Goal: Task Accomplishment & Management: Manage account settings

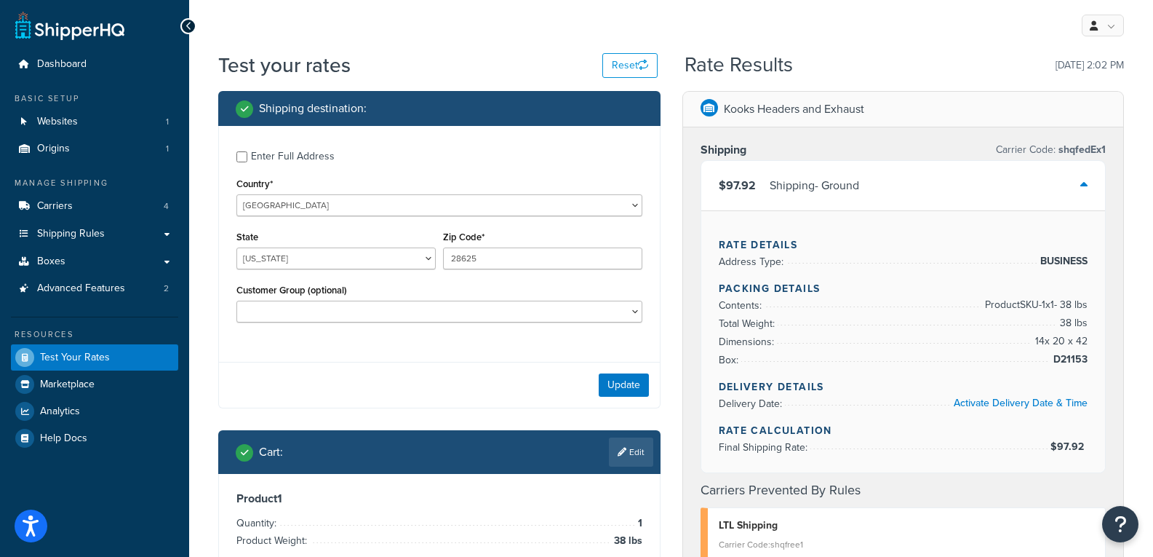
select select "NC"
click at [167, 204] on span "4" at bounding box center [166, 206] width 5 height 12
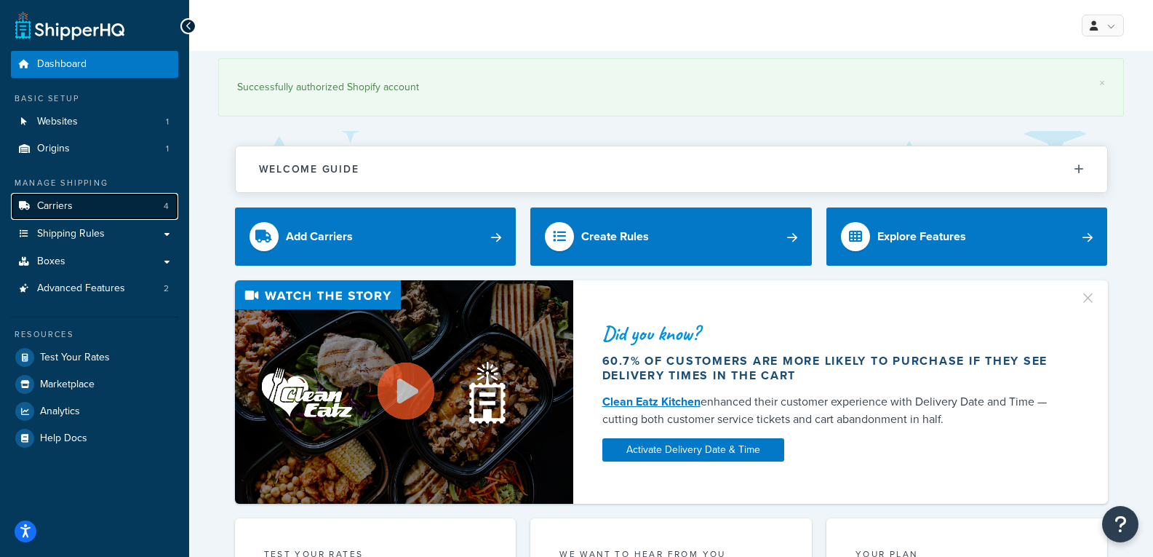
click at [164, 207] on span "4" at bounding box center [166, 206] width 5 height 12
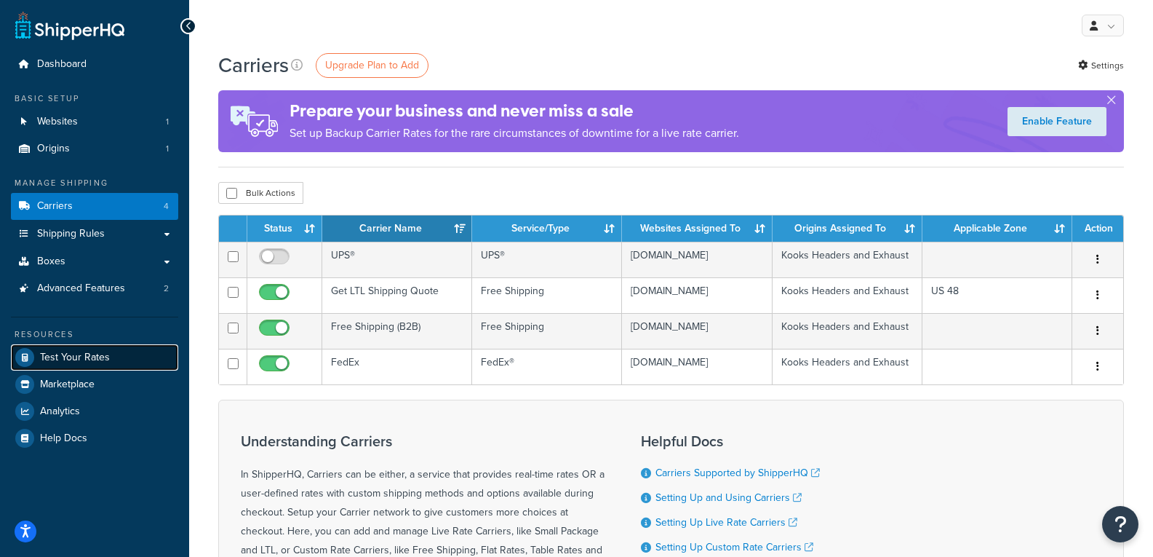
click at [60, 357] on span "Test Your Rates" at bounding box center [75, 357] width 70 height 12
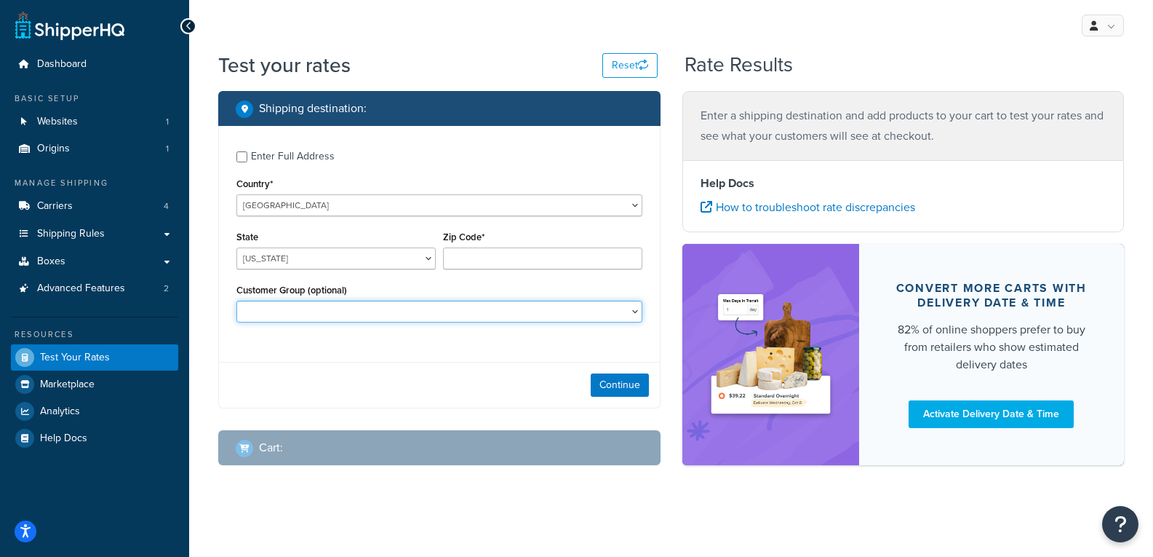
click at [453, 311] on select "B2B" at bounding box center [439, 311] width 406 height 22
select select "B2B"
click at [236, 300] on select "B2B" at bounding box center [439, 311] width 406 height 22
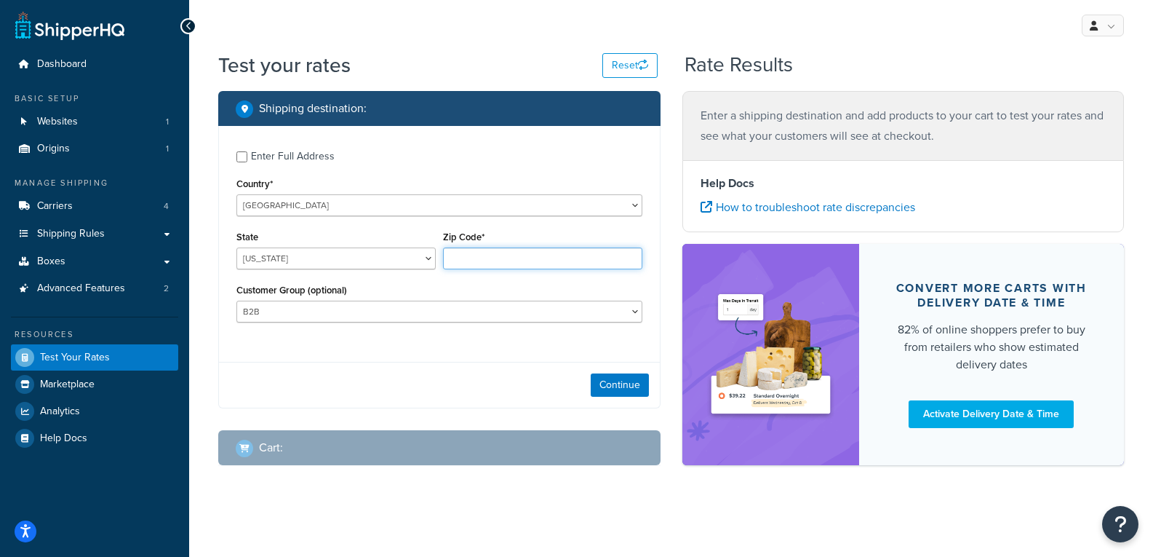
click at [503, 256] on input "Zip Code*" at bounding box center [542, 258] width 199 height 22
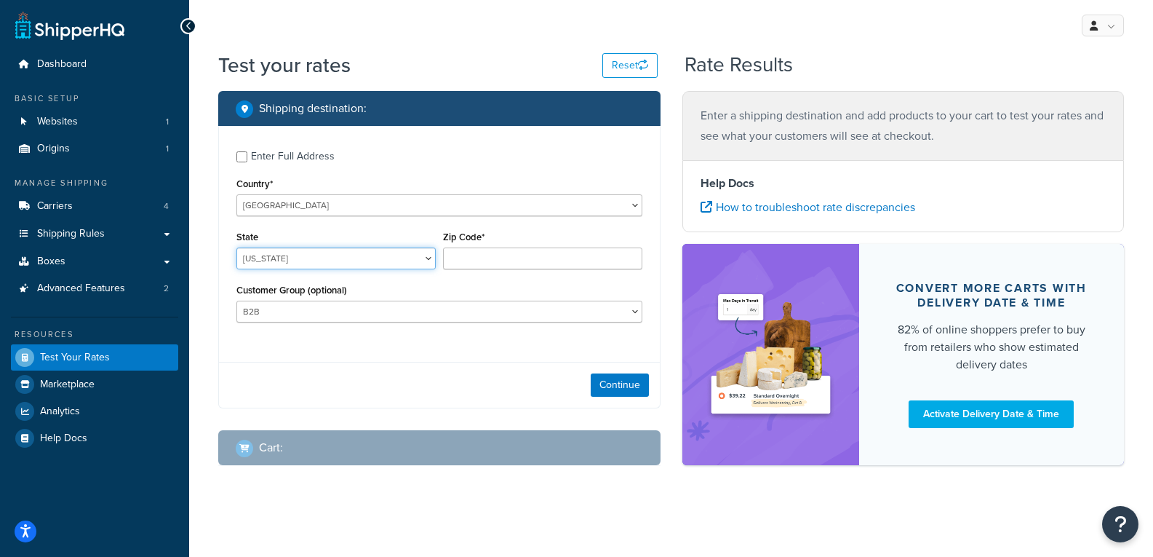
click at [344, 252] on select "Alabama Alaska American Samoa Arizona Arkansas Armed Forces Americas Armed Forc…" at bounding box center [335, 258] width 199 height 22
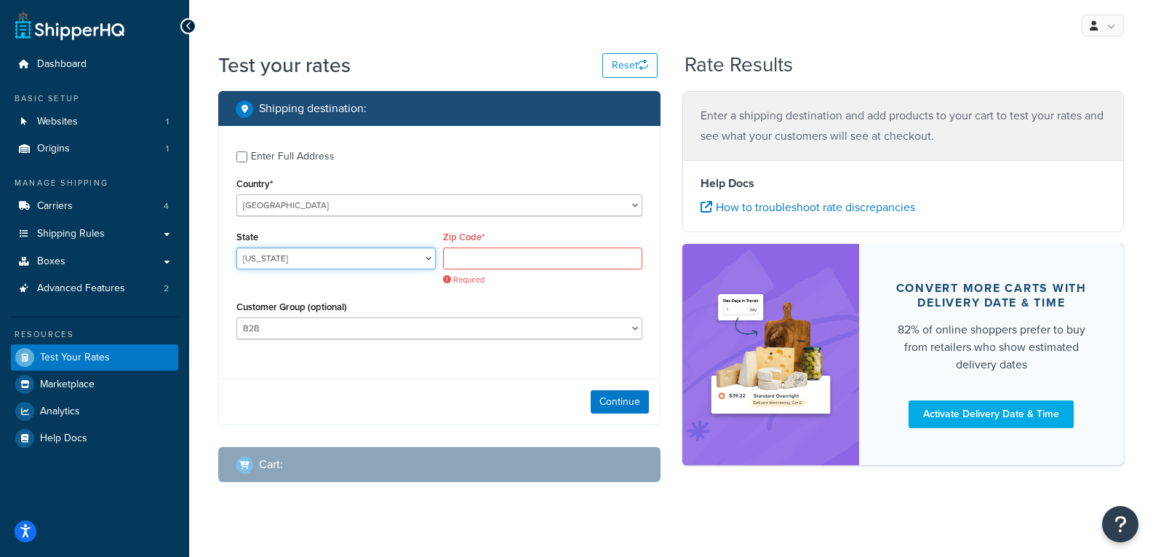
select select "NC"
click at [236, 247] on select "Alabama Alaska American Samoa Arizona Arkansas Armed Forces Americas Armed Forc…" at bounding box center [335, 258] width 199 height 22
click at [474, 258] on input "Zip Code*" at bounding box center [542, 258] width 199 height 22
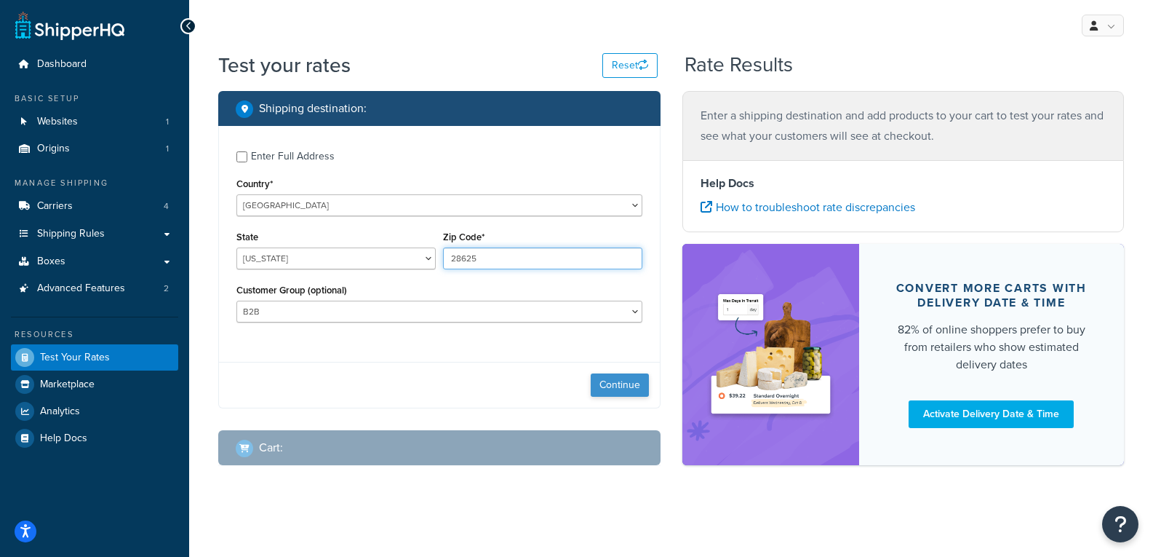
type input "28625"
click at [632, 388] on button "Continue" at bounding box center [620, 384] width 58 height 23
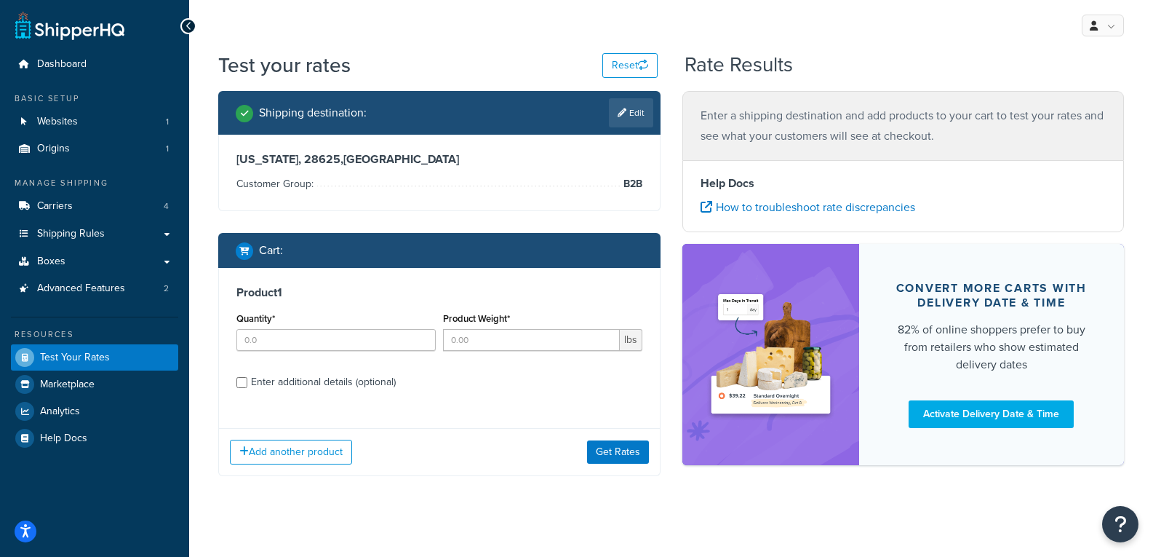
click at [274, 382] on div "Enter additional details (optional)" at bounding box center [323, 382] width 145 height 20
click at [247, 382] on input "Enter additional details (optional)" at bounding box center [241, 382] width 11 height 11
checkbox input "true"
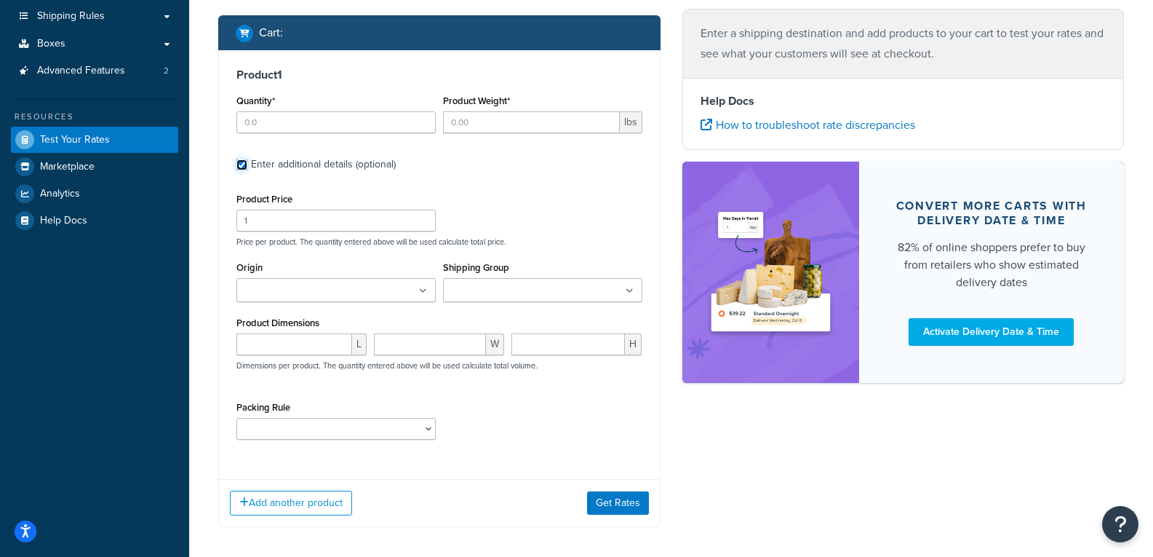
scroll to position [218, 0]
click at [283, 121] on input "Quantity*" at bounding box center [335, 122] width 199 height 22
type input "1"
click at [464, 131] on input "Product Weight*" at bounding box center [531, 122] width 177 height 22
type input "38"
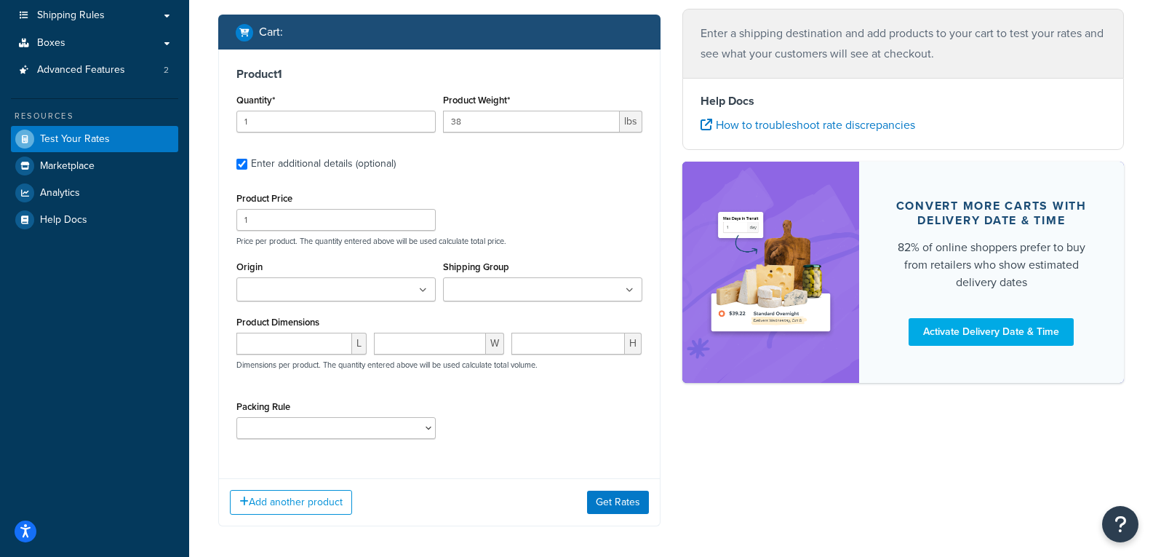
click at [325, 294] on input "Origin" at bounding box center [305, 290] width 129 height 16
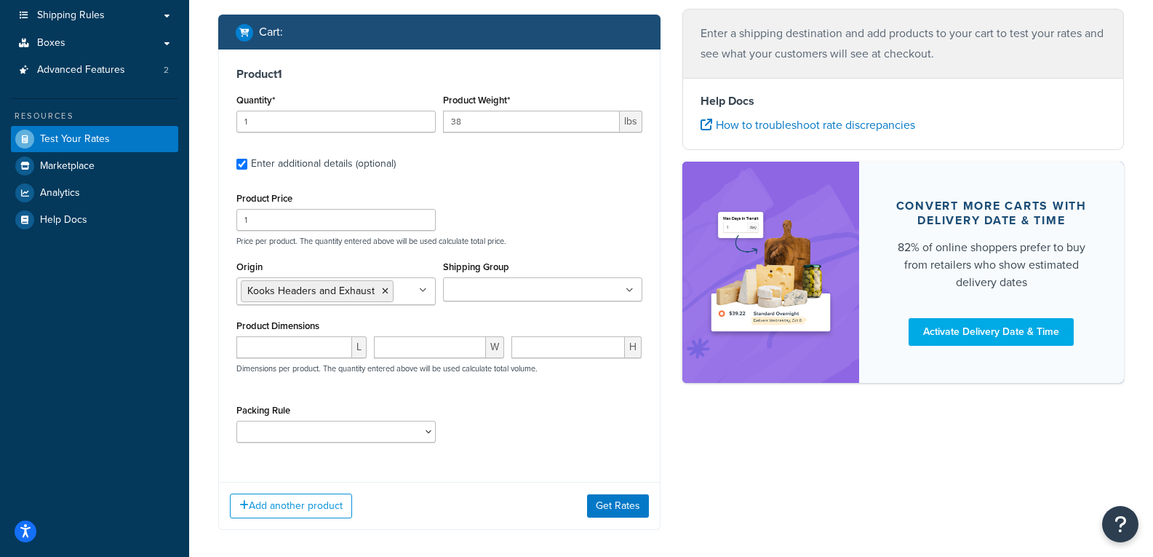
click at [493, 295] on input "Shipping Group" at bounding box center [511, 290] width 129 height 16
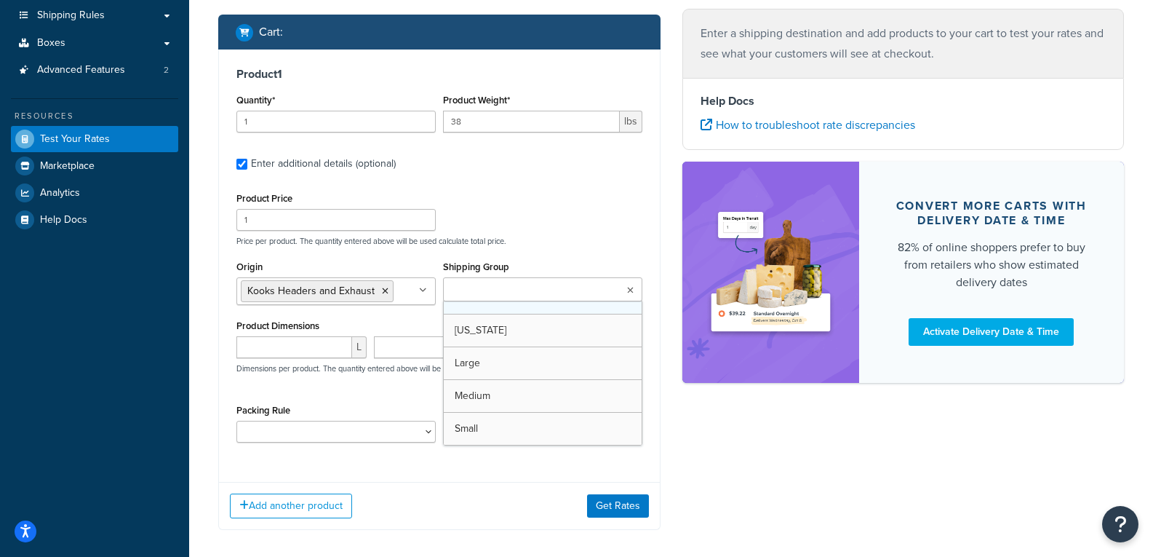
scroll to position [0, 0]
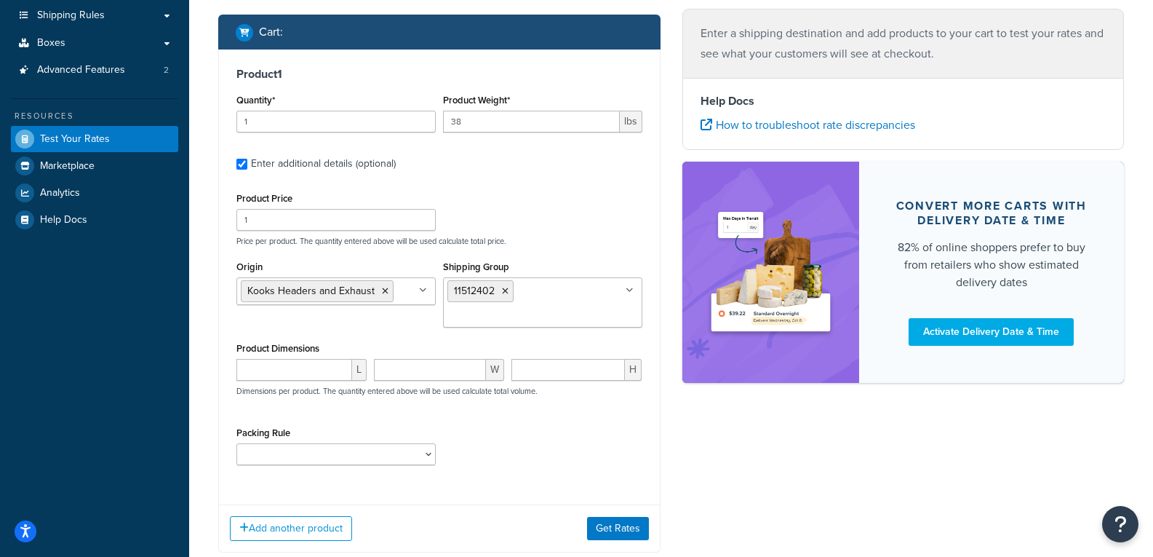
click at [375, 324] on div "Origin Kooks Headers and Exhaust No results found Shipping Group 11512402 Calif…" at bounding box center [439, 297] width 413 height 81
click at [319, 374] on input "number" at bounding box center [294, 370] width 116 height 22
click at [357, 456] on select "10112400 1121H020 1121H021 1121H030 1121H031 1121H220 1121H230 1122H020 1122H02…" at bounding box center [335, 454] width 199 height 22
click at [284, 463] on select "10112400 1121H020 1121H021 1121H030 1121H031 1121H220 1121H230 1122H020 1122H02…" at bounding box center [335, 454] width 199 height 22
click at [284, 460] on select "10112400 1121H020 1121H021 1121H030 1121H031 1121H220 1121H230 1122H020 1122H02…" at bounding box center [335, 454] width 199 height 22
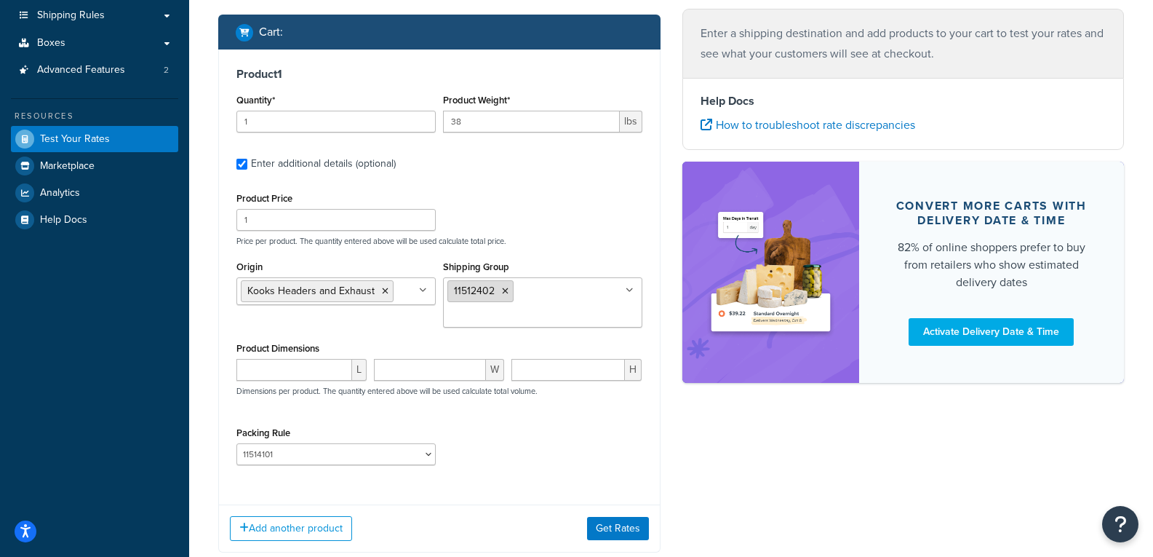
click at [506, 291] on icon at bounding box center [505, 291] width 7 height 9
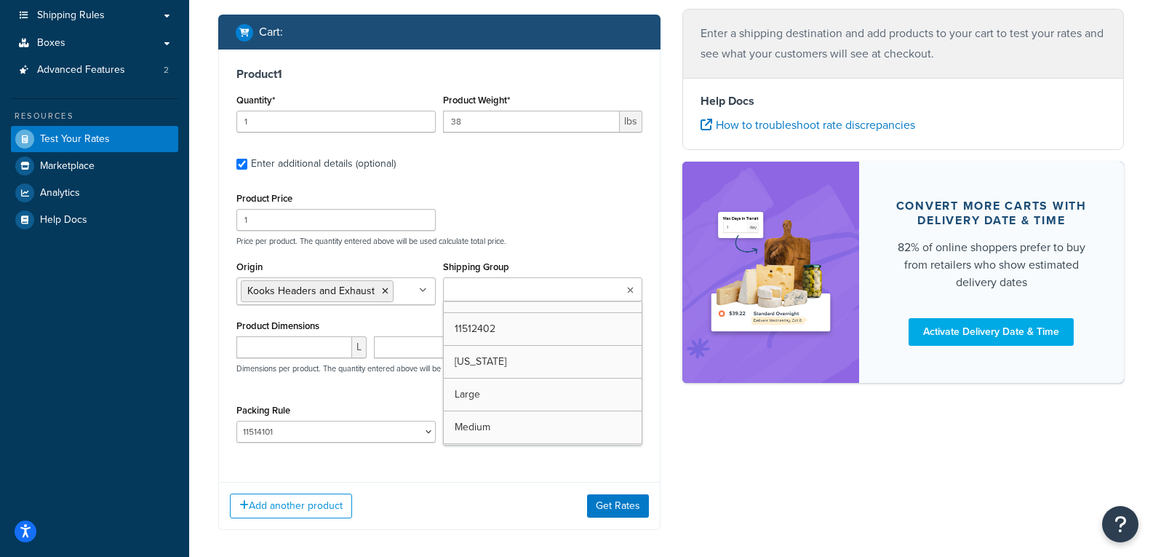
click at [580, 244] on p "Price per product. The quantity entered above will be used calculate total pric…" at bounding box center [439, 241] width 413 height 10
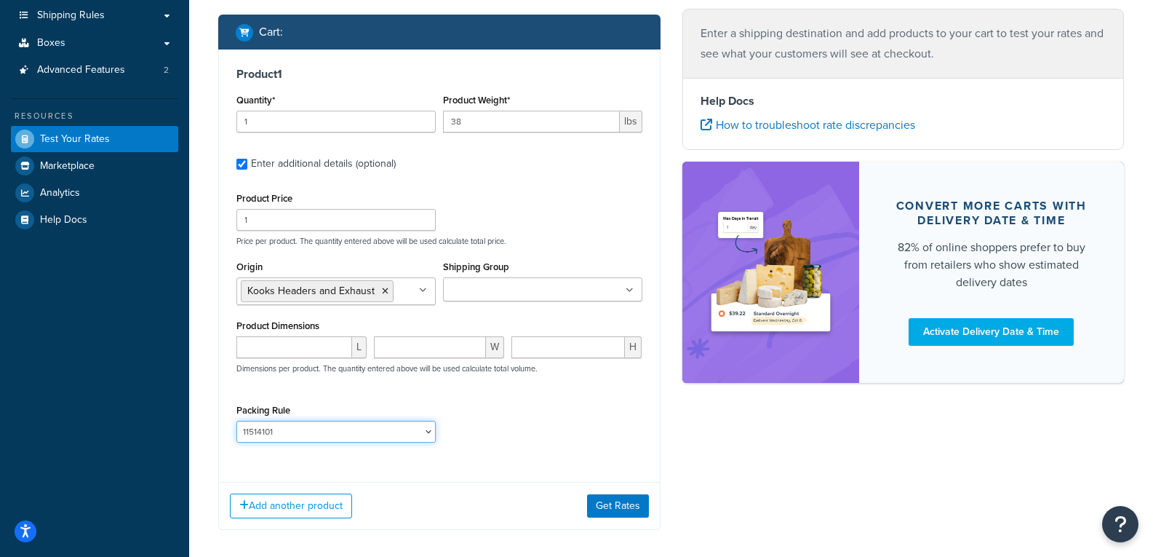
click at [322, 434] on select "10112400 1121H020 1121H021 1121H030 1121H031 1121H220 1121H230 1122H020 1122H02…" at bounding box center [335, 432] width 199 height 22
select select "87686"
click at [236, 421] on select "10112400 1121H020 1121H021 1121H030 1121H031 1121H220 1121H230 1122H020 1122H02…" at bounding box center [335, 432] width 199 height 22
click at [287, 353] on input "number" at bounding box center [294, 347] width 116 height 22
click at [634, 296] on ul at bounding box center [542, 289] width 199 height 24
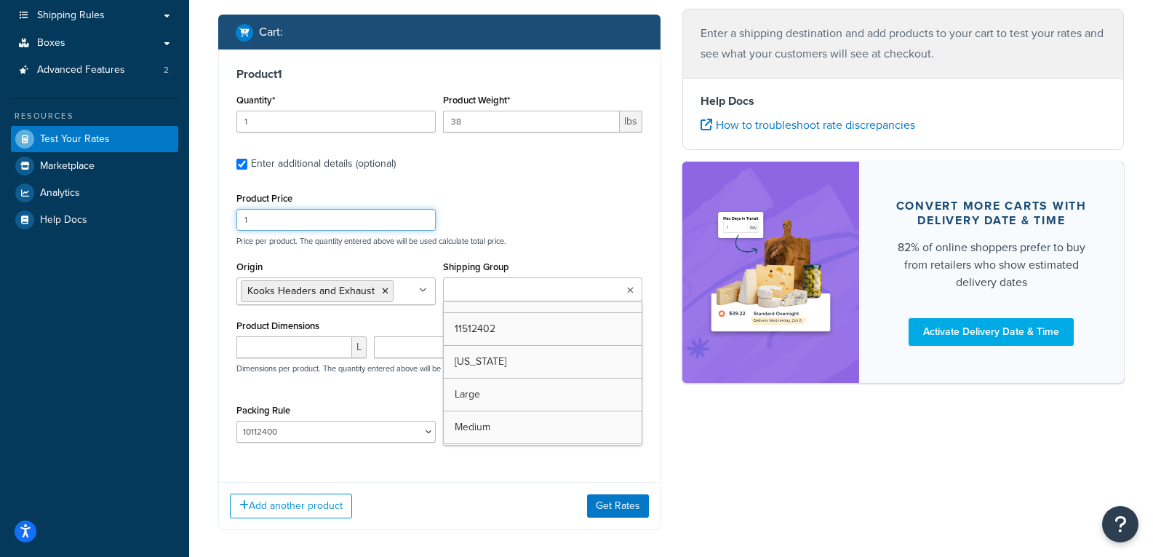
click at [617, 210] on div "Product Price 1 Price per product. The quantity entered above will be used calc…" at bounding box center [439, 216] width 413 height 57
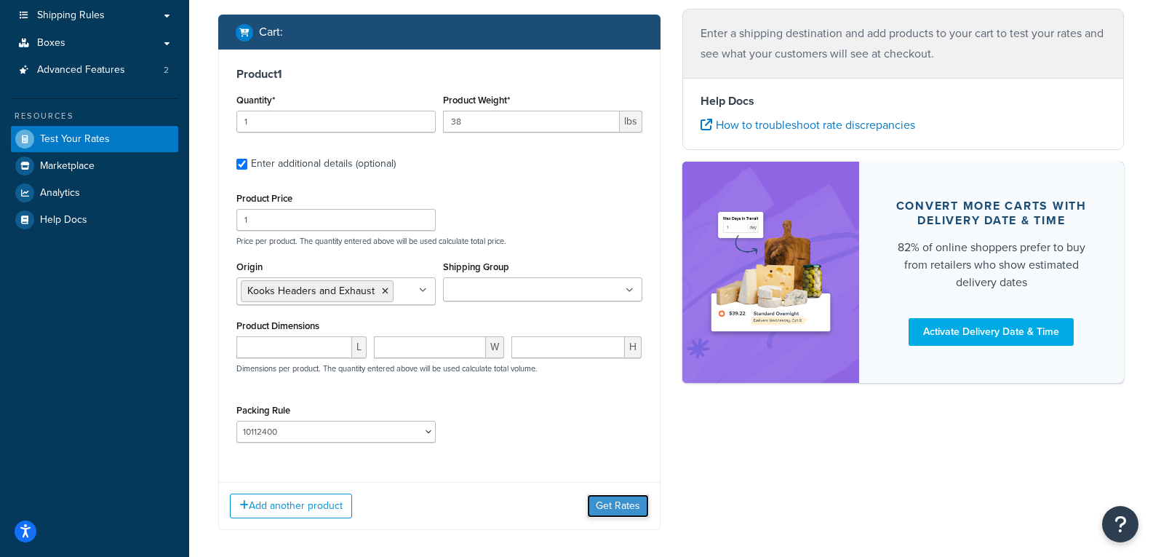
click at [626, 500] on button "Get Rates" at bounding box center [618, 505] width 62 height 23
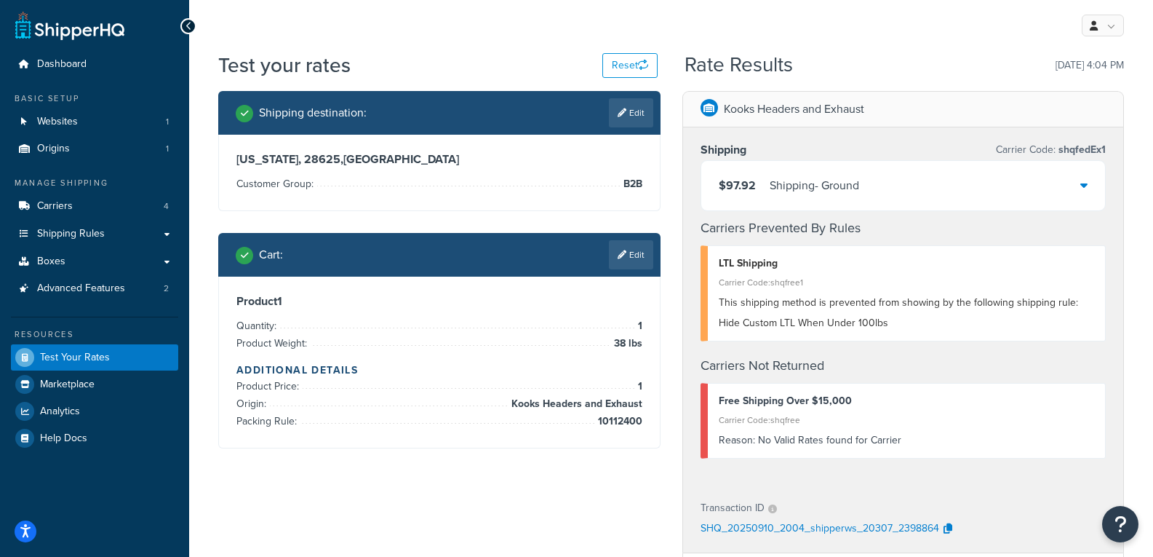
click at [1088, 183] on div "$97.92 Shipping - Ground" at bounding box center [903, 185] width 404 height 49
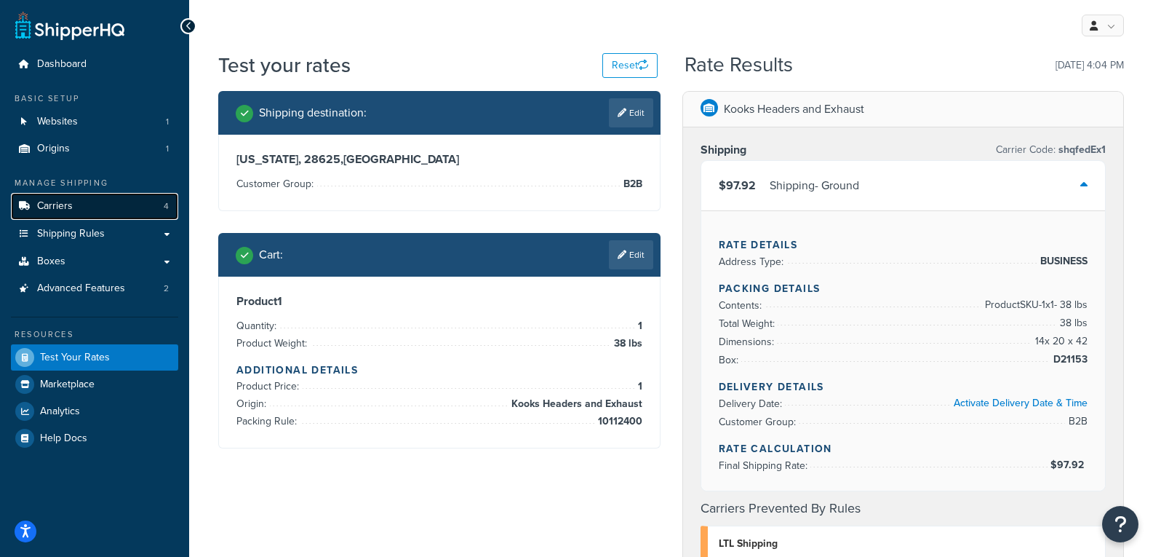
click at [105, 204] on link "Carriers 4" at bounding box center [94, 206] width 167 height 27
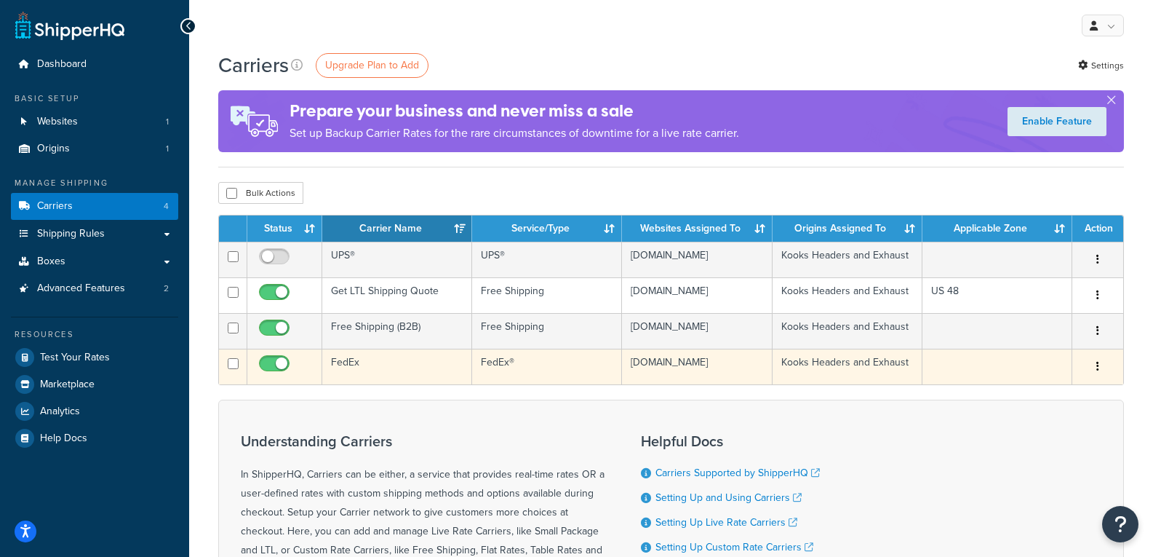
click at [382, 365] on td "FedEx" at bounding box center [397, 366] width 150 height 36
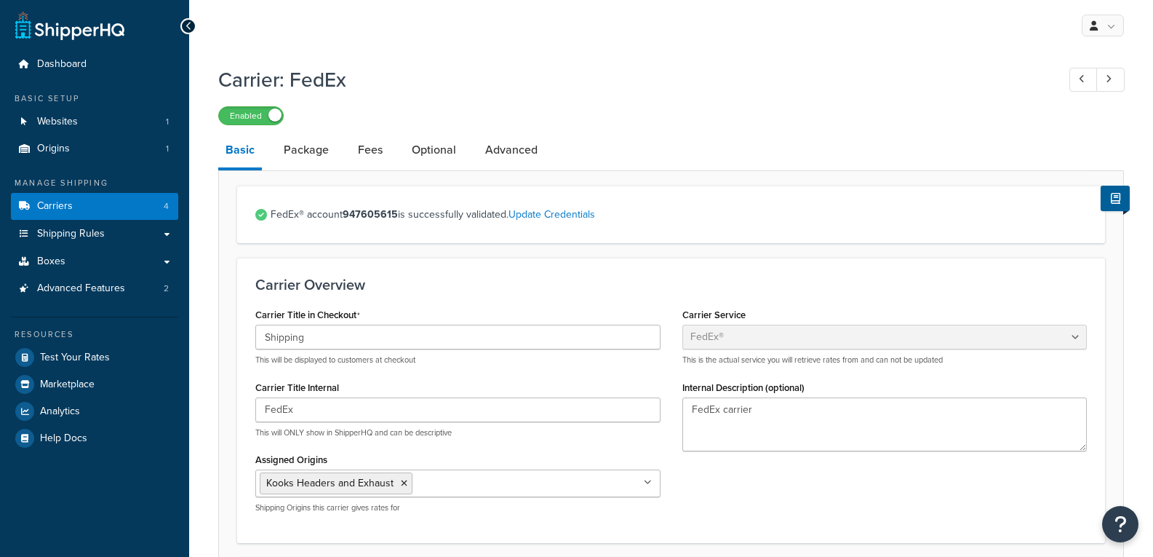
select select "fedEx"
select select "REGULAR_PICKUP"
select select "YOUR_PACKAGING"
click at [91, 210] on link "Carriers 4" at bounding box center [94, 206] width 167 height 27
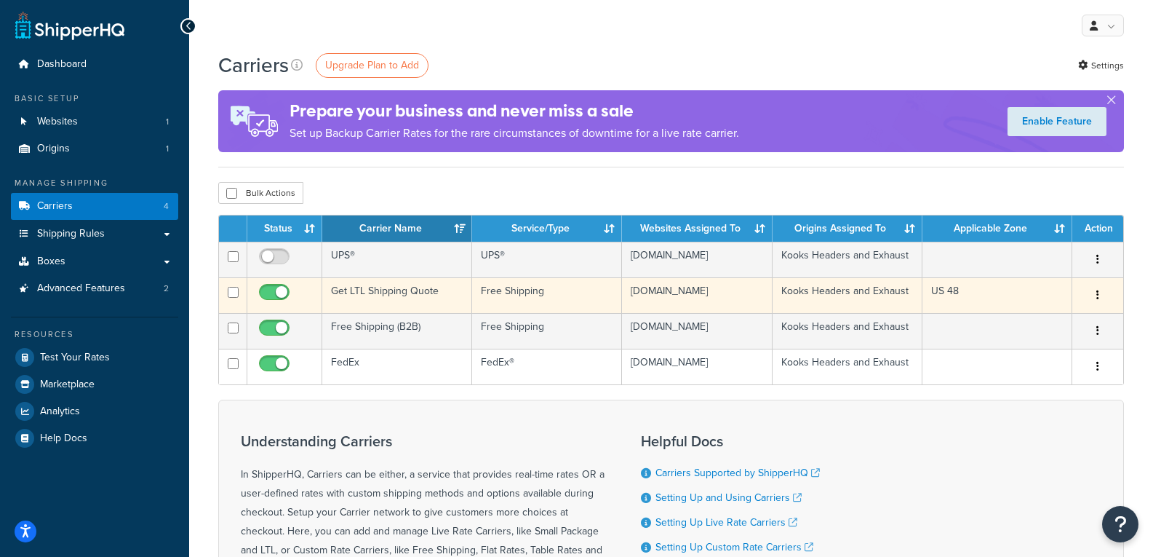
click at [439, 293] on td "Get LTL Shipping Quote" at bounding box center [397, 295] width 150 height 36
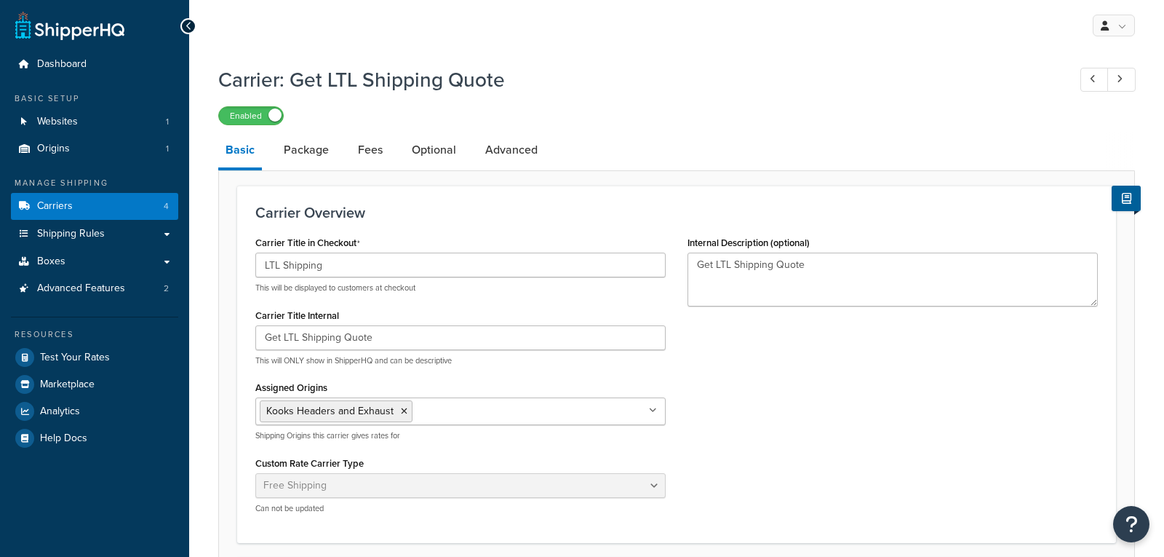
select select "free"
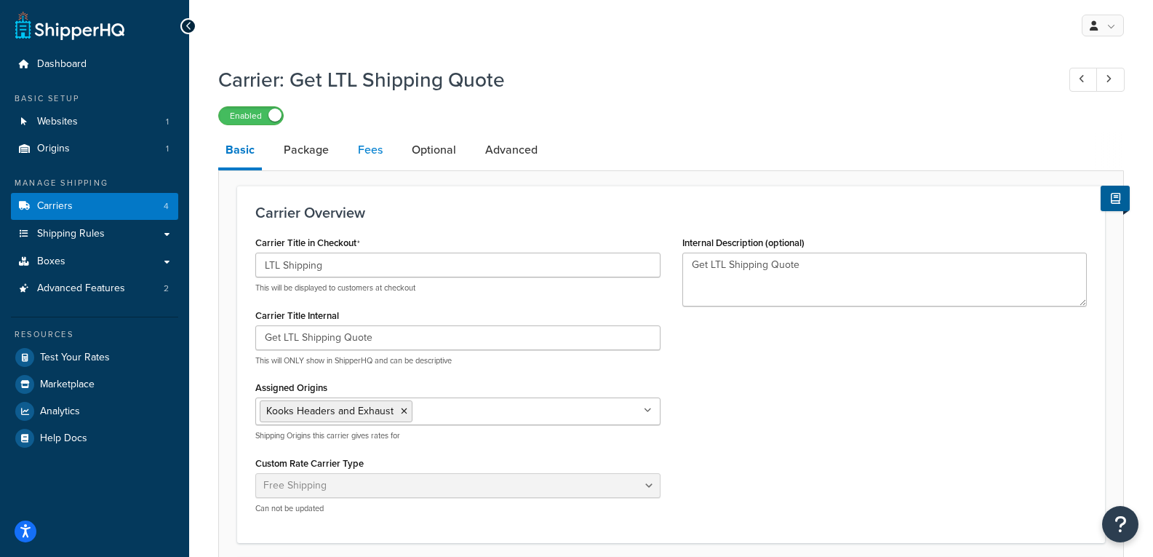
click at [383, 150] on link "Fees" at bounding box center [370, 149] width 39 height 35
select select "AFTER"
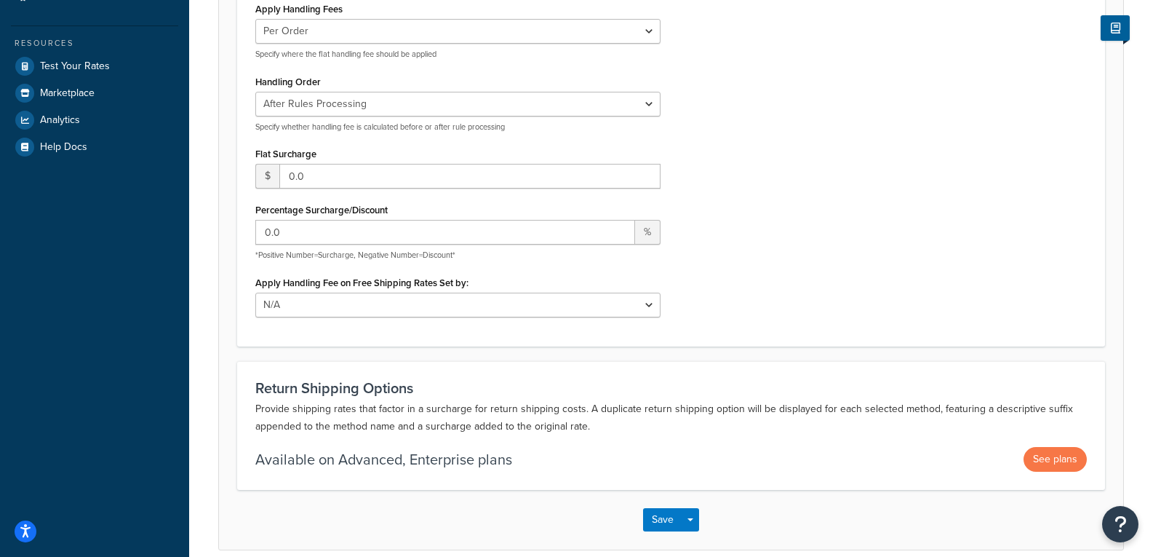
scroll to position [218, 0]
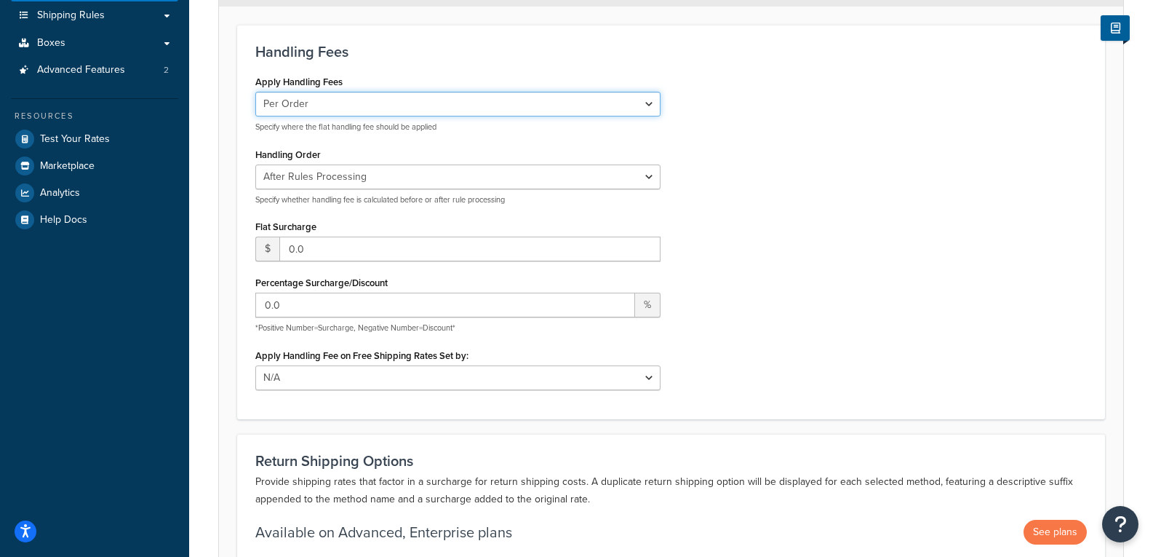
click at [563, 116] on select "Per Order Per Item Per Package" at bounding box center [457, 104] width 405 height 25
click at [559, 100] on select "Per Order Per Item Per Package" at bounding box center [457, 104] width 405 height 25
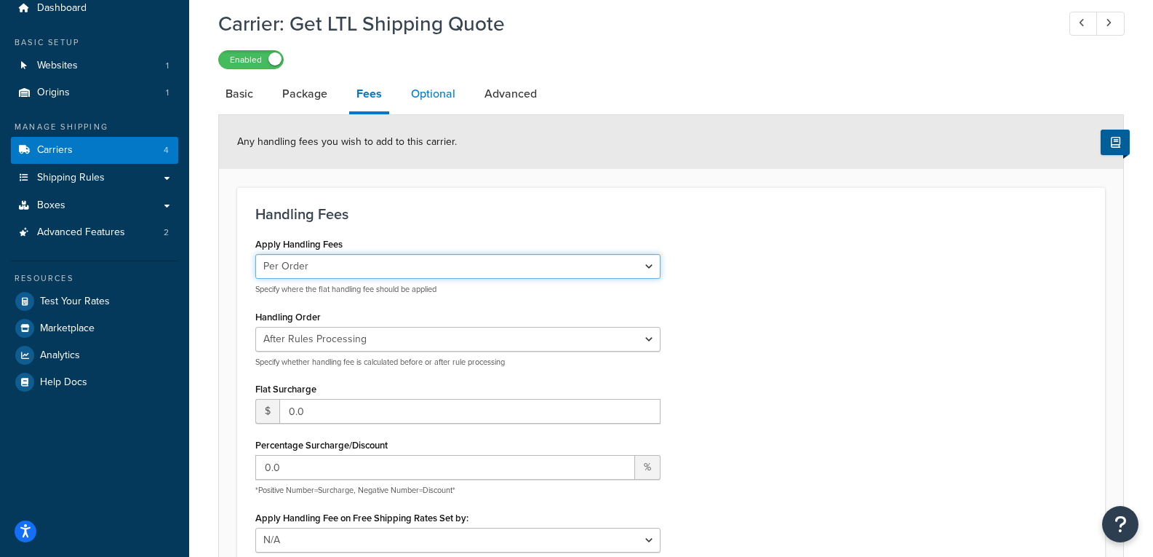
scroll to position [0, 0]
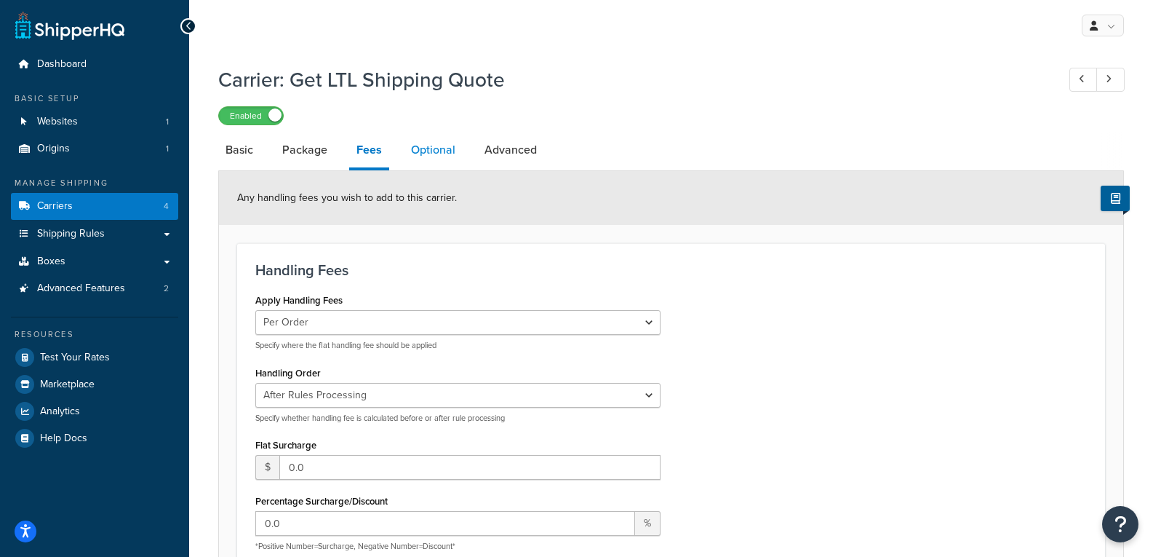
click at [447, 140] on link "Optional" at bounding box center [433, 149] width 59 height 35
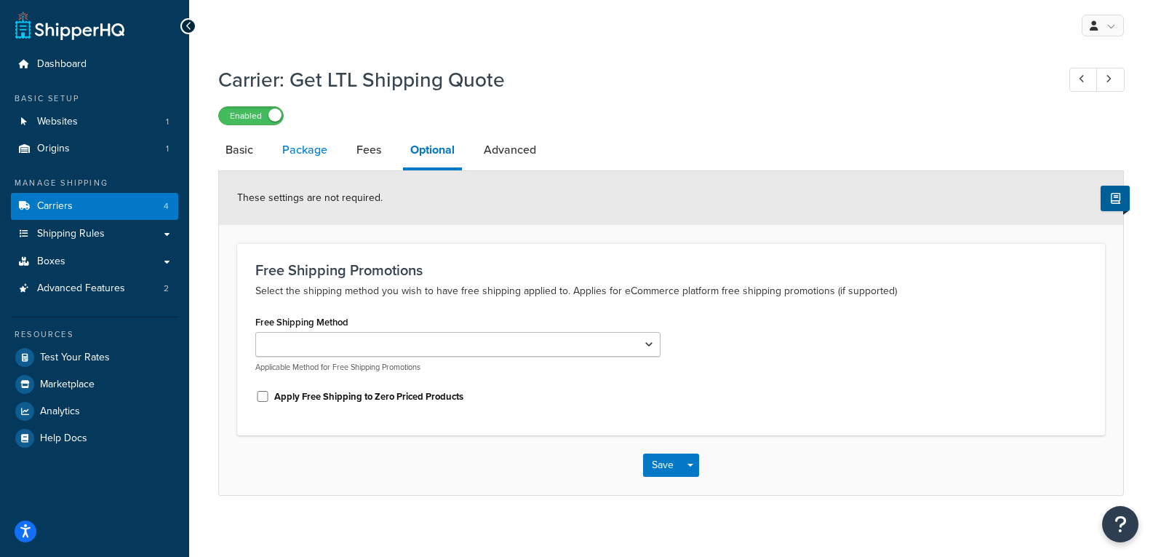
click at [332, 156] on link "Package" at bounding box center [305, 149] width 60 height 35
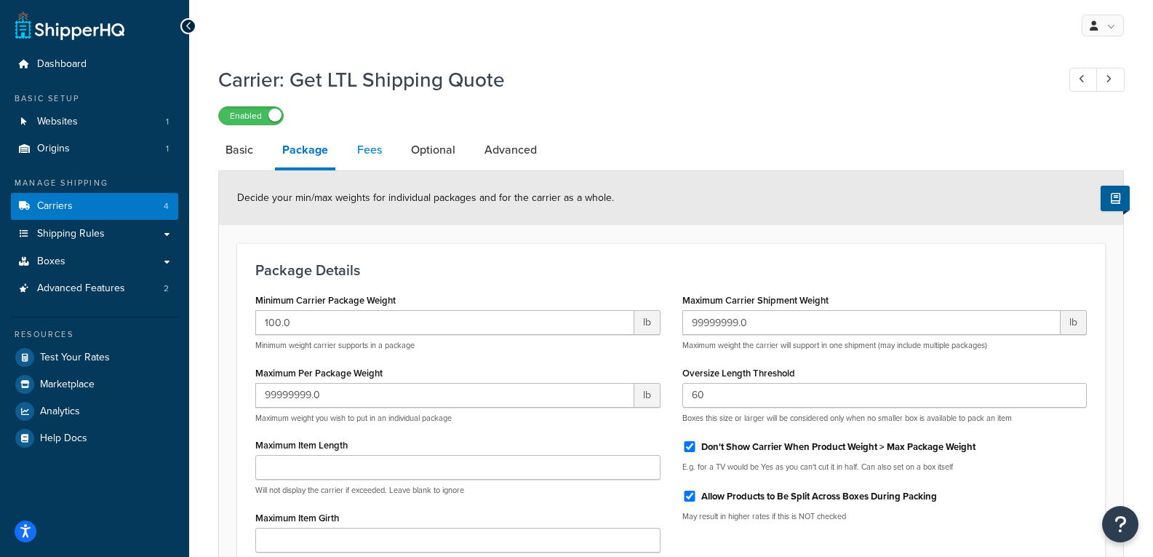
click at [373, 156] on link "Fees" at bounding box center [369, 149] width 39 height 35
select select "AFTER"
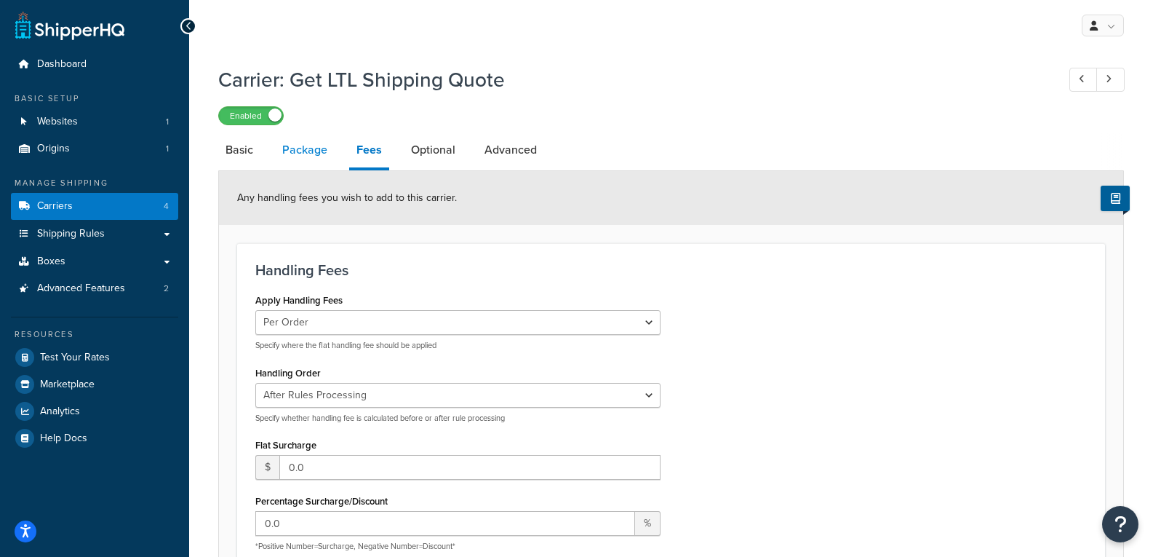
click at [311, 143] on link "Package" at bounding box center [305, 149] width 60 height 35
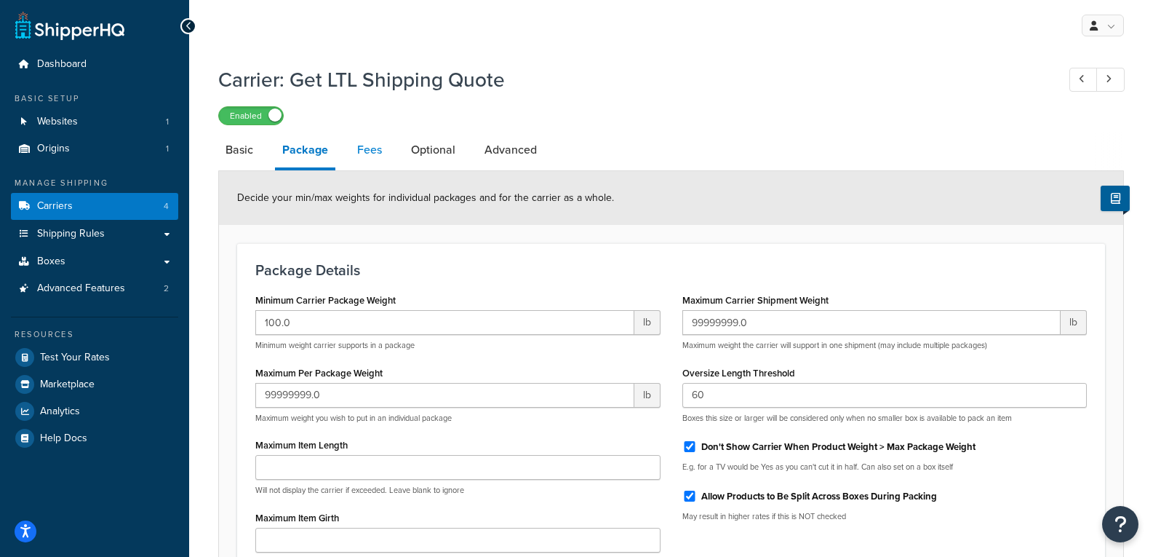
click at [352, 140] on link "Fees" at bounding box center [369, 149] width 39 height 35
select select "AFTER"
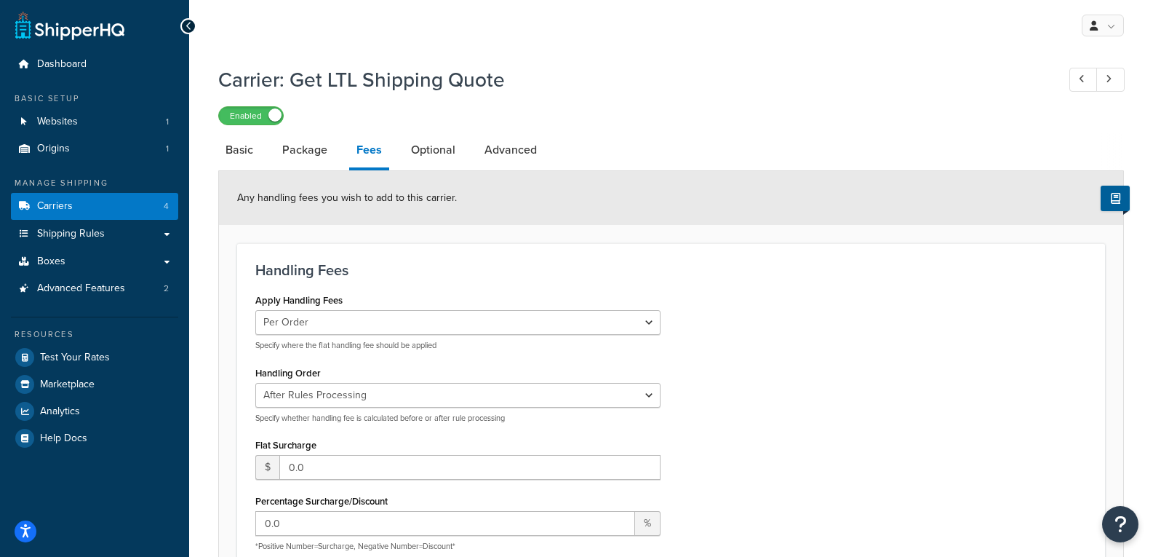
scroll to position [73, 0]
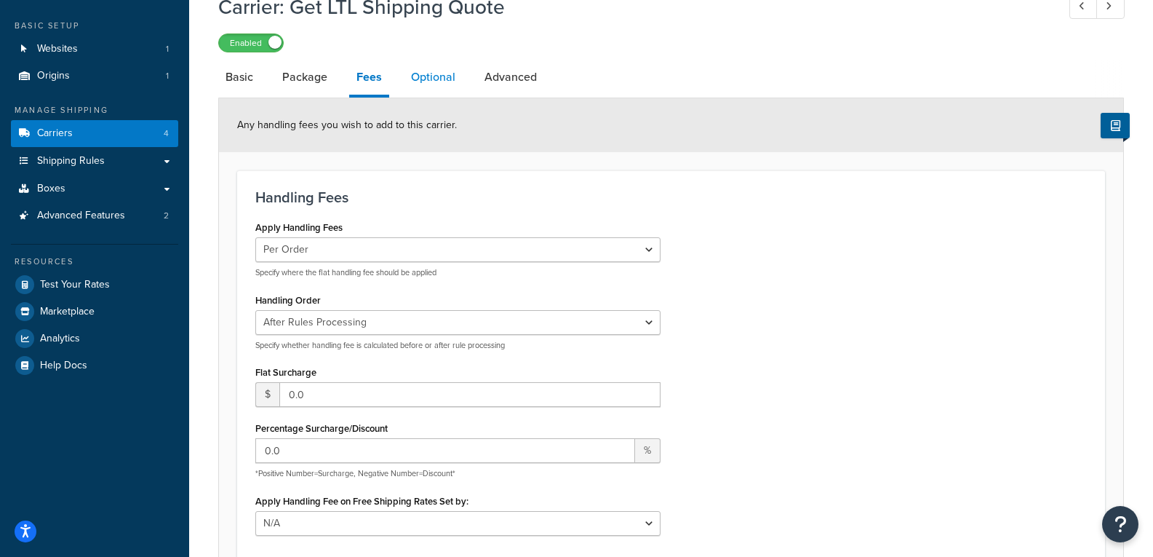
click at [451, 82] on link "Optional" at bounding box center [433, 77] width 59 height 35
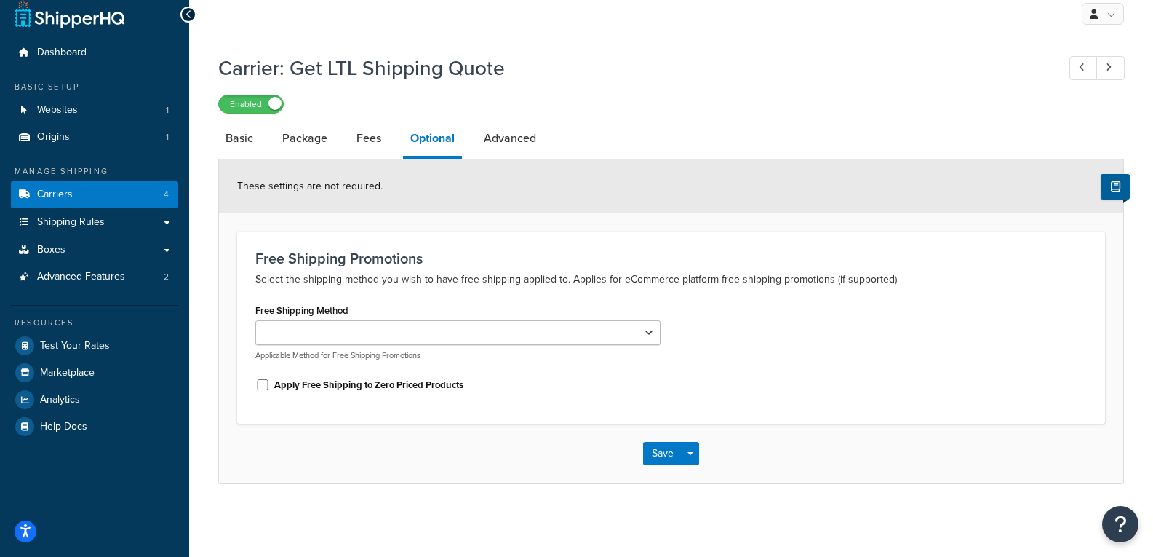
scroll to position [12, 0]
click at [375, 141] on link "Fees" at bounding box center [368, 138] width 39 height 35
select select "AFTER"
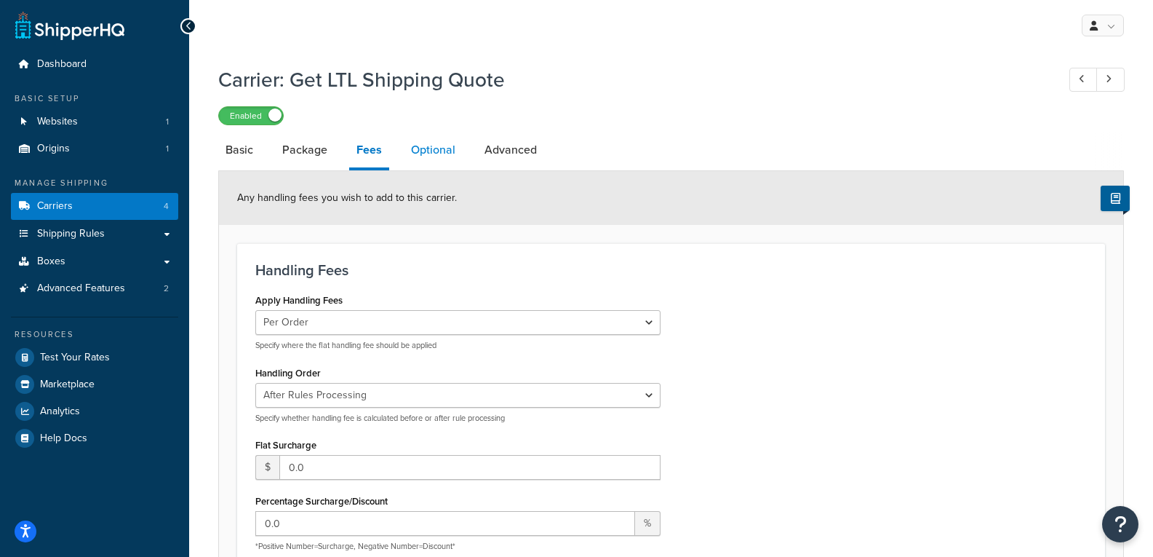
click at [430, 148] on link "Optional" at bounding box center [433, 149] width 59 height 35
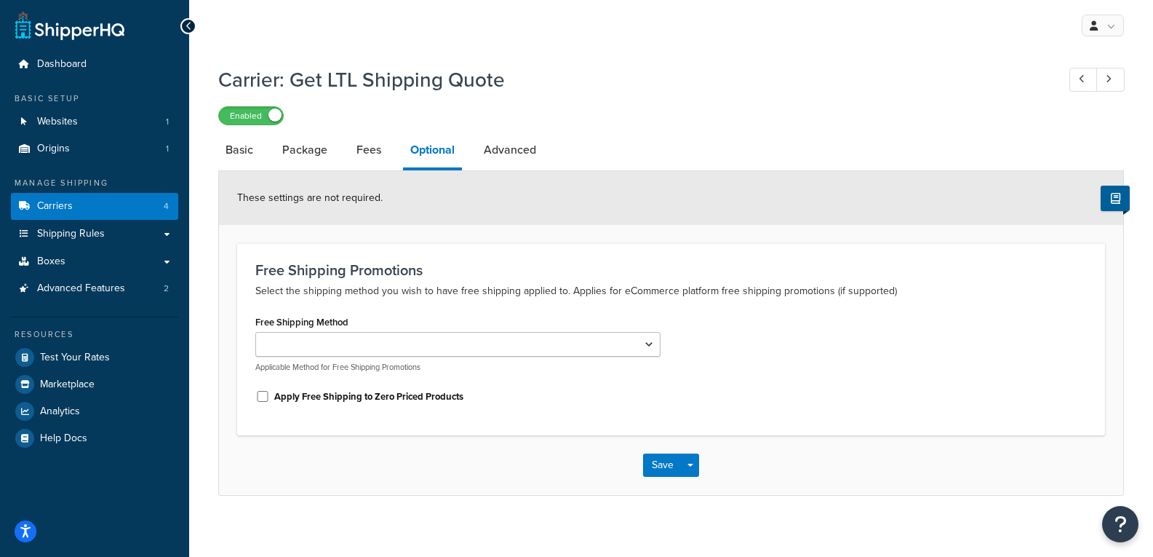
click at [669, 353] on div "Free Shipping Method Get Quote Applicable Method for Free Shipping Promotions A…" at bounding box center [457, 363] width 427 height 105
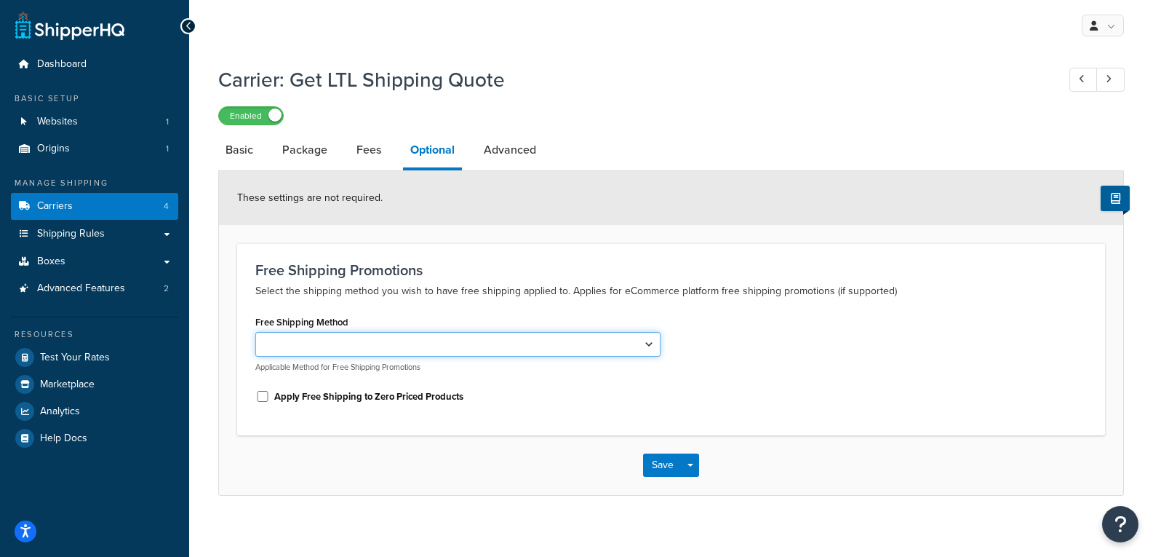
click at [660, 348] on select "Get Quote" at bounding box center [457, 344] width 405 height 25
click at [657, 346] on select "Get Quote" at bounding box center [457, 344] width 405 height 25
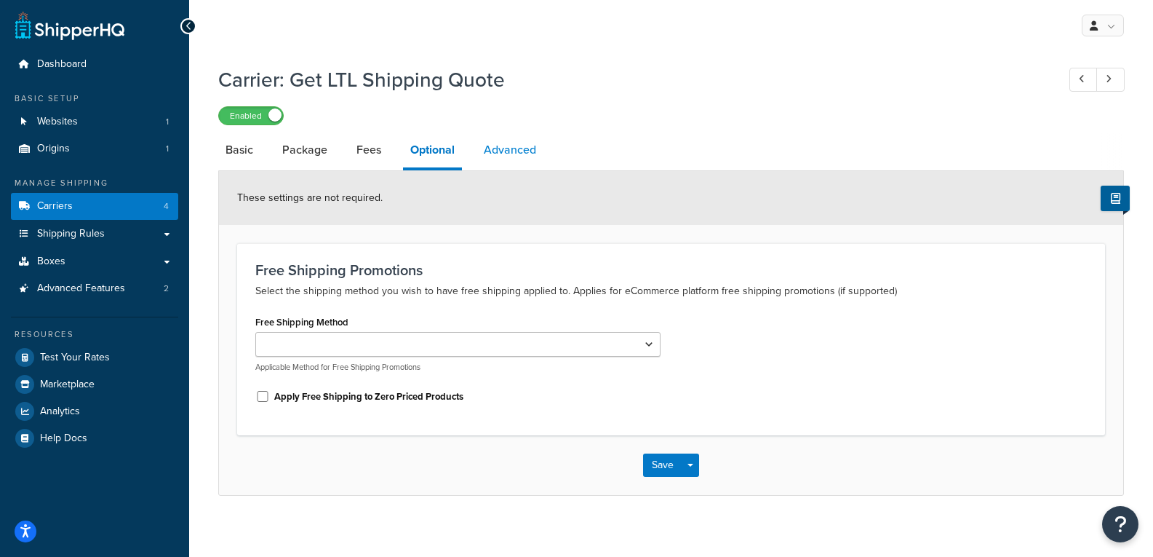
click at [522, 159] on link "Advanced" at bounding box center [510, 149] width 67 height 35
select select "false"
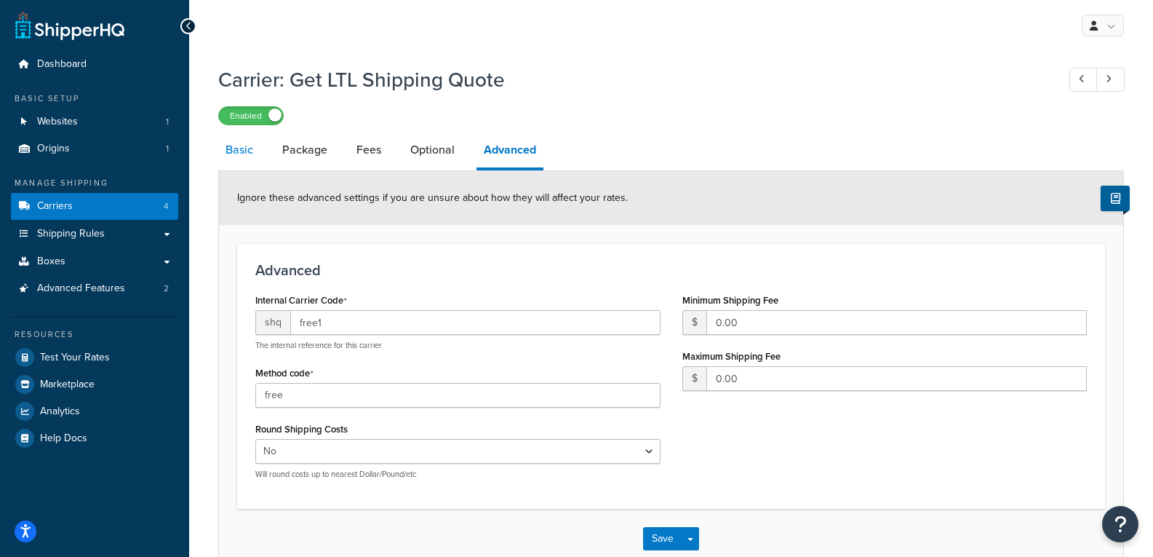
click at [242, 144] on link "Basic" at bounding box center [239, 149] width 42 height 35
select select "free"
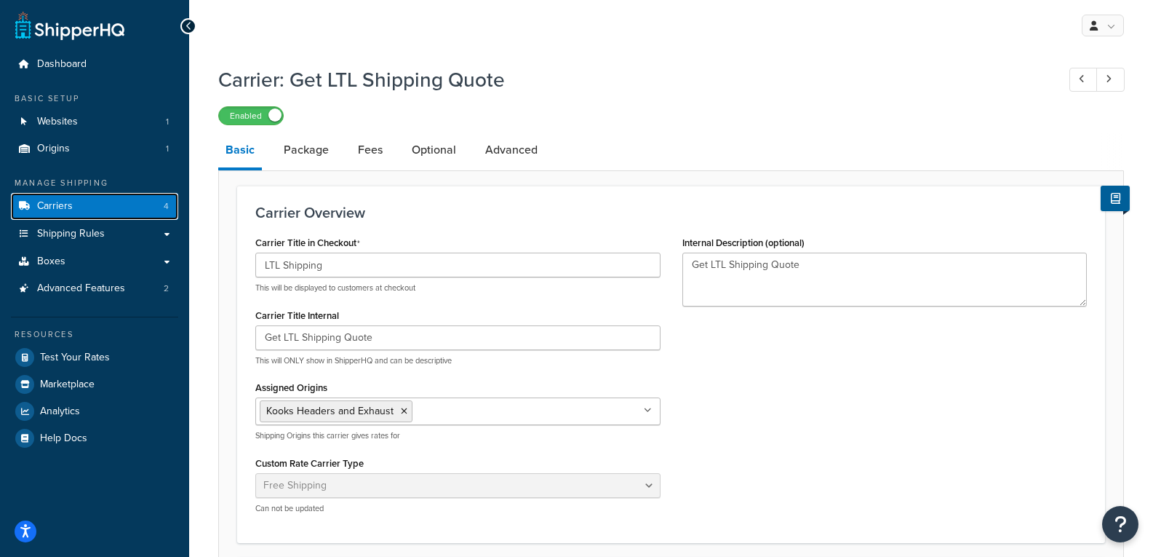
click at [146, 204] on link "Carriers 4" at bounding box center [94, 206] width 167 height 27
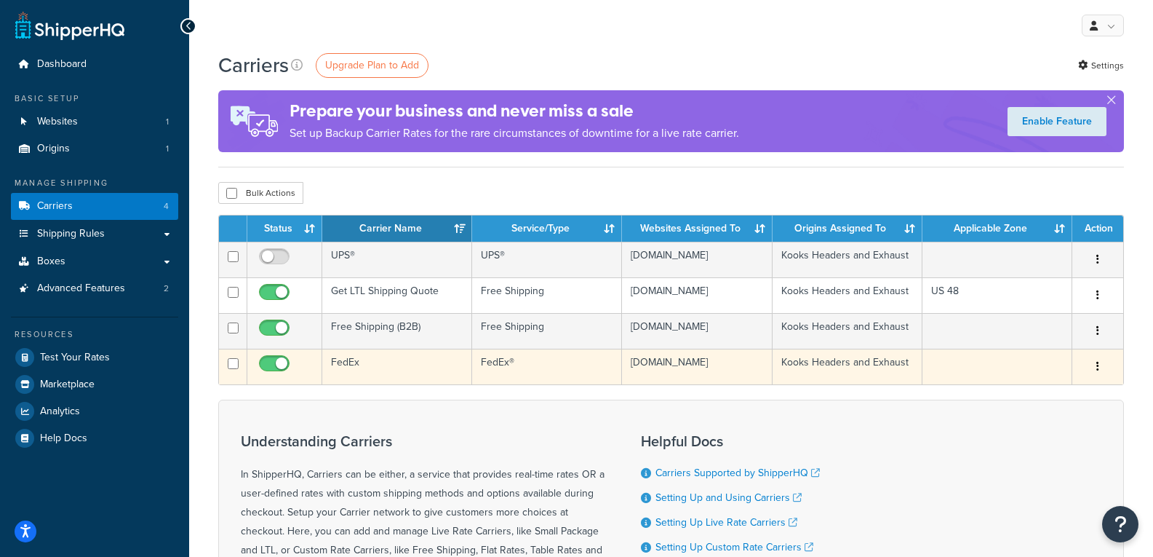
click at [420, 370] on td "FedEx" at bounding box center [397, 366] width 150 height 36
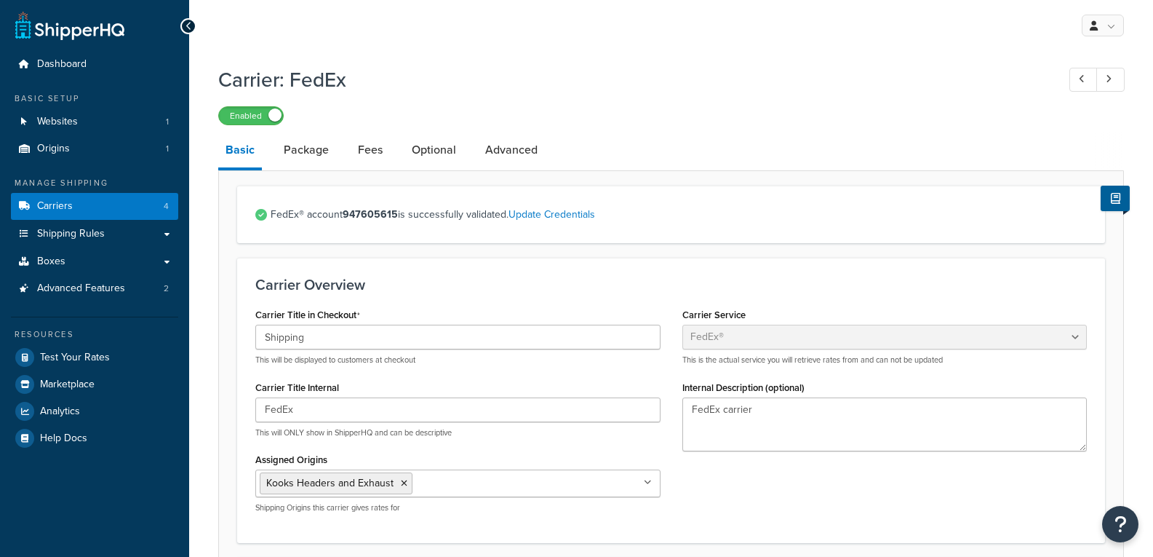
select select "fedEx"
select select "REGULAR_PICKUP"
select select "YOUR_PACKAGING"
click at [367, 148] on link "Fees" at bounding box center [370, 149] width 39 height 35
select select "AFTER"
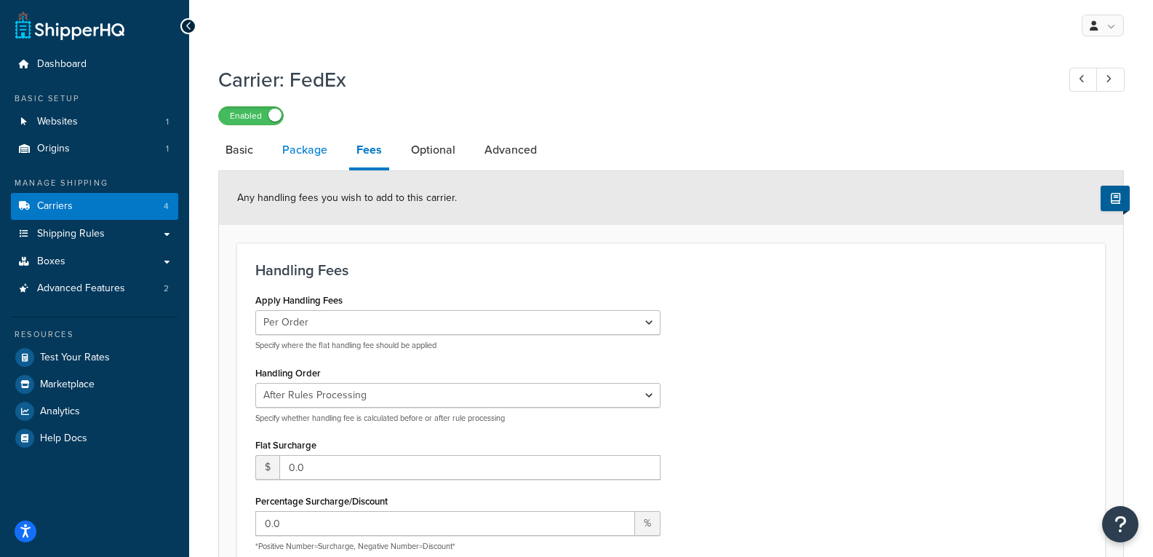
click at [298, 146] on link "Package" at bounding box center [305, 149] width 60 height 35
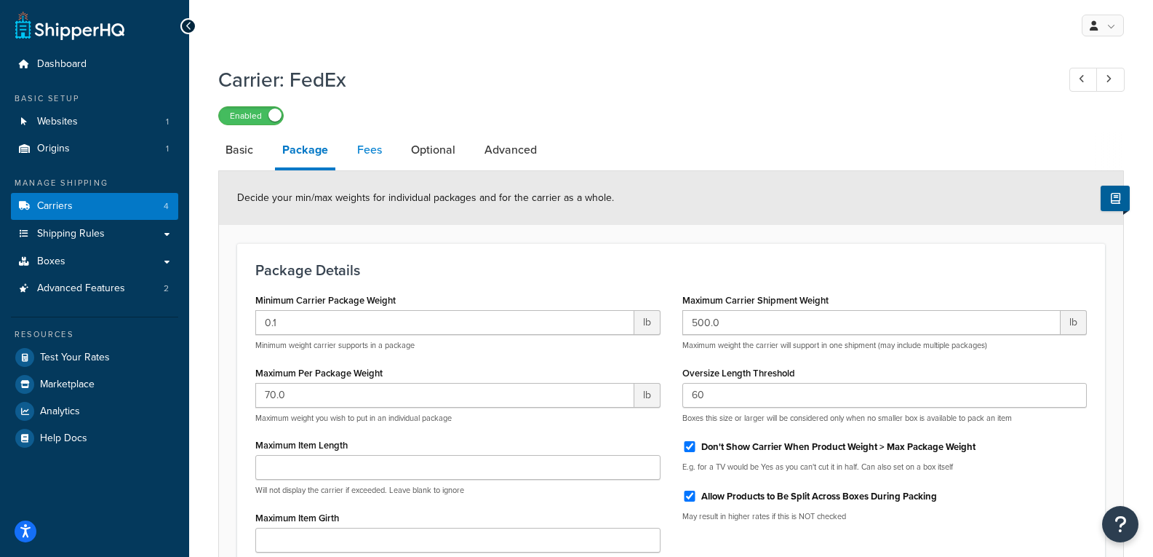
click at [375, 148] on link "Fees" at bounding box center [369, 149] width 39 height 35
select select "AFTER"
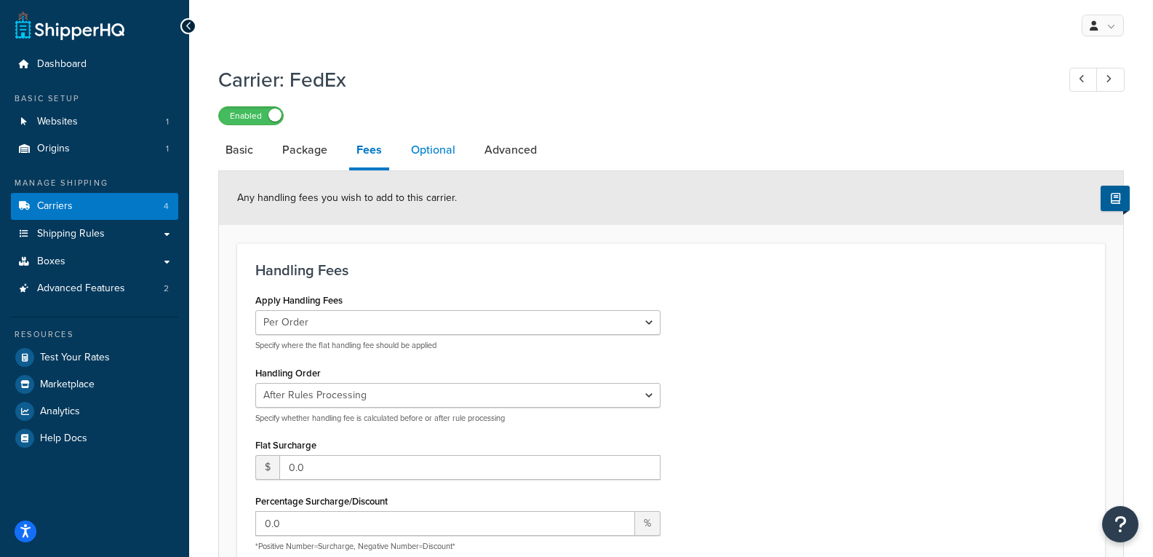
click at [422, 155] on link "Optional" at bounding box center [433, 149] width 59 height 35
select select "business"
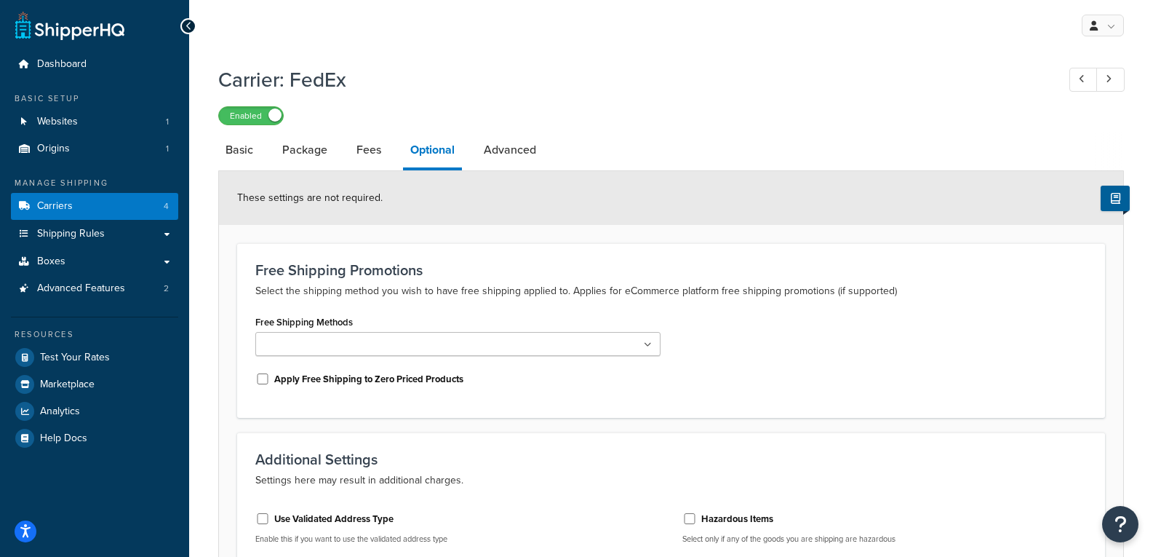
click at [549, 345] on ul at bounding box center [457, 344] width 405 height 24
click at [506, 132] on div "Carrier: FedEx Enabled Basic Package Fees Optional Advanced These settings are …" at bounding box center [671, 382] width 906 height 648
click at [514, 144] on link "Advanced" at bounding box center [510, 149] width 67 height 35
select select "false"
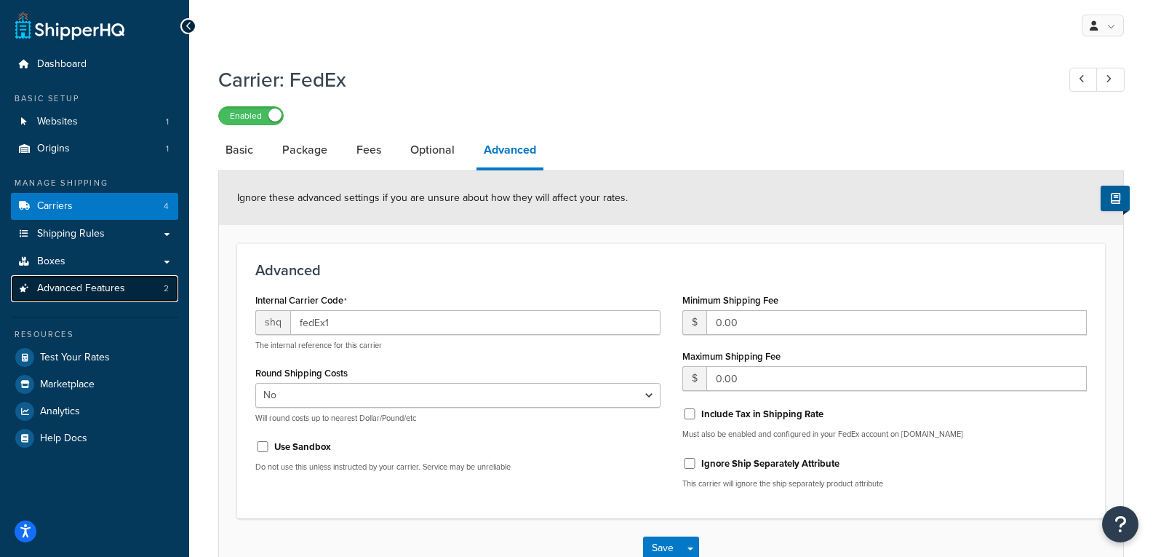
click at [96, 288] on span "Advanced Features" at bounding box center [81, 288] width 88 height 12
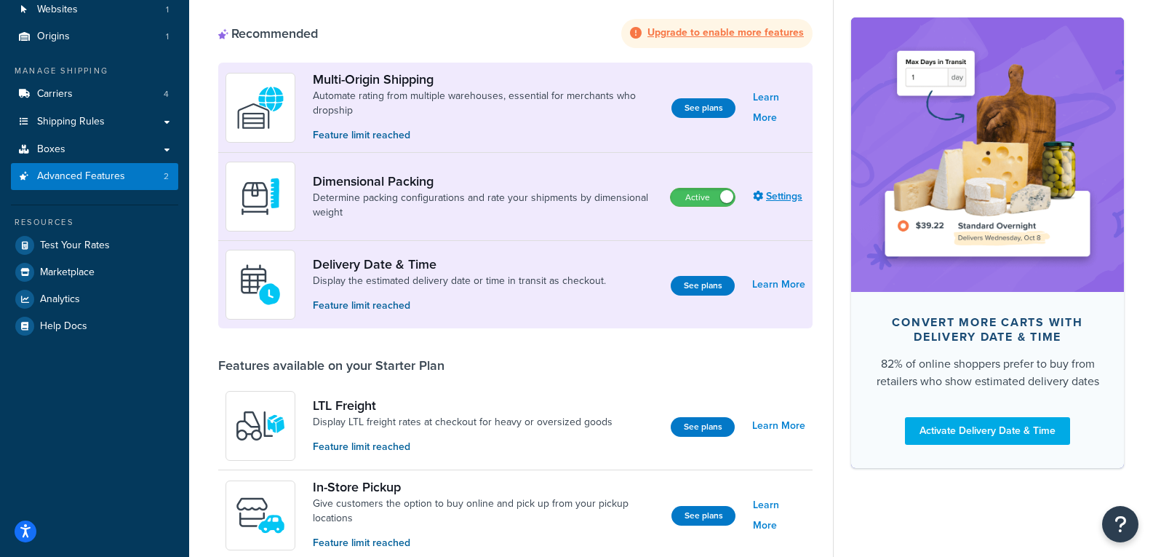
scroll to position [146, 0]
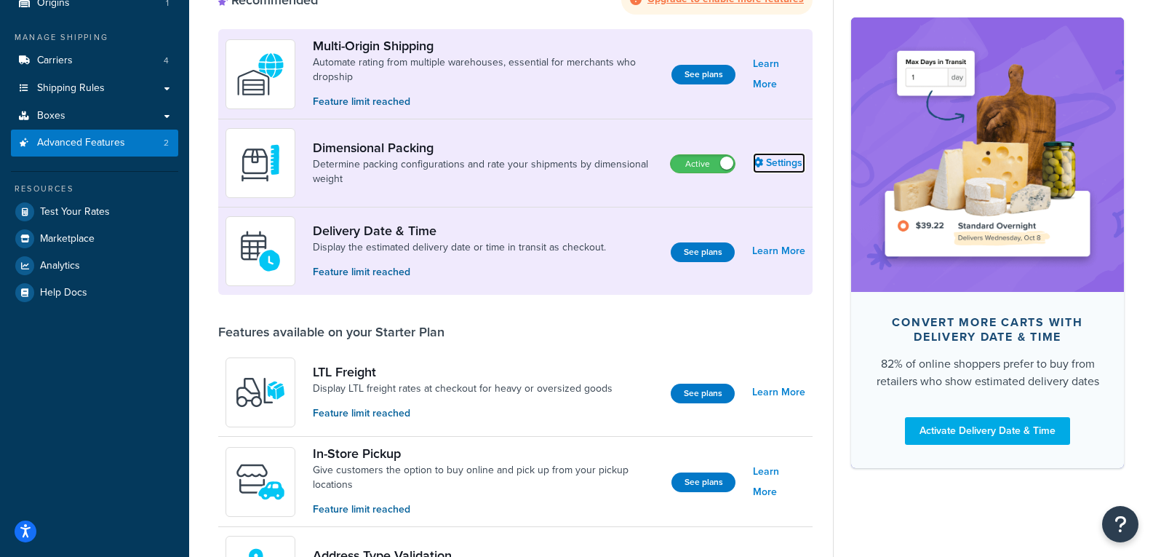
click at [781, 166] on link "Settings" at bounding box center [779, 163] width 52 height 20
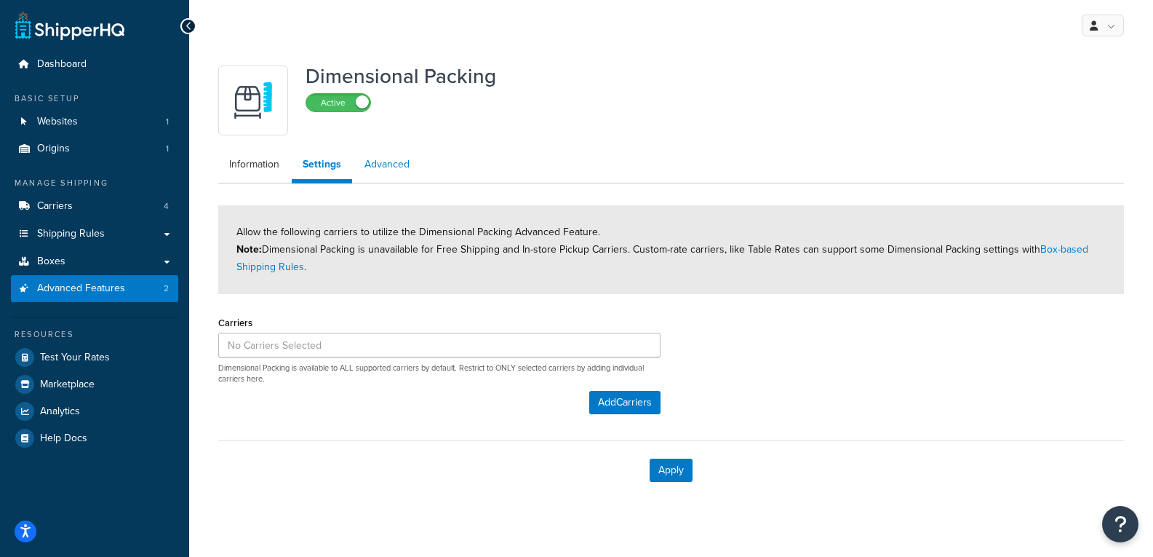
click at [377, 167] on link "Advanced" at bounding box center [387, 164] width 67 height 29
select select "false"
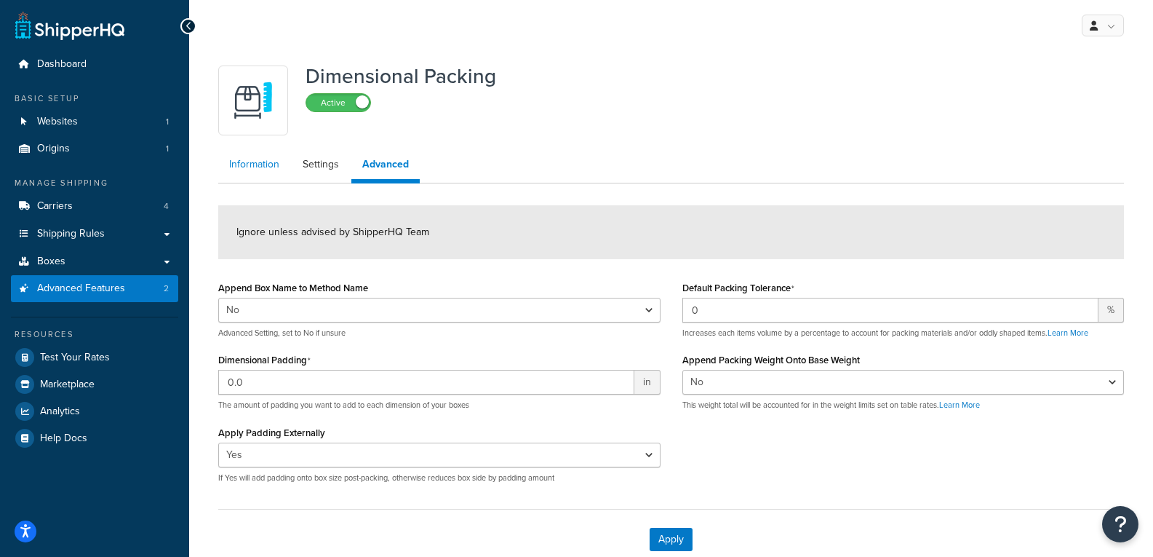
click at [274, 161] on link "Information" at bounding box center [254, 164] width 72 height 29
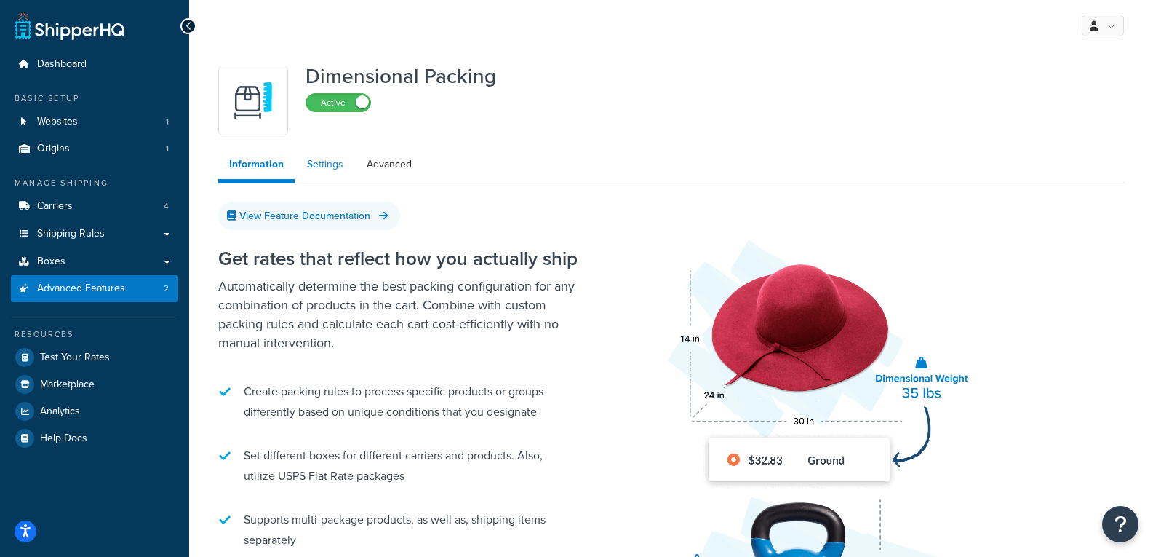
click at [316, 156] on link "Settings" at bounding box center [325, 164] width 58 height 29
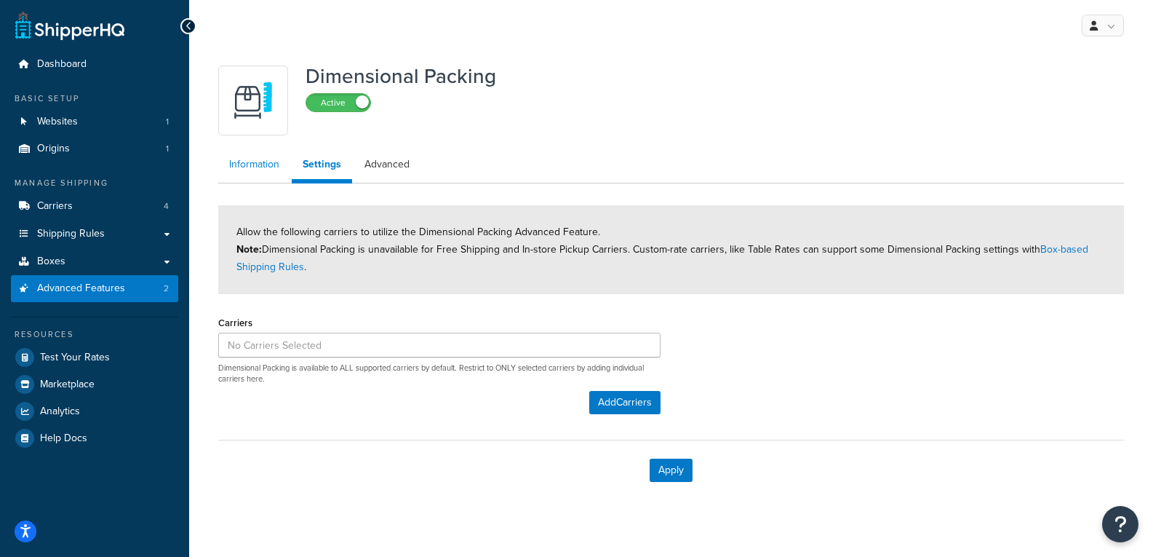
click at [262, 156] on link "Information" at bounding box center [254, 164] width 72 height 29
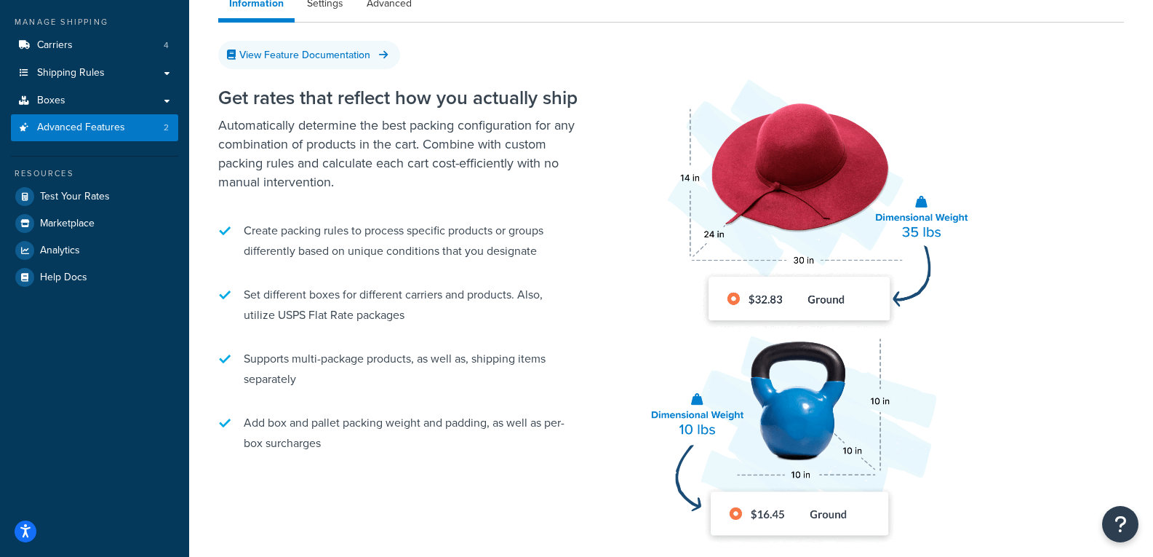
scroll to position [73, 0]
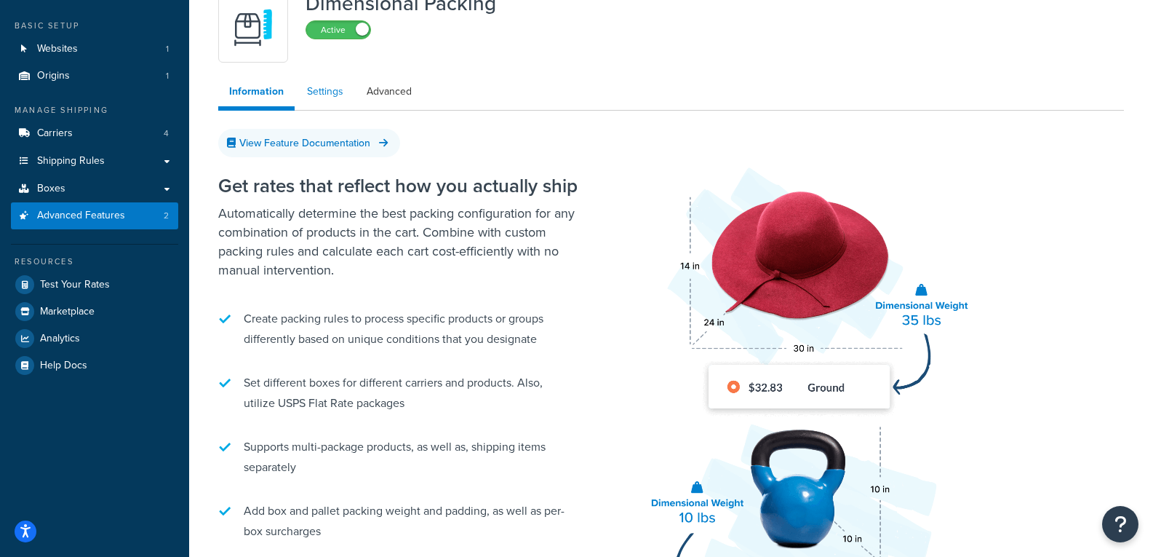
click at [342, 89] on link "Settings" at bounding box center [325, 91] width 58 height 29
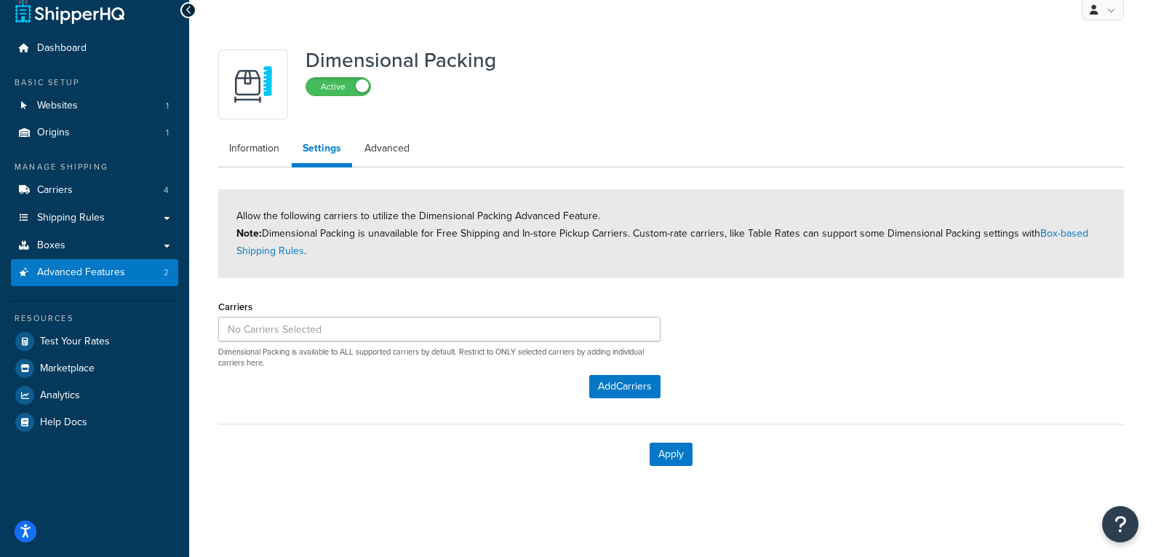
scroll to position [17, 0]
click at [84, 343] on span "Test Your Rates" at bounding box center [75, 341] width 70 height 12
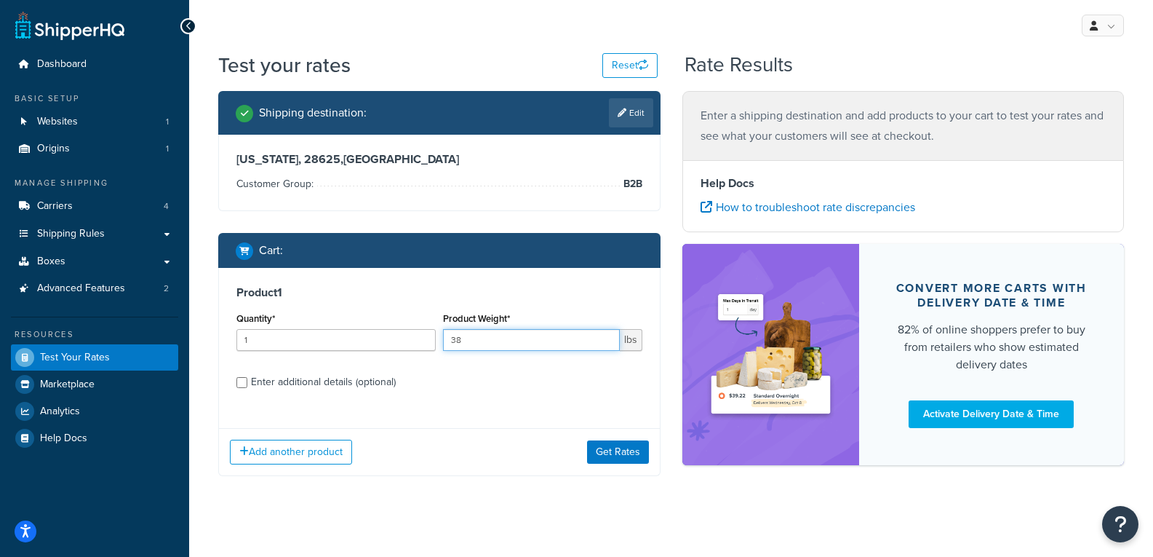
drag, startPoint x: 537, startPoint y: 339, endPoint x: 431, endPoint y: 359, distance: 107.4
click at [431, 359] on div "Quantity* 1 Product Weight* 38 lbs" at bounding box center [439, 334] width 413 height 53
type input "20"
click at [625, 449] on button "Get Rates" at bounding box center [618, 451] width 62 height 23
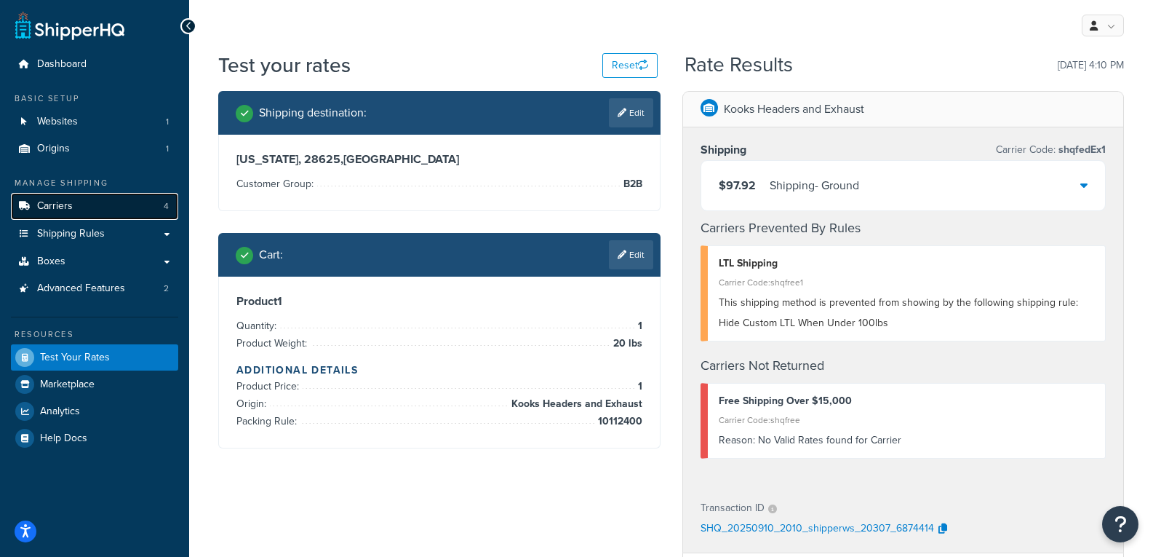
click at [87, 211] on link "Carriers 4" at bounding box center [94, 206] width 167 height 27
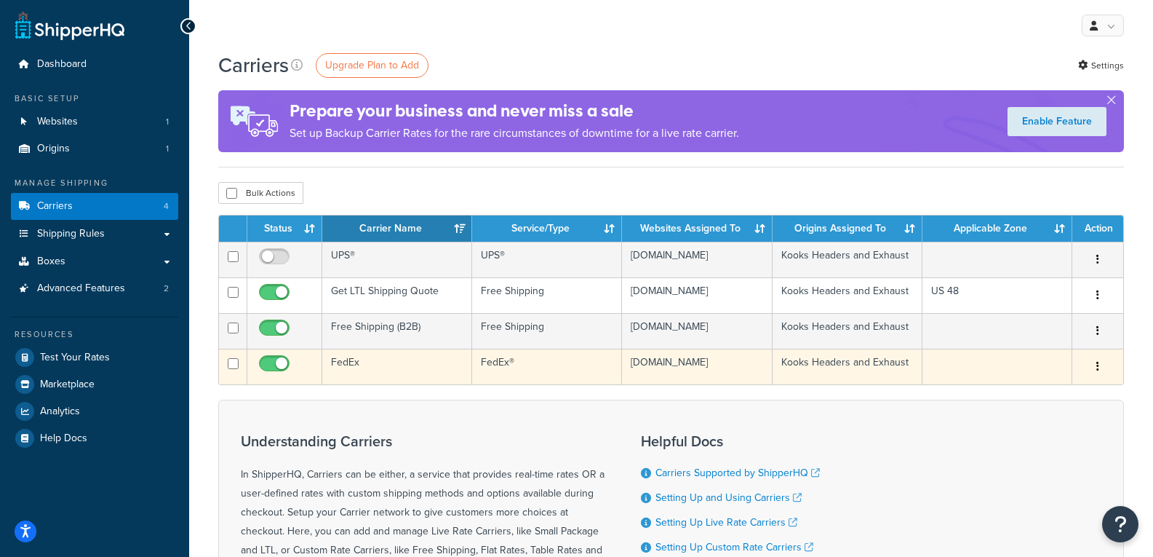
click at [1109, 363] on div "Edit Delete" at bounding box center [1097, 366] width 33 height 23
click at [1099, 360] on button "button" at bounding box center [1098, 366] width 20 height 23
click at [1042, 386] on link "Edit" at bounding box center [1038, 395] width 115 height 30
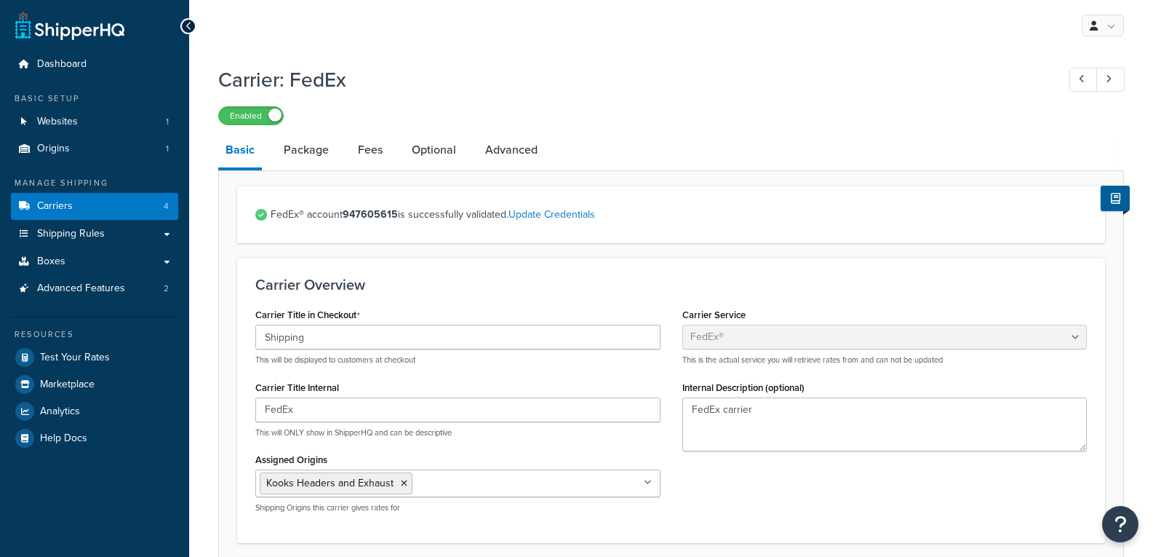
select select "fedEx"
select select "REGULAR_PICKUP"
select select "YOUR_PACKAGING"
click at [316, 148] on link "Package" at bounding box center [306, 149] width 60 height 35
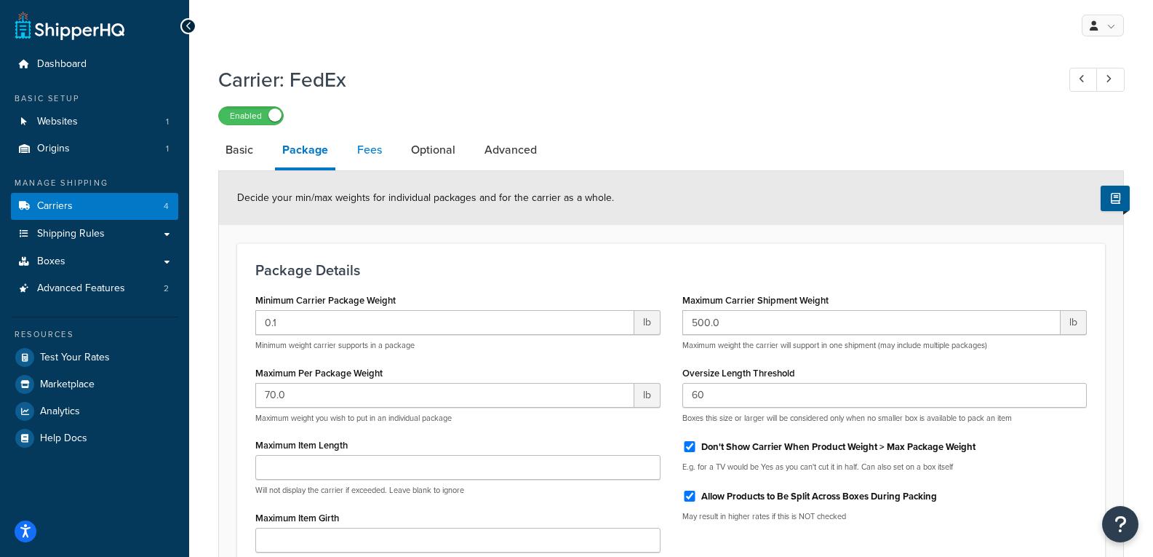
click at [369, 145] on link "Fees" at bounding box center [369, 149] width 39 height 35
select select "AFTER"
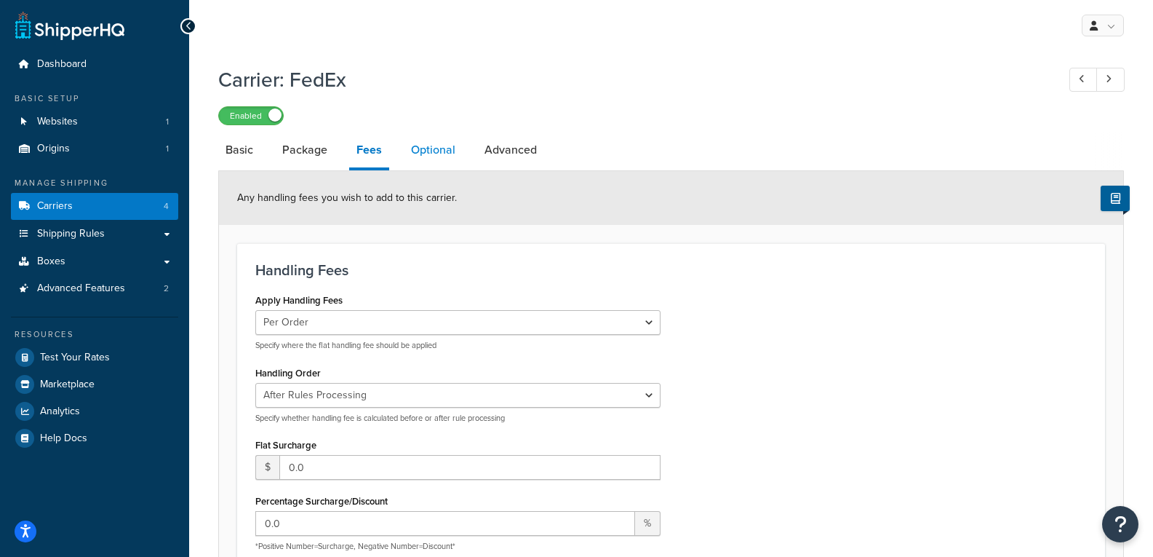
click at [423, 156] on link "Optional" at bounding box center [433, 149] width 59 height 35
select select "business"
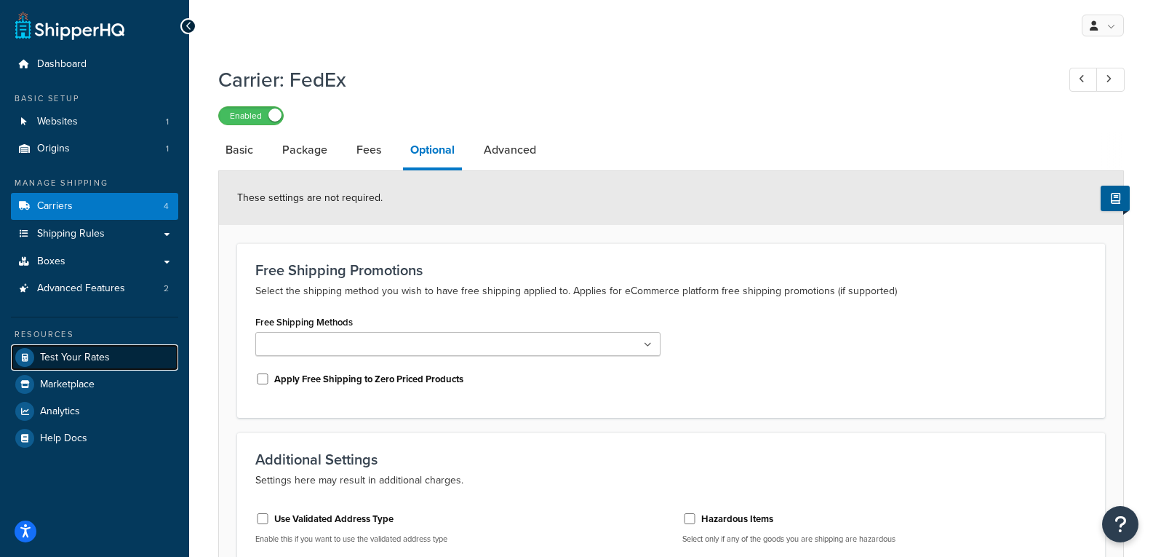
click at [79, 351] on span "Test Your Rates" at bounding box center [75, 357] width 70 height 12
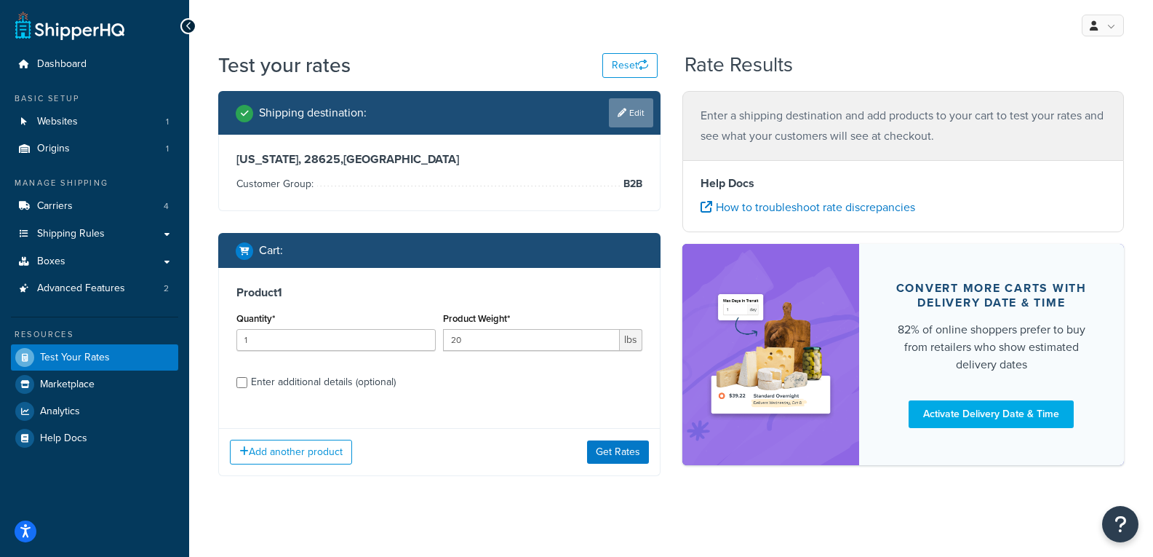
click at [635, 121] on link "Edit" at bounding box center [631, 112] width 44 height 29
select select "NC"
select select "B2B"
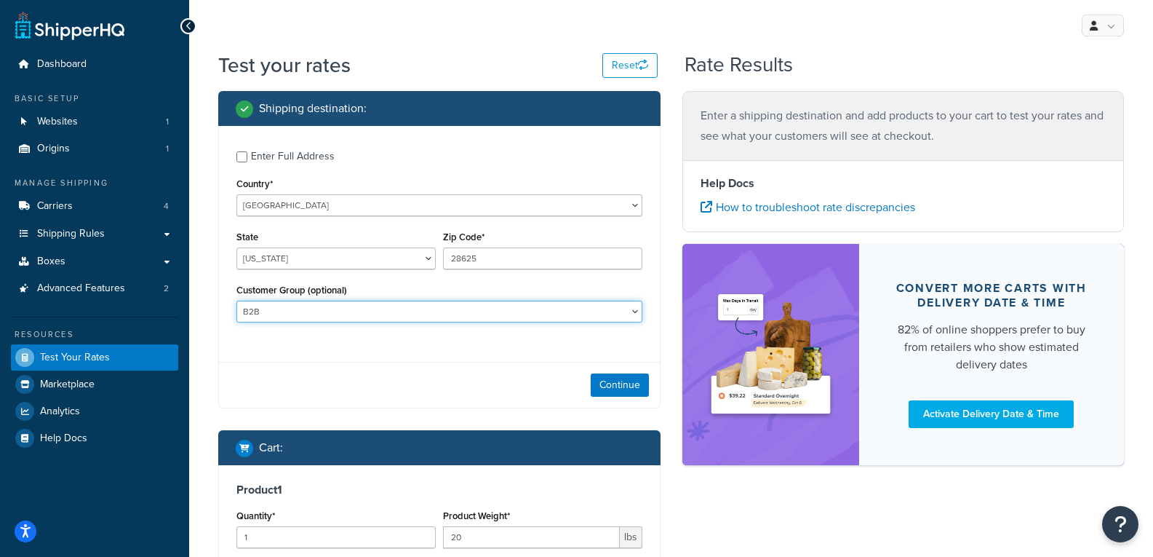
click at [417, 302] on select "B2B" at bounding box center [439, 311] width 406 height 22
select select
click at [236, 300] on select "B2B" at bounding box center [439, 311] width 406 height 22
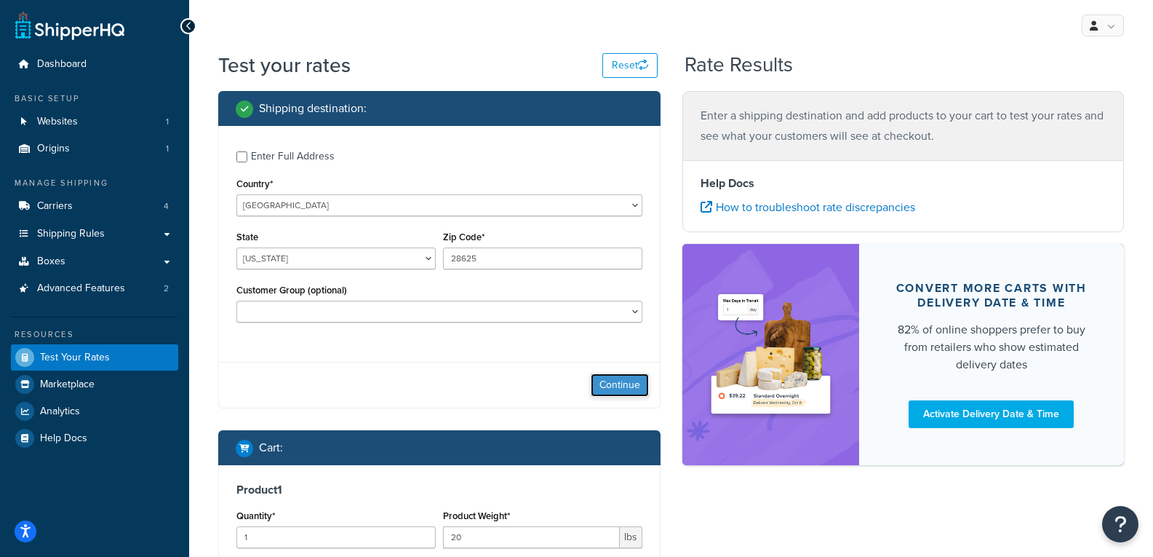
click at [619, 386] on button "Continue" at bounding box center [620, 384] width 58 height 23
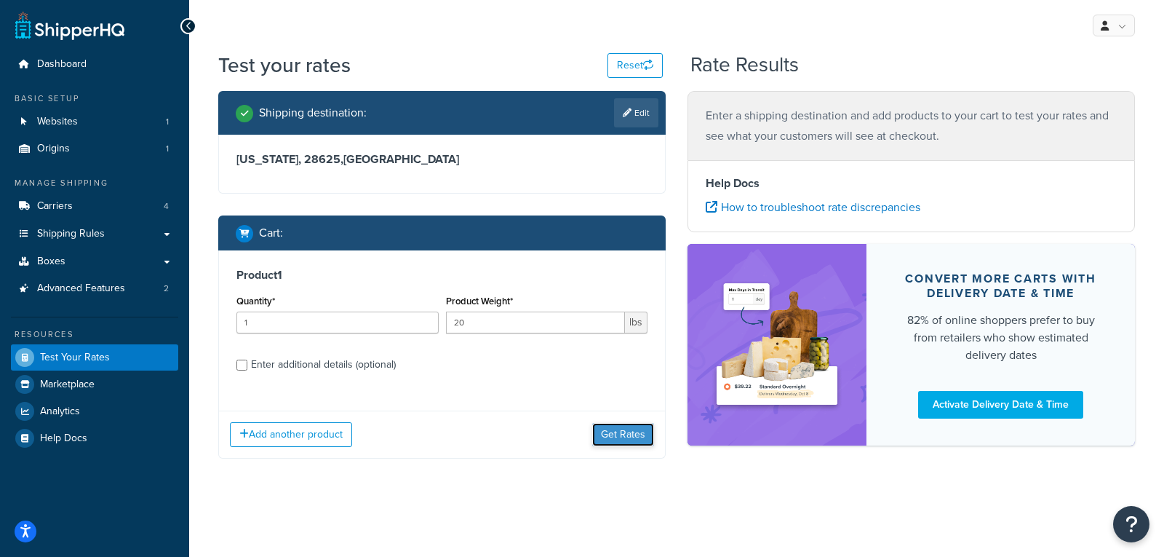
click at [616, 437] on button "Get Rates" at bounding box center [623, 434] width 62 height 23
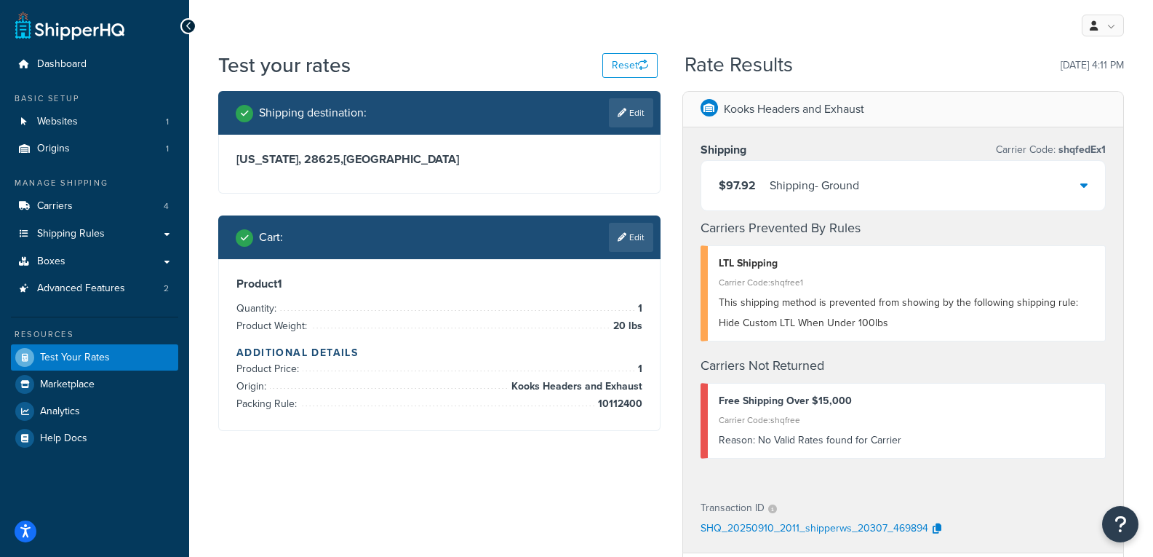
click at [1088, 178] on div "$97.92 Shipping - Ground" at bounding box center [903, 185] width 404 height 49
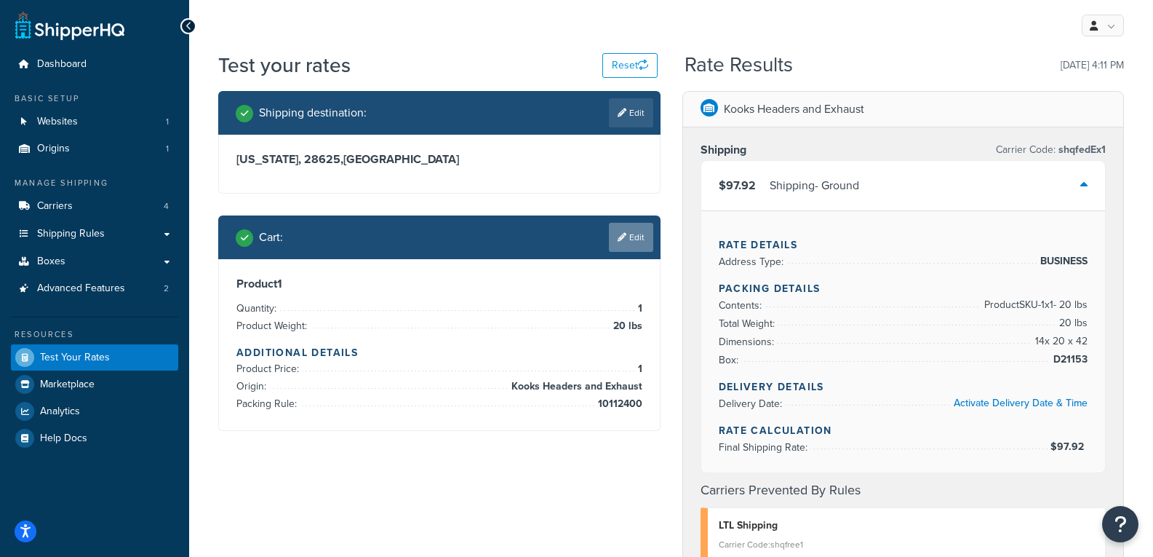
click at [650, 230] on link "Edit" at bounding box center [631, 237] width 44 height 29
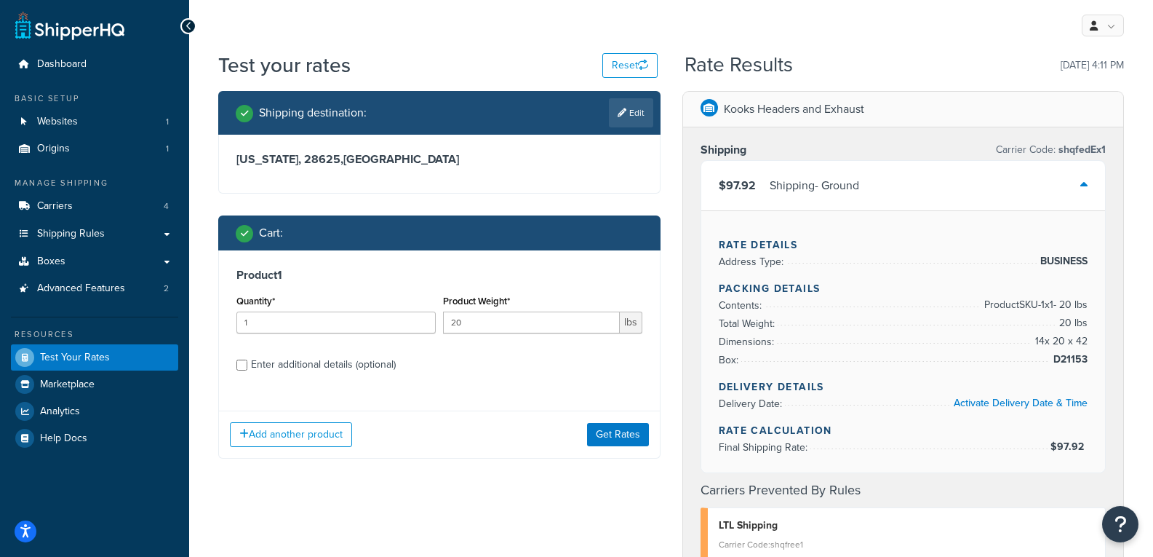
click at [311, 366] on div "Enter additional details (optional)" at bounding box center [323, 364] width 145 height 20
click at [247, 366] on input "Enter additional details (optional)" at bounding box center [241, 364] width 11 height 11
checkbox input "true"
select select "87686"
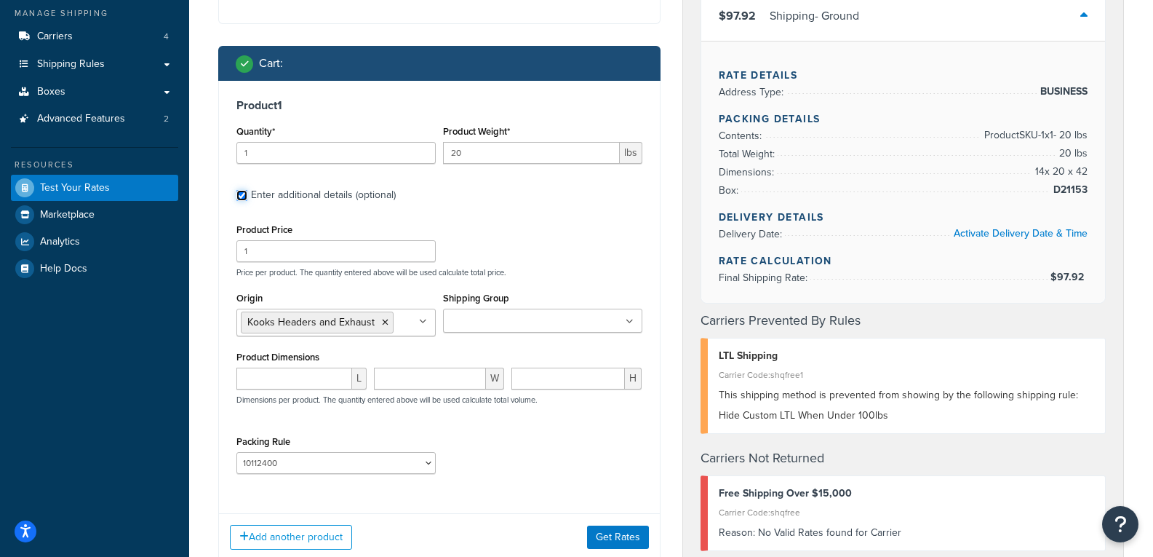
scroll to position [364, 0]
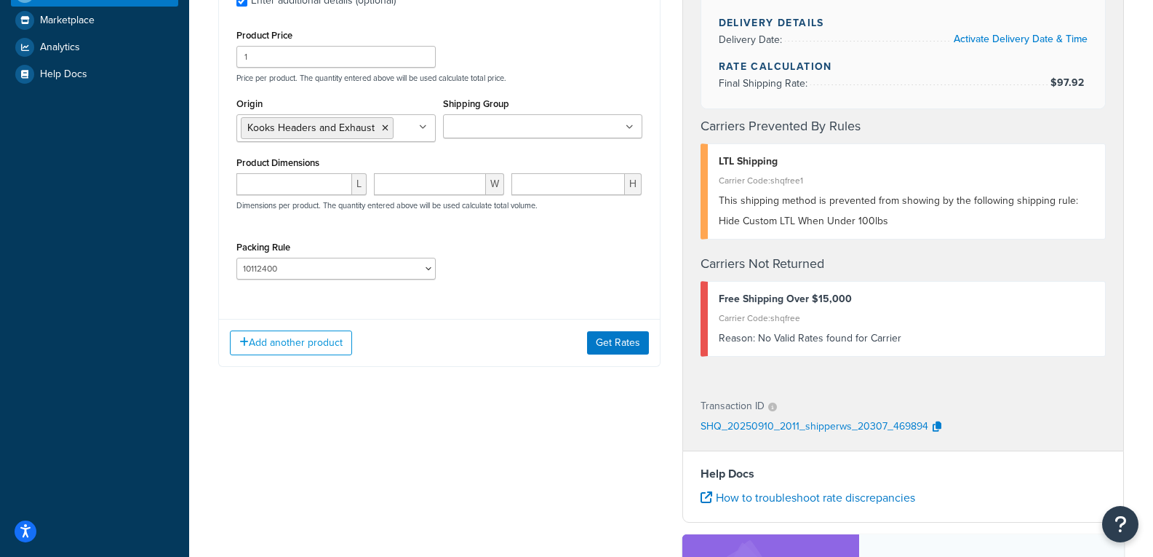
click at [508, 125] on input "Shipping Group" at bounding box center [511, 127] width 129 height 16
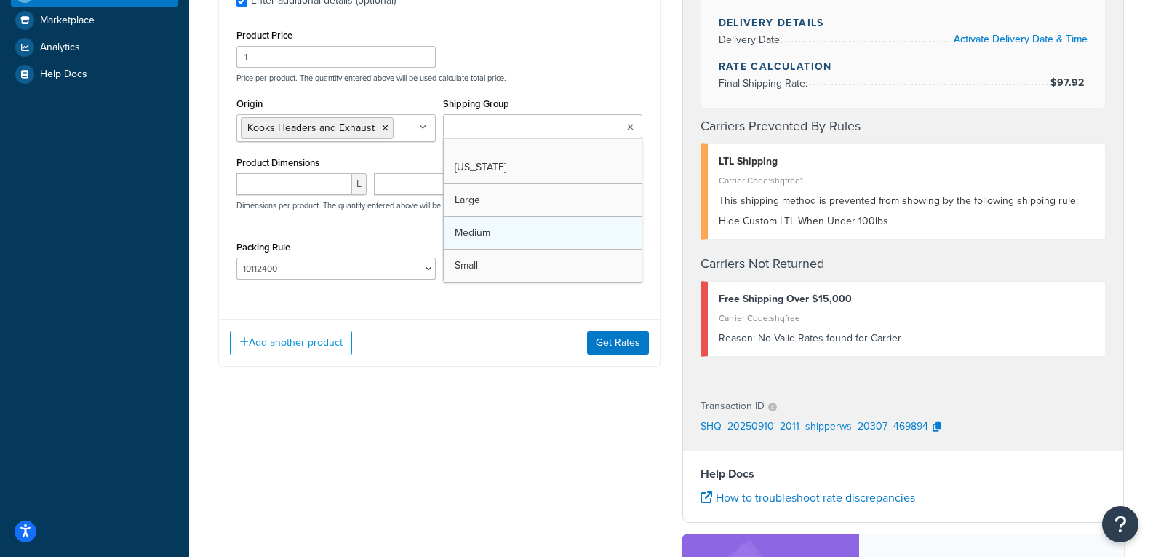
scroll to position [0, 0]
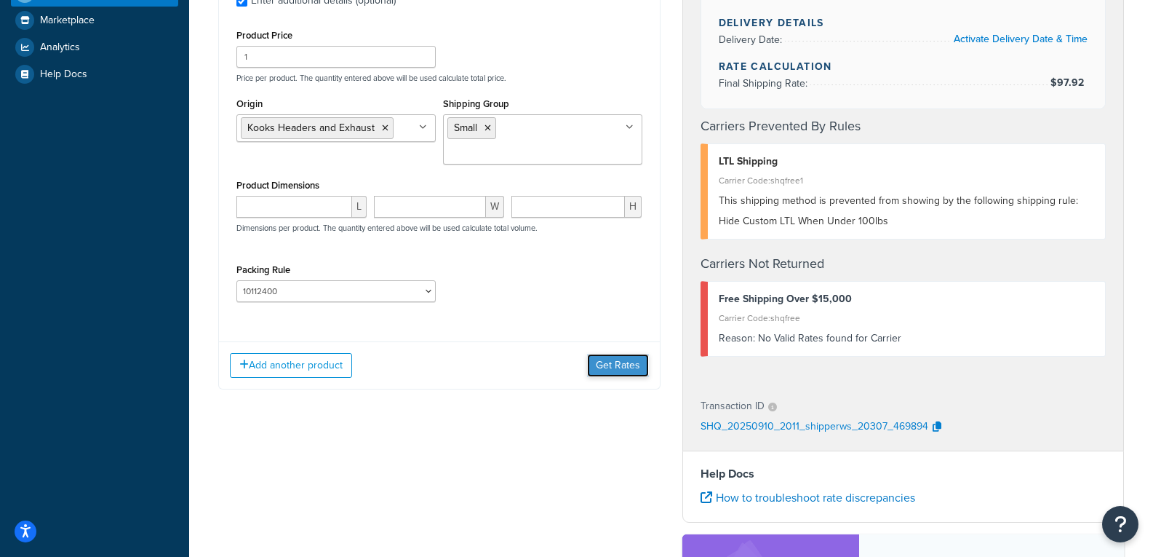
click at [608, 363] on button "Get Rates" at bounding box center [618, 365] width 62 height 23
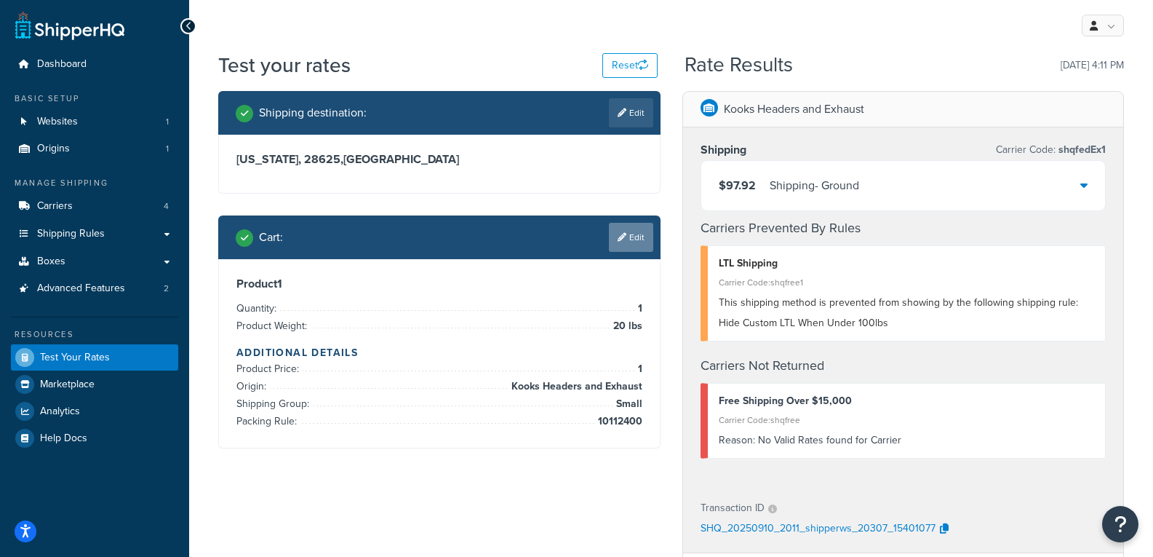
click at [625, 234] on link "Edit" at bounding box center [631, 237] width 44 height 29
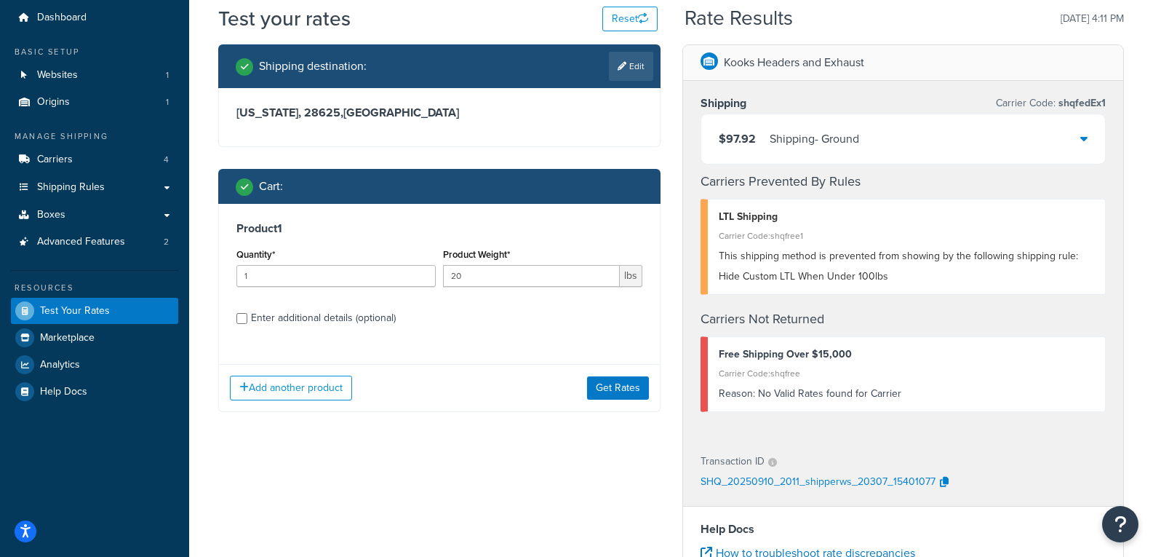
scroll to position [73, 0]
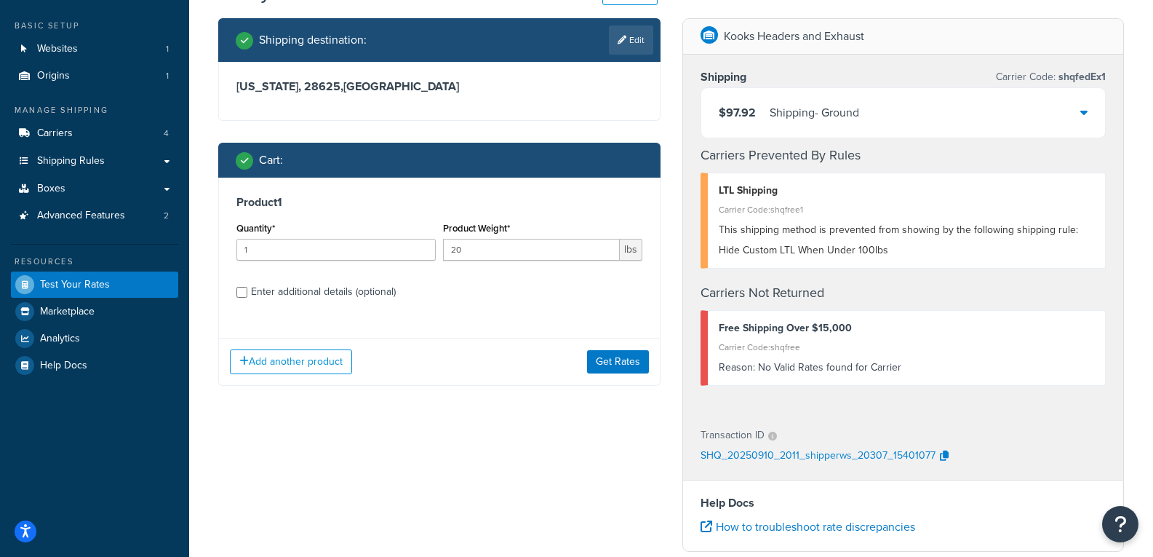
click at [316, 293] on div "Enter additional details (optional)" at bounding box center [323, 292] width 145 height 20
click at [247, 293] on input "Enter additional details (optional)" at bounding box center [241, 292] width 11 height 11
checkbox input "true"
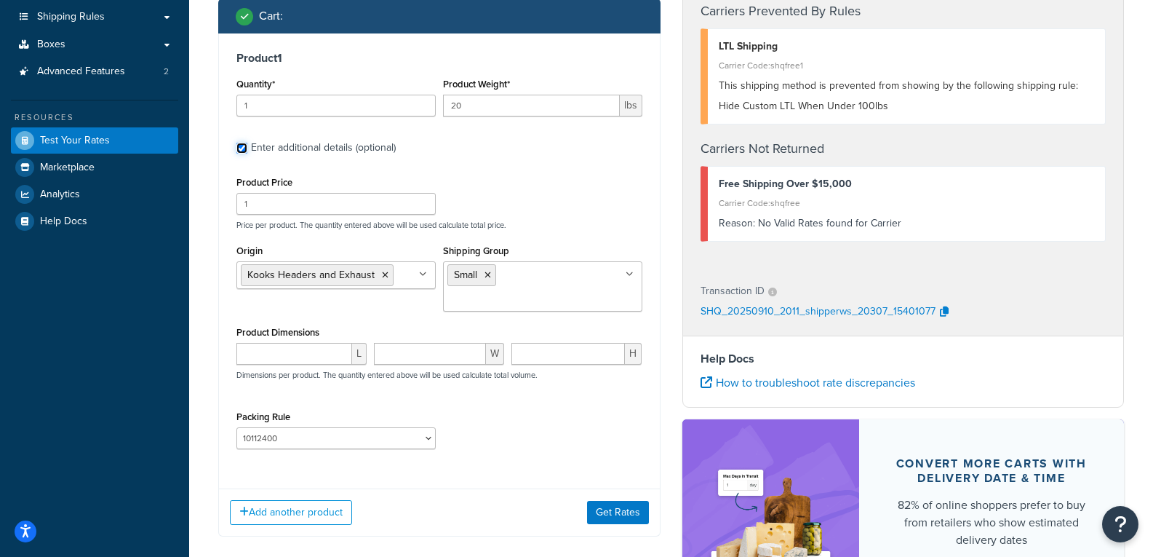
scroll to position [367, 0]
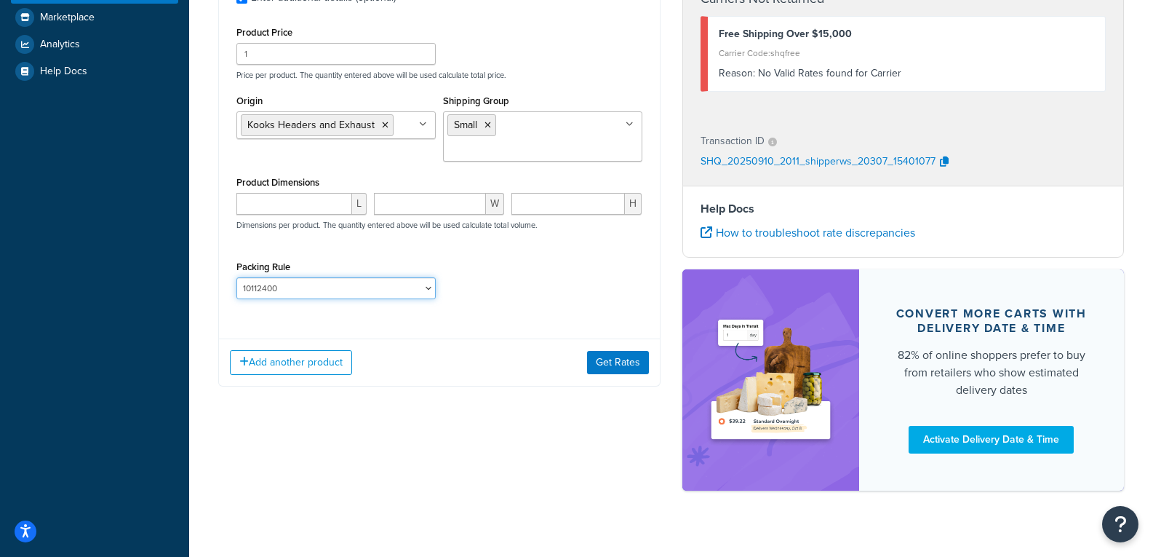
click at [418, 290] on select "10112400 1121H020 1121H021 1121H030 1121H031 1121H220 1121H230 1122H020 1122H02…" at bounding box center [335, 288] width 199 height 22
select select "87680"
click at [236, 277] on select "10112400 1121H020 1121H021 1121H030 1121H031 1121H220 1121H230 1122H020 1122H02…" at bounding box center [335, 288] width 199 height 22
click at [611, 359] on button "Get Rates" at bounding box center [618, 362] width 62 height 23
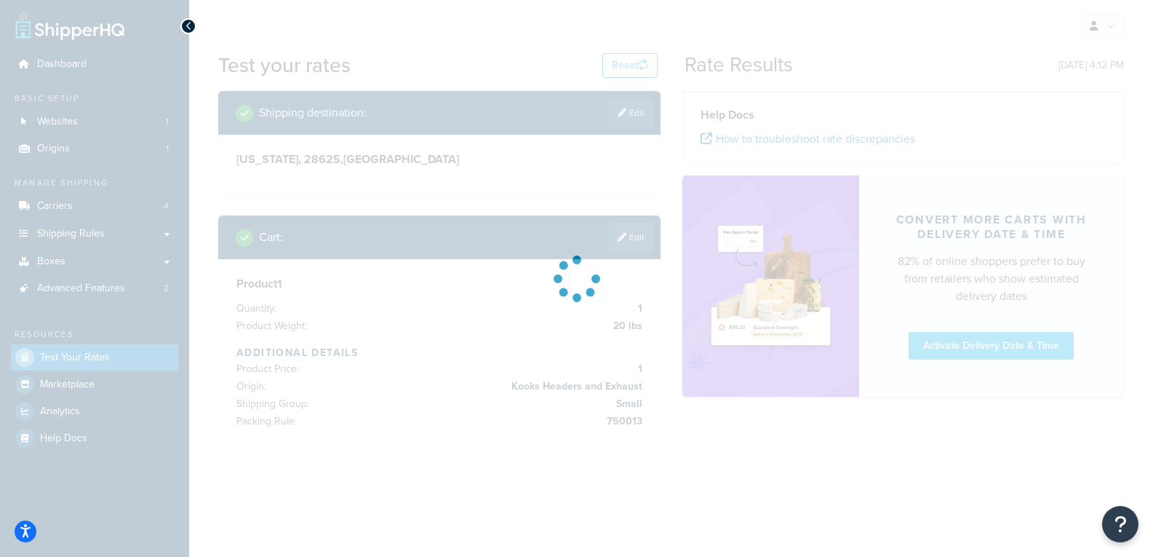
scroll to position [0, 0]
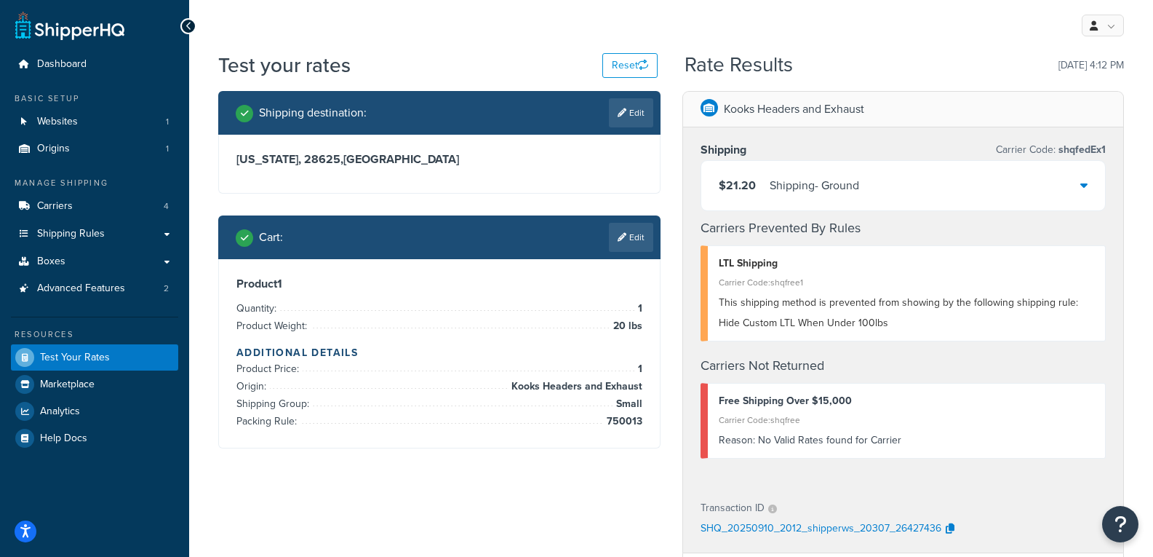
click at [1056, 194] on div "$21.20 Shipping - Ground" at bounding box center [903, 185] width 404 height 49
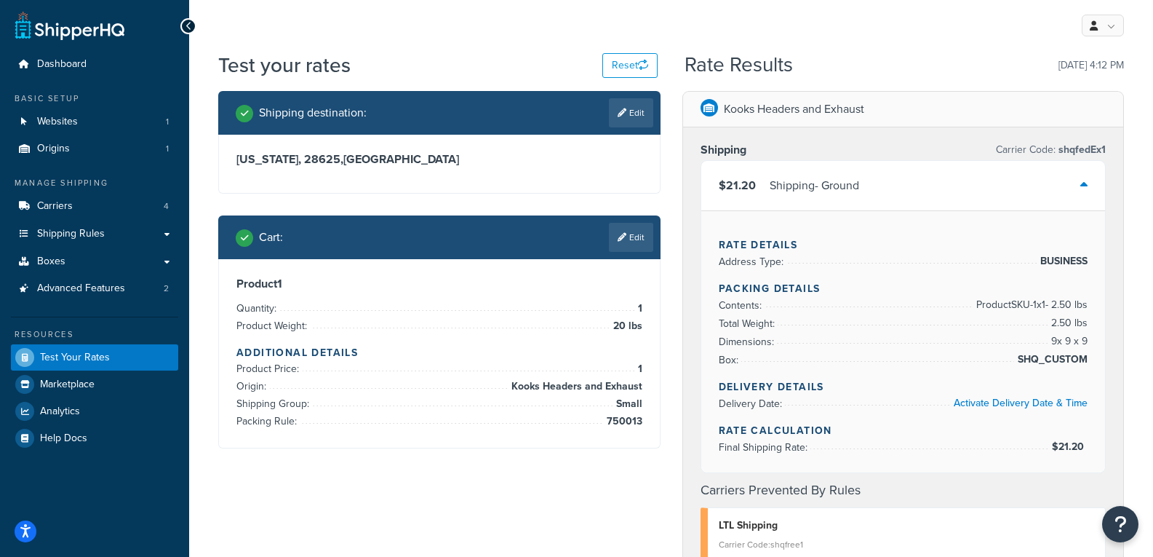
click at [902, 186] on div "$21.20 Shipping - Ground" at bounding box center [903, 185] width 404 height 49
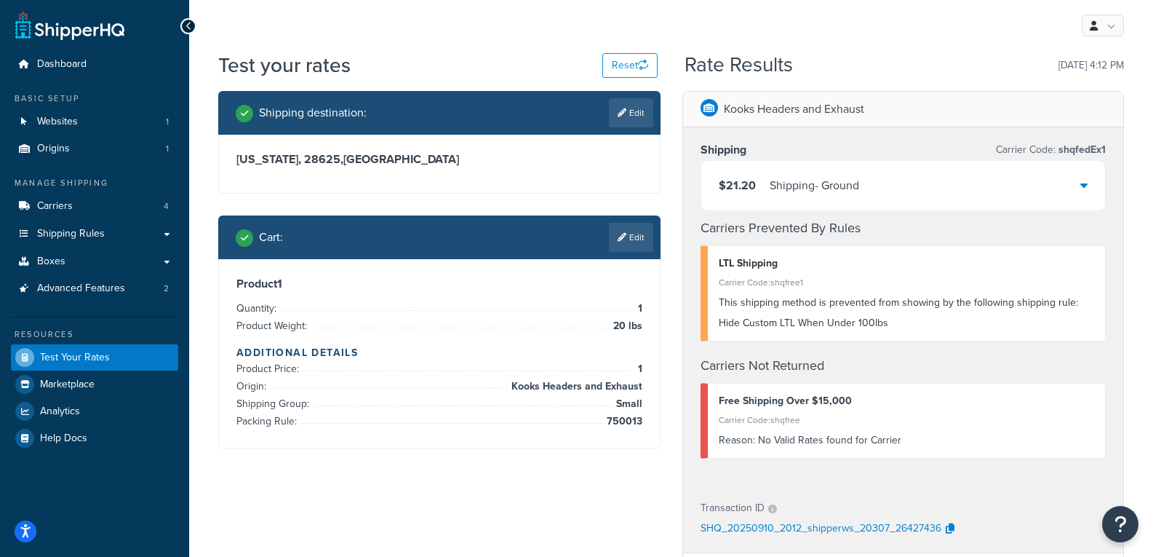
click at [902, 186] on div "$21.20 Shipping - Ground" at bounding box center [903, 185] width 404 height 49
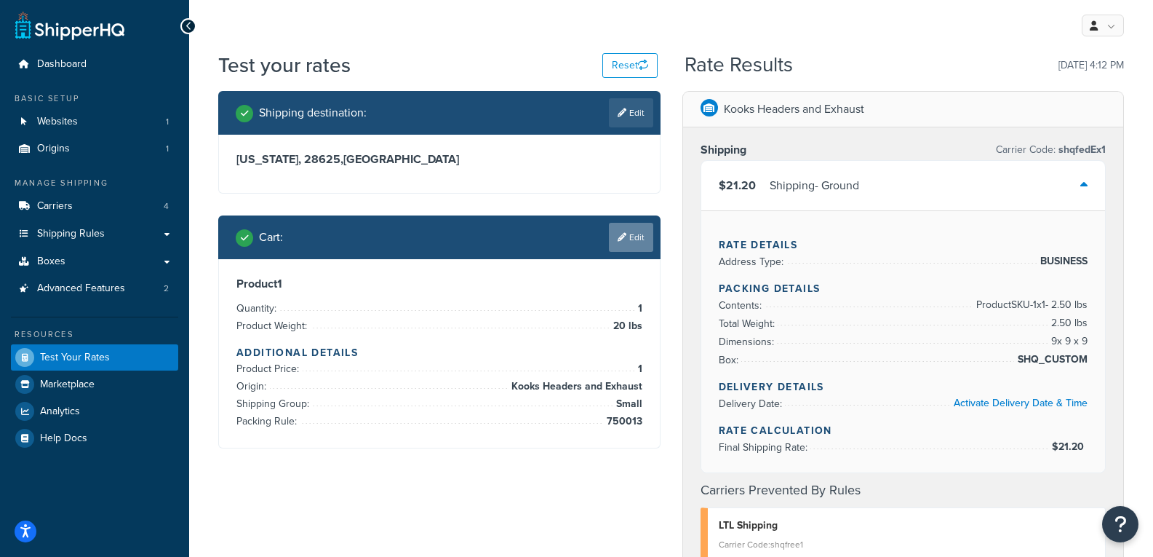
click at [637, 234] on link "Edit" at bounding box center [631, 237] width 44 height 29
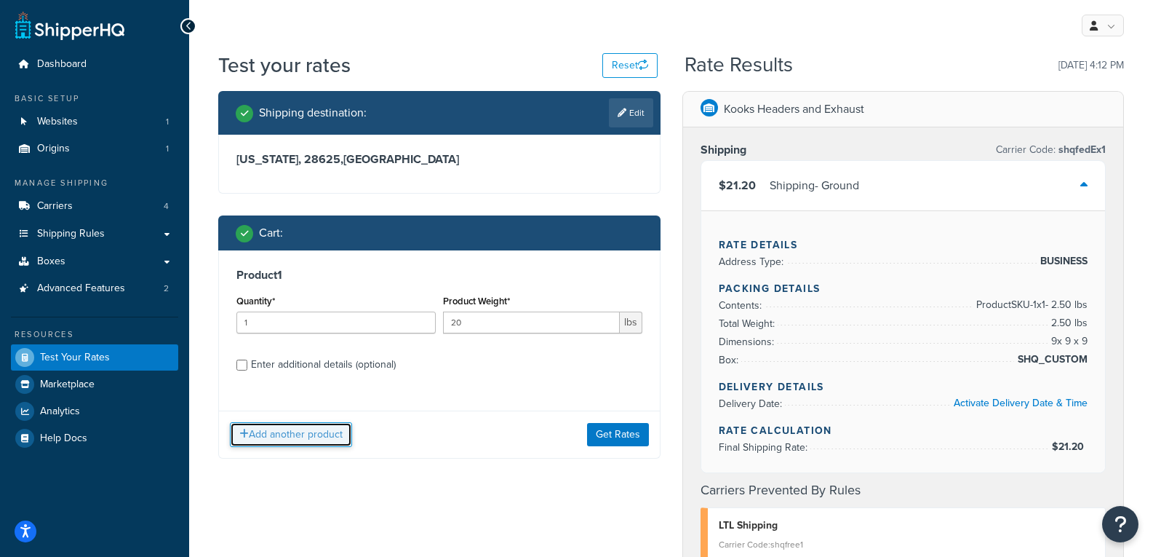
click at [299, 433] on button "Add another product" at bounding box center [291, 434] width 122 height 25
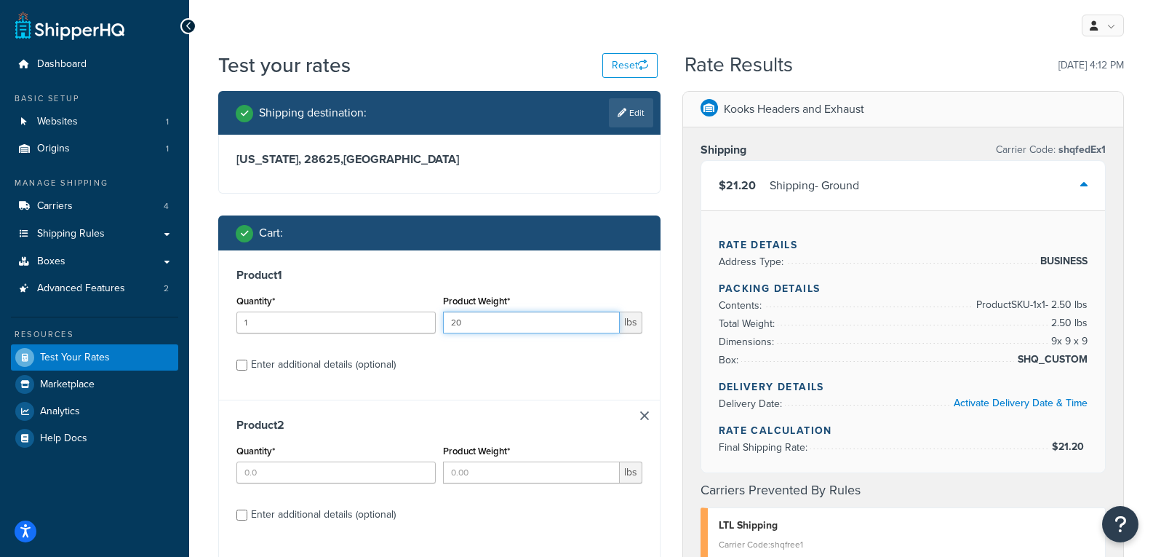
click at [487, 326] on input "20" at bounding box center [531, 322] width 177 height 22
drag, startPoint x: 487, startPoint y: 326, endPoint x: 421, endPoint y: 322, distance: 66.3
click at [421, 322] on div "Quantity* 1 Product Weight* 20 lbs" at bounding box center [439, 317] width 413 height 53
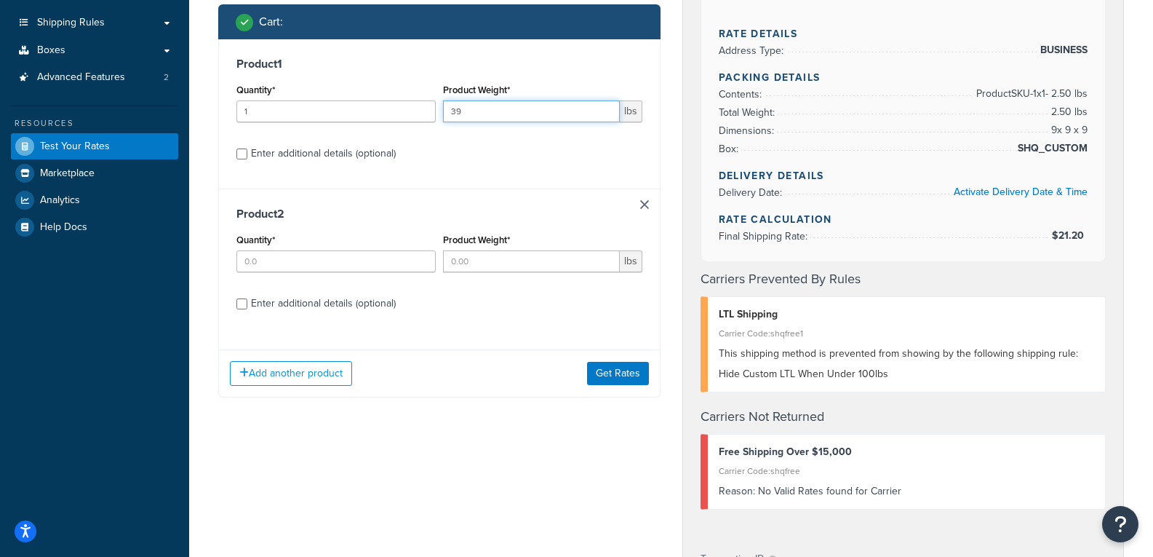
scroll to position [218, 0]
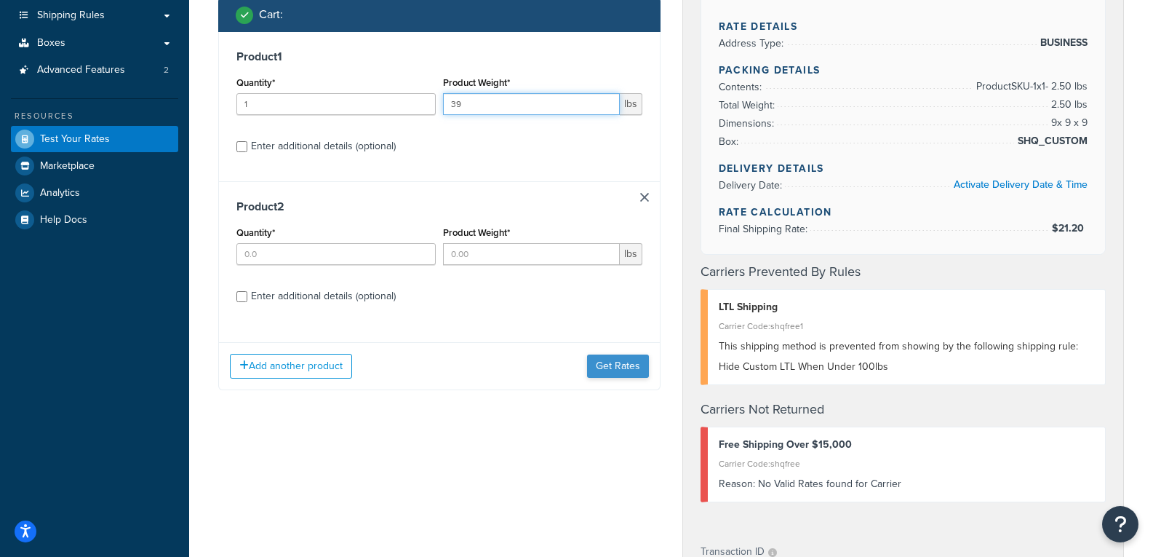
type input "39"
click at [631, 355] on button "Get Rates" at bounding box center [618, 365] width 62 height 23
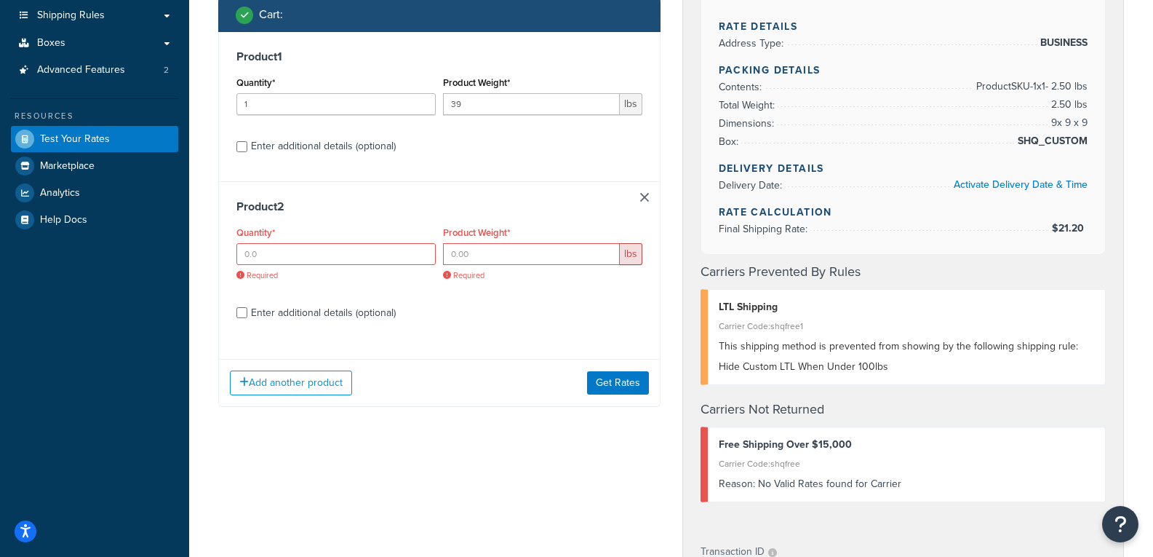
click at [250, 315] on div "Enter additional details (optional)" at bounding box center [439, 311] width 406 height 23
click at [640, 195] on link at bounding box center [644, 197] width 9 height 9
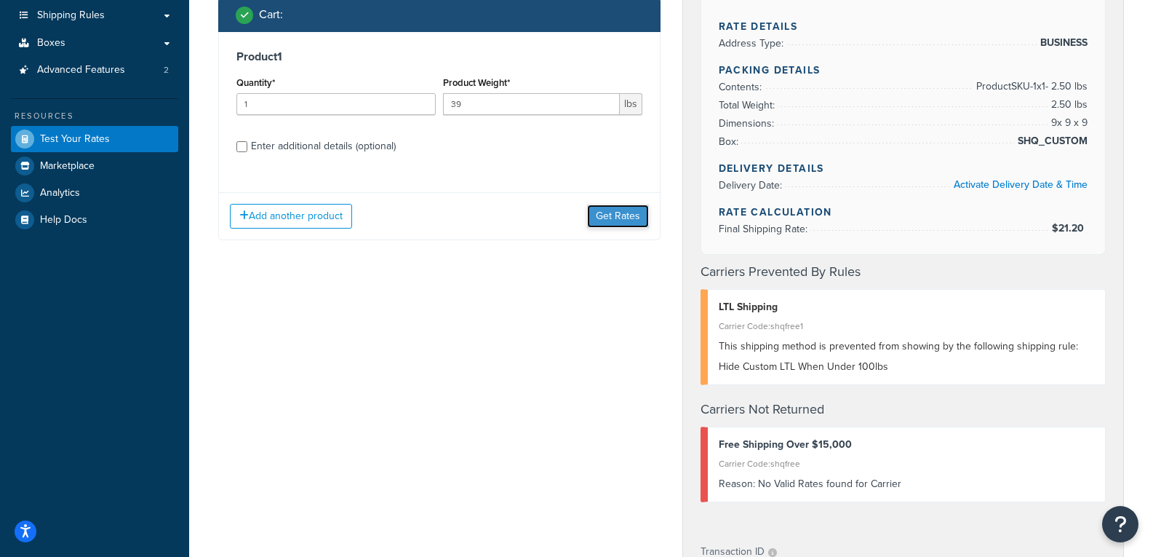
click at [628, 220] on button "Get Rates" at bounding box center [618, 215] width 62 height 23
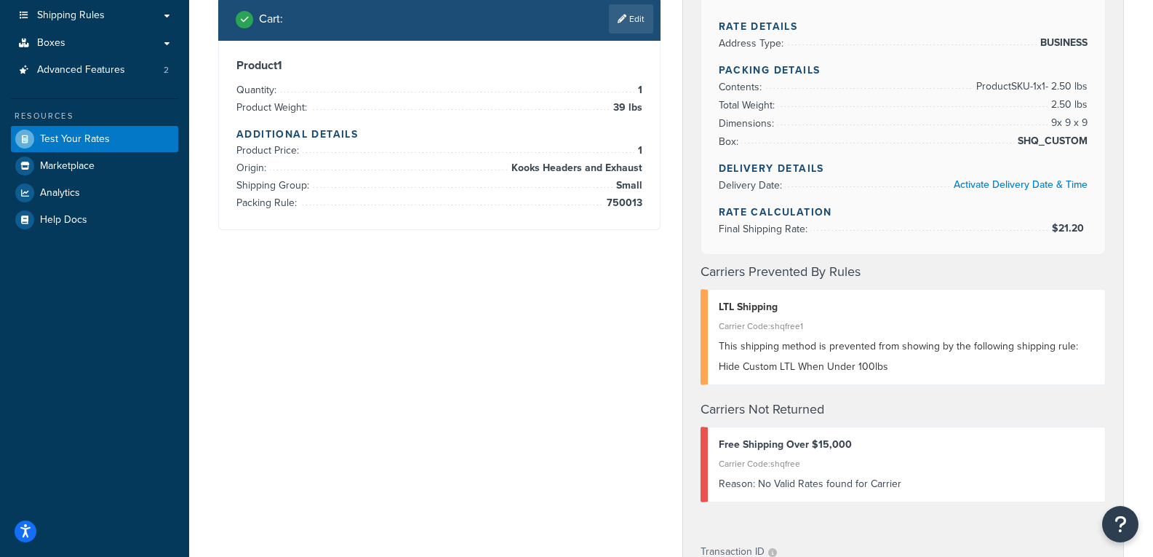
scroll to position [0, 0]
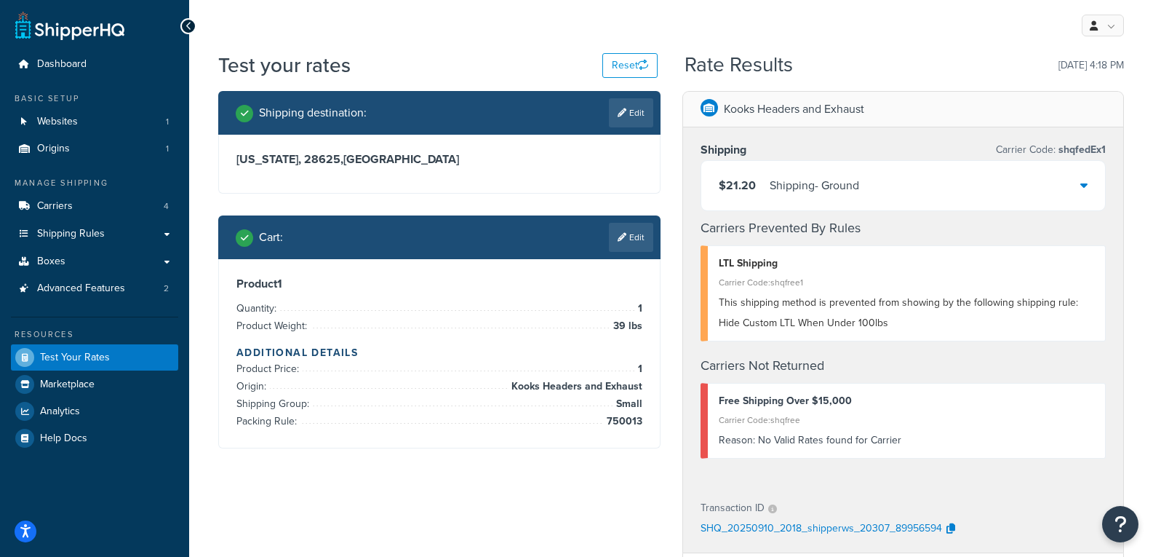
click at [1059, 189] on div "$21.20 Shipping - Ground" at bounding box center [903, 185] width 404 height 49
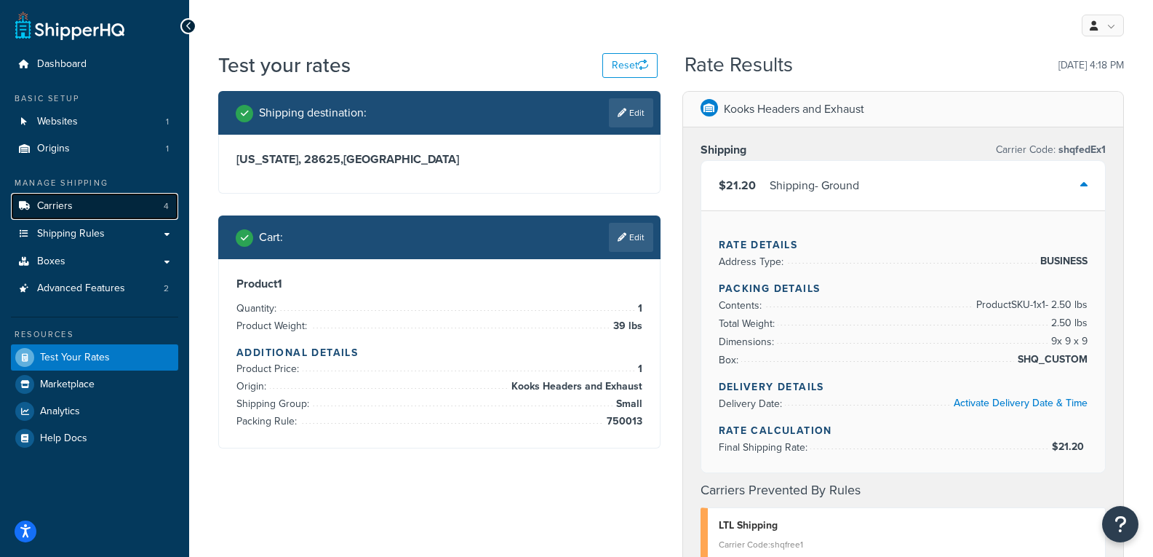
click at [51, 210] on span "Carriers" at bounding box center [55, 206] width 36 height 12
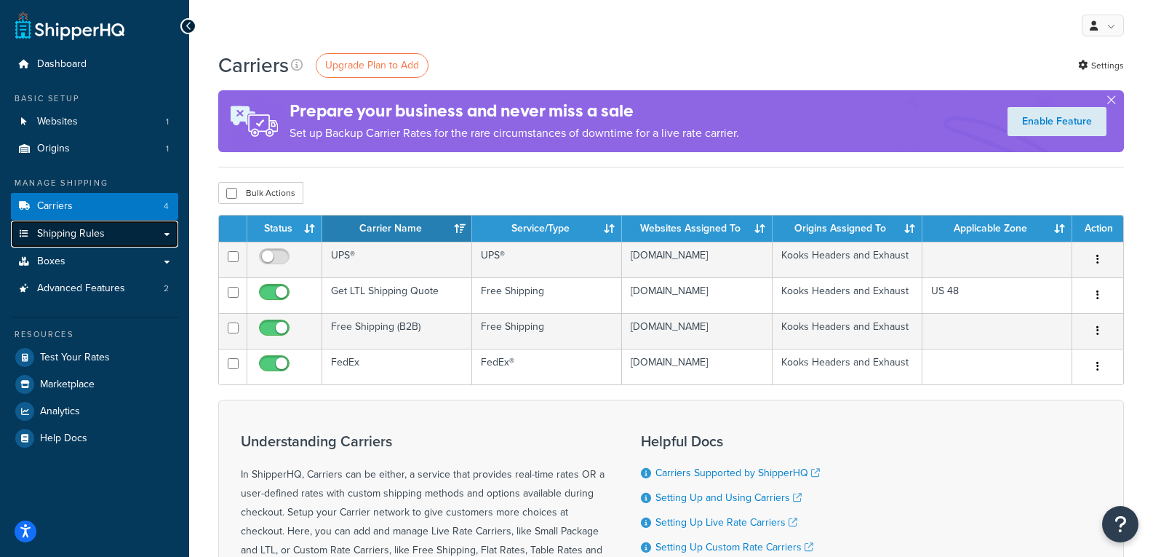
click at [114, 236] on link "Shipping Rules" at bounding box center [94, 233] width 167 height 27
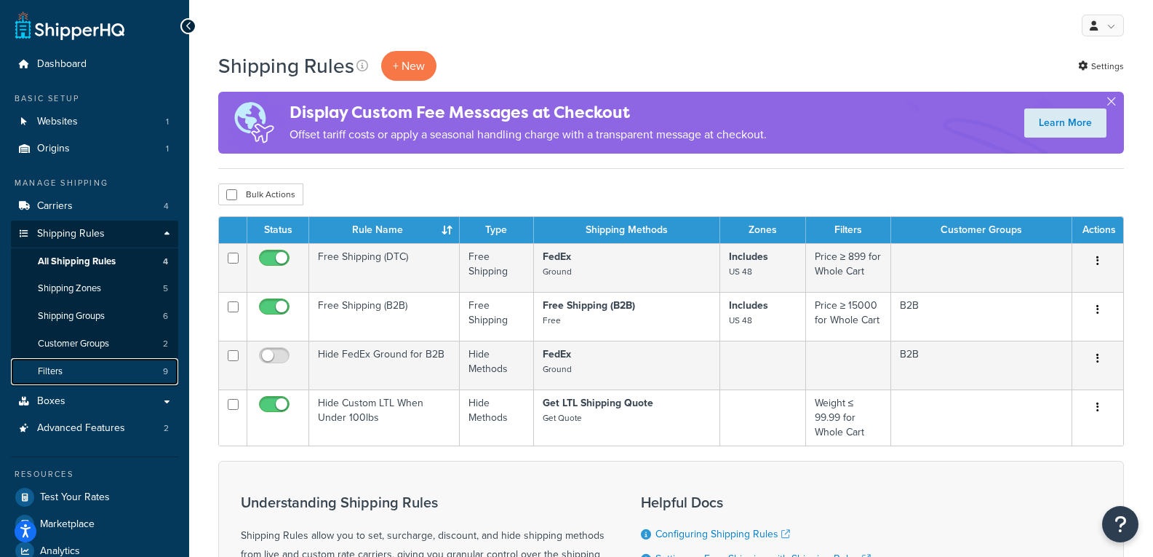
click at [97, 364] on link "Filters 9" at bounding box center [94, 371] width 167 height 27
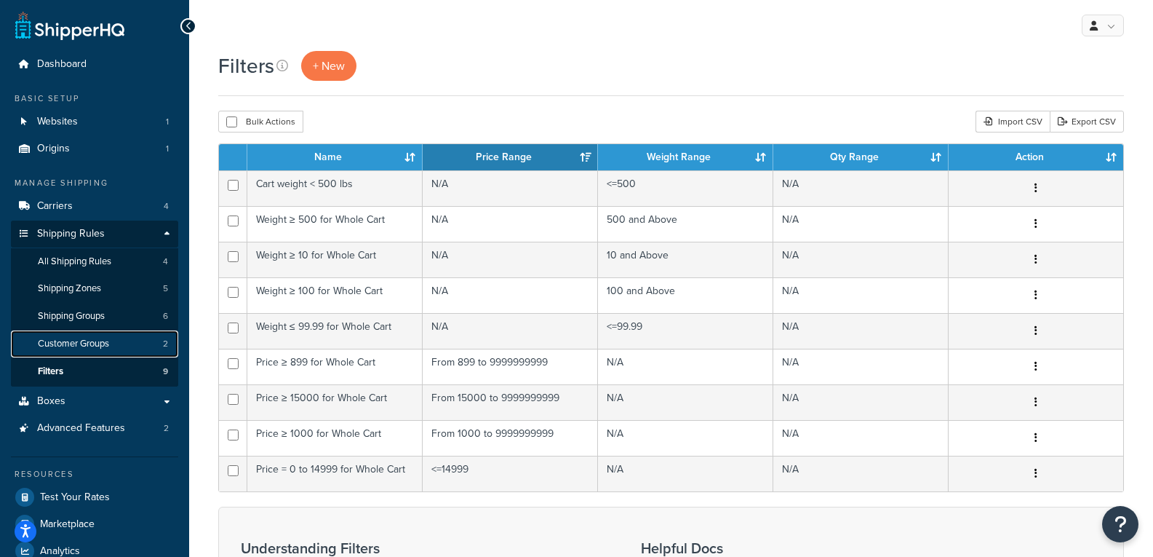
click at [76, 338] on span "Customer Groups" at bounding box center [73, 344] width 71 height 12
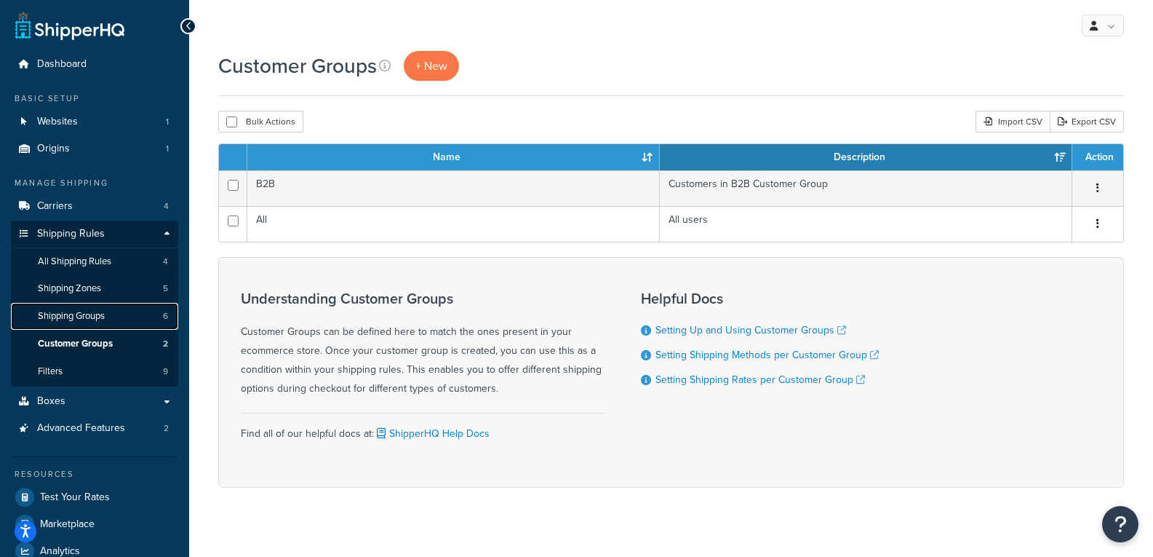
click at [74, 318] on span "Shipping Groups" at bounding box center [71, 316] width 67 height 12
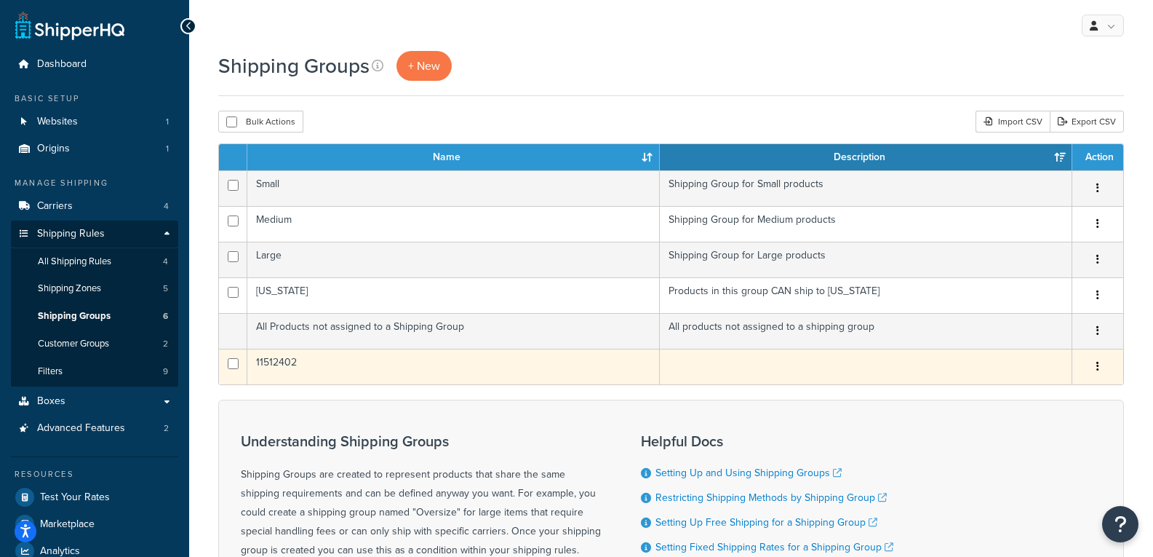
click at [1011, 367] on td at bounding box center [866, 366] width 413 height 36
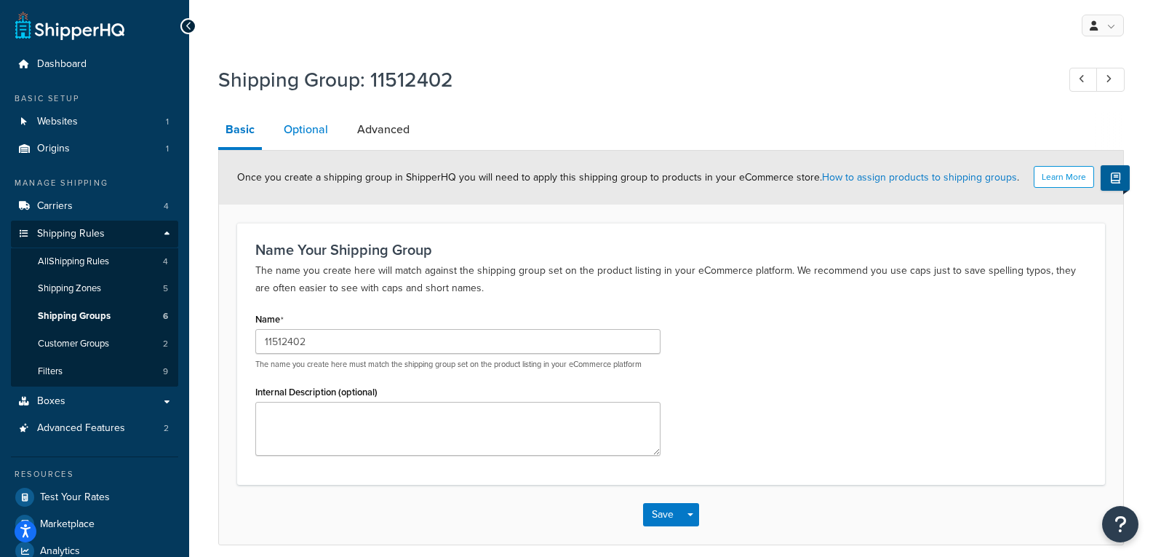
click at [300, 124] on link "Optional" at bounding box center [305, 129] width 59 height 35
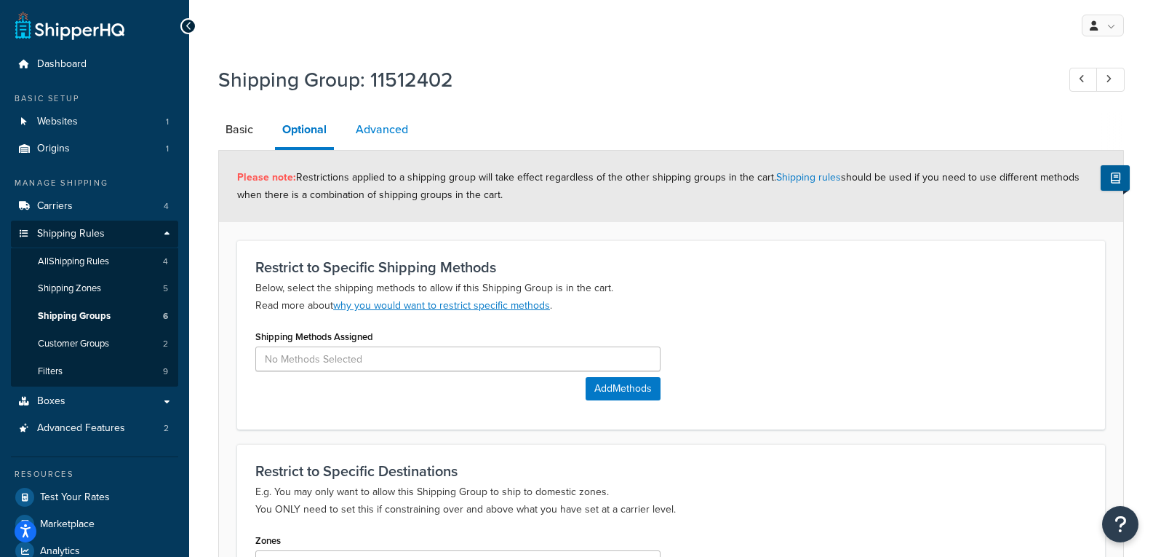
click at [383, 121] on link "Advanced" at bounding box center [381, 129] width 67 height 35
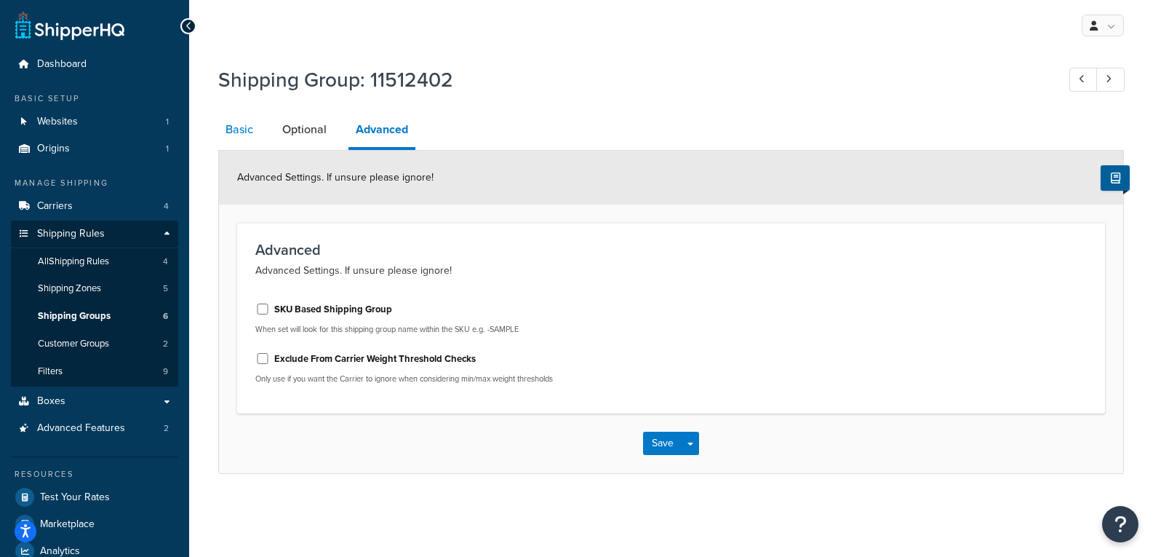
click at [249, 127] on link "Basic" at bounding box center [239, 129] width 42 height 35
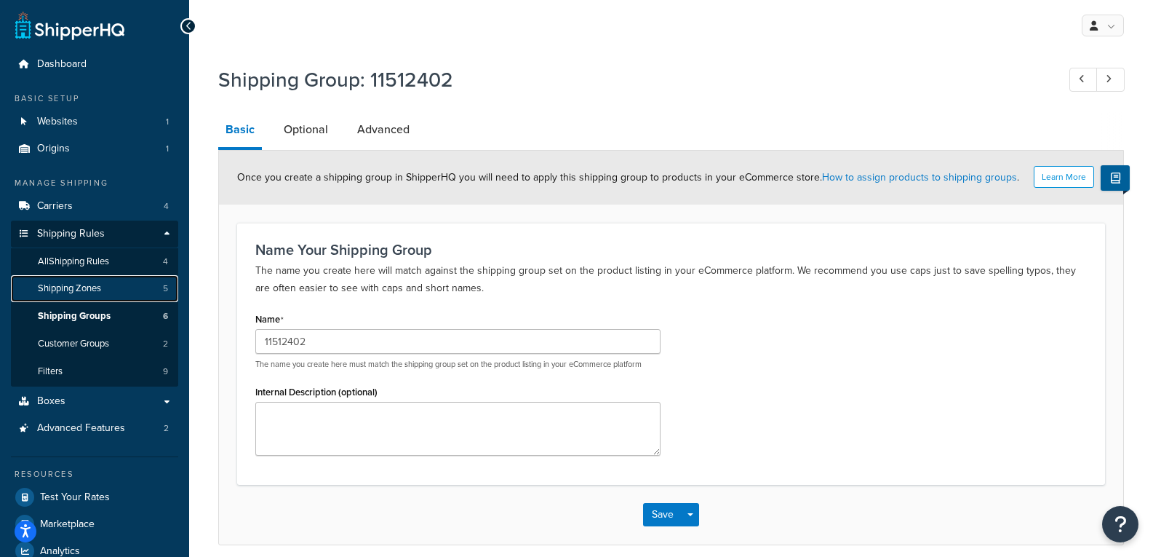
click at [132, 284] on link "Shipping Zones 5" at bounding box center [94, 288] width 167 height 27
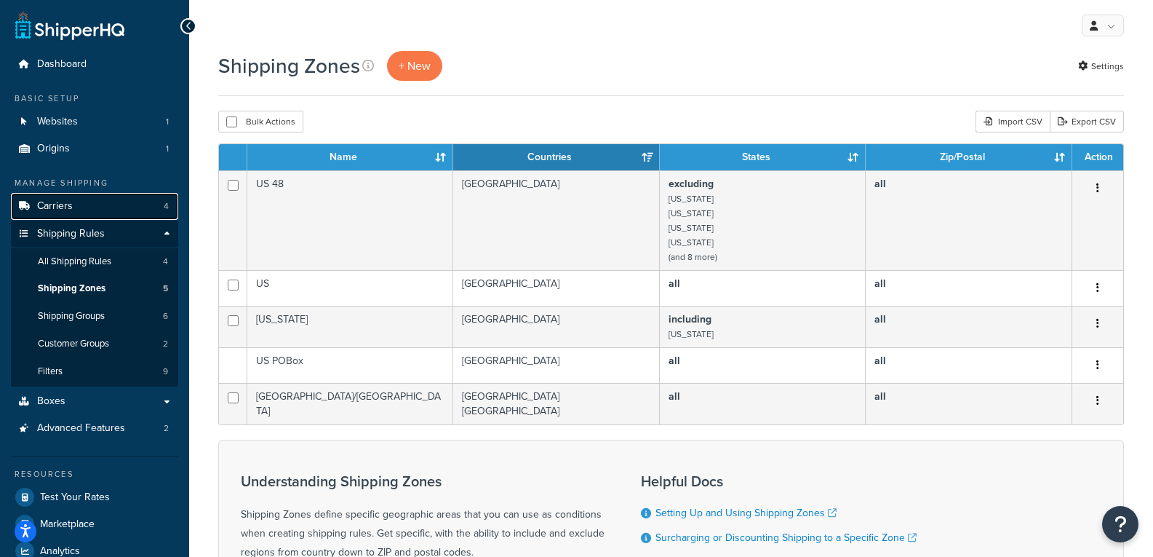
click at [128, 215] on link "Carriers 4" at bounding box center [94, 206] width 167 height 27
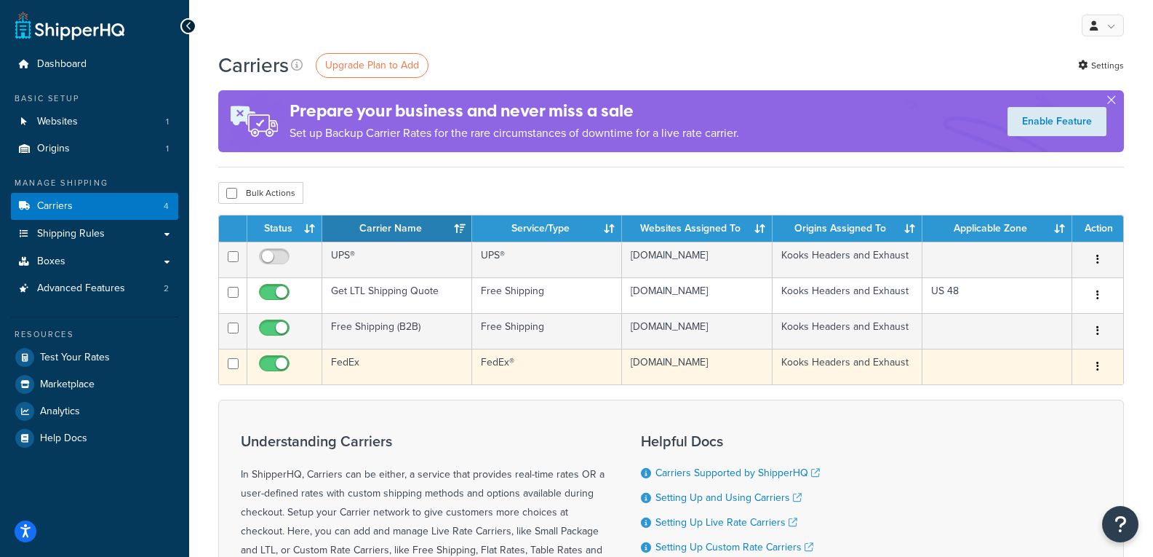
click at [979, 367] on td at bounding box center [997, 366] width 150 height 36
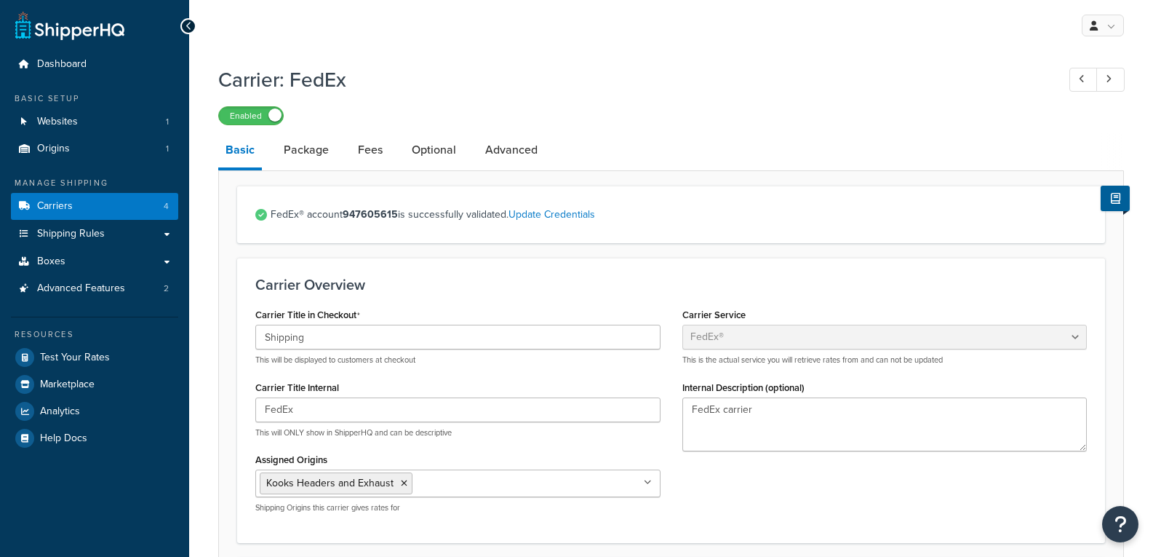
select select "fedEx"
select select "REGULAR_PICKUP"
select select "YOUR_PACKAGING"
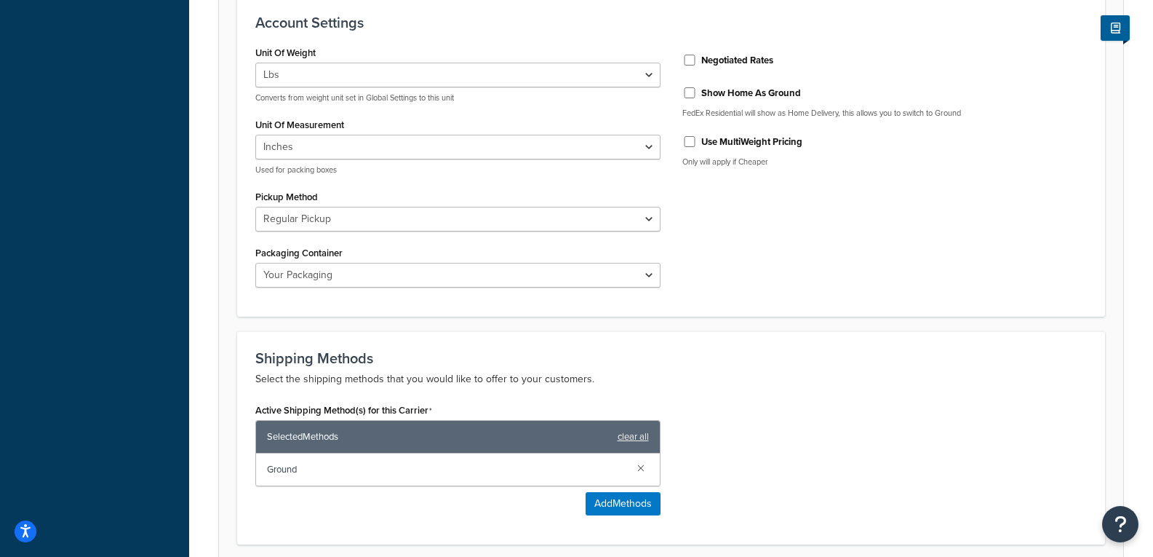
scroll to position [364, 0]
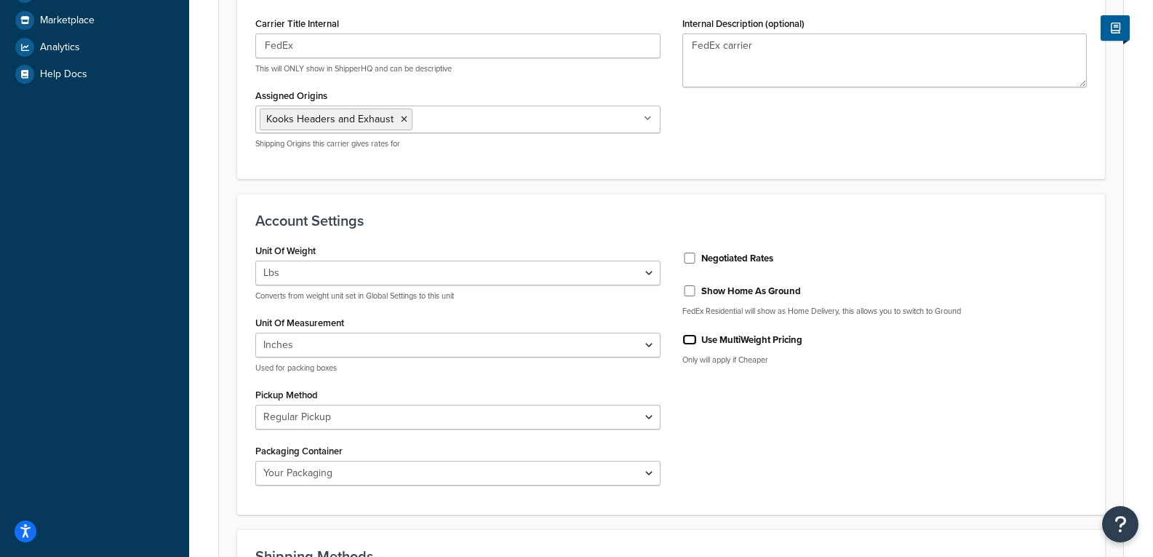
click at [690, 342] on input "Use MultiWeight Pricing" at bounding box center [689, 339] width 15 height 11
checkbox input "true"
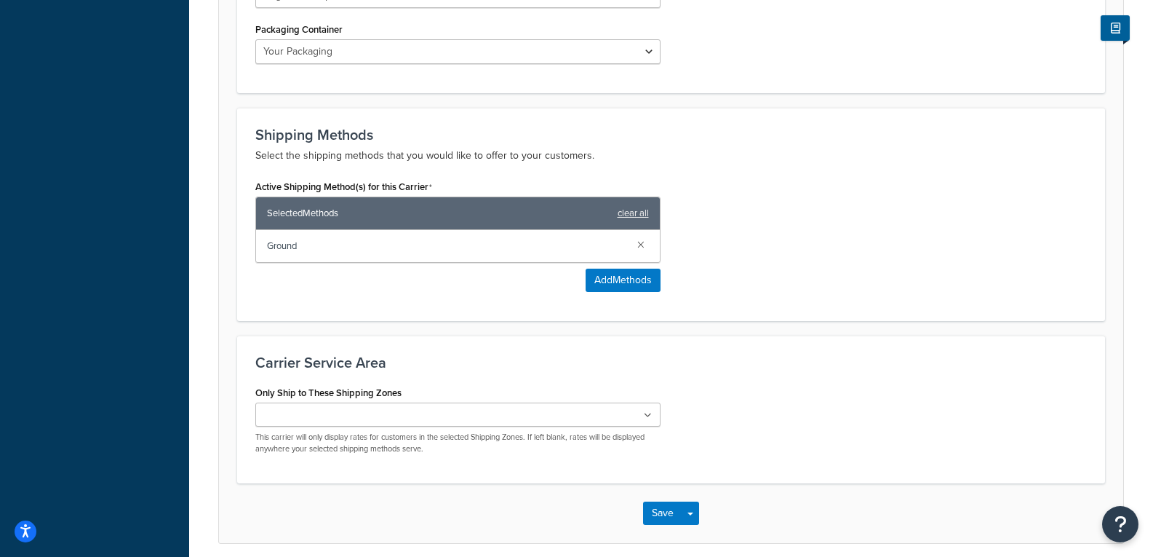
scroll to position [846, 0]
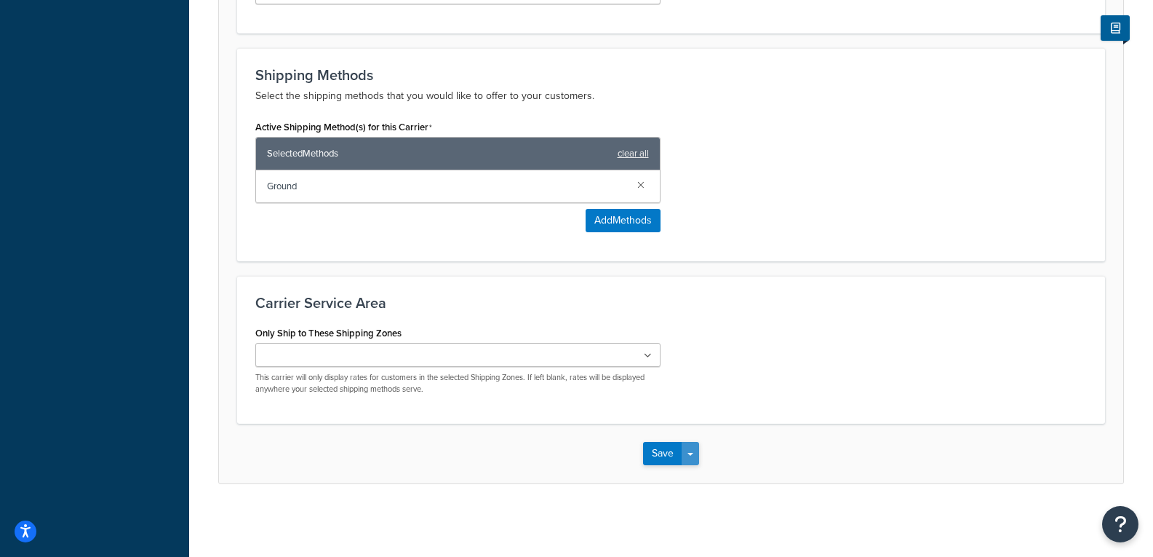
click at [685, 451] on button "Save Dropdown" at bounding box center [690, 453] width 17 height 23
click at [709, 411] on div "Carrier Service Area Only Ship to These Shipping Zones US 48 US Canada/Mexico C…" at bounding box center [671, 350] width 868 height 148
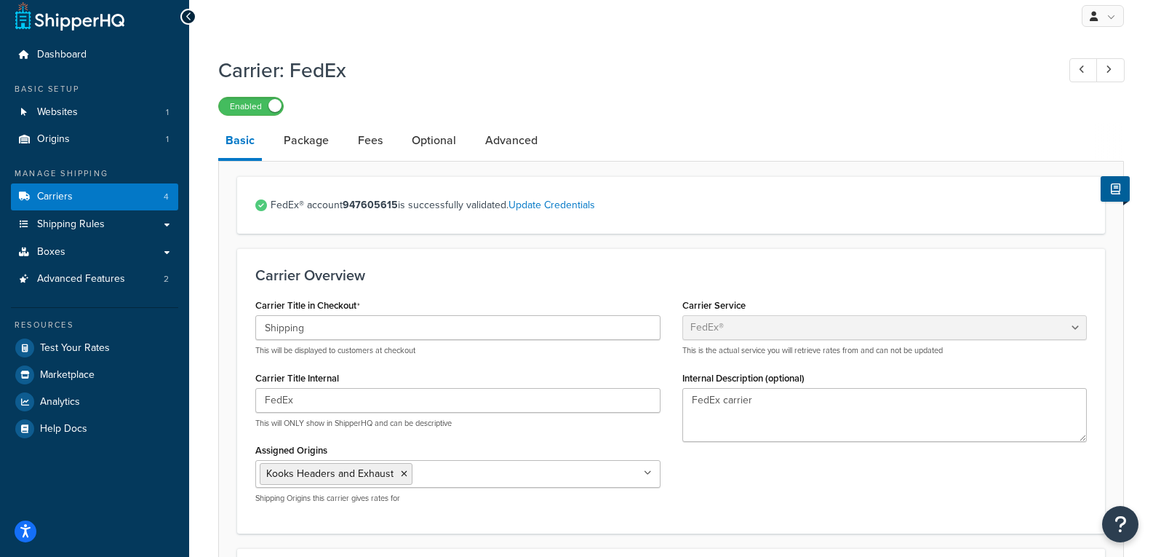
scroll to position [0, 0]
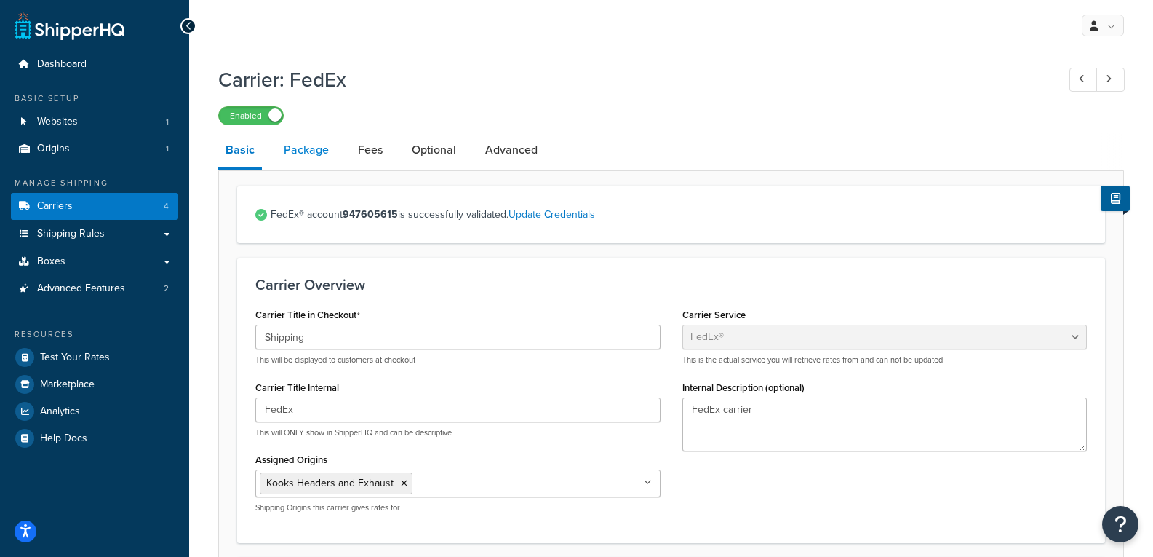
click at [305, 156] on link "Package" at bounding box center [306, 149] width 60 height 35
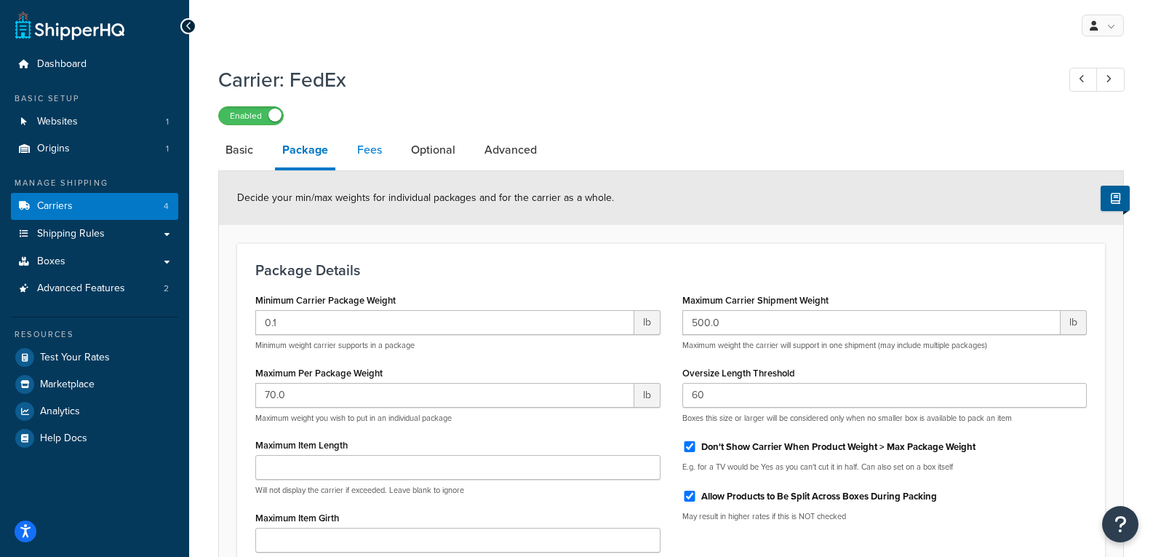
click at [375, 155] on link "Fees" at bounding box center [369, 149] width 39 height 35
select select "AFTER"
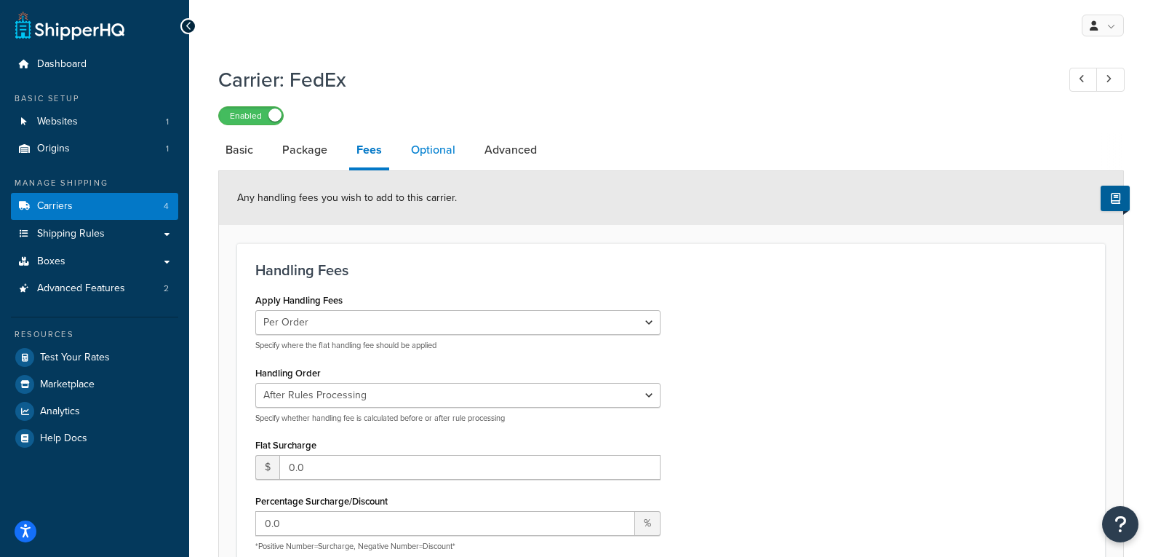
click at [414, 152] on link "Optional" at bounding box center [433, 149] width 59 height 35
select select "business"
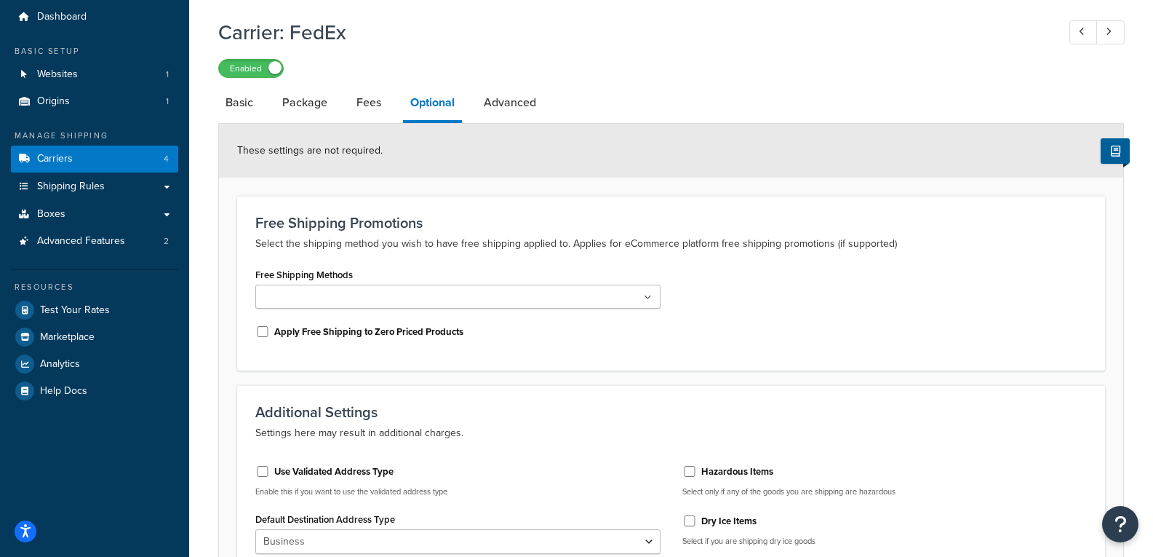
scroll to position [73, 0]
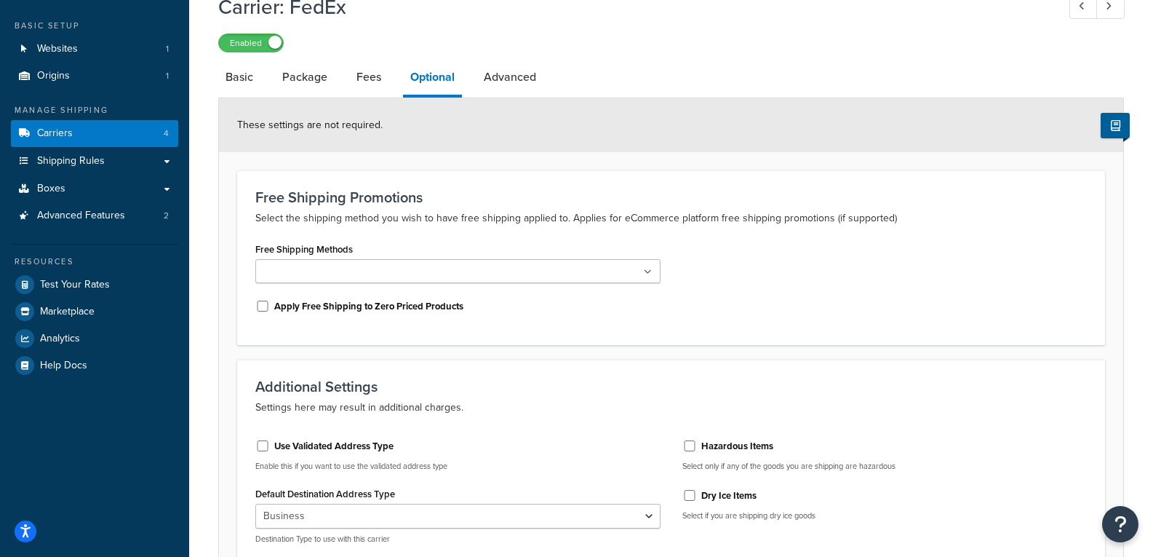
click at [580, 278] on ul at bounding box center [457, 271] width 405 height 24
click at [645, 239] on div "Free Shipping Promotions Select the shipping method you wish to have free shipp…" at bounding box center [671, 257] width 868 height 175
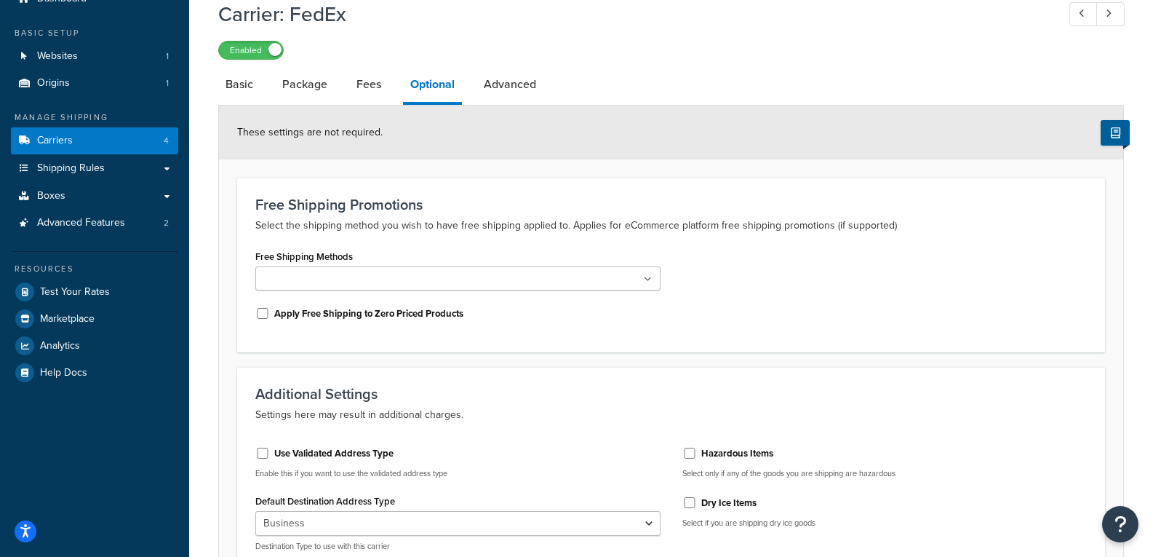
scroll to position [0, 0]
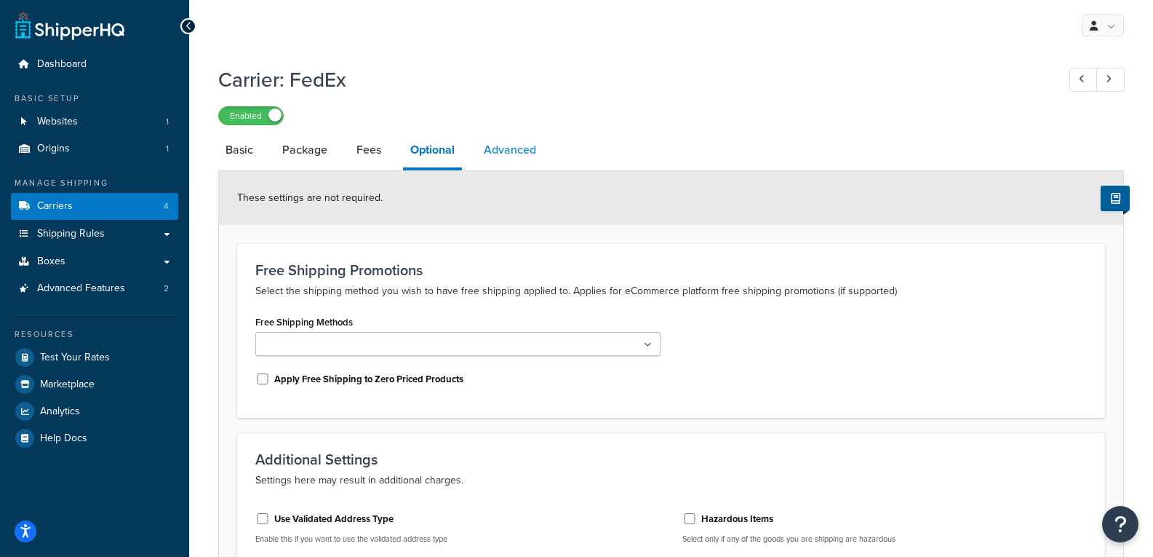
click at [526, 157] on link "Advanced" at bounding box center [510, 149] width 67 height 35
select select "false"
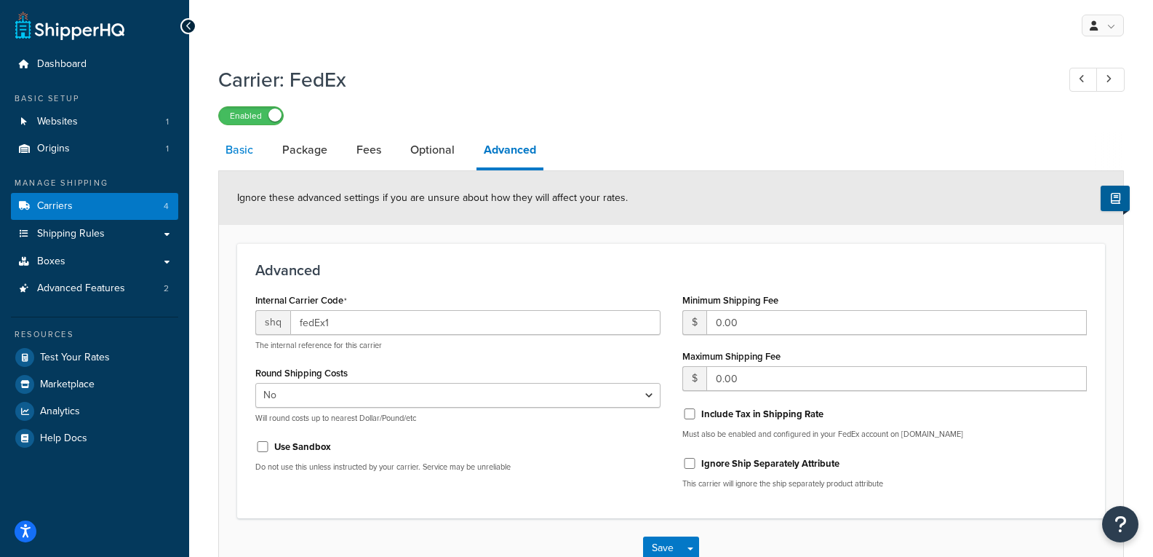
click at [232, 146] on link "Basic" at bounding box center [239, 149] width 42 height 35
select select "fedEx"
select select "REGULAR_PICKUP"
select select "YOUR_PACKAGING"
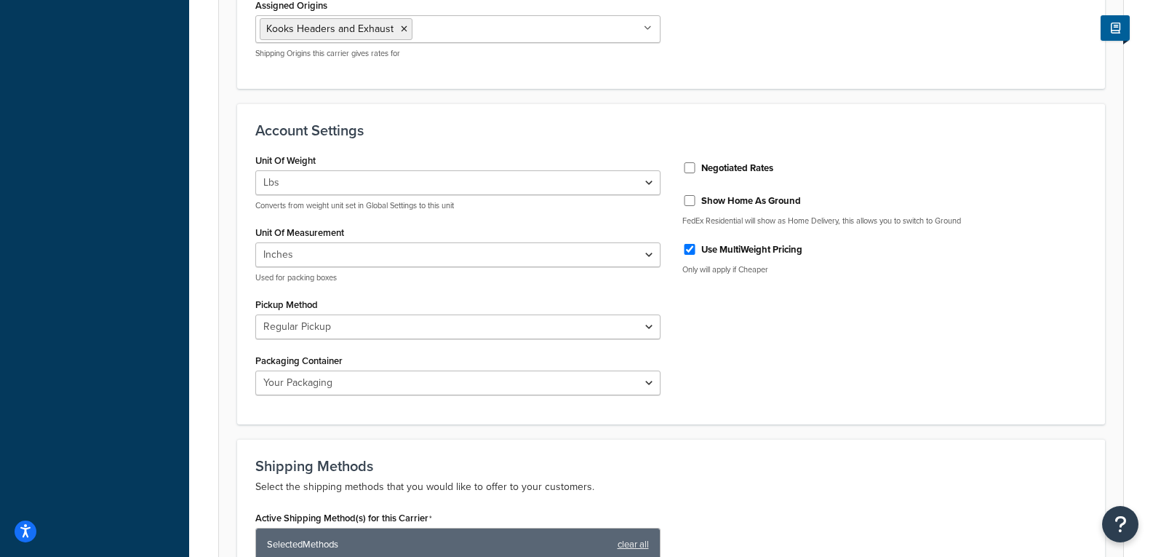
scroll to position [800, 0]
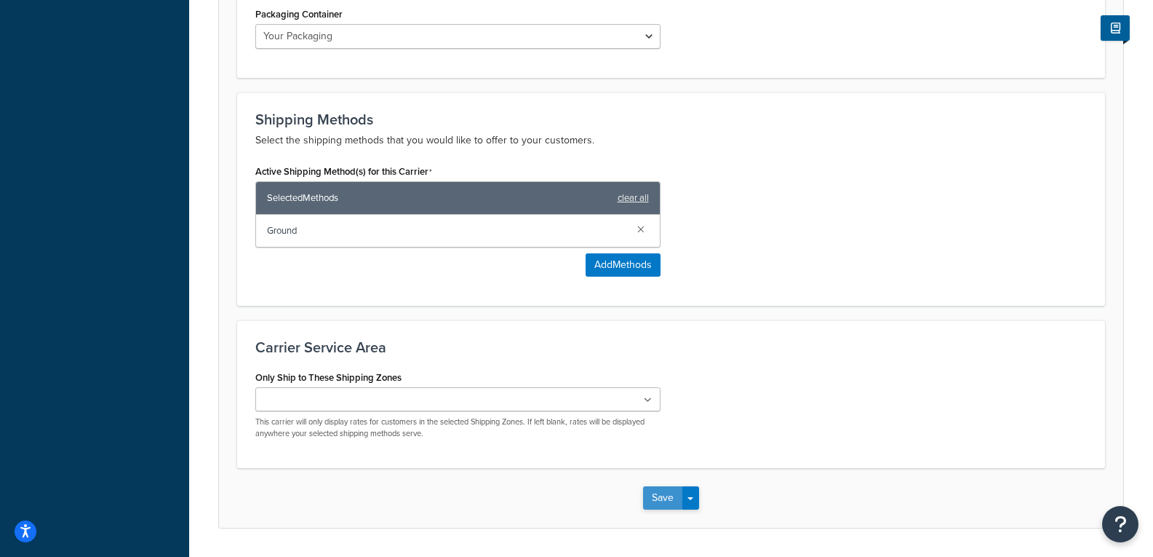
click at [664, 494] on button "Save" at bounding box center [662, 497] width 39 height 23
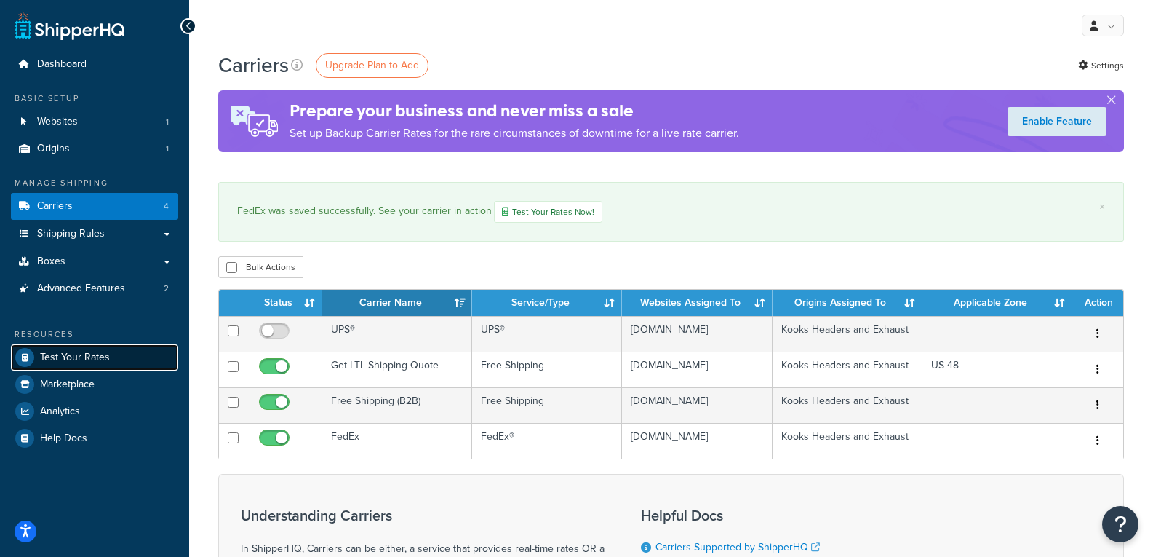
click at [79, 351] on span "Test Your Rates" at bounding box center [75, 357] width 70 height 12
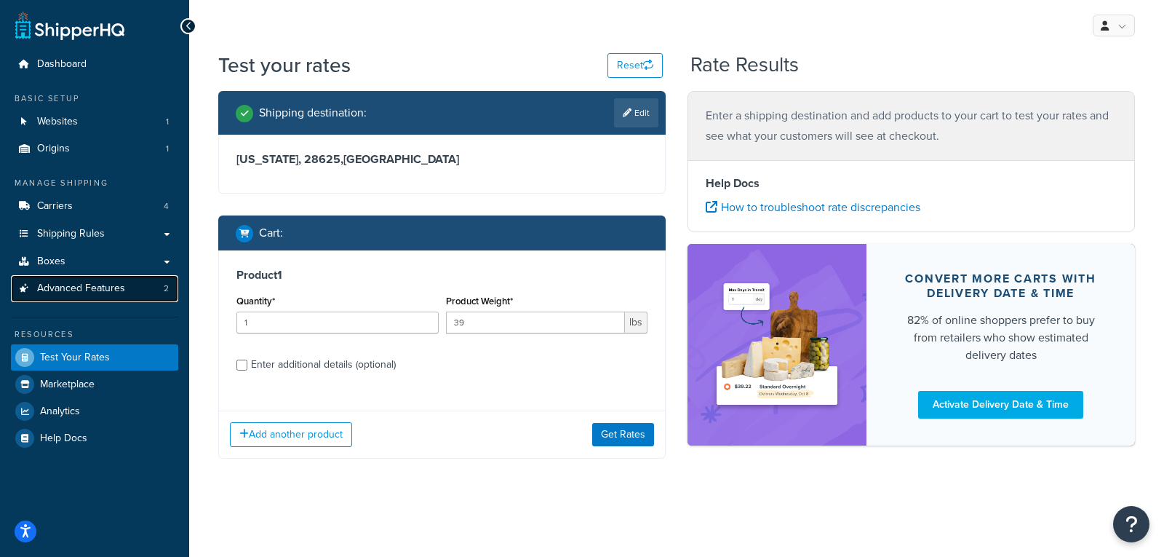
click at [87, 290] on span "Advanced Features" at bounding box center [81, 288] width 88 height 12
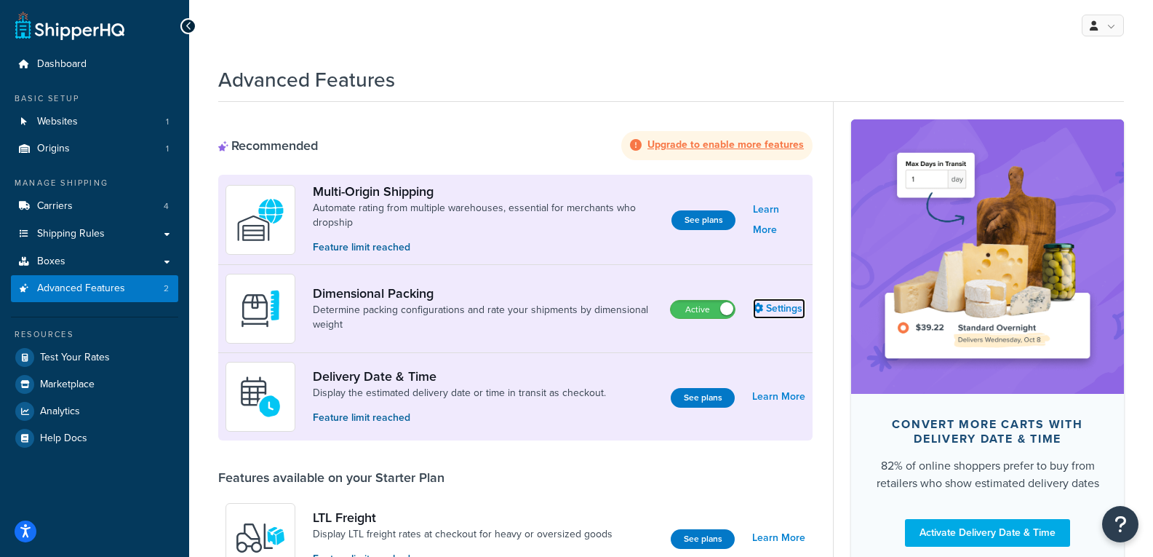
click at [781, 311] on link "Settings" at bounding box center [779, 308] width 52 height 20
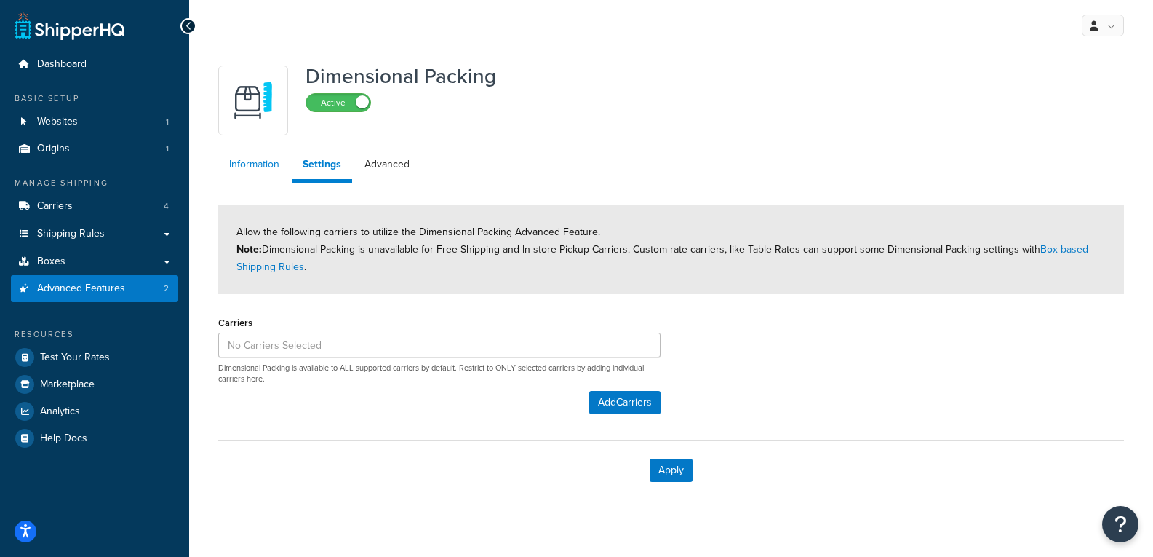
click at [269, 162] on link "Information" at bounding box center [254, 164] width 72 height 29
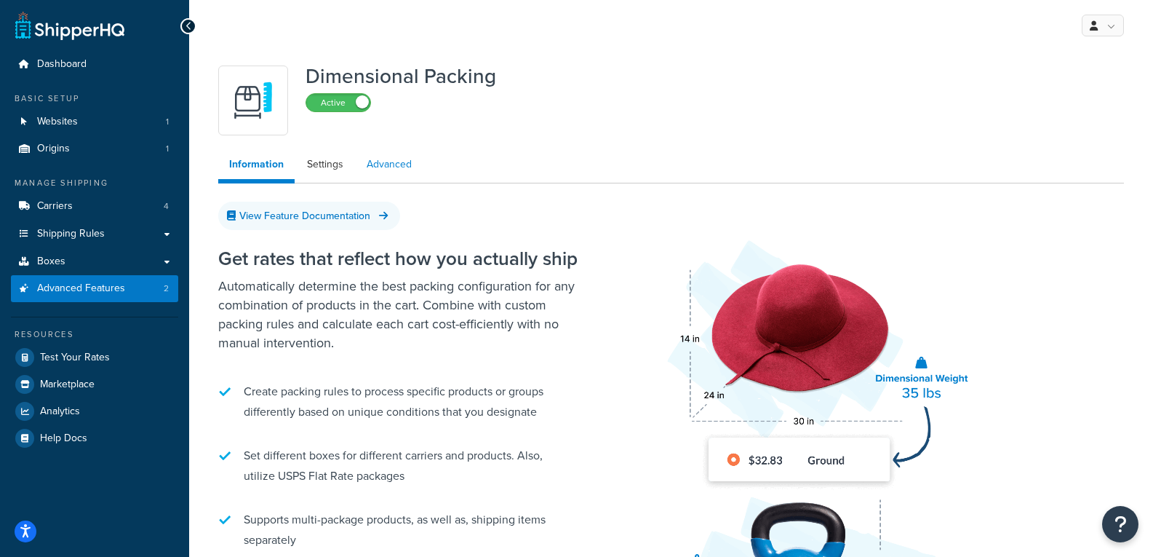
click at [383, 166] on link "Advanced" at bounding box center [389, 164] width 67 height 29
select select "false"
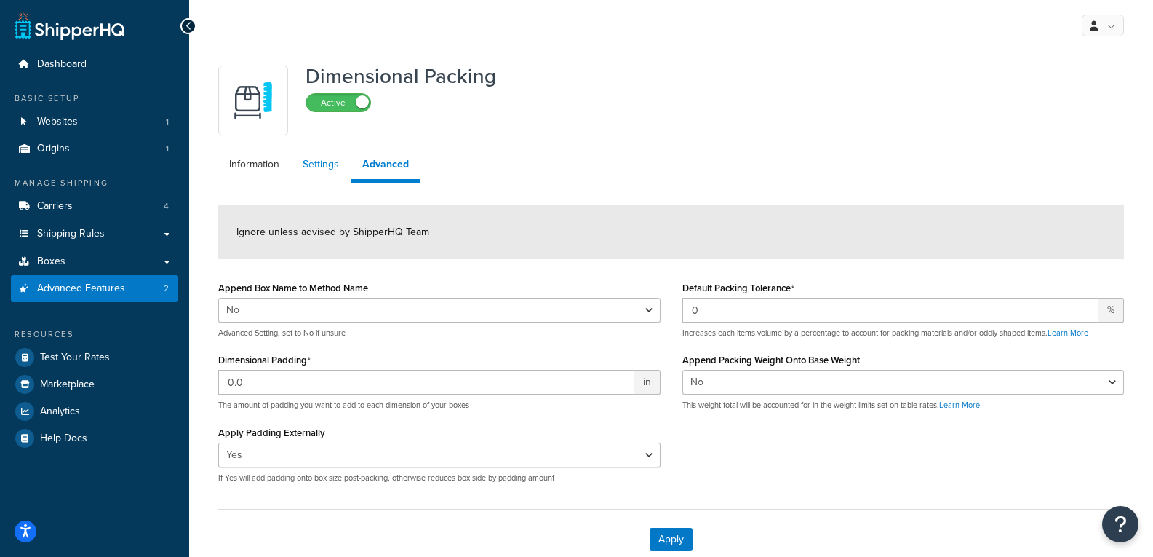
click at [322, 166] on link "Settings" at bounding box center [321, 164] width 58 height 29
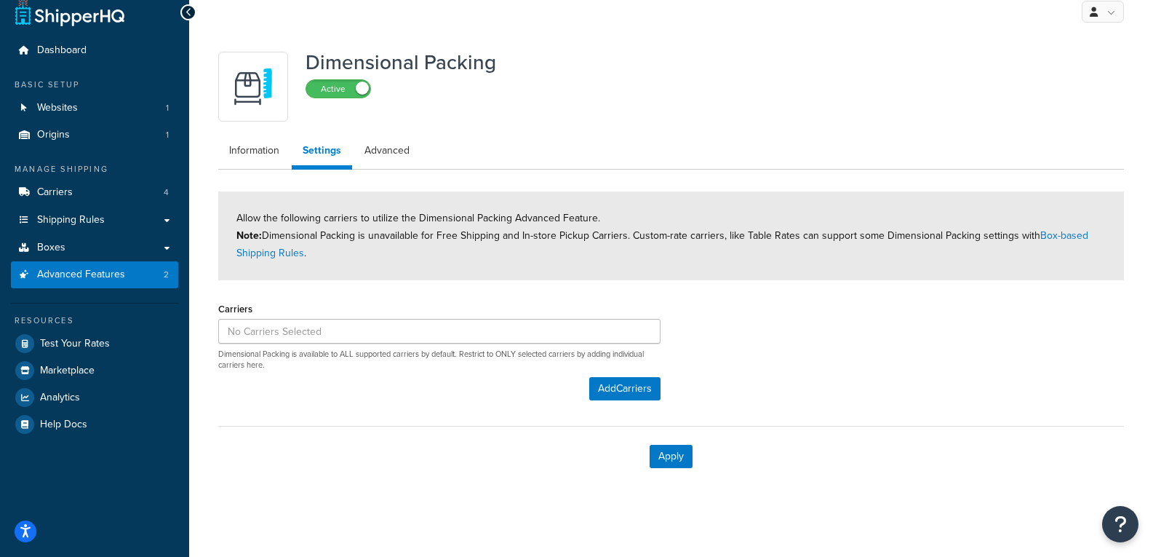
scroll to position [17, 0]
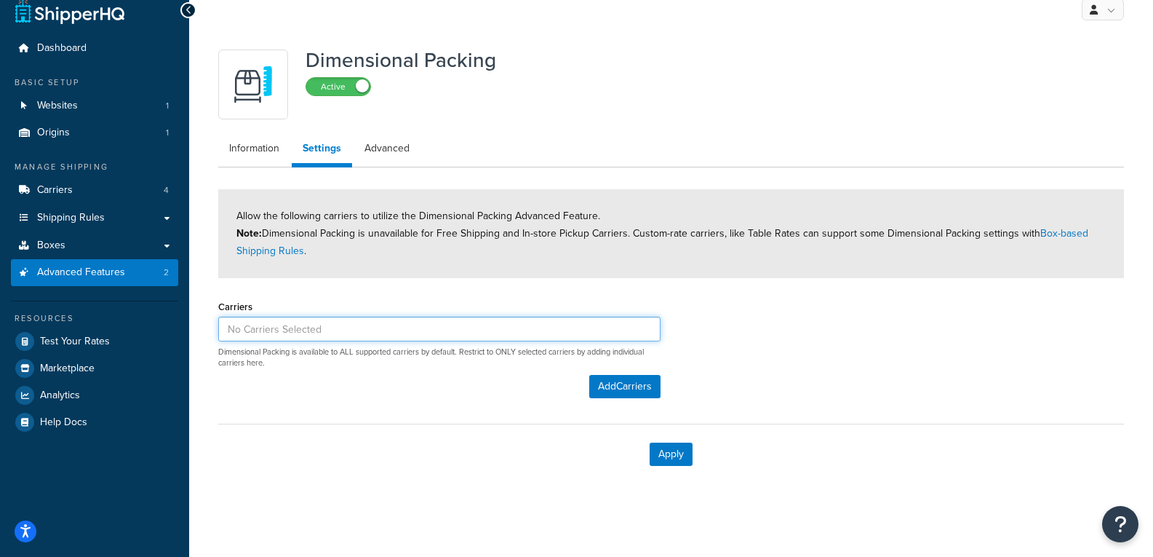
click at [546, 333] on input at bounding box center [439, 328] width 442 height 25
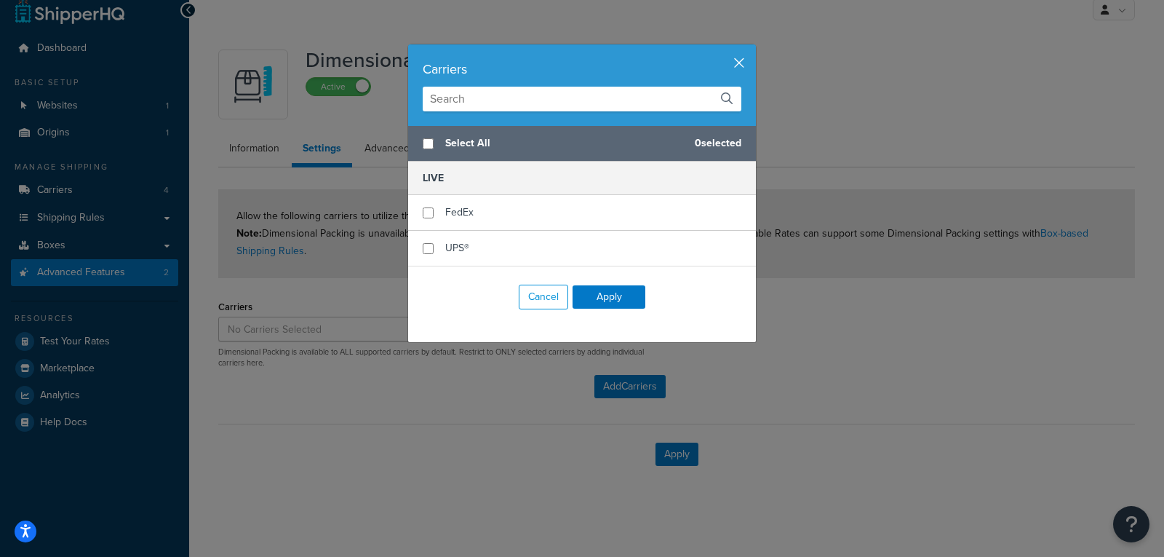
click at [752, 48] on button "button" at bounding box center [754, 46] width 4 height 4
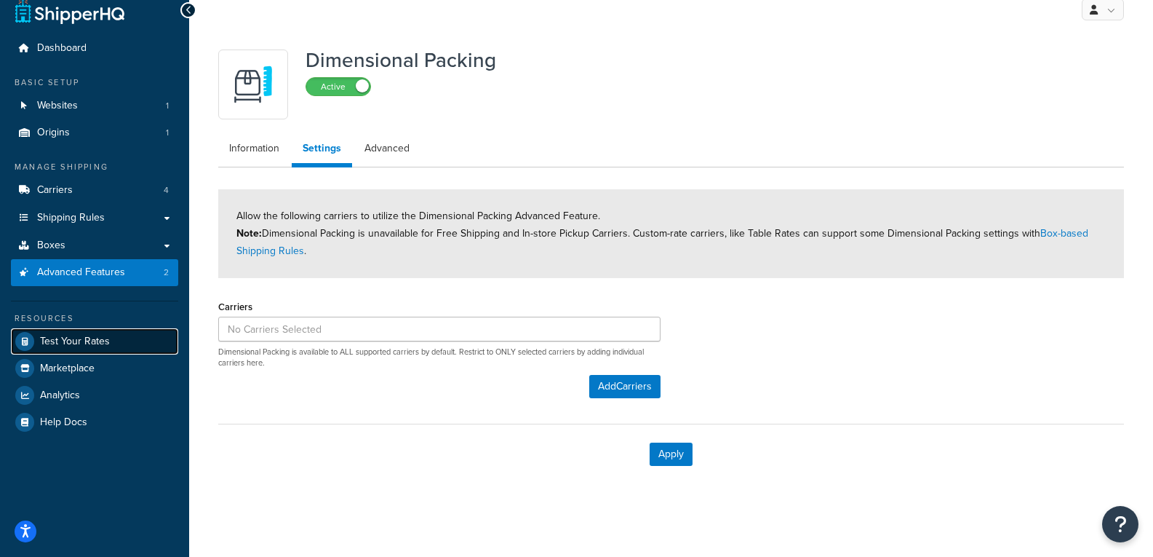
click at [82, 346] on span "Test Your Rates" at bounding box center [75, 341] width 70 height 12
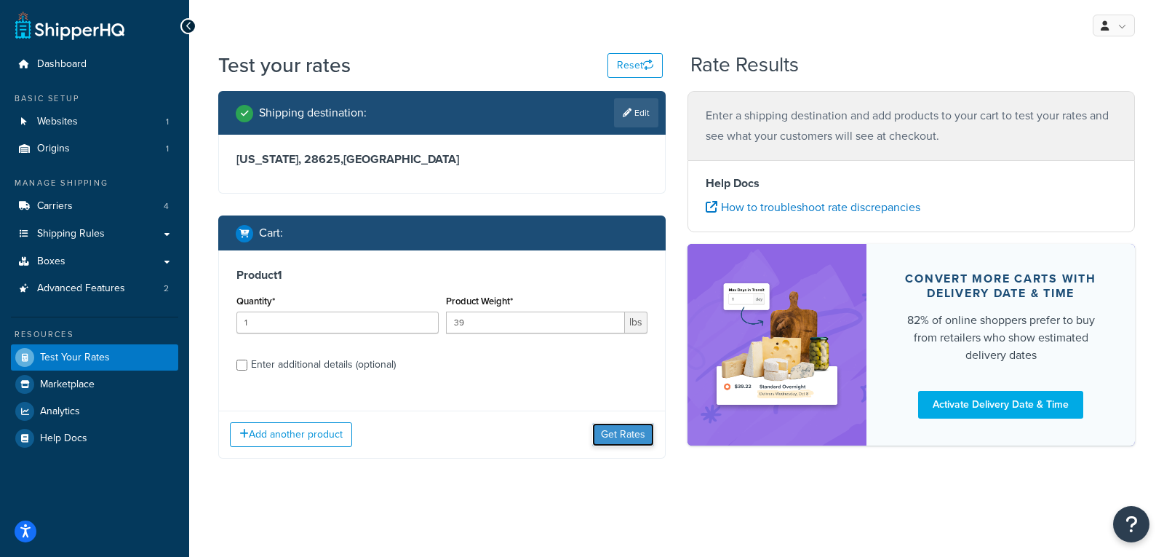
click at [624, 437] on button "Get Rates" at bounding box center [623, 434] width 62 height 23
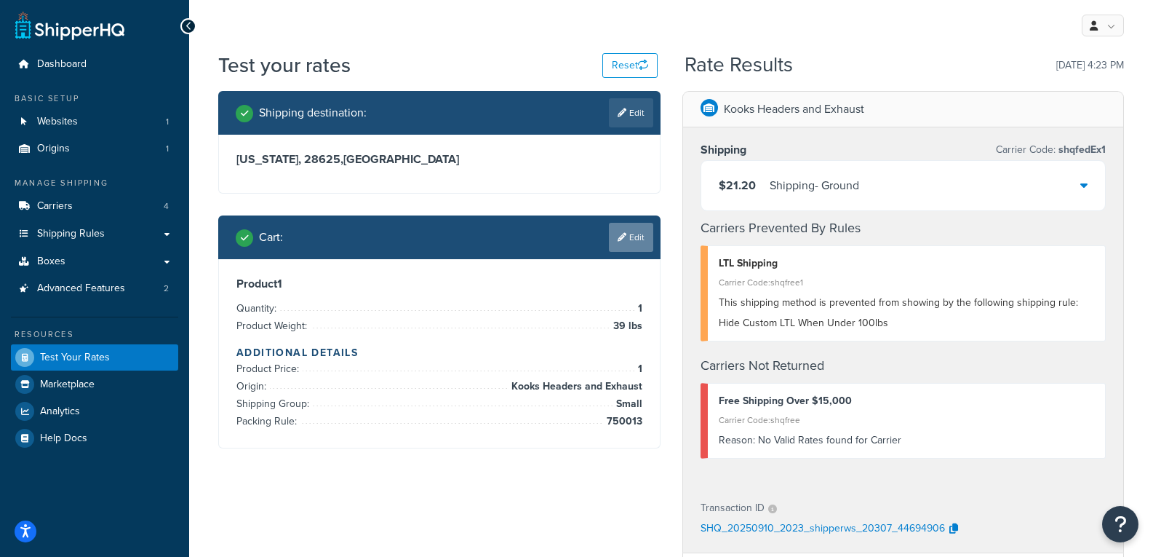
click at [637, 239] on link "Edit" at bounding box center [631, 237] width 44 height 29
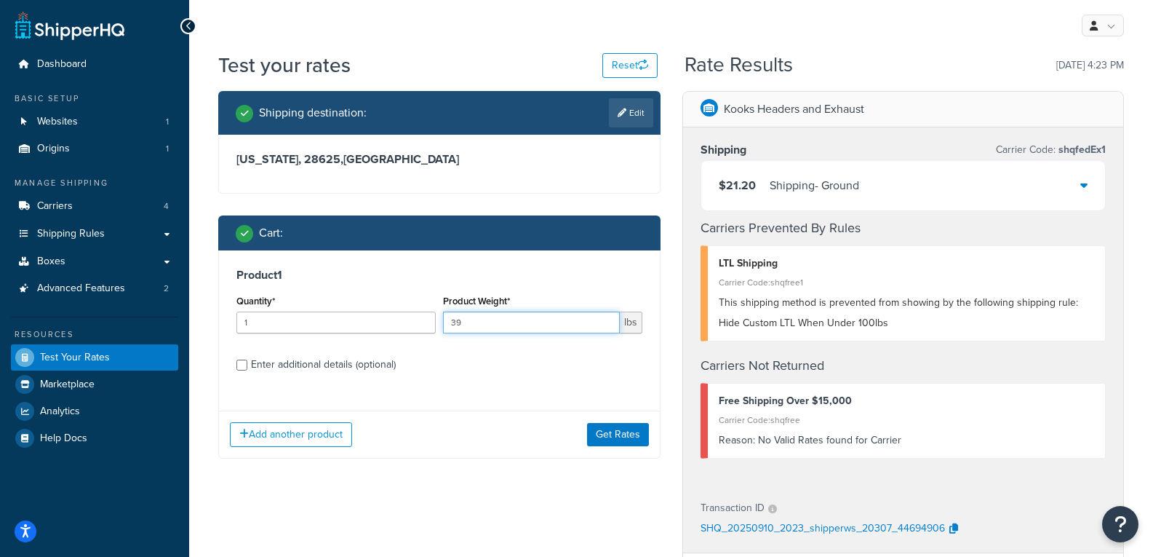
drag, startPoint x: 464, startPoint y: 323, endPoint x: 410, endPoint y: 326, distance: 53.9
click at [410, 326] on div "Quantity* 1 Product Weight* 39 lbs" at bounding box center [439, 317] width 413 height 53
type input "200"
click at [610, 424] on button "Get Rates" at bounding box center [618, 434] width 62 height 23
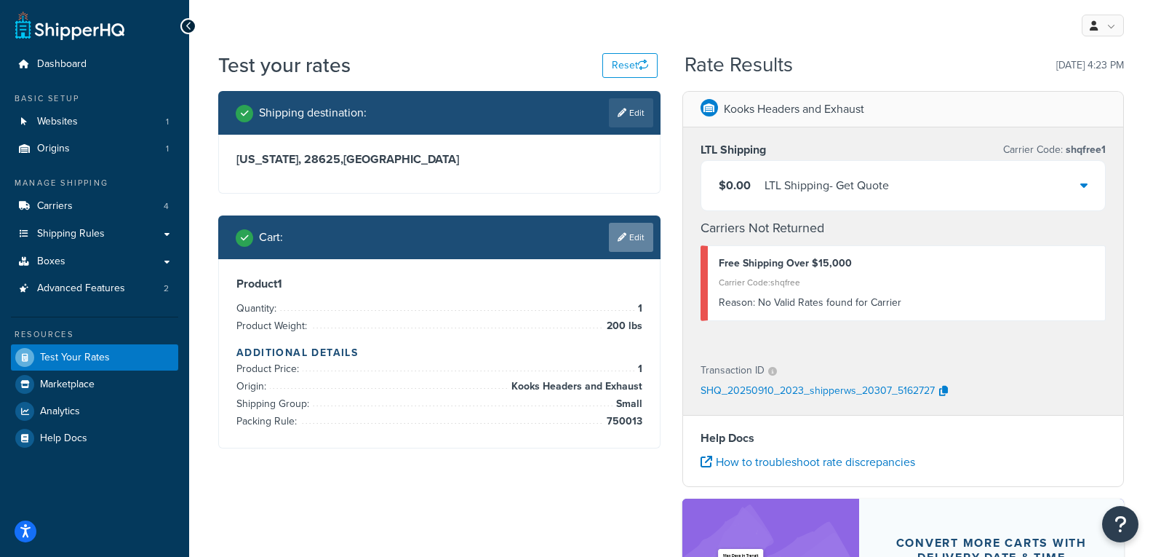
click at [609, 238] on link "Edit" at bounding box center [631, 237] width 44 height 29
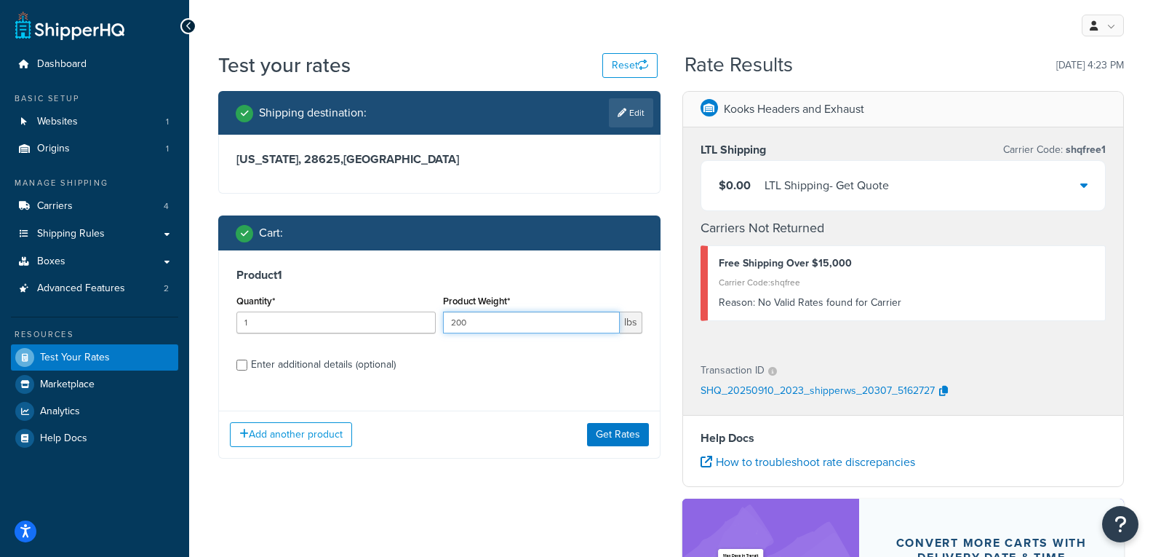
drag, startPoint x: 474, startPoint y: 324, endPoint x: 415, endPoint y: 324, distance: 58.2
click at [415, 324] on div "Quantity* 1 Product Weight* 200 lbs" at bounding box center [439, 317] width 413 height 53
type input "2"
click at [615, 432] on button "Get Rates" at bounding box center [618, 434] width 62 height 23
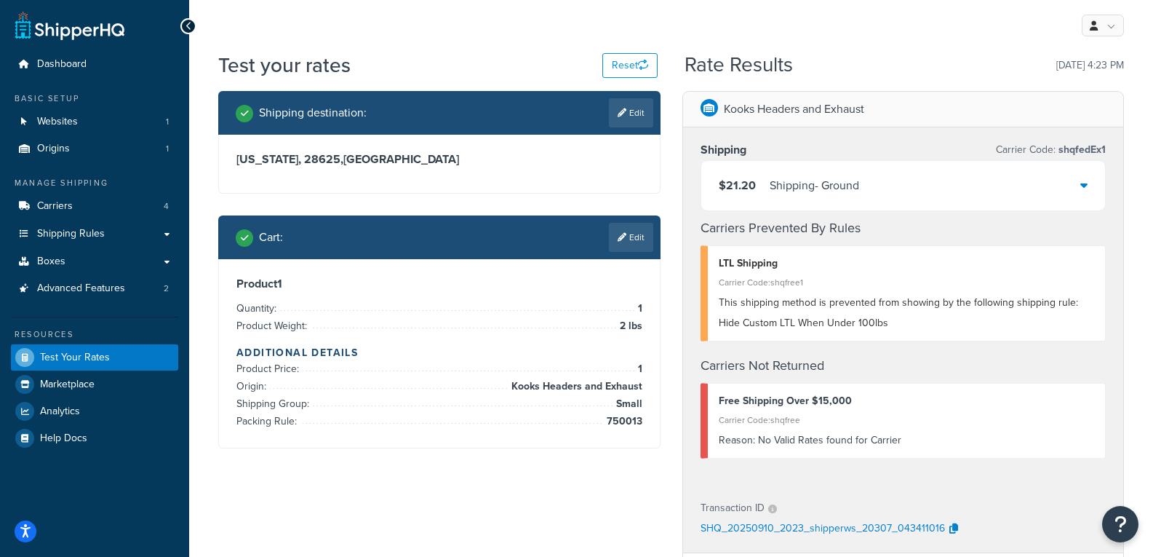
click at [1079, 188] on div "$21.20 Shipping - Ground" at bounding box center [903, 185] width 404 height 49
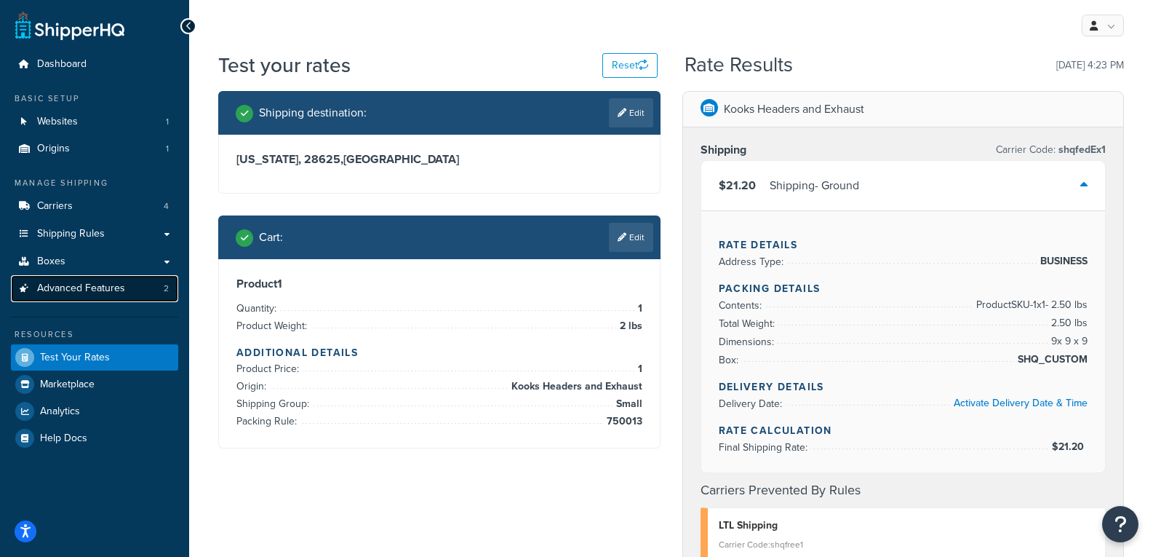
click at [115, 287] on span "Advanced Features" at bounding box center [81, 288] width 88 height 12
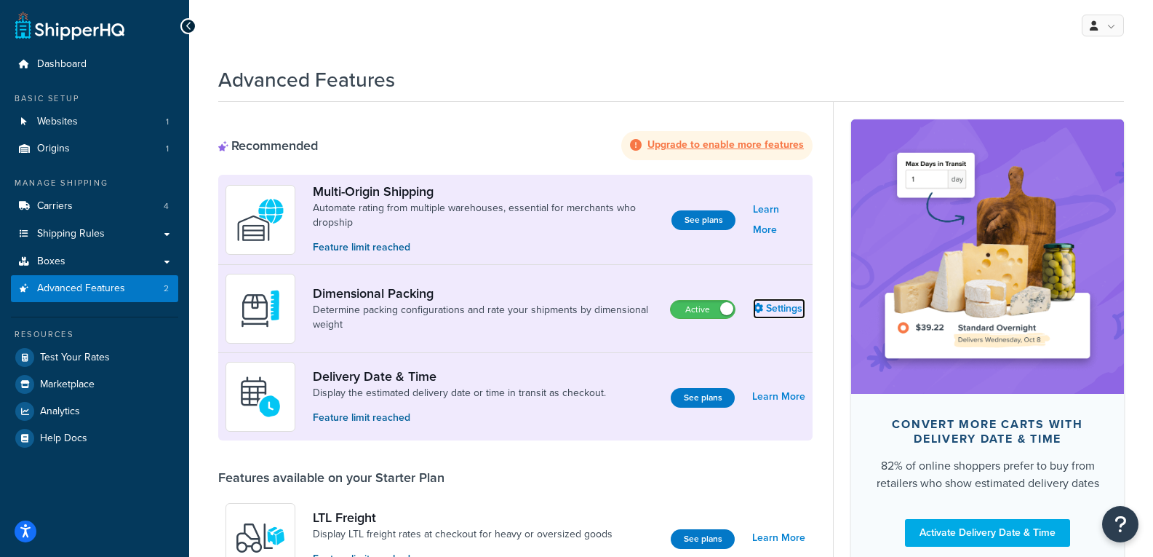
click at [786, 311] on link "Settings" at bounding box center [779, 308] width 52 height 20
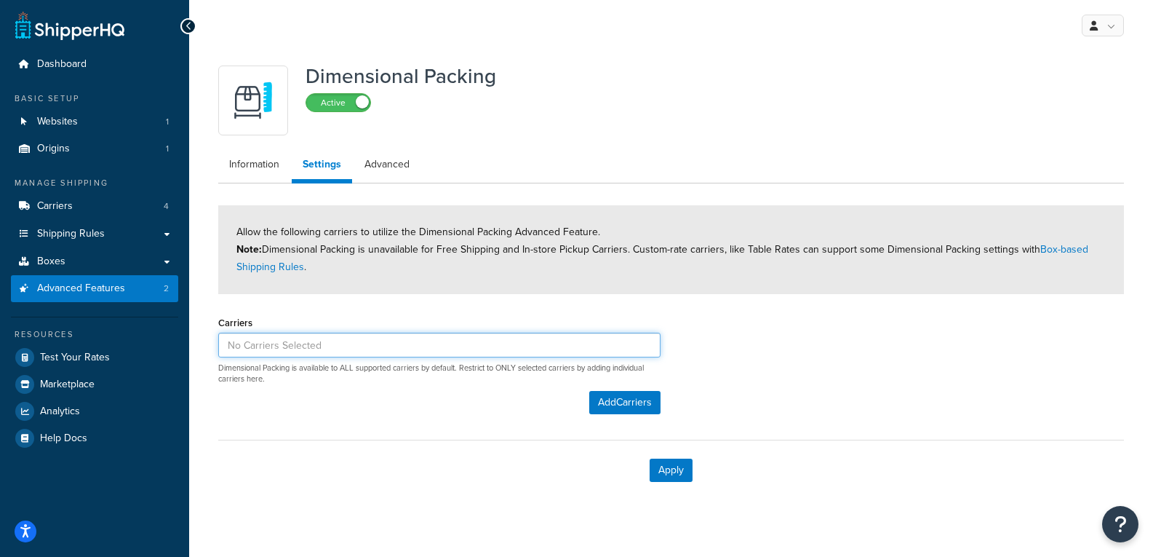
click at [378, 343] on input at bounding box center [439, 344] width 442 height 25
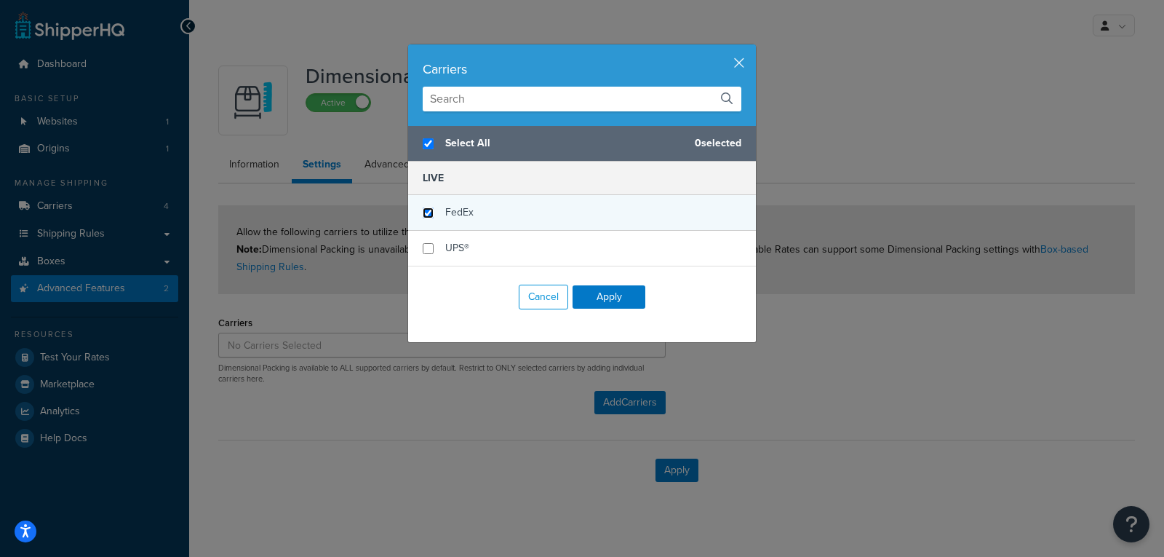
checkbox input "true"
click at [424, 209] on input "checkbox" at bounding box center [428, 212] width 11 height 11
checkbox input "true"
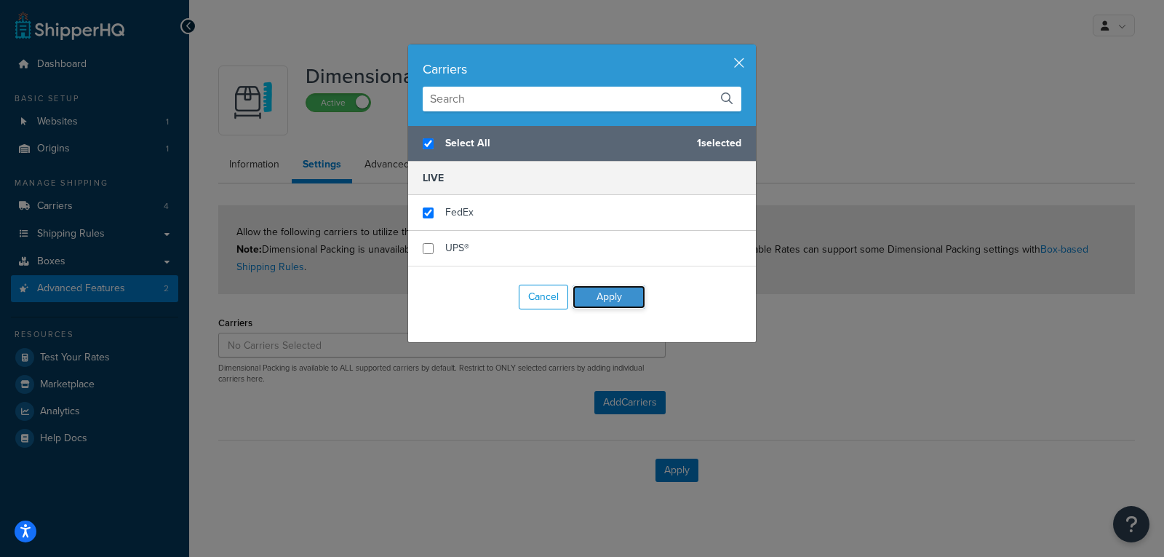
click at [625, 292] on button "Apply" at bounding box center [609, 296] width 73 height 23
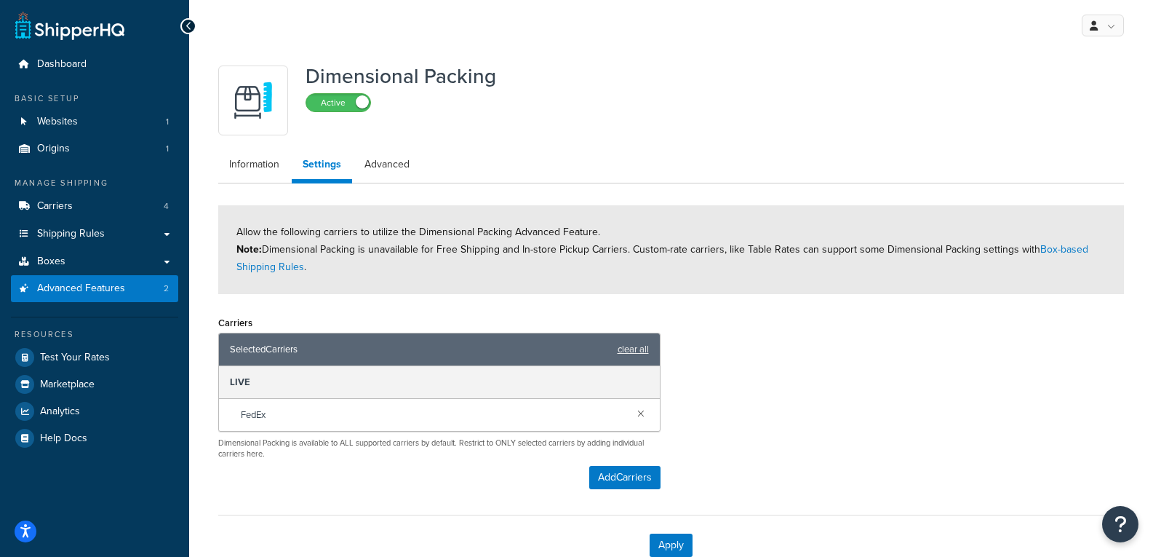
scroll to position [73, 0]
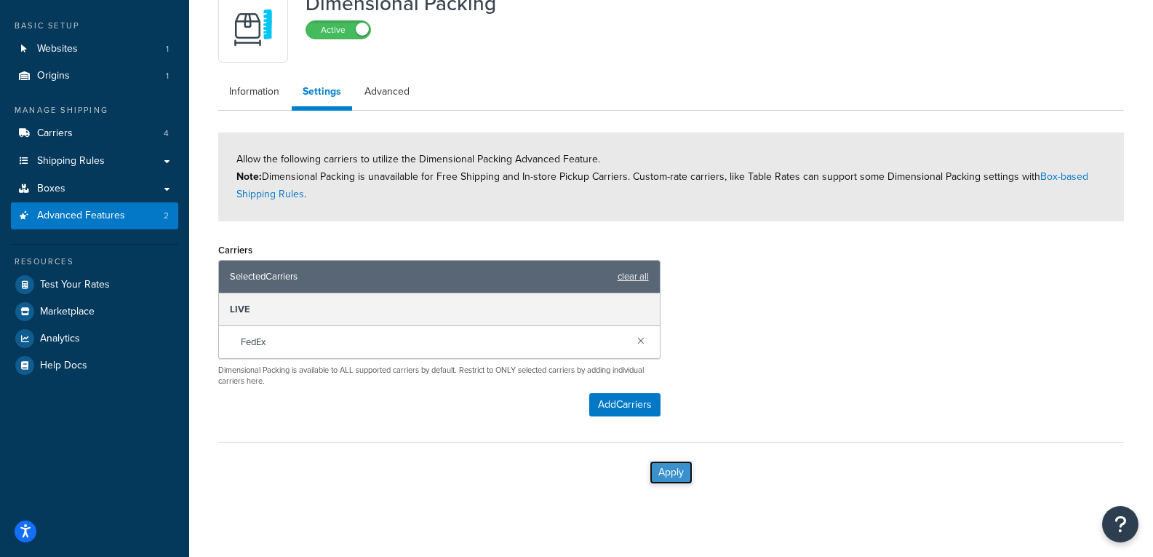
click at [669, 477] on button "Apply" at bounding box center [671, 472] width 43 height 23
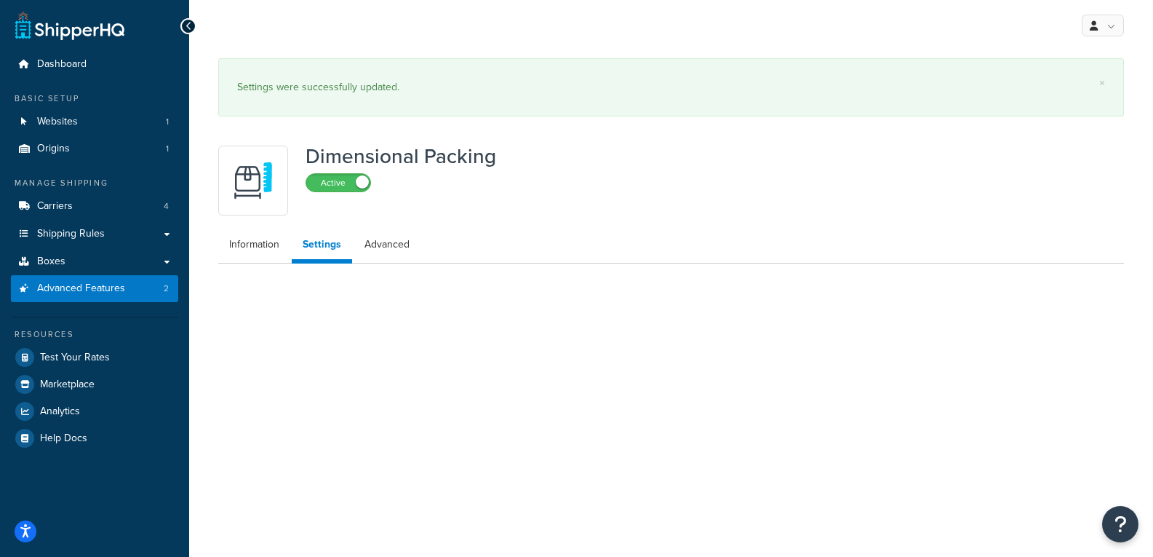
scroll to position [0, 0]
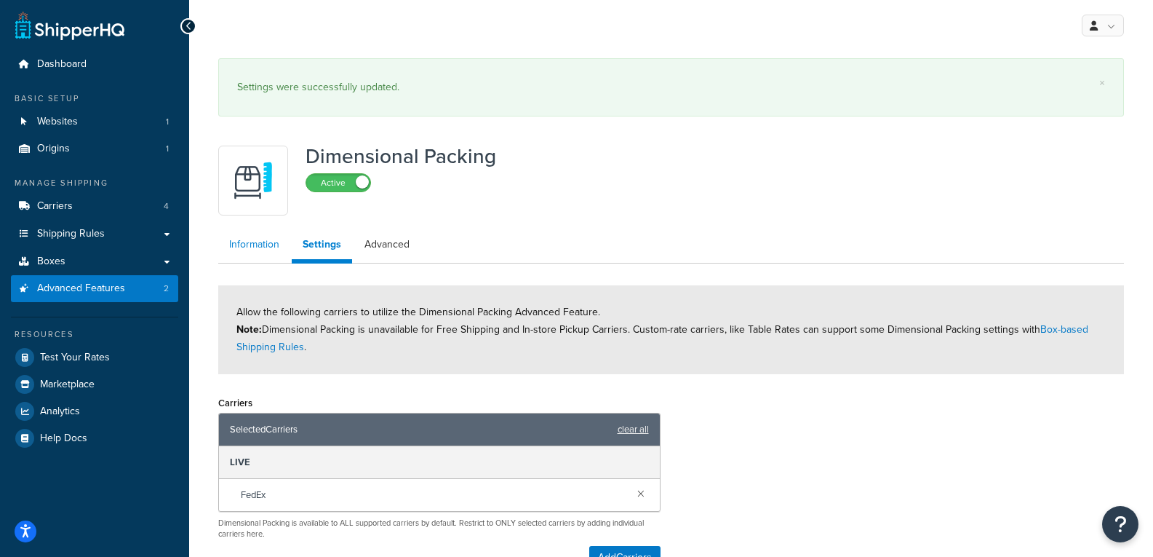
click at [256, 247] on link "Information" at bounding box center [254, 244] width 72 height 29
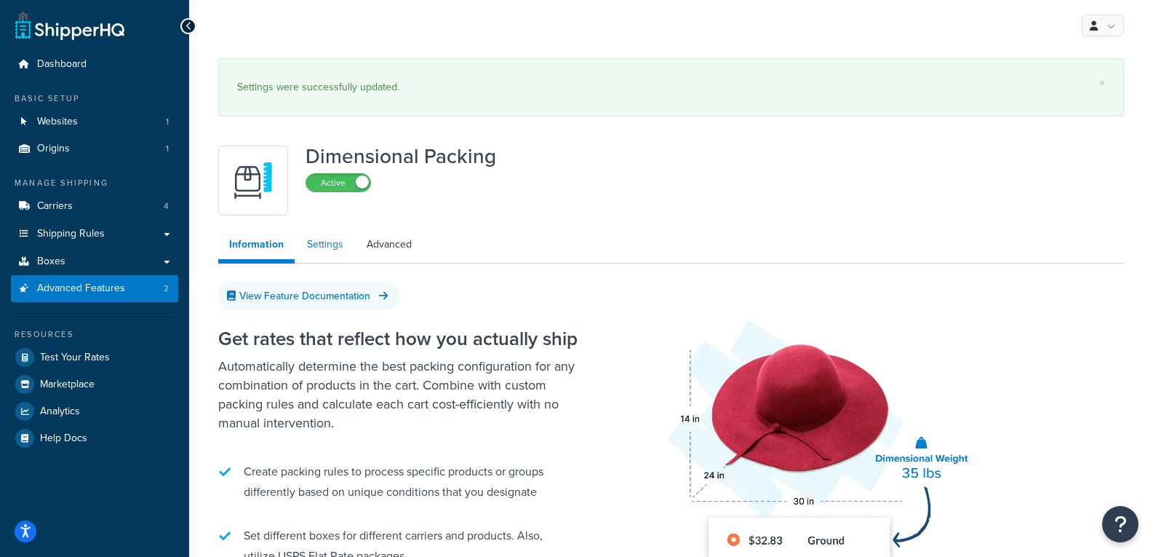
click at [333, 252] on link "Settings" at bounding box center [325, 244] width 58 height 29
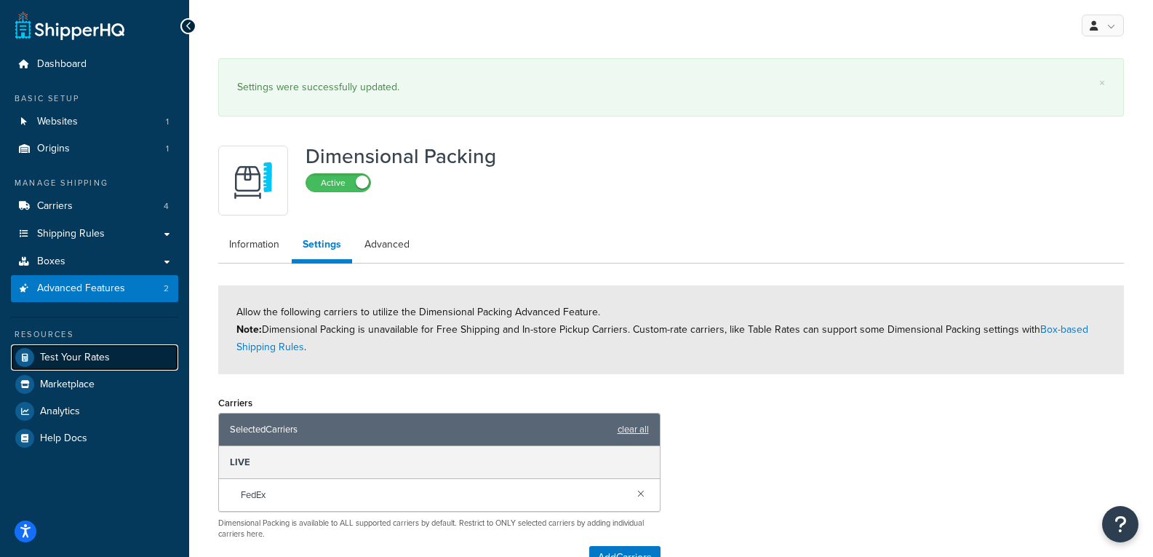
click at [92, 355] on span "Test Your Rates" at bounding box center [75, 357] width 70 height 12
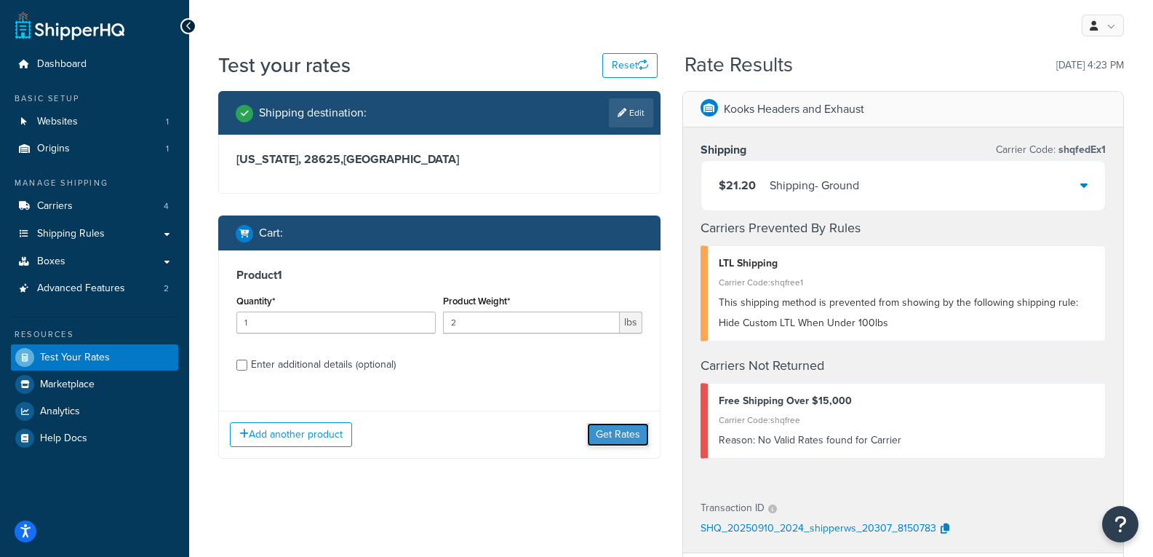
click at [606, 434] on button "Get Rates" at bounding box center [618, 434] width 62 height 23
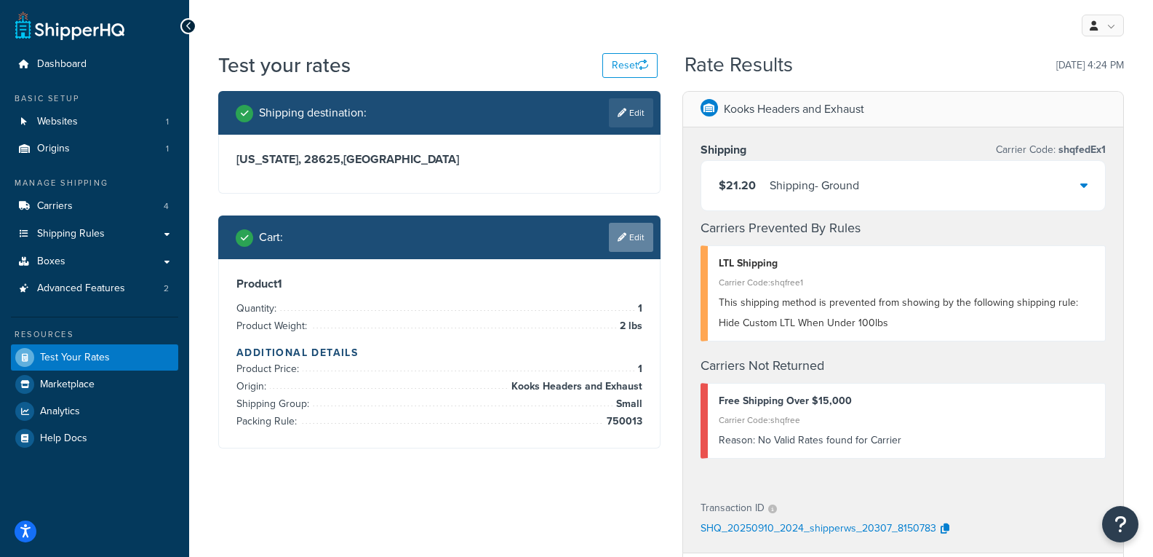
click at [638, 231] on link "Edit" at bounding box center [631, 237] width 44 height 29
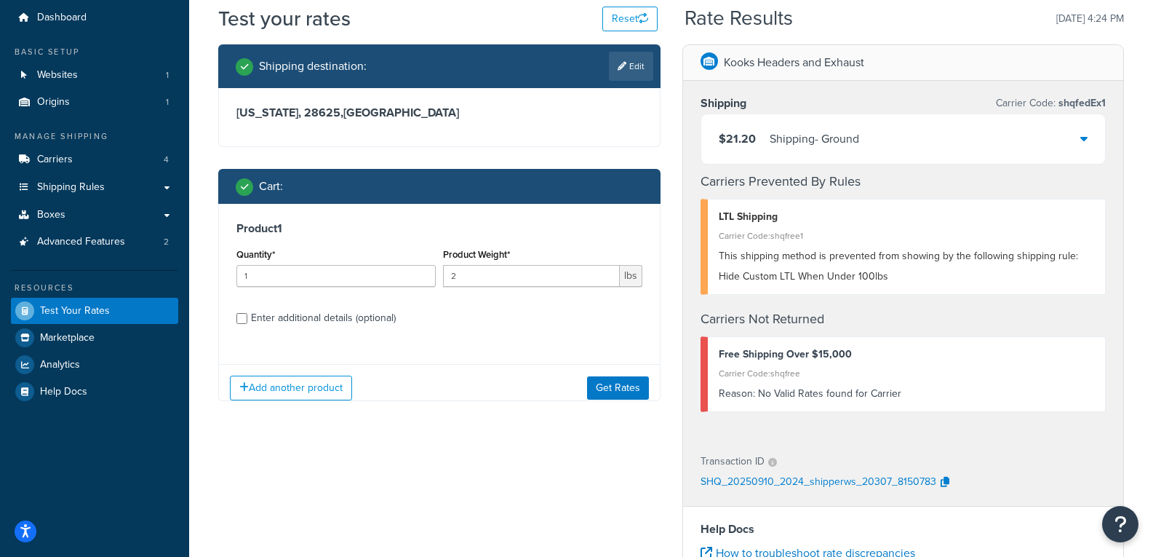
scroll to position [73, 0]
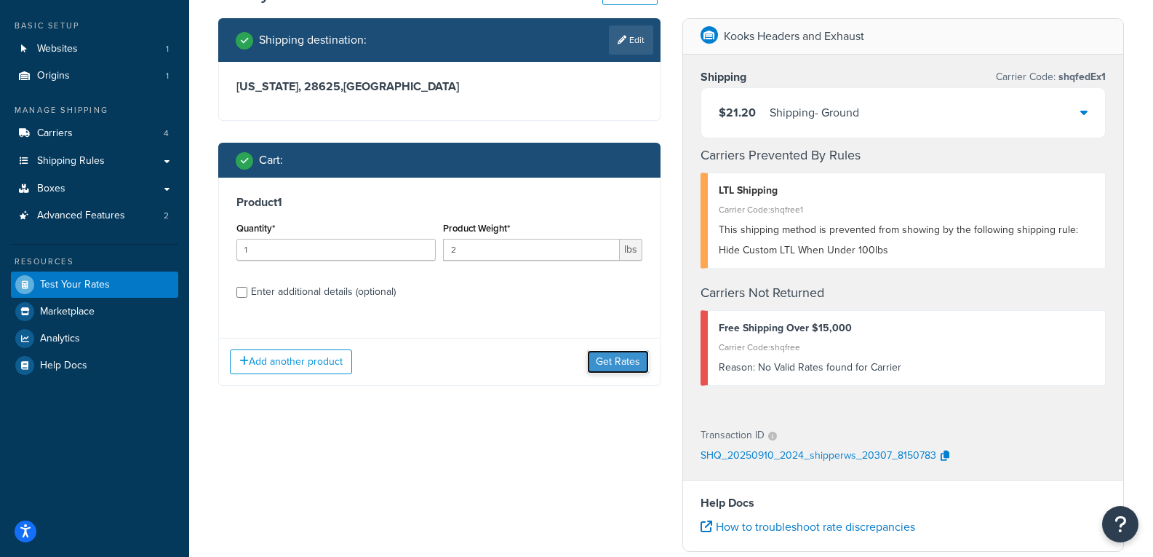
click at [613, 362] on button "Get Rates" at bounding box center [618, 361] width 62 height 23
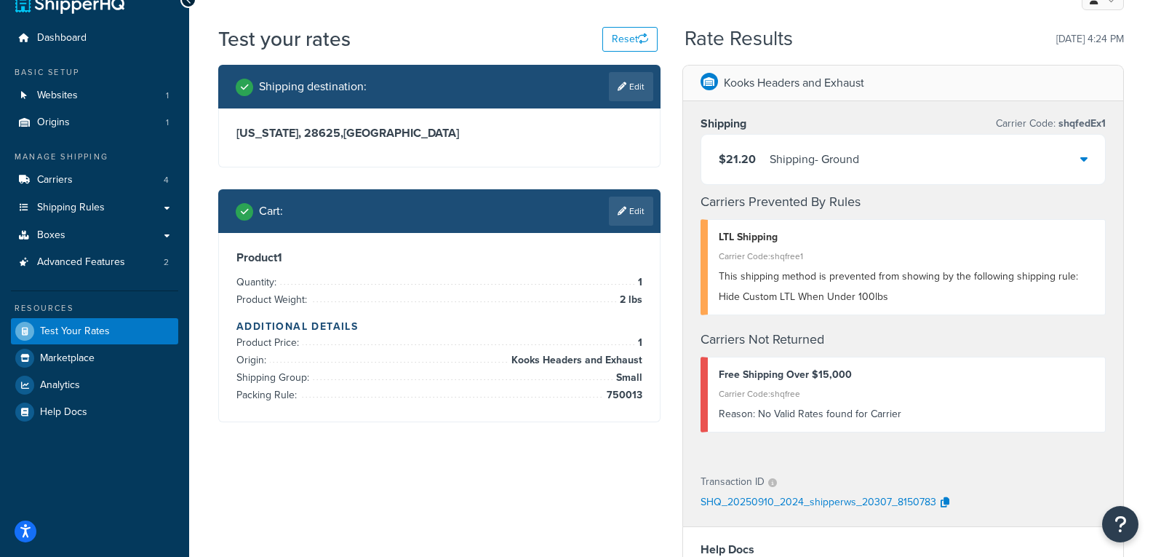
scroll to position [0, 0]
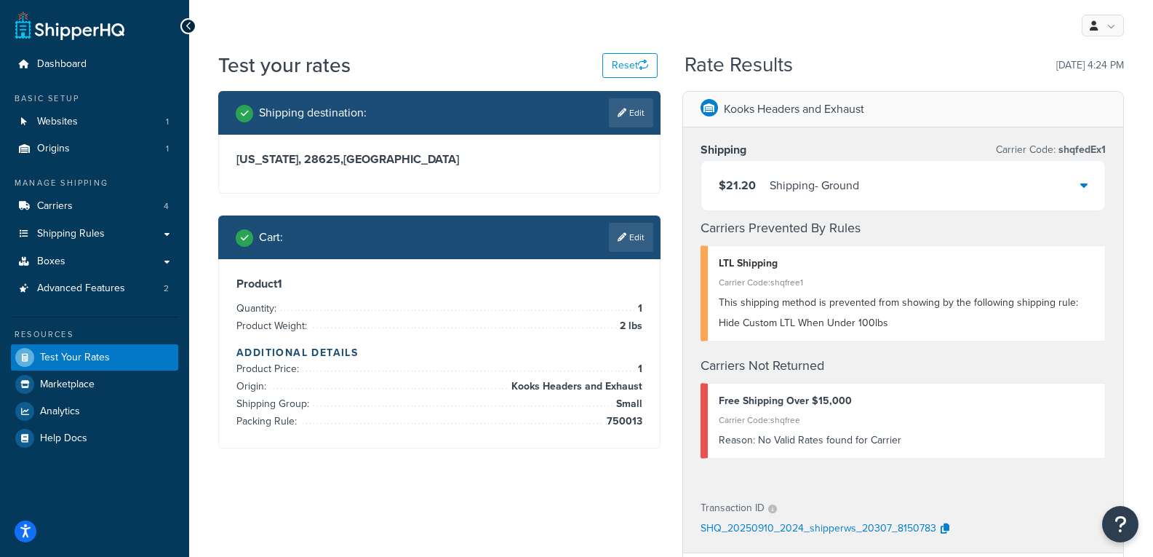
click at [1076, 180] on div "$21.20 Shipping - Ground" at bounding box center [903, 185] width 404 height 49
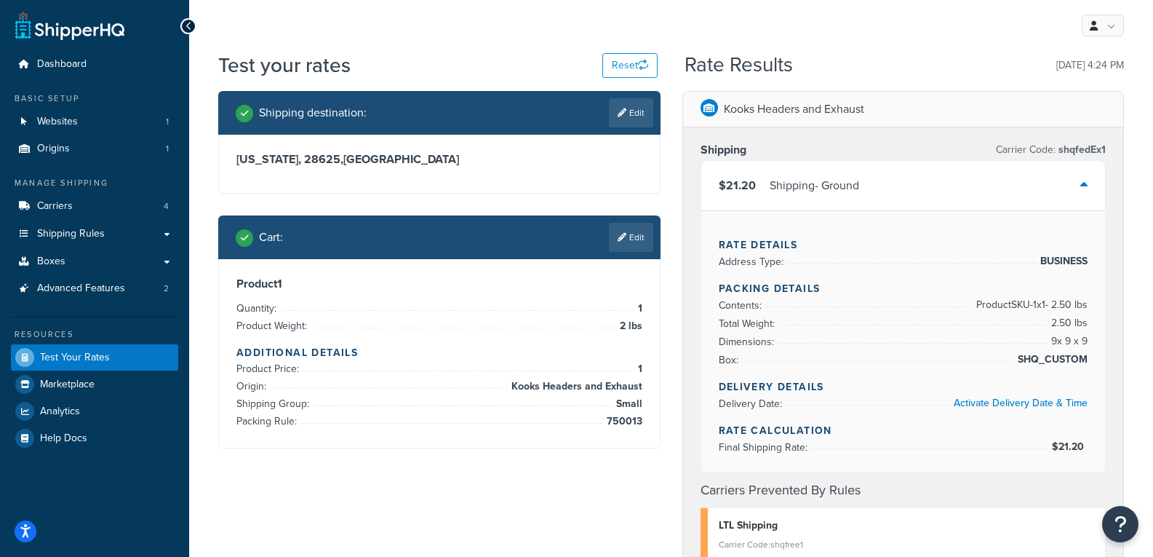
click at [1076, 181] on div "$21.20 Shipping - Ground" at bounding box center [903, 185] width 404 height 49
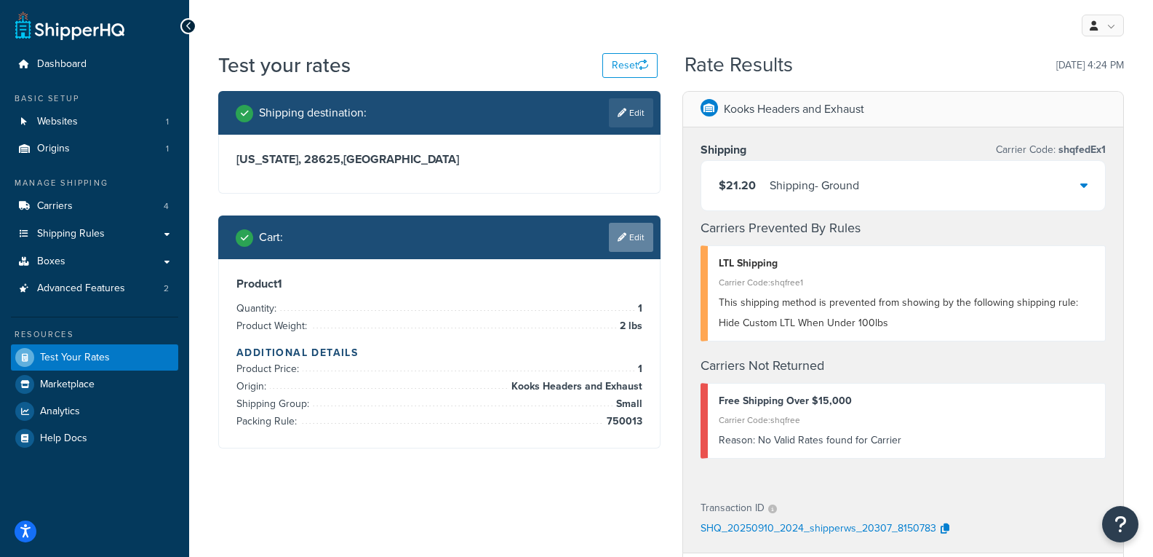
click at [623, 236] on icon at bounding box center [622, 237] width 9 height 9
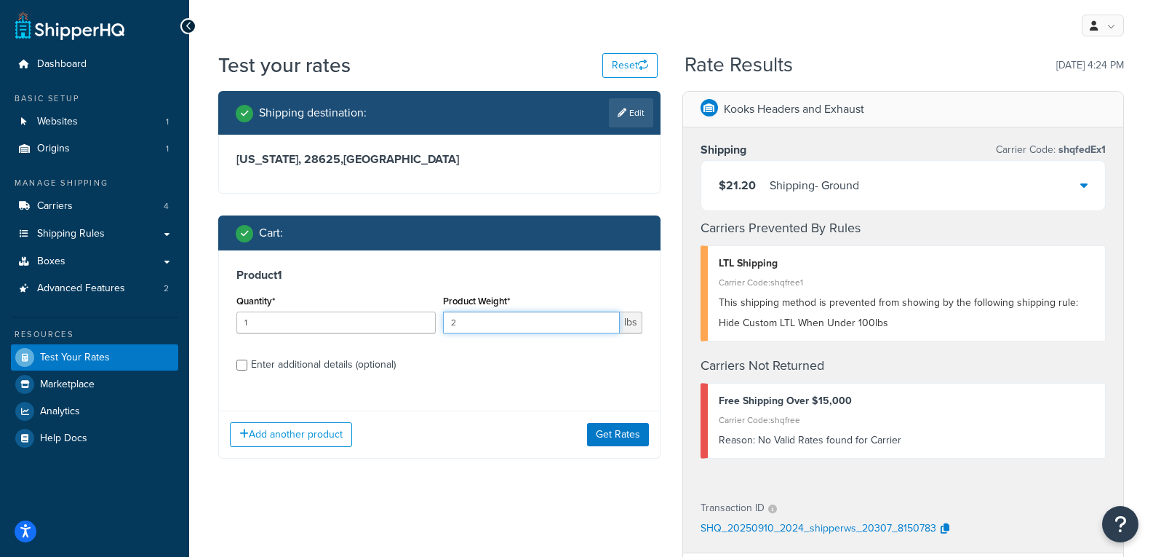
drag, startPoint x: 525, startPoint y: 323, endPoint x: 407, endPoint y: 329, distance: 117.3
click at [407, 328] on div "Quantity* 1 Product Weight* 2 lbs" at bounding box center [439, 317] width 413 height 53
type input "30"
click at [618, 430] on button "Get Rates" at bounding box center [618, 434] width 62 height 23
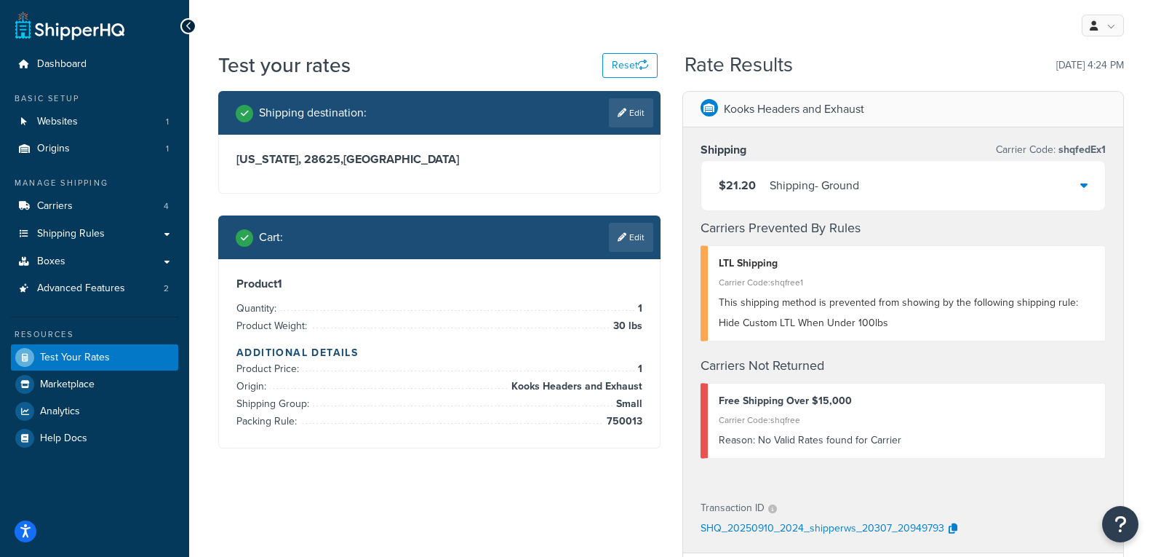
click at [1067, 204] on div "$21.20 Shipping - Ground" at bounding box center [903, 185] width 404 height 49
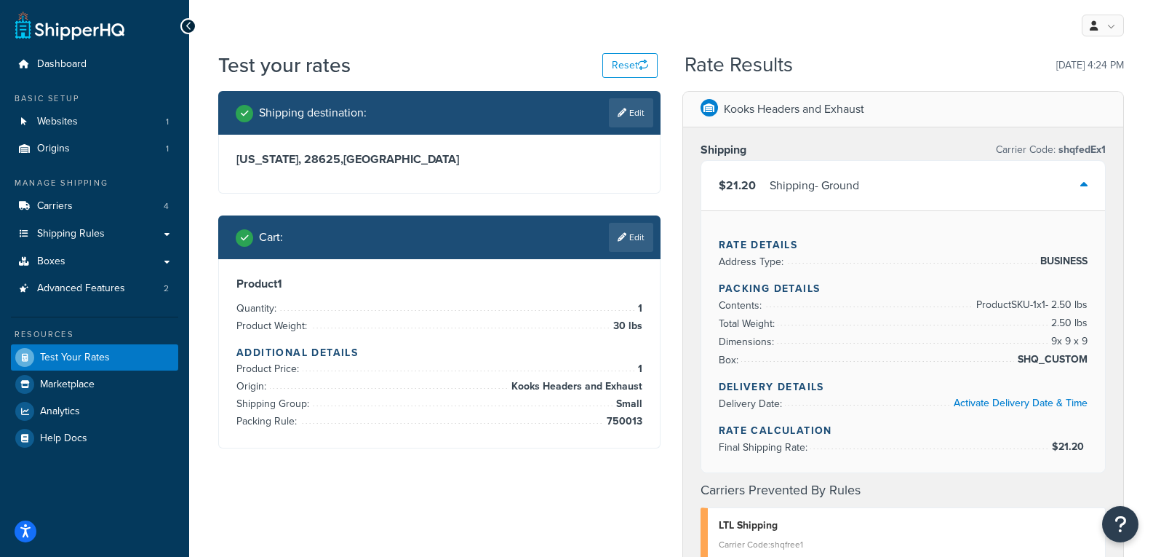
click at [1067, 194] on div "$21.20 Shipping - Ground" at bounding box center [903, 185] width 404 height 49
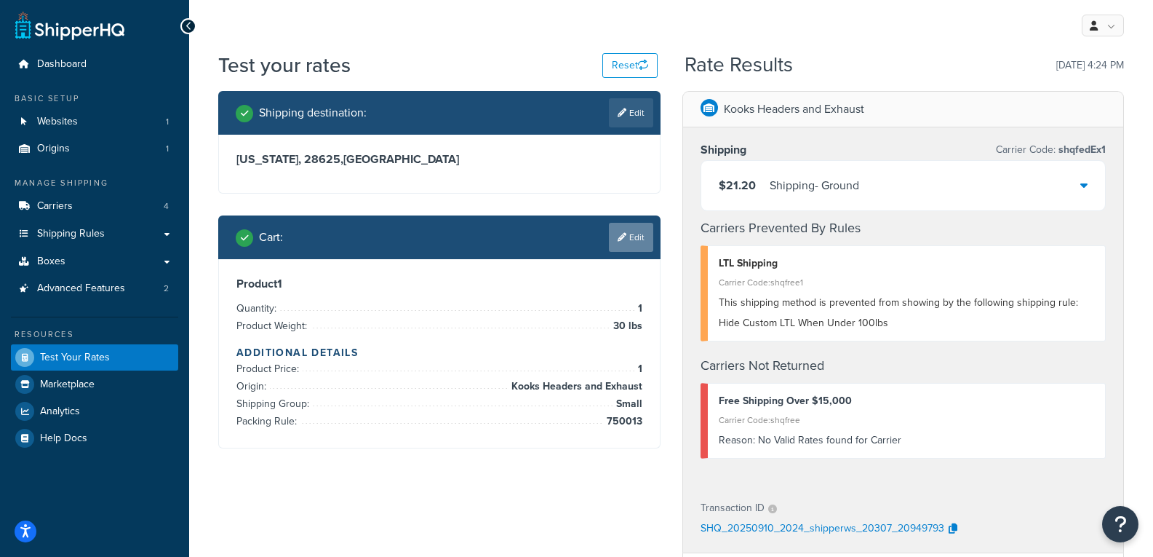
click at [641, 236] on link "Edit" at bounding box center [631, 237] width 44 height 29
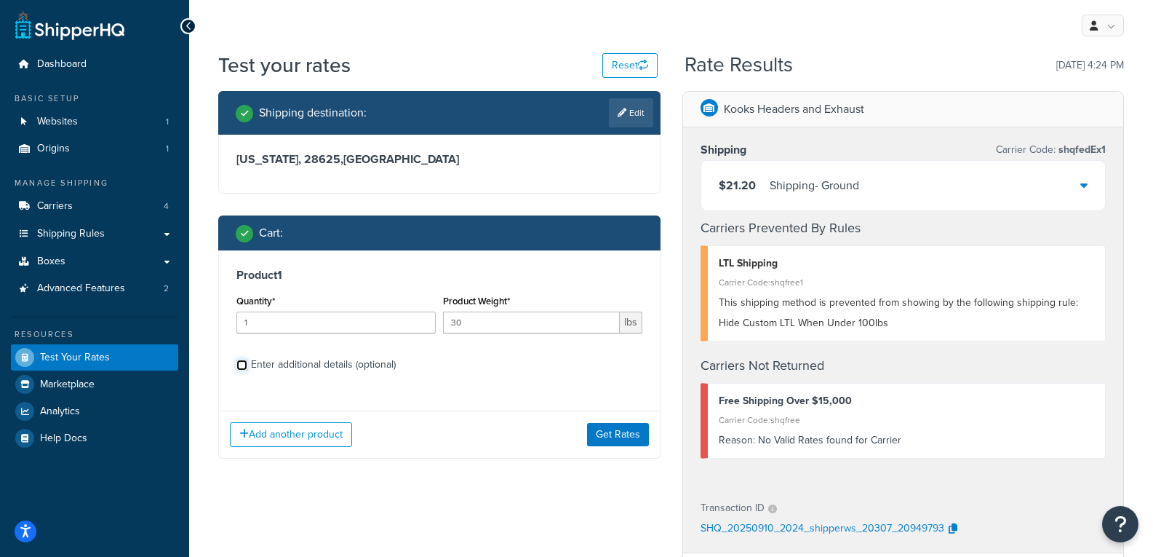
click at [239, 359] on input "Enter additional details (optional)" at bounding box center [241, 364] width 11 height 11
checkbox input "true"
select select "87680"
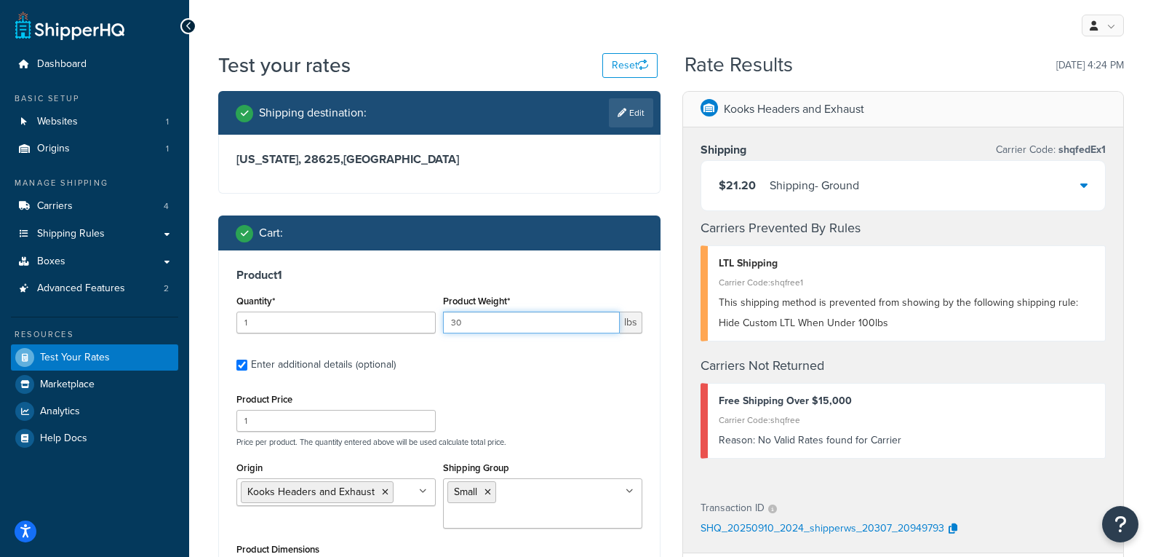
drag, startPoint x: 511, startPoint y: 316, endPoint x: 438, endPoint y: 329, distance: 73.8
click at [444, 320] on input "30" at bounding box center [531, 322] width 177 height 22
click at [495, 405] on div "Product Price 1 Price per product. The quantity entered above will be used calc…" at bounding box center [439, 417] width 413 height 57
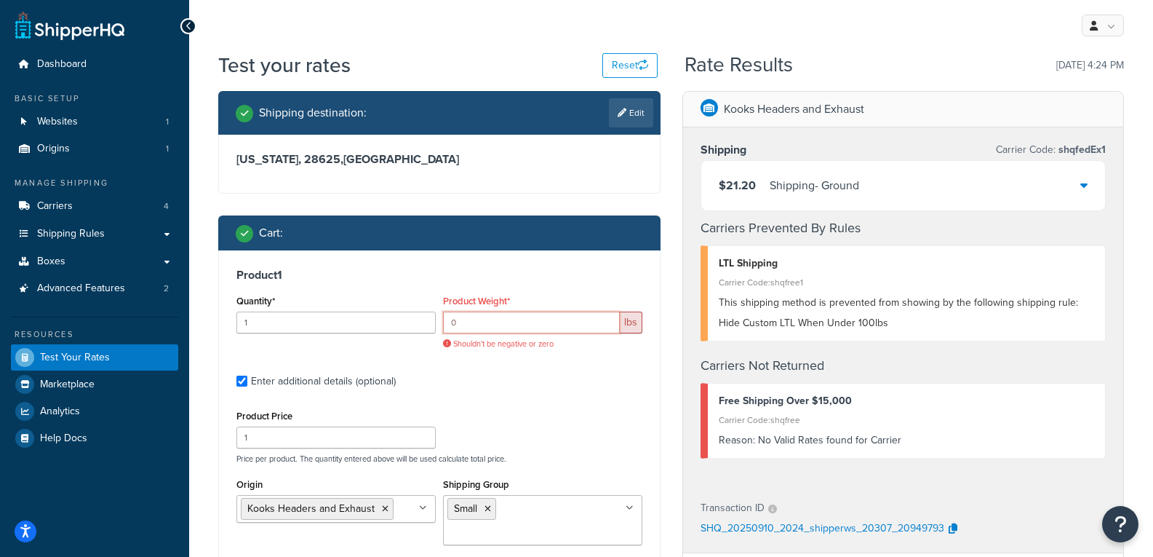
drag, startPoint x: 494, startPoint y: 327, endPoint x: 442, endPoint y: 308, distance: 55.7
click at [442, 308] on div "Product Weight* 0 lbs Shouldn't be negative or zero" at bounding box center [542, 325] width 207 height 69
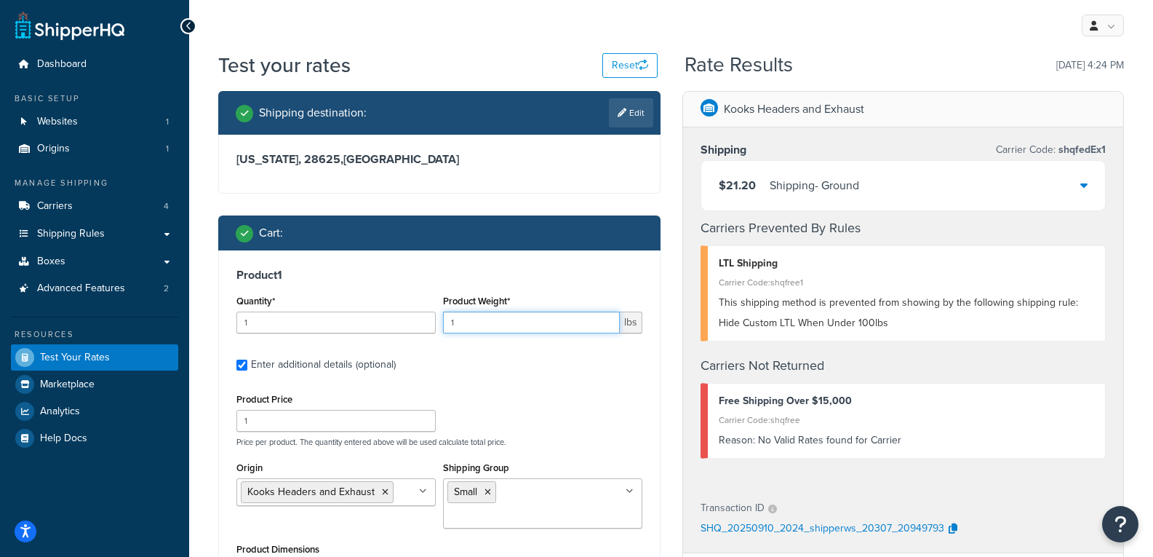
type input "1"
drag, startPoint x: 356, startPoint y: 427, endPoint x: 235, endPoint y: 426, distance: 120.8
click at [235, 426] on div "Product Price 1" at bounding box center [336, 410] width 207 height 42
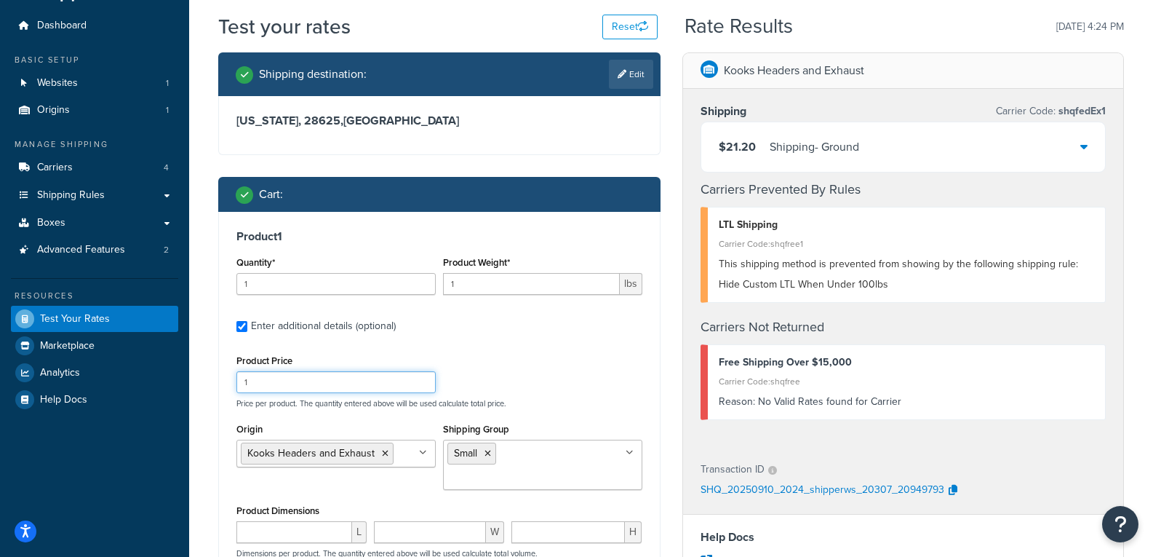
scroll to position [73, 0]
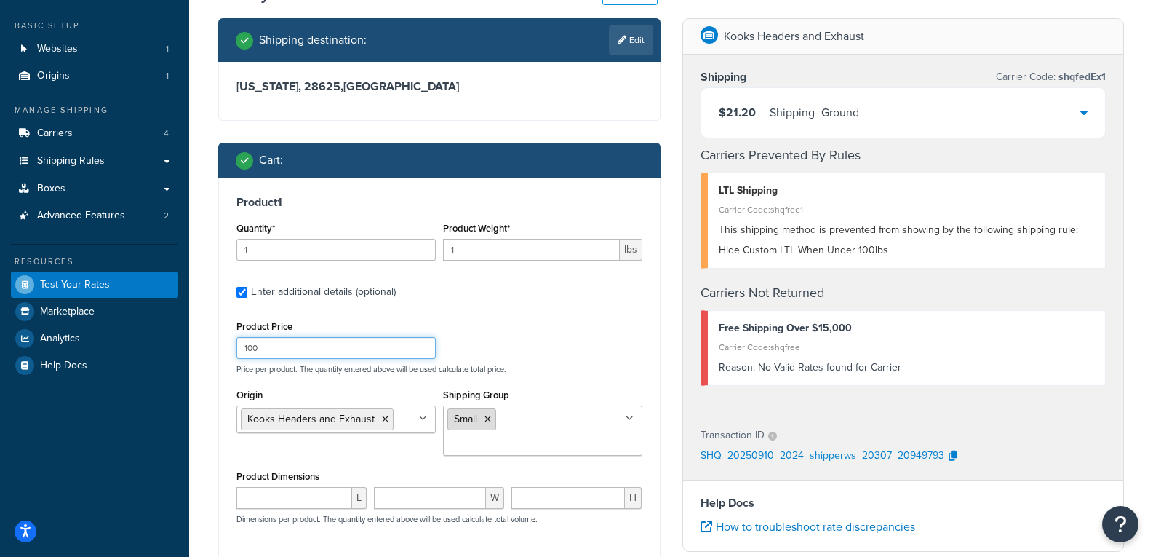
type input "100"
click at [488, 418] on icon at bounding box center [488, 419] width 7 height 9
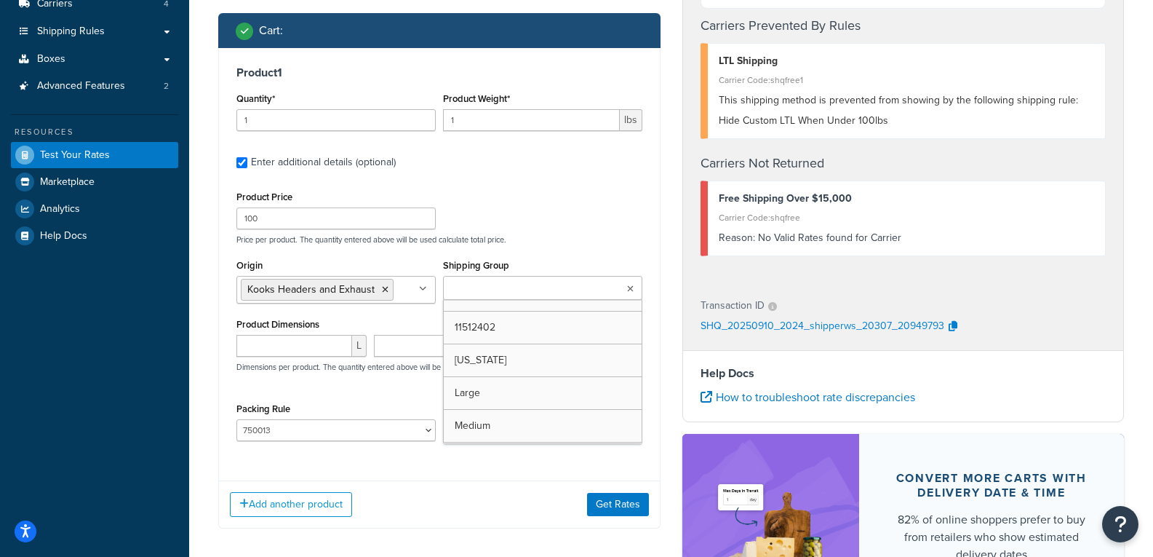
scroll to position [218, 0]
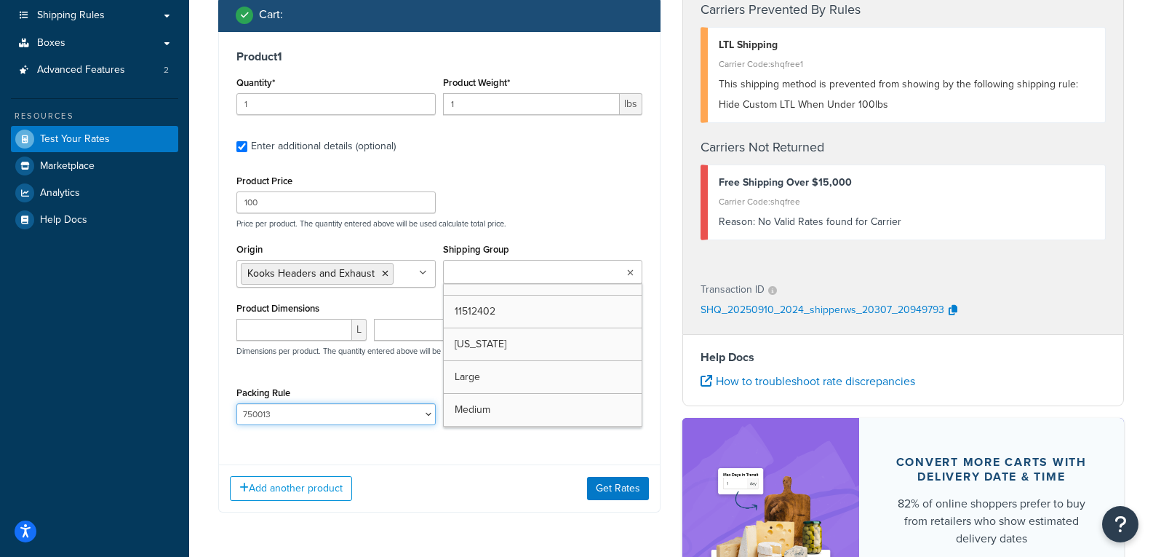
click at [375, 410] on select "10112400 1121H020 1121H021 1121H030 1121H031 1121H220 1121H230 1122H020 1122H02…" at bounding box center [335, 414] width 199 height 22
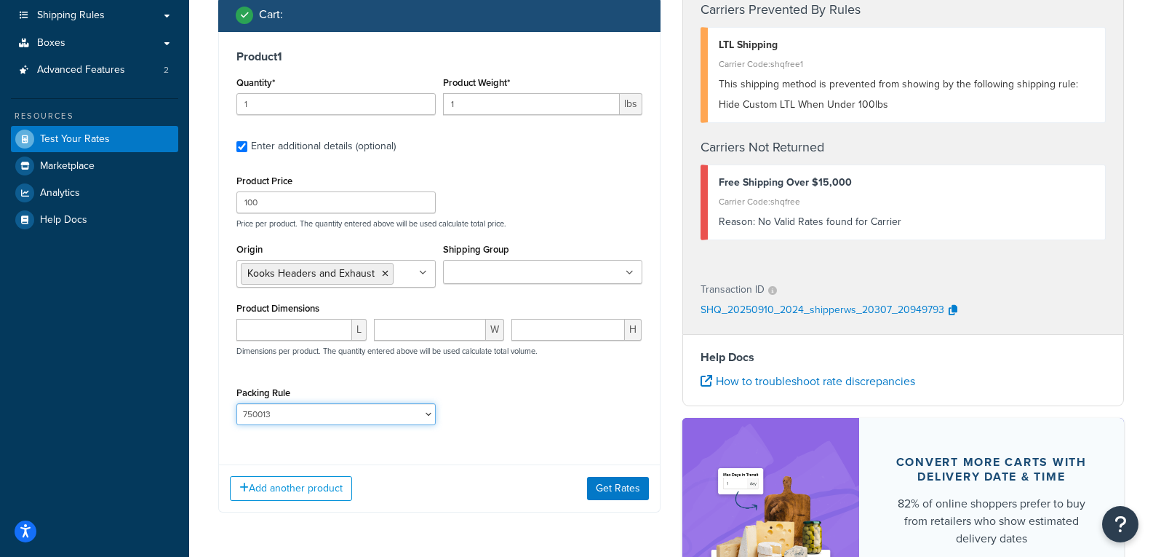
select select "87257"
click at [236, 403] on select "10112400 1121H020 1121H021 1121H030 1121H031 1121H220 1121H230 1122H020 1122H02…" at bounding box center [335, 414] width 199 height 22
click at [625, 486] on button "Get Rates" at bounding box center [618, 488] width 62 height 23
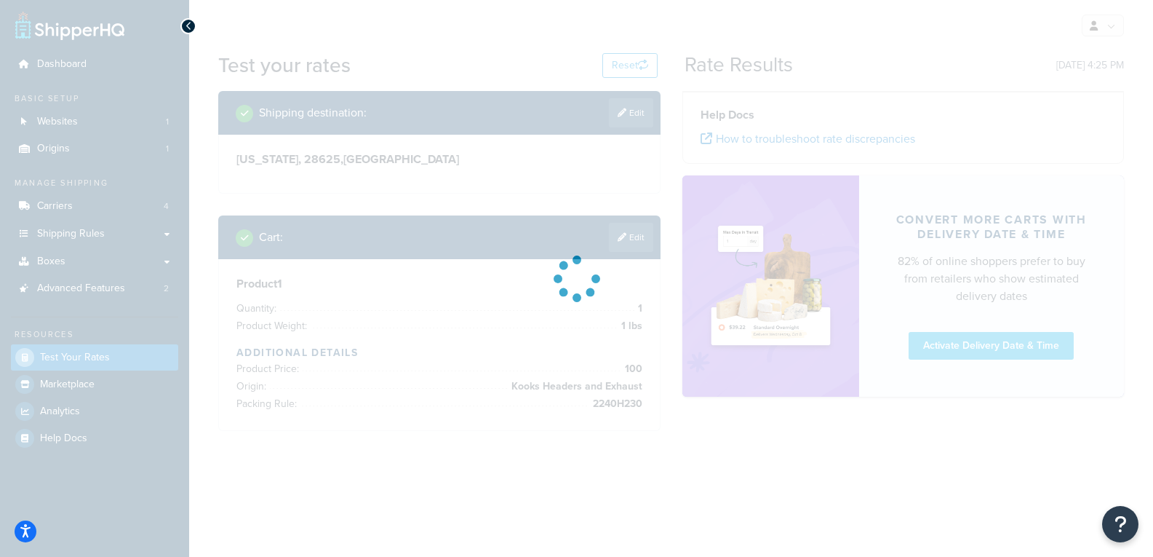
scroll to position [0, 0]
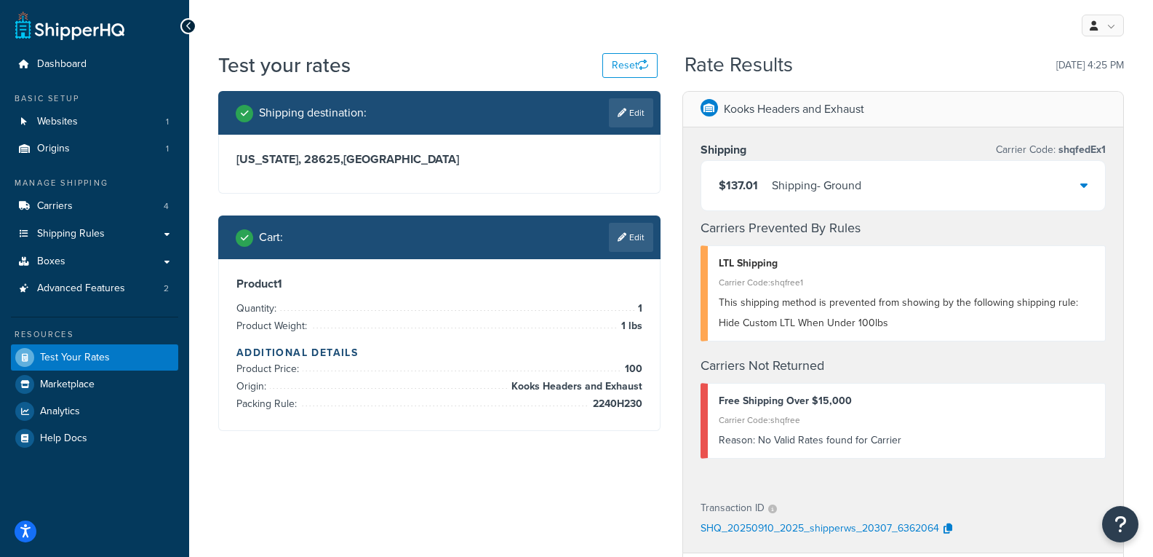
click at [1005, 196] on div "$137.01 Shipping - Ground" at bounding box center [903, 185] width 404 height 49
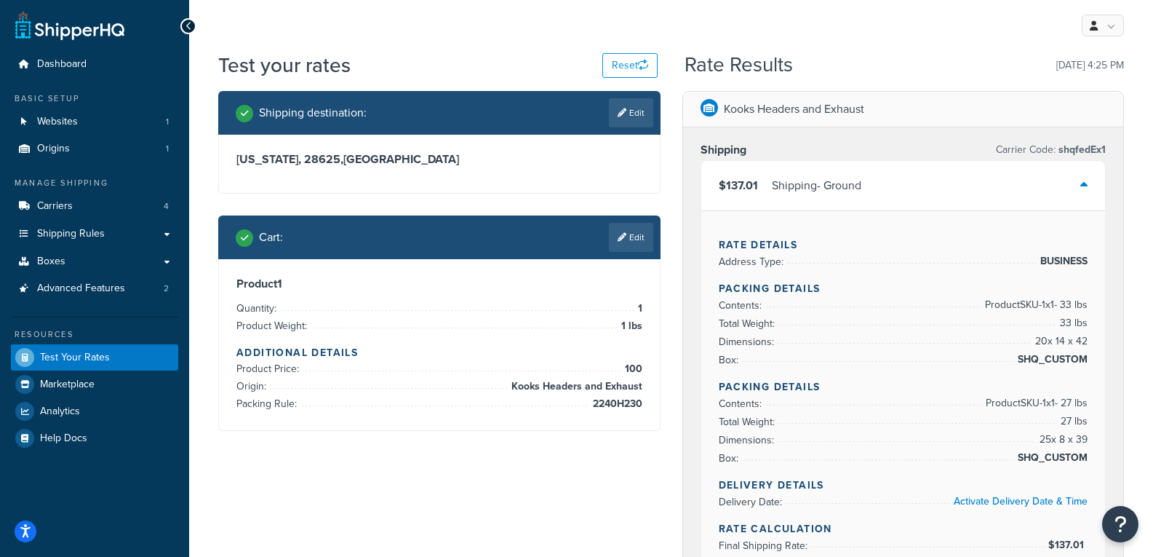
click at [899, 188] on div "$137.01 Shipping - Ground" at bounding box center [903, 185] width 404 height 49
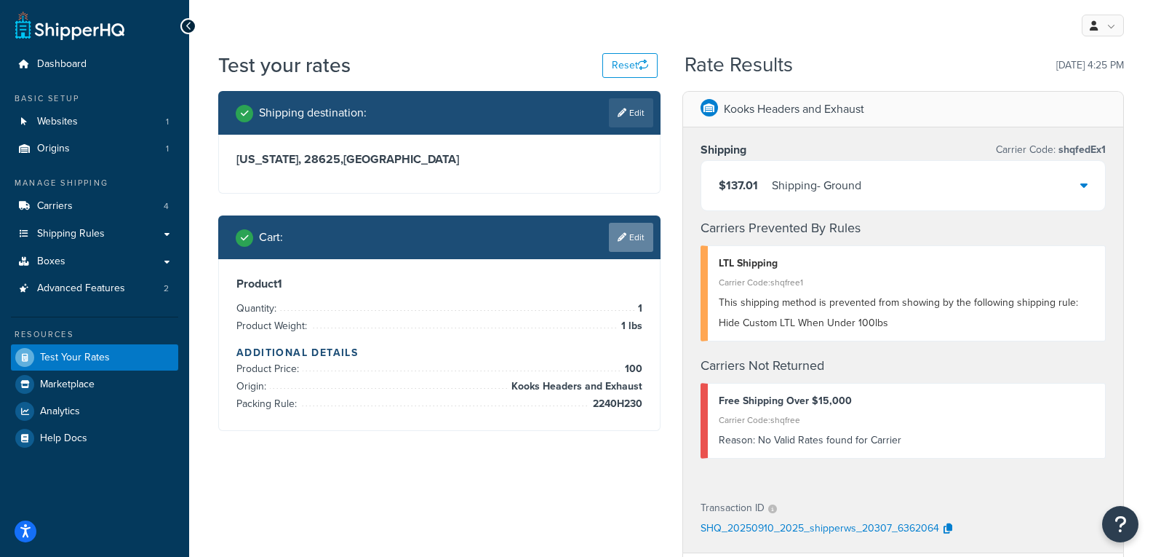
click at [624, 234] on icon at bounding box center [622, 237] width 9 height 9
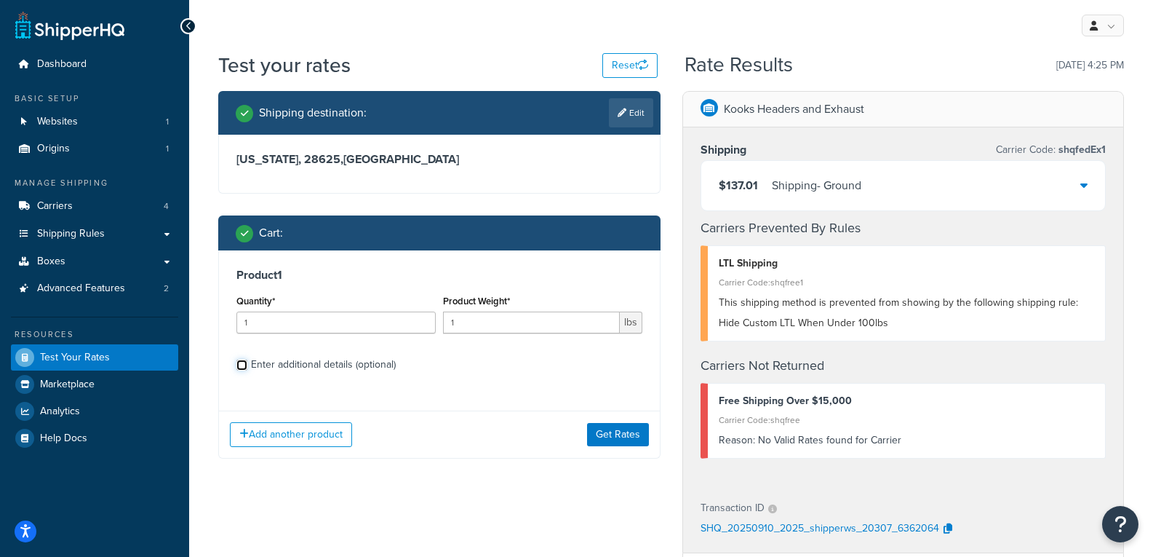
click at [244, 364] on input "Enter additional details (optional)" at bounding box center [241, 364] width 11 height 11
checkbox input "true"
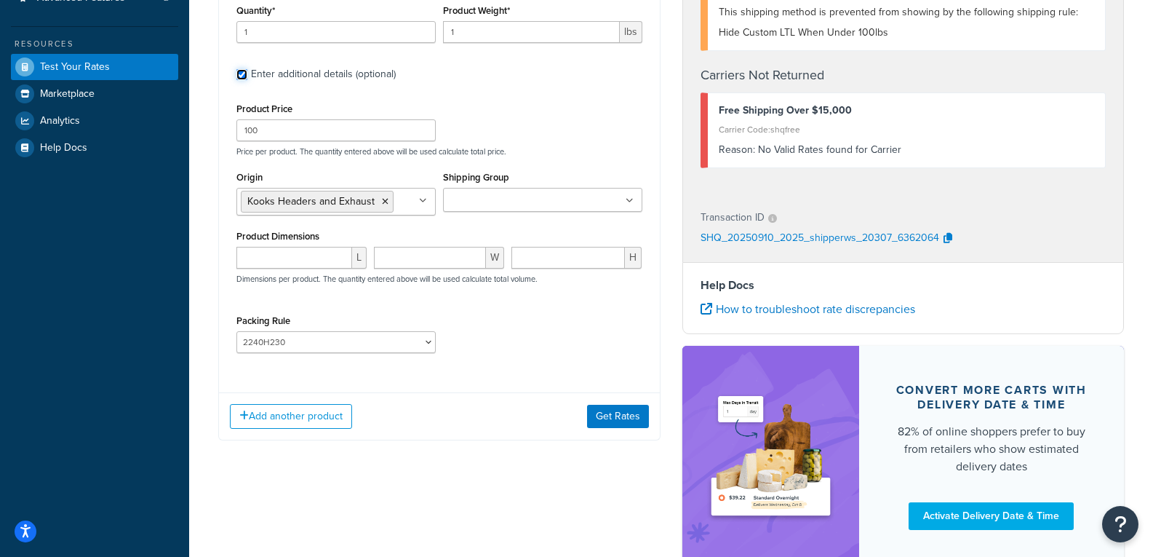
scroll to position [291, 0]
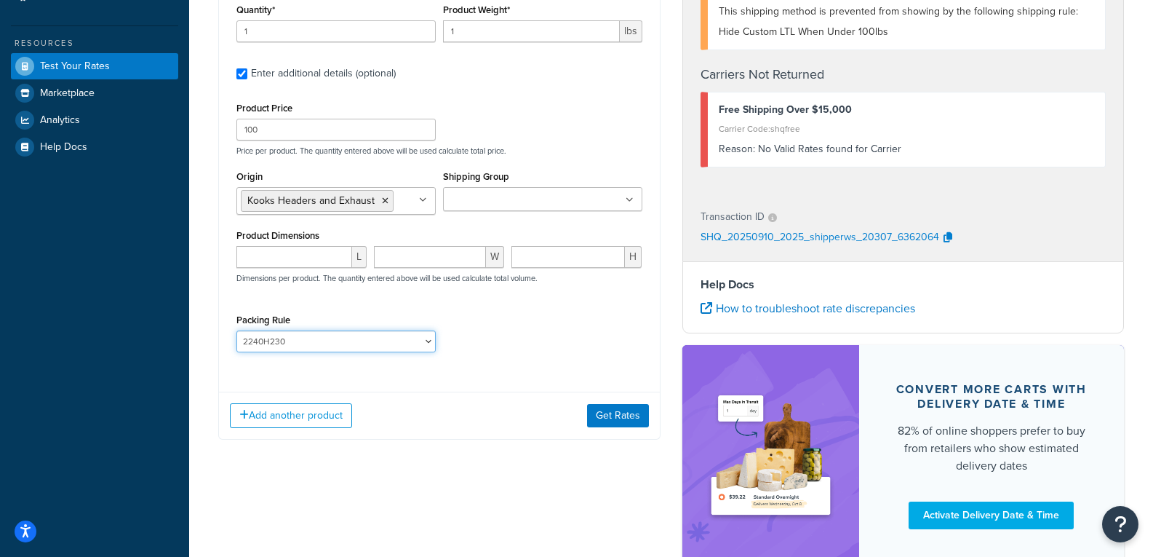
click at [423, 345] on select "10112400 1121H020 1121H021 1121H030 1121H031 1121H220 1121H230 1122H020 1122H02…" at bounding box center [335, 341] width 199 height 22
select select "87686"
click at [236, 330] on select "10112400 1121H020 1121H021 1121H030 1121H031 1121H220 1121H230 1122H020 1122H02…" at bounding box center [335, 341] width 199 height 22
click at [620, 417] on button "Get Rates" at bounding box center [618, 415] width 62 height 23
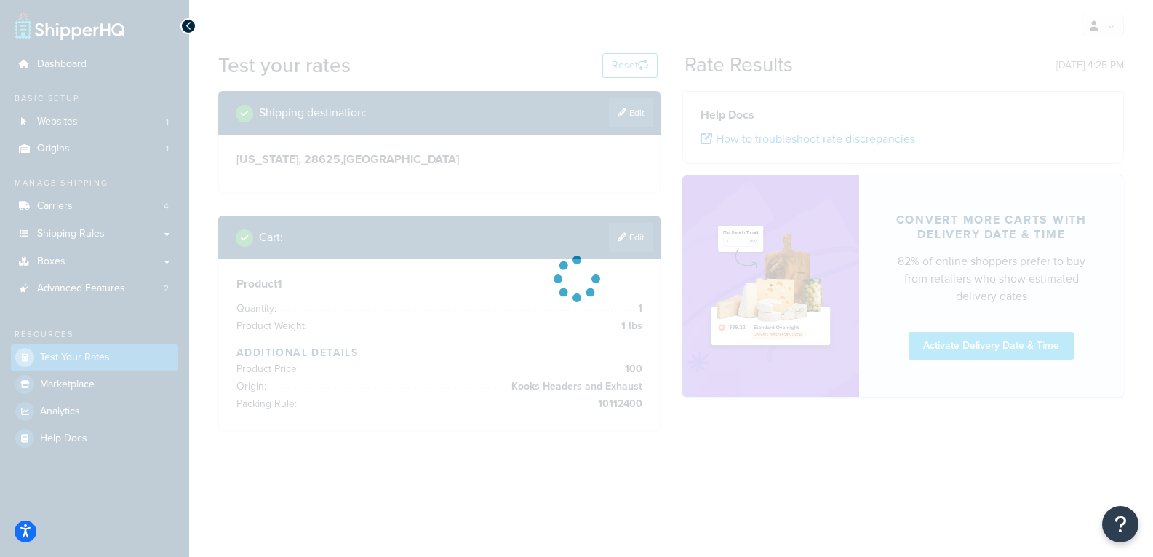
scroll to position [0, 0]
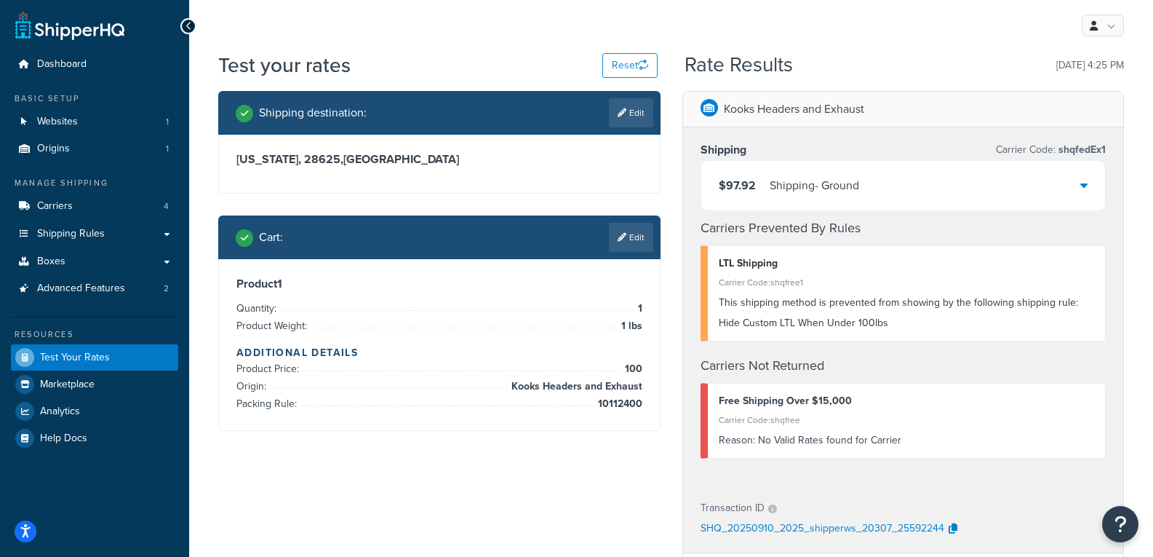
click at [888, 186] on div "$97.92 Shipping - Ground" at bounding box center [903, 185] width 404 height 49
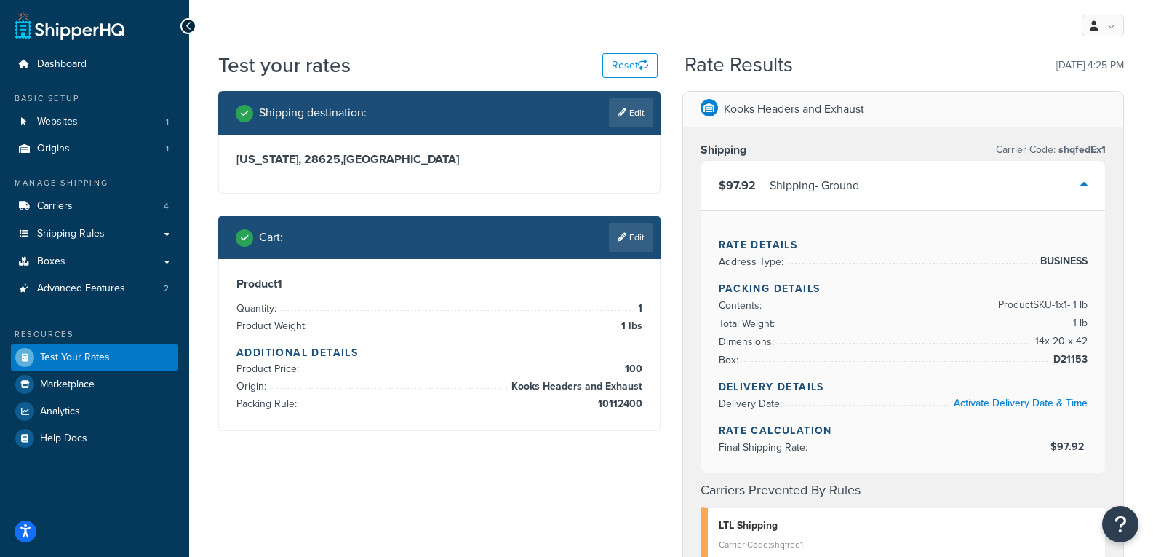
click at [888, 186] on div "$97.92 Shipping - Ground" at bounding box center [903, 185] width 404 height 49
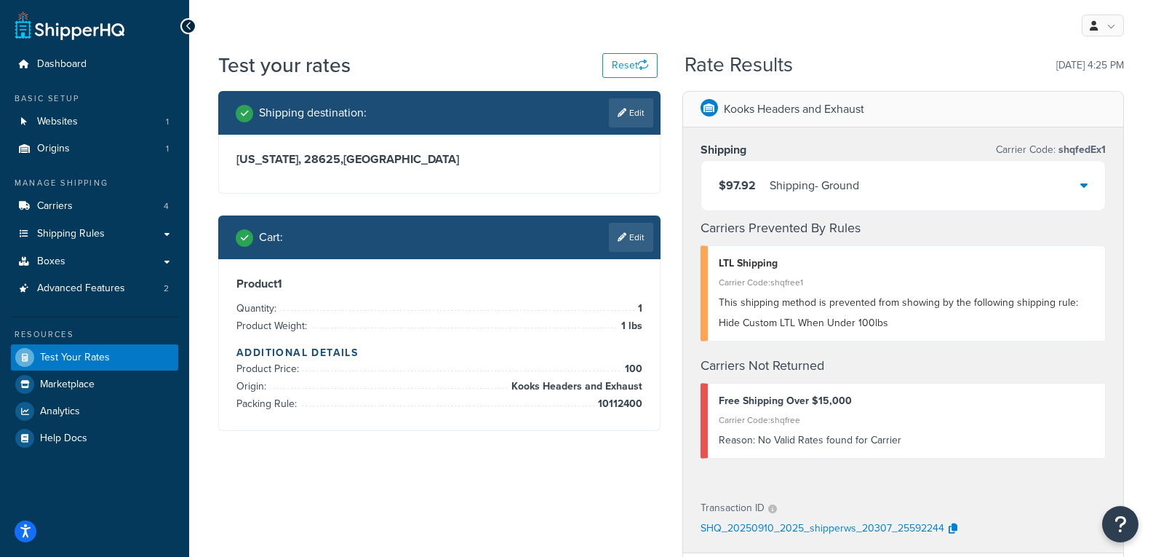
click at [888, 186] on div "$97.92 Shipping - Ground" at bounding box center [903, 185] width 404 height 49
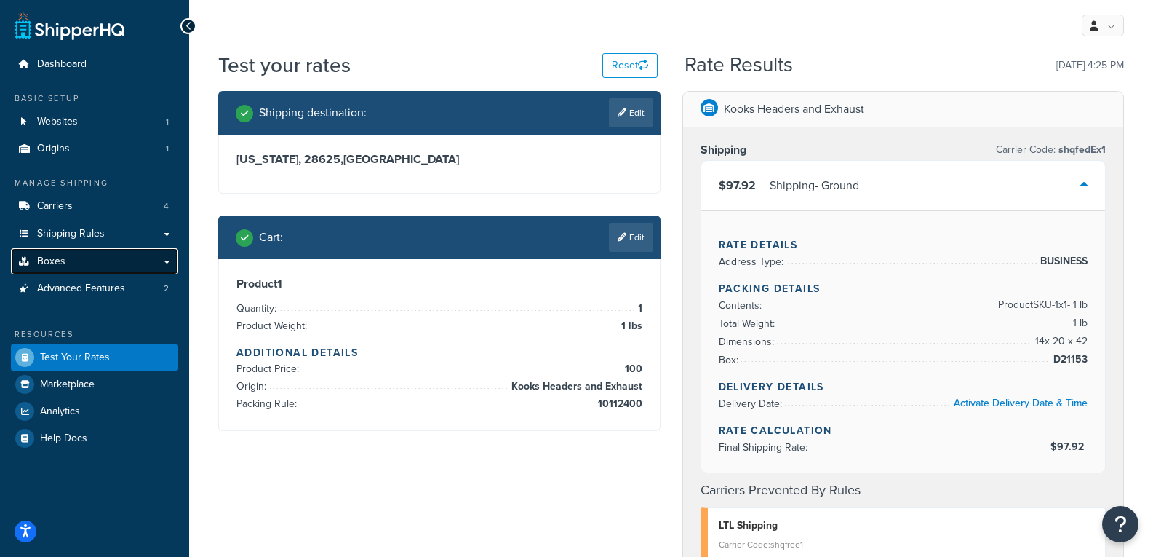
click at [124, 258] on link "Boxes" at bounding box center [94, 261] width 167 height 27
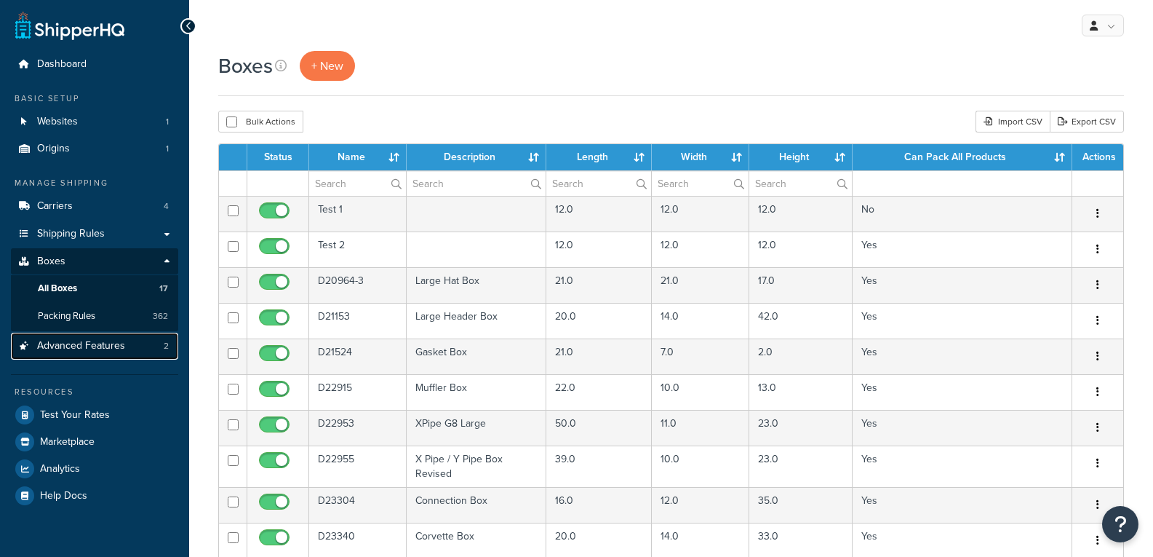
click at [136, 339] on link "Advanced Features 2" at bounding box center [94, 345] width 167 height 27
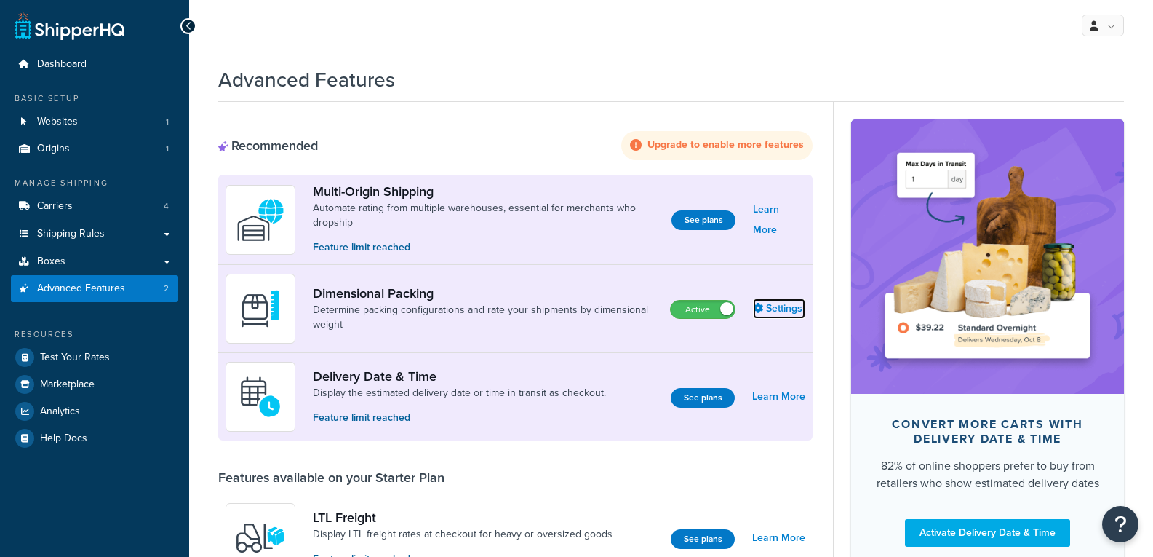
click at [793, 316] on link "Settings" at bounding box center [779, 308] width 52 height 20
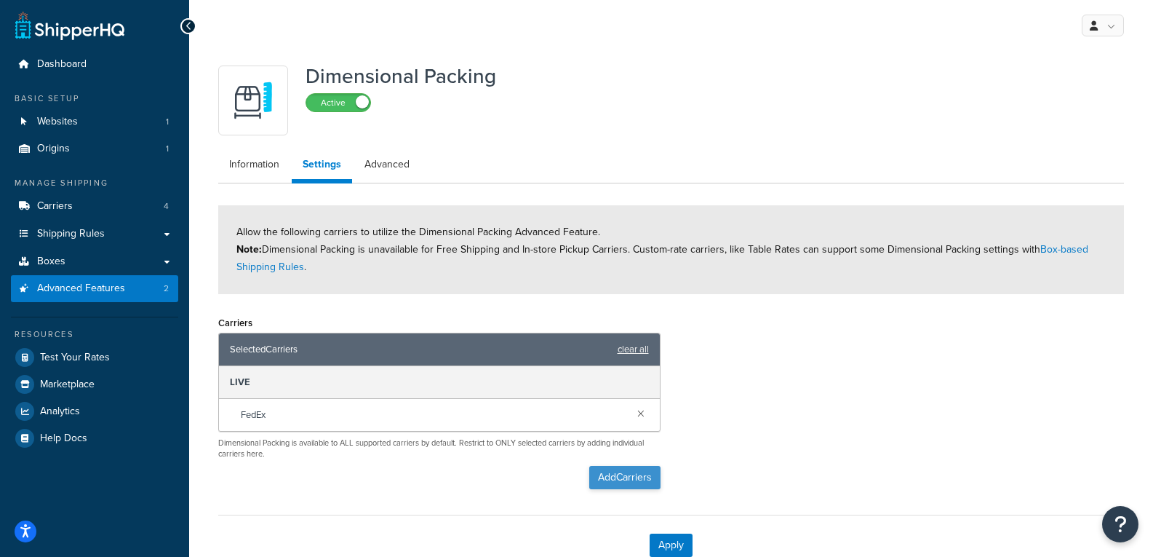
click at [640, 414] on link at bounding box center [641, 412] width 16 height 16
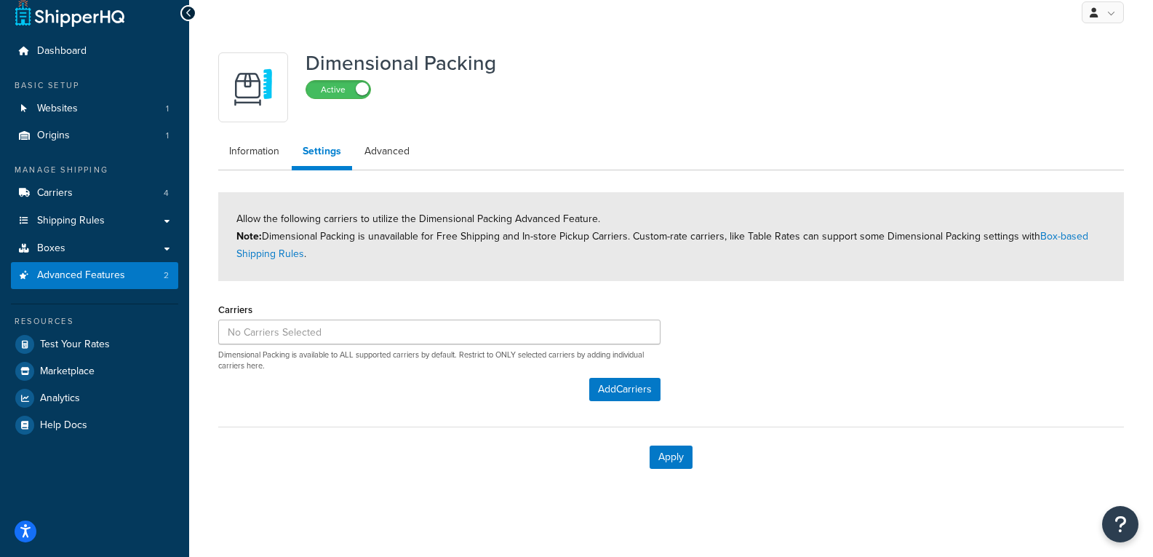
scroll to position [17, 0]
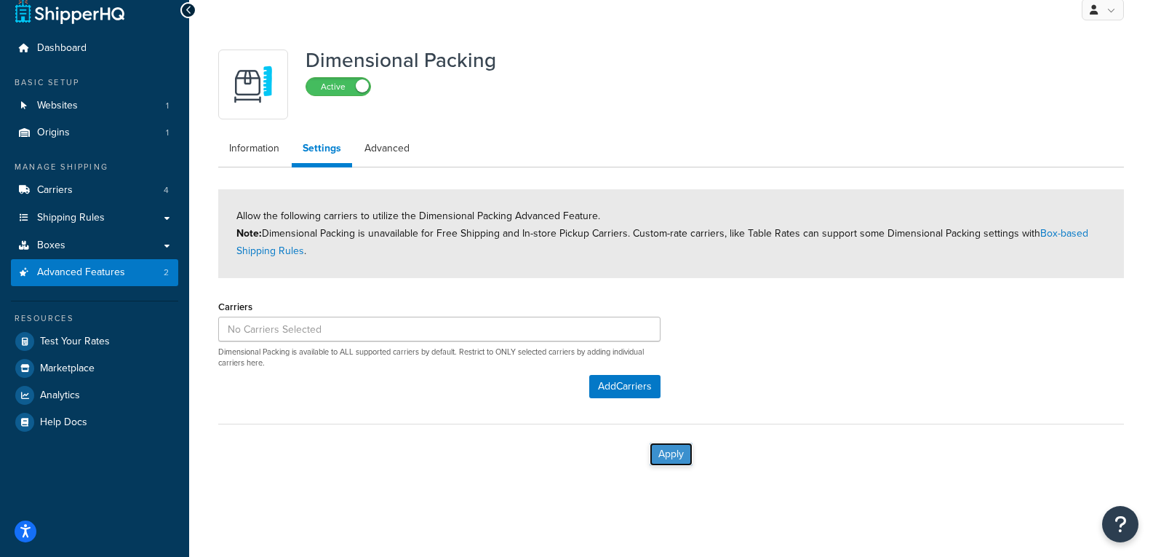
click at [682, 452] on button "Apply" at bounding box center [671, 453] width 43 height 23
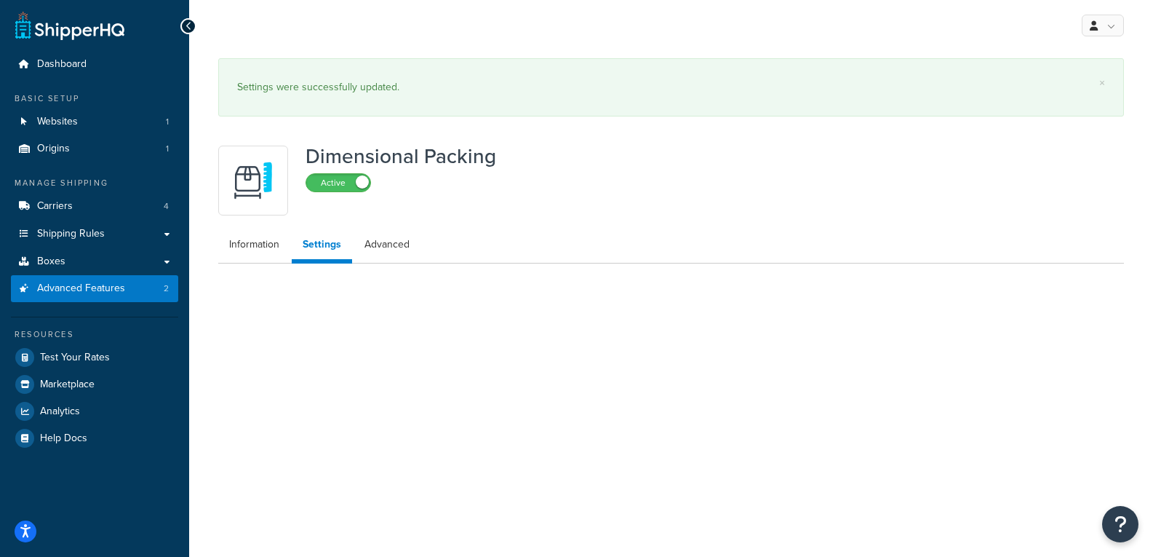
scroll to position [0, 0]
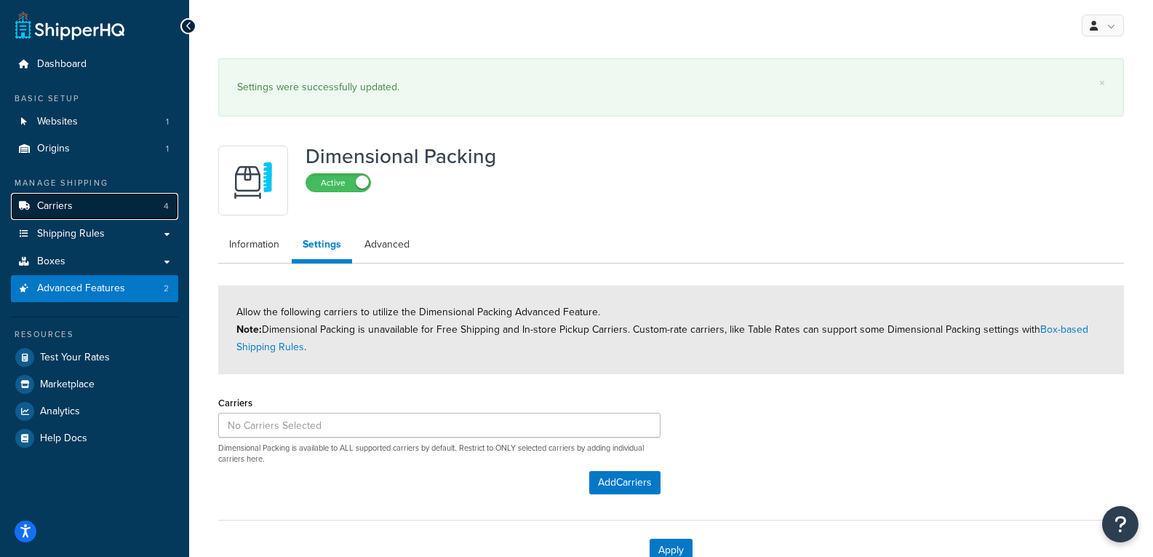
click at [148, 208] on link "Carriers 4" at bounding box center [94, 206] width 167 height 27
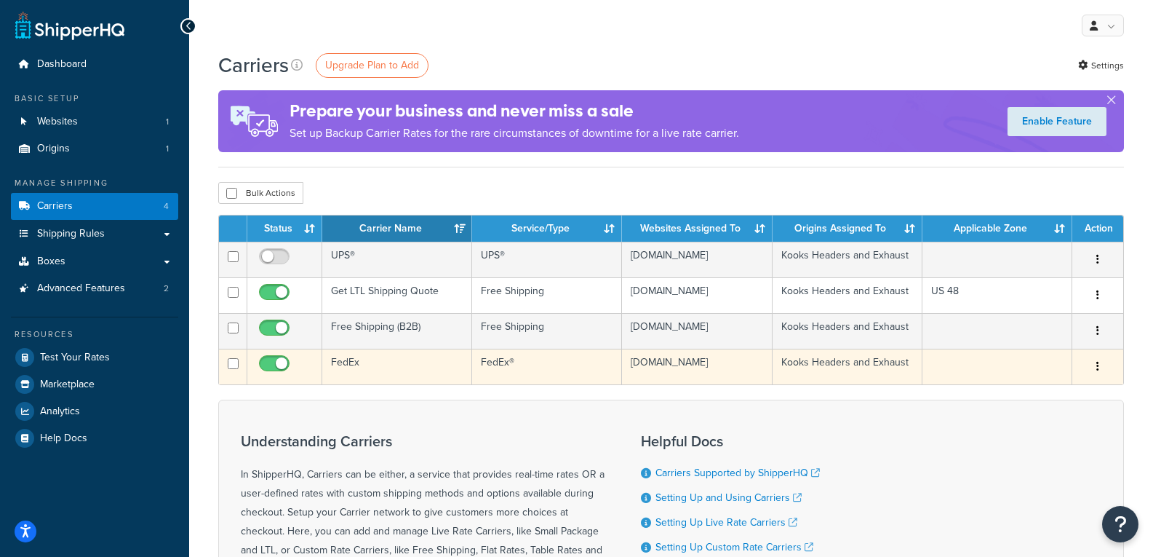
click at [952, 372] on td at bounding box center [997, 366] width 150 height 36
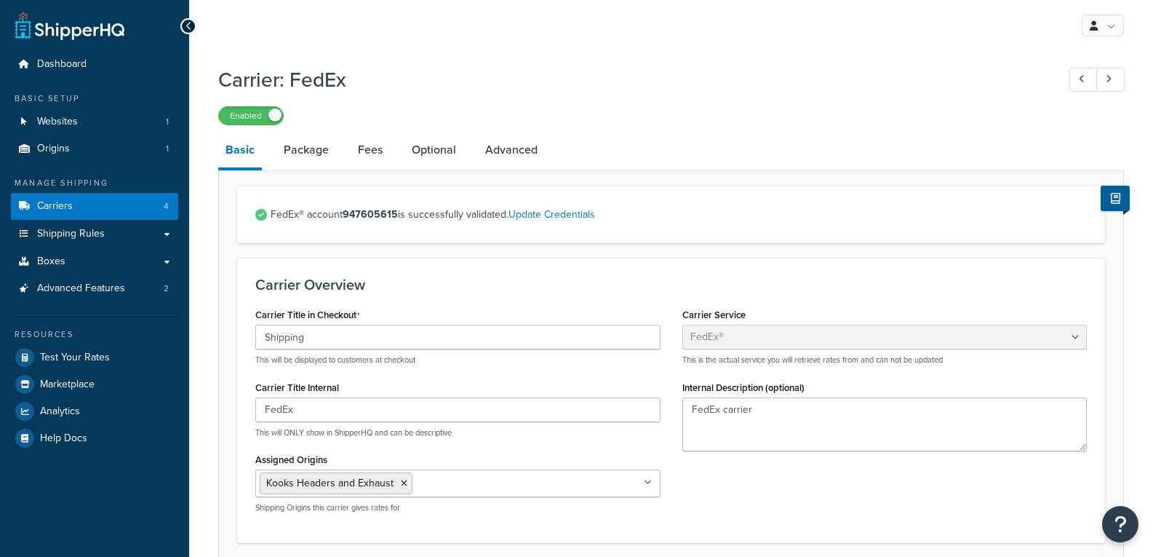
select select "fedEx"
select select "REGULAR_PICKUP"
select select "YOUR_PACKAGING"
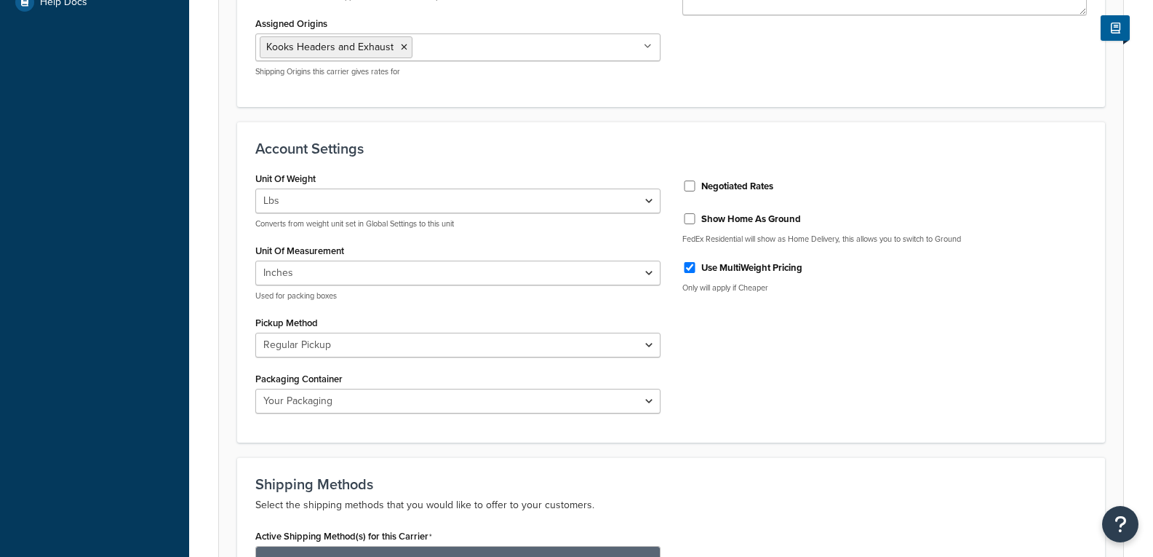
scroll to position [437, 0]
click at [691, 265] on input "Use MultiWeight Pricing" at bounding box center [689, 266] width 15 height 11
checkbox input "false"
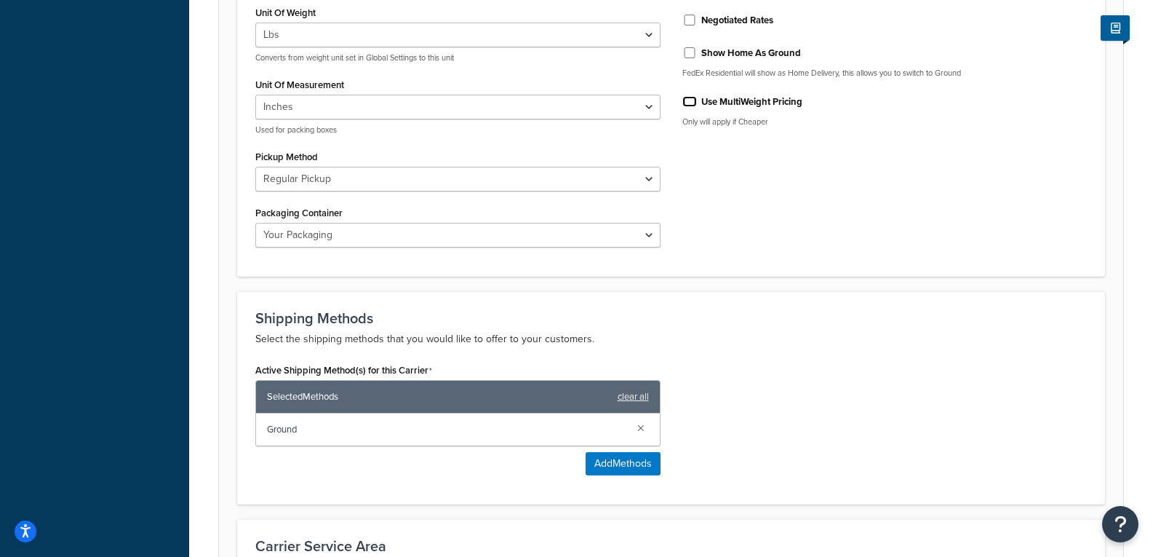
scroll to position [846, 0]
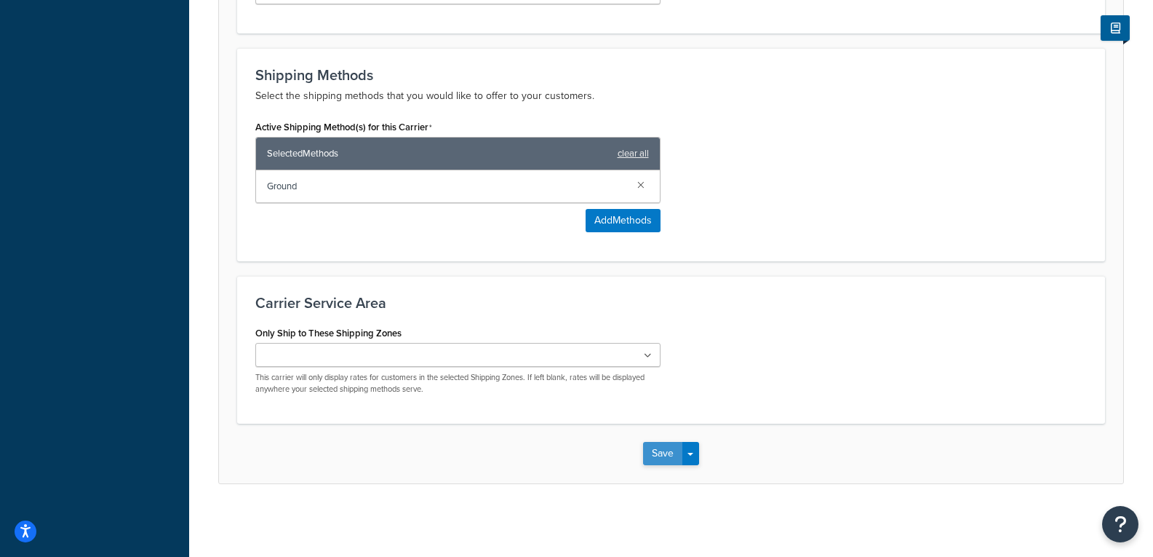
click at [661, 458] on button "Save" at bounding box center [662, 453] width 39 height 23
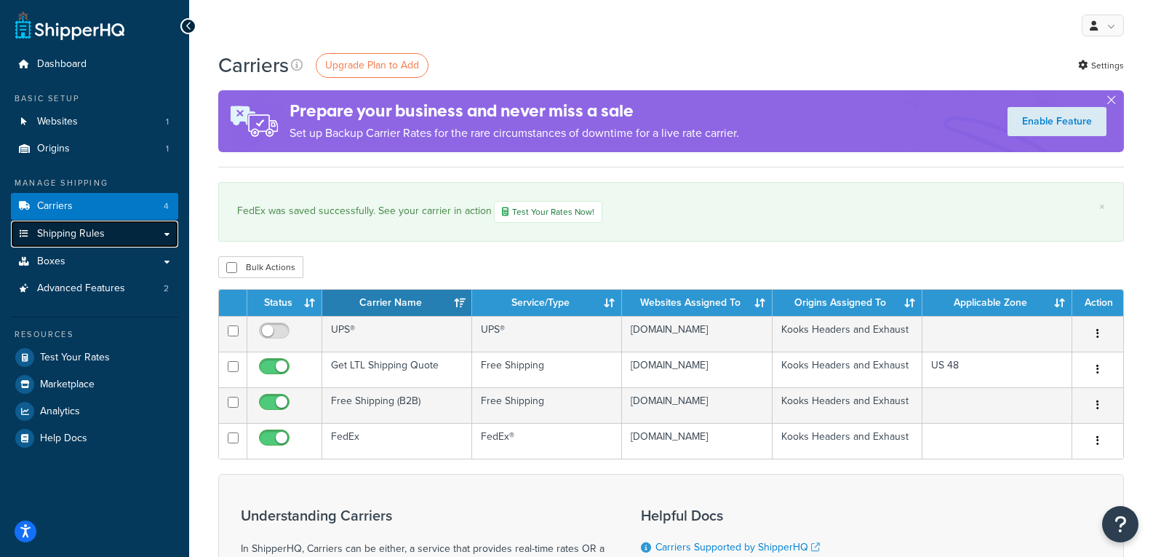
click at [89, 237] on span "Shipping Rules" at bounding box center [71, 234] width 68 height 12
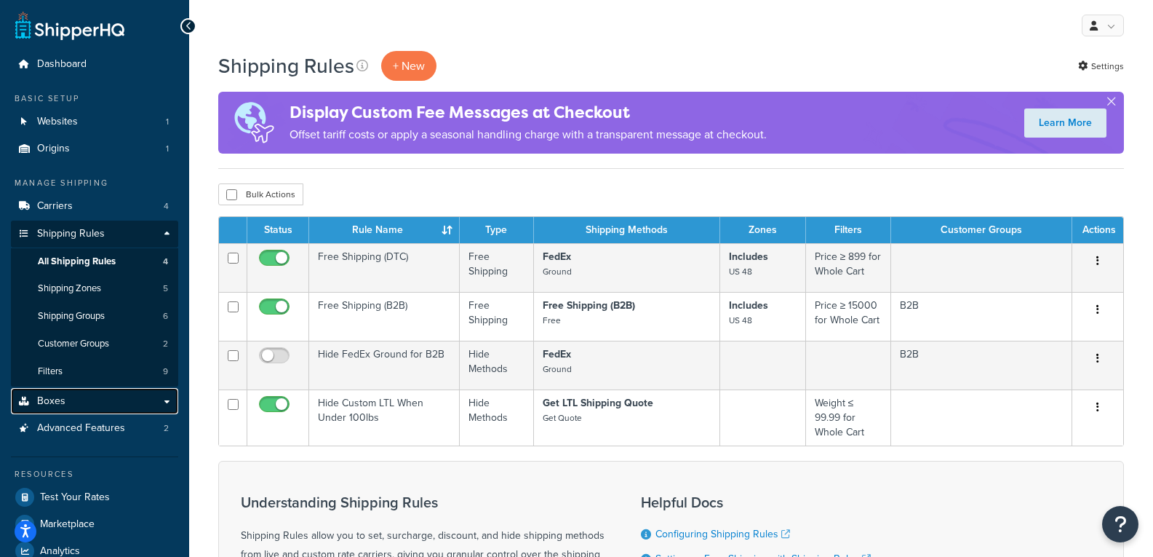
click at [108, 412] on link "Boxes" at bounding box center [94, 401] width 167 height 27
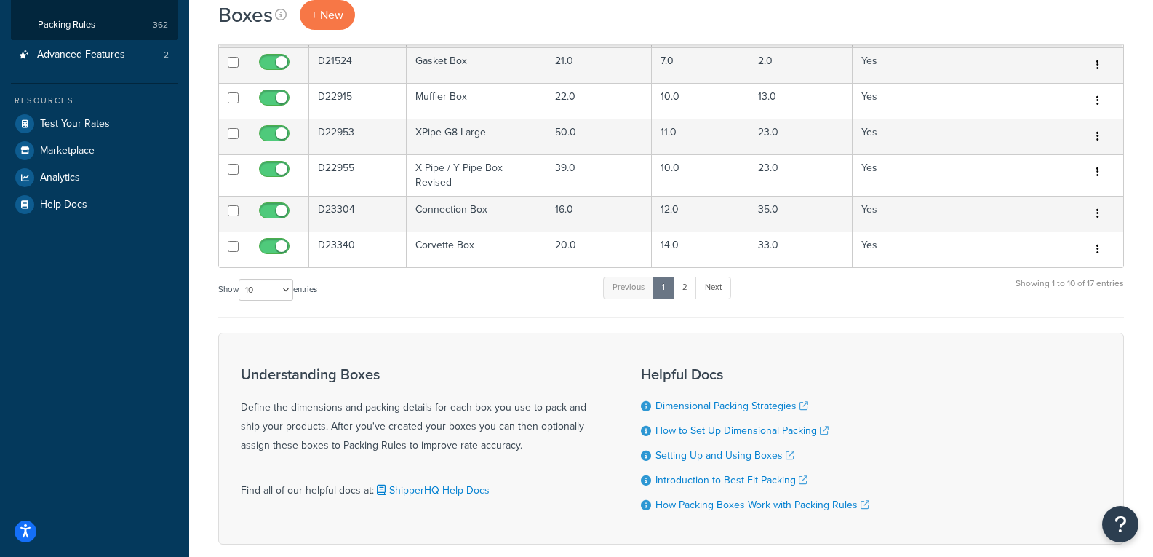
scroll to position [146, 0]
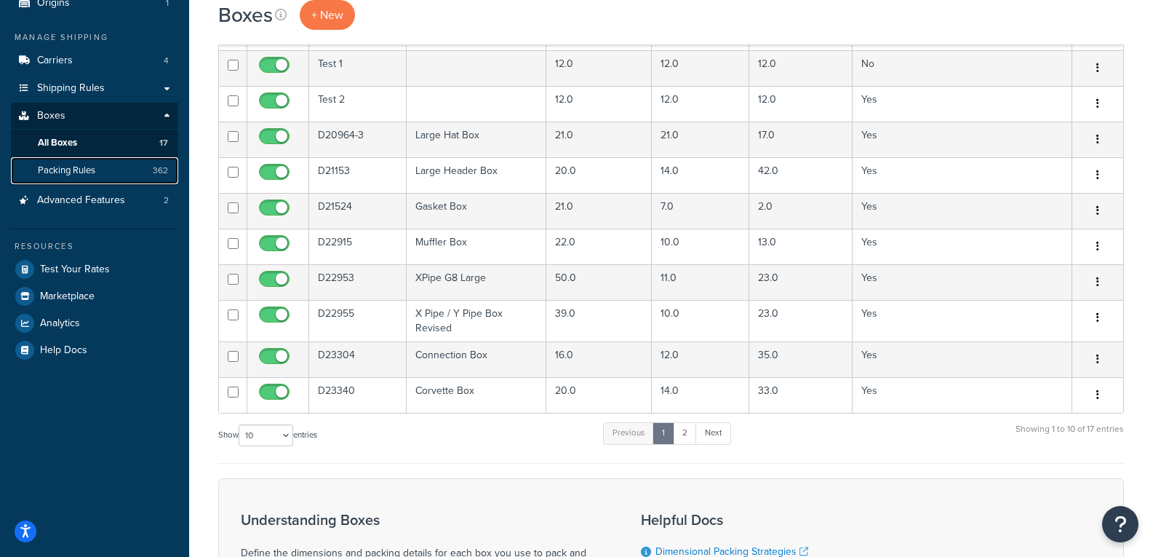
click at [97, 176] on link "Packing Rules 362" at bounding box center [94, 170] width 167 height 27
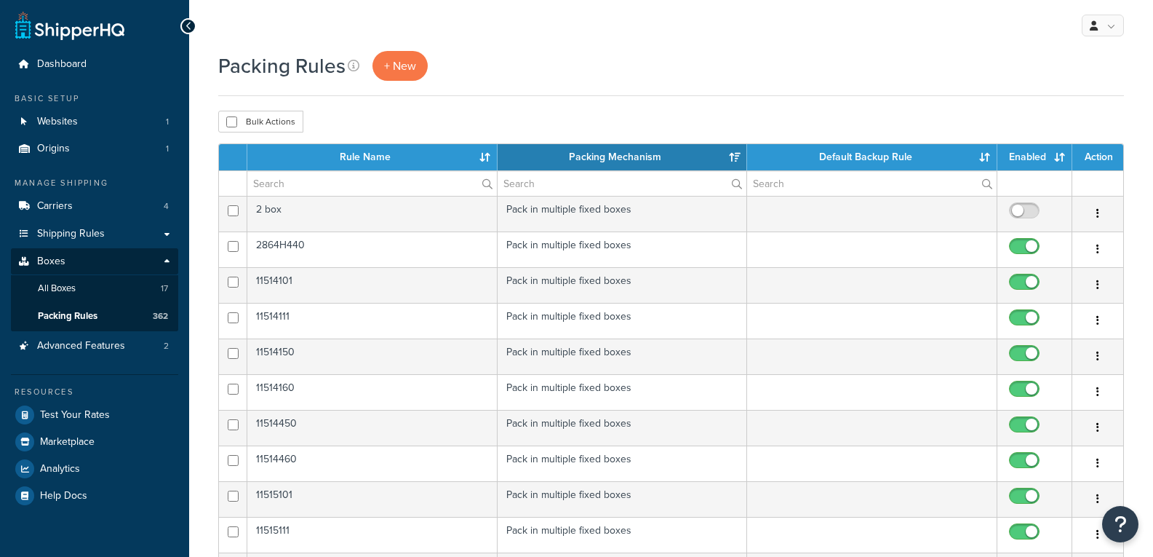
select select "15"
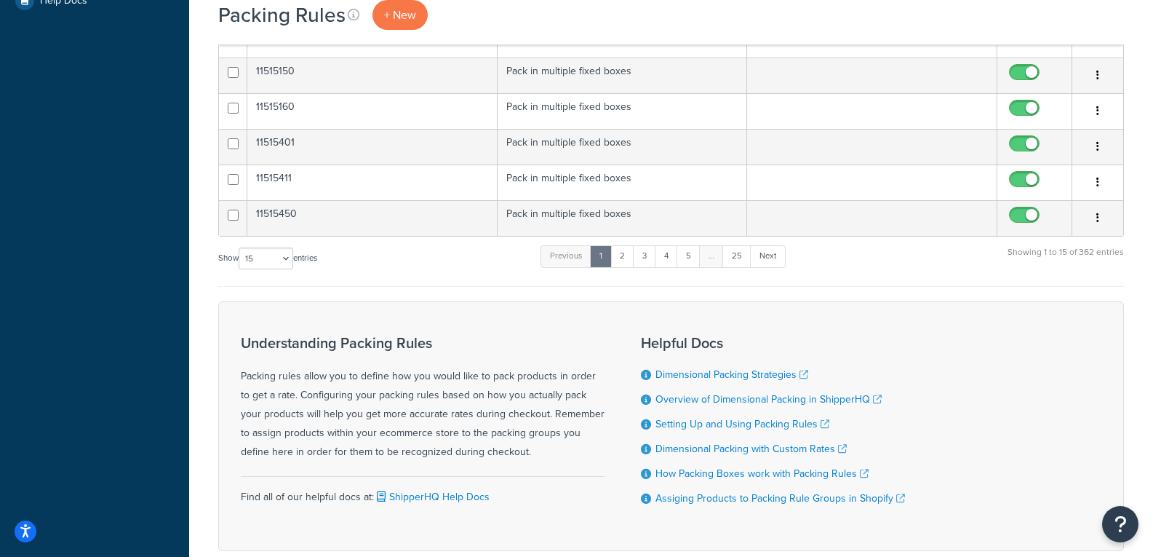
scroll to position [576, 0]
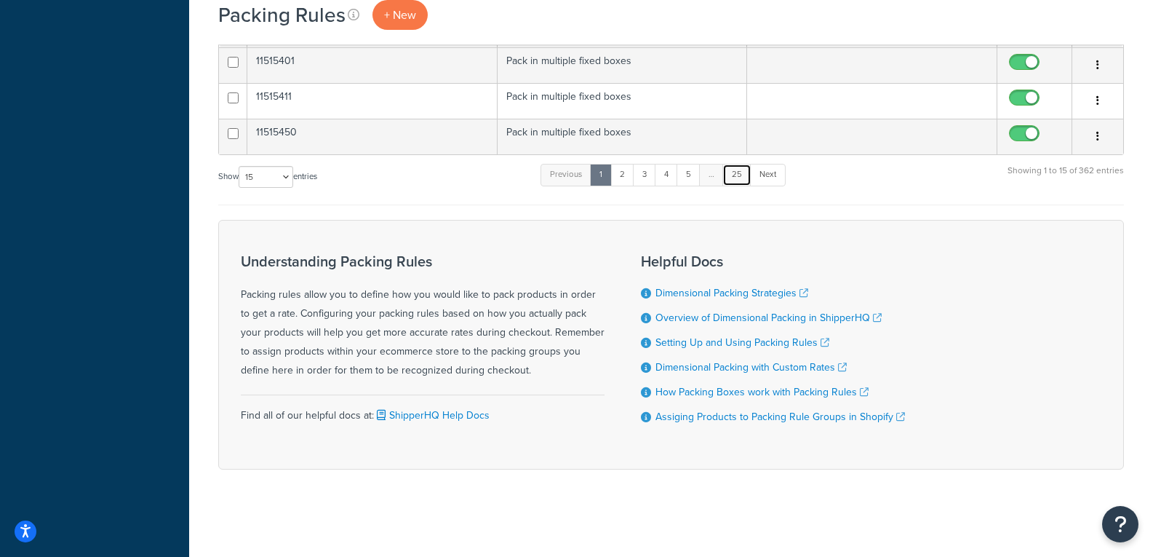
click at [741, 183] on link "25" at bounding box center [736, 175] width 29 height 22
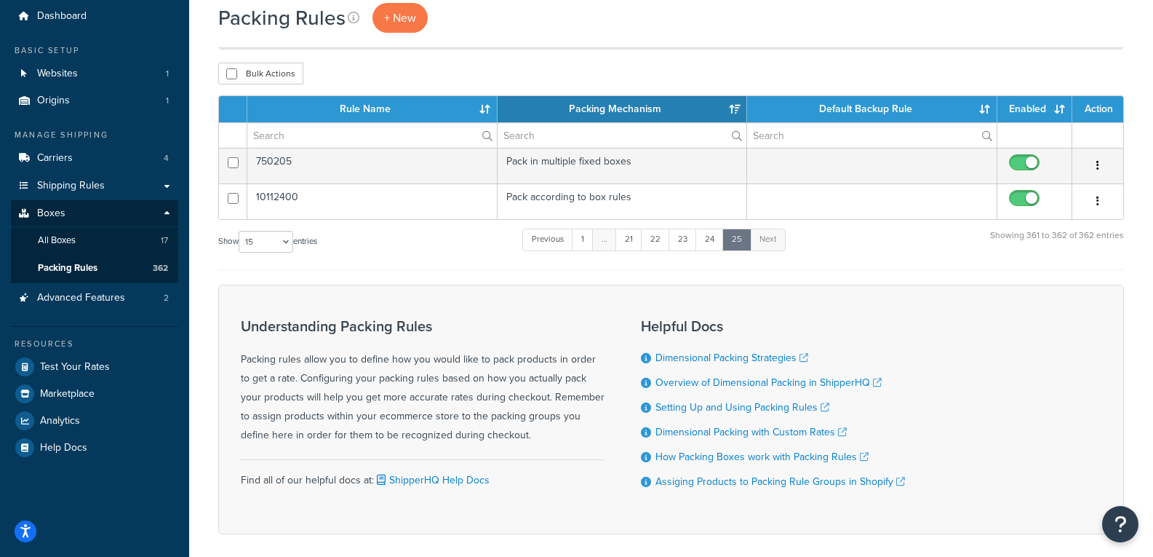
scroll to position [40, 0]
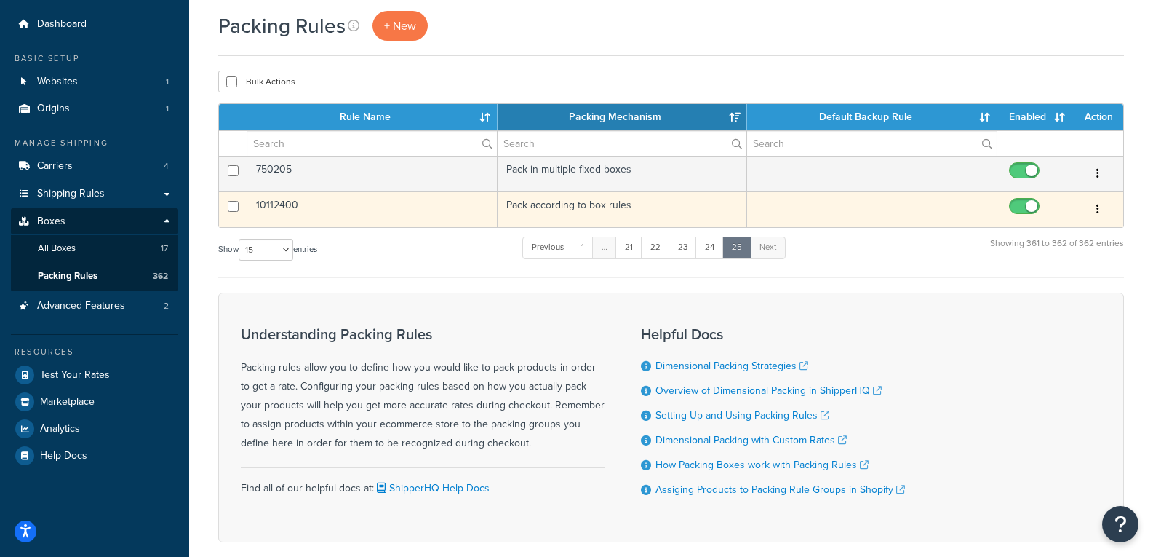
click at [930, 214] on td at bounding box center [872, 209] width 250 height 36
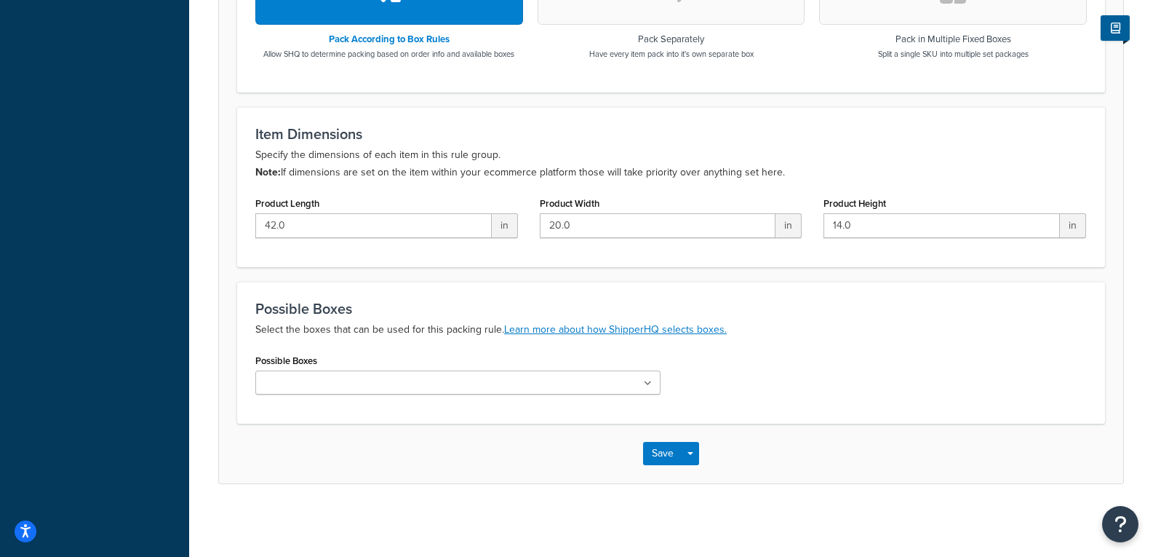
scroll to position [535, 0]
click at [649, 383] on icon at bounding box center [648, 383] width 8 height 9
click at [652, 377] on ul at bounding box center [457, 382] width 405 height 24
click at [740, 370] on div "Possible Boxes Test 1" at bounding box center [670, 377] width 853 height 55
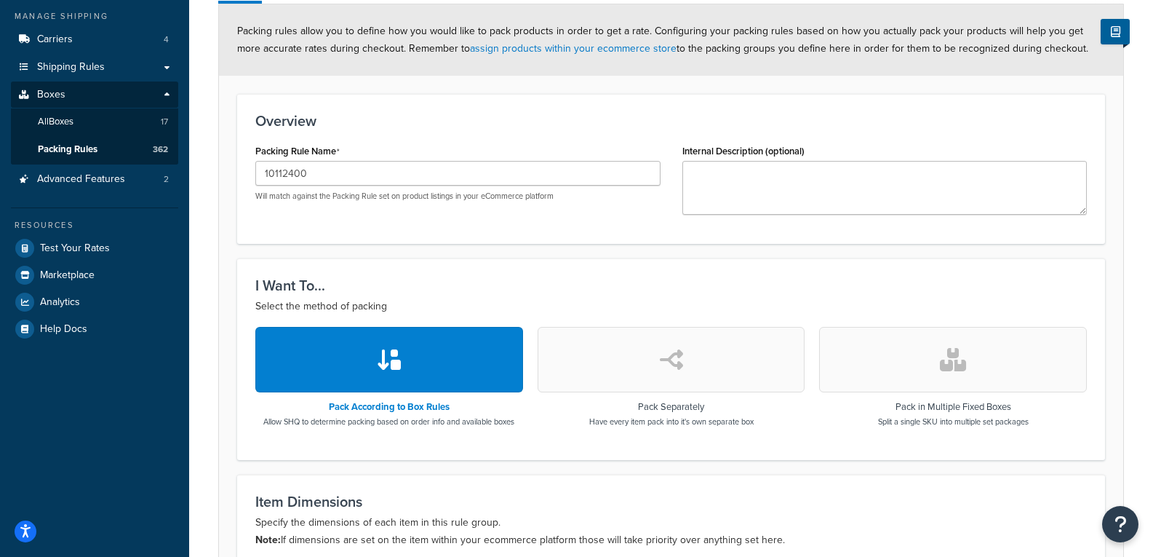
scroll to position [172, 0]
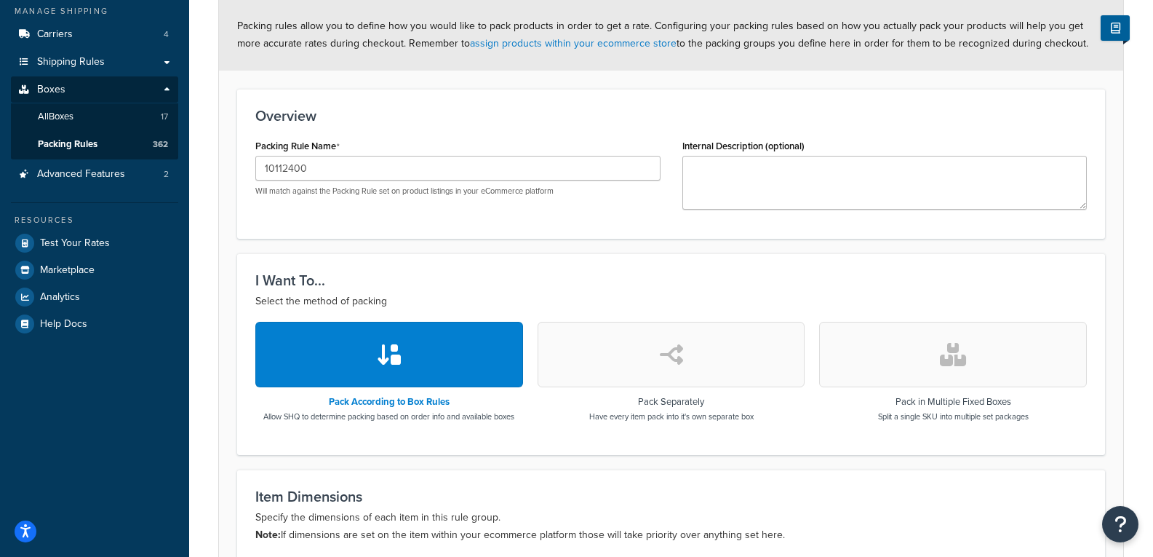
click at [637, 362] on button "button" at bounding box center [672, 354] width 268 height 65
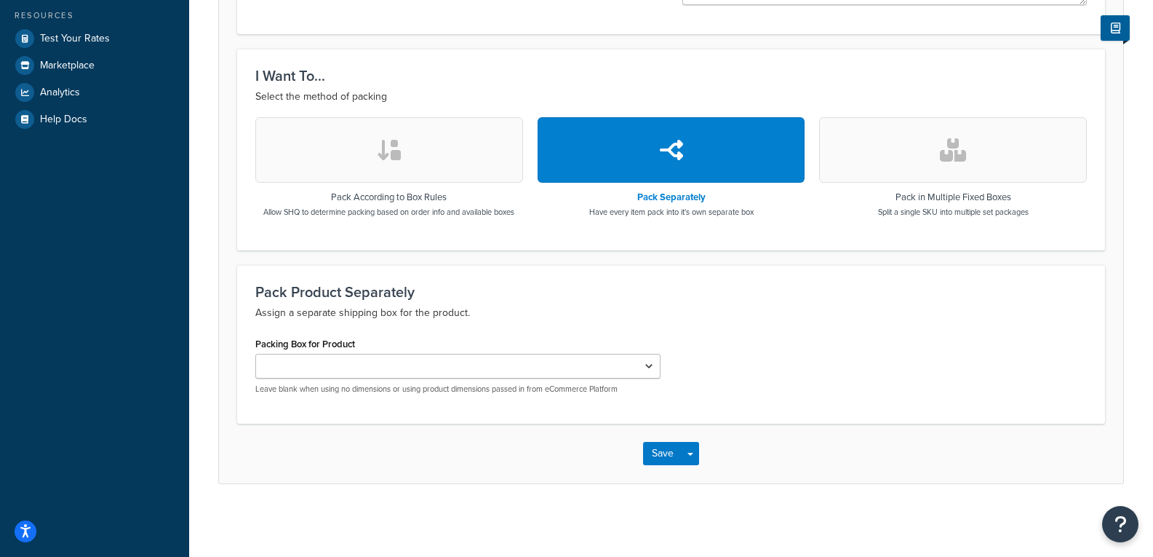
scroll to position [377, 0]
click at [466, 153] on button "button" at bounding box center [389, 149] width 268 height 65
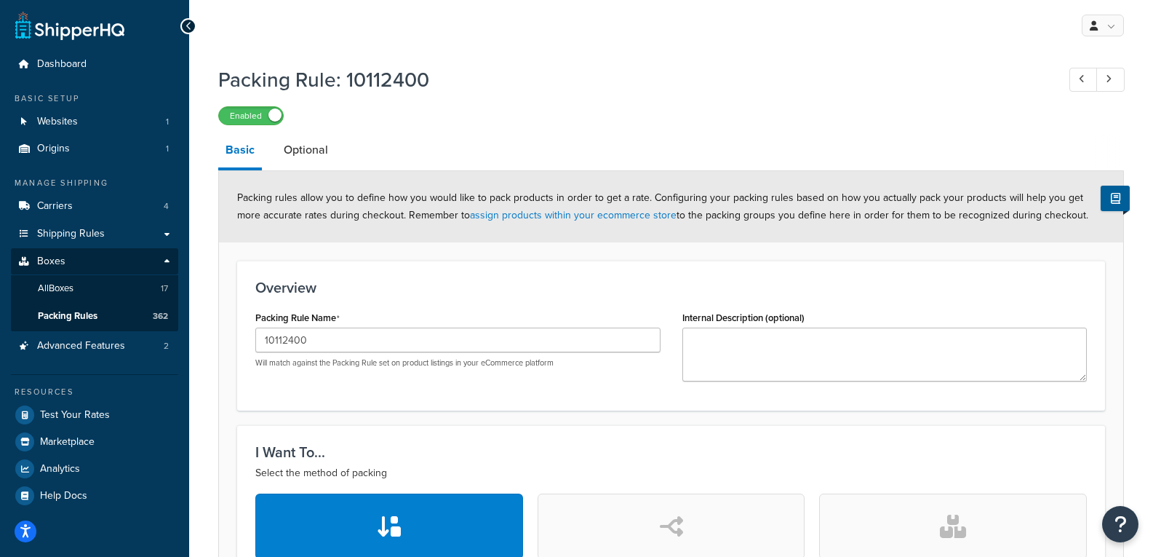
scroll to position [437, 0]
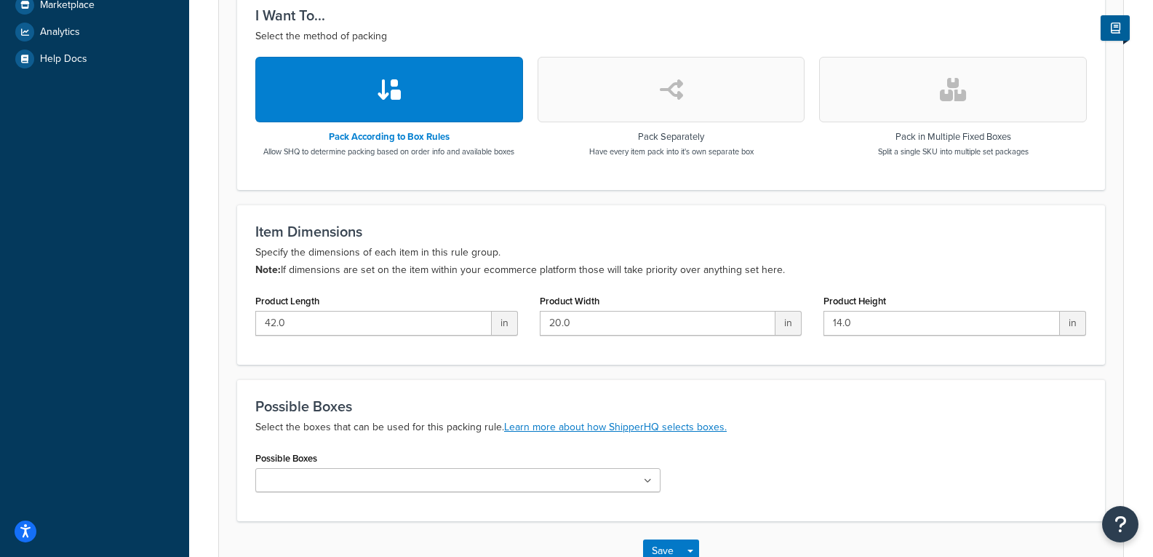
click at [587, 115] on button "button" at bounding box center [672, 89] width 268 height 65
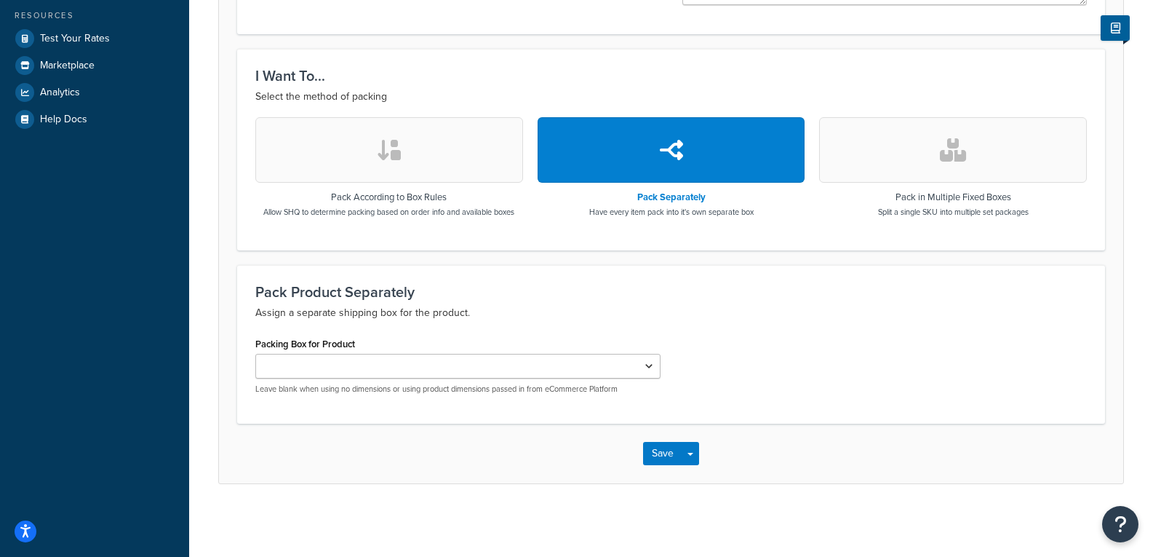
scroll to position [377, 0]
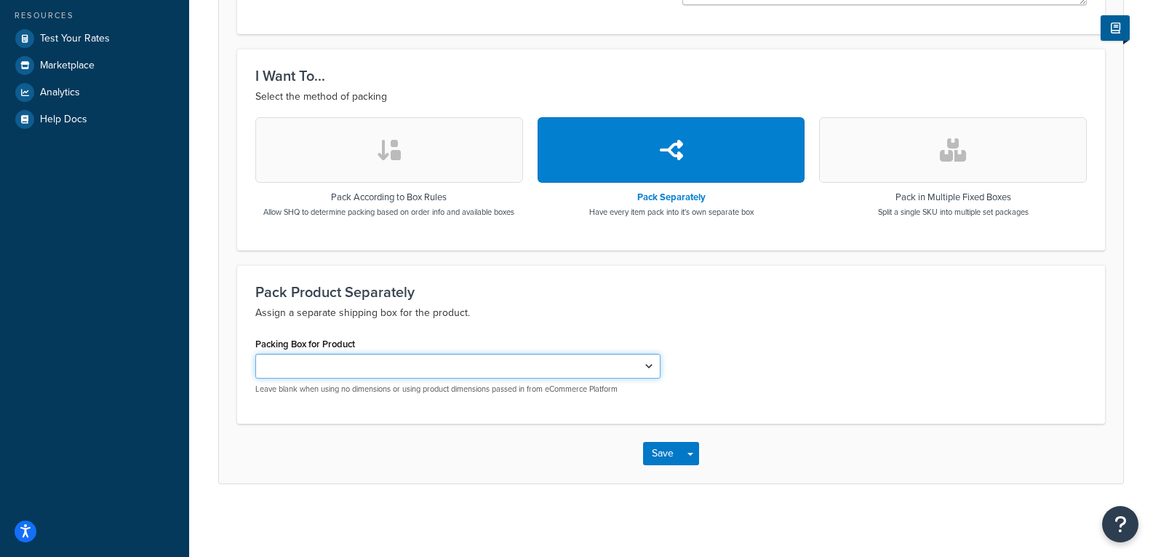
click at [646, 364] on select "Test 1" at bounding box center [457, 366] width 405 height 25
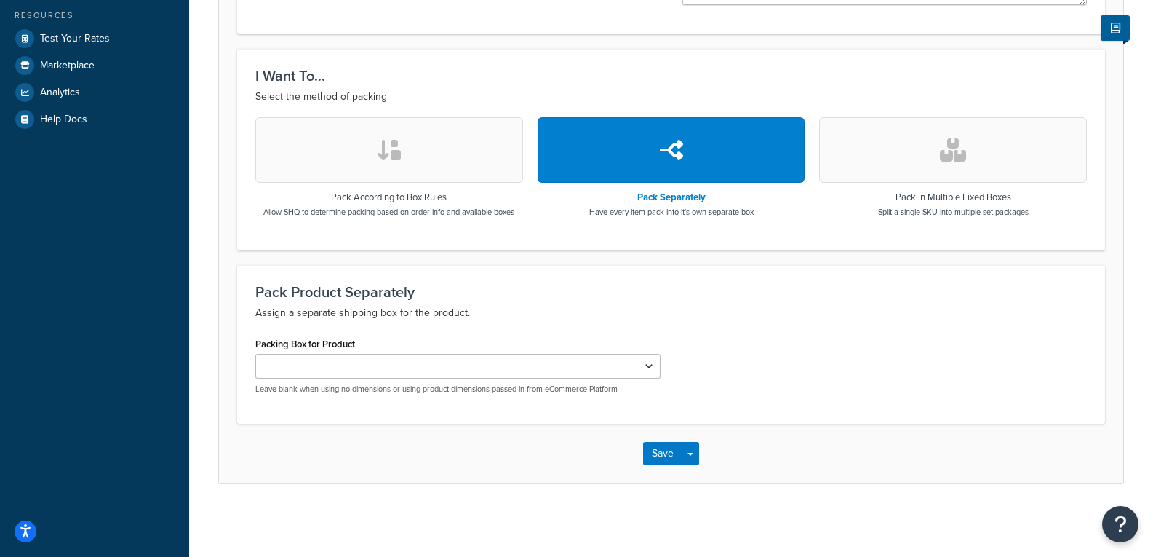
click at [421, 156] on button "button" at bounding box center [389, 149] width 268 height 65
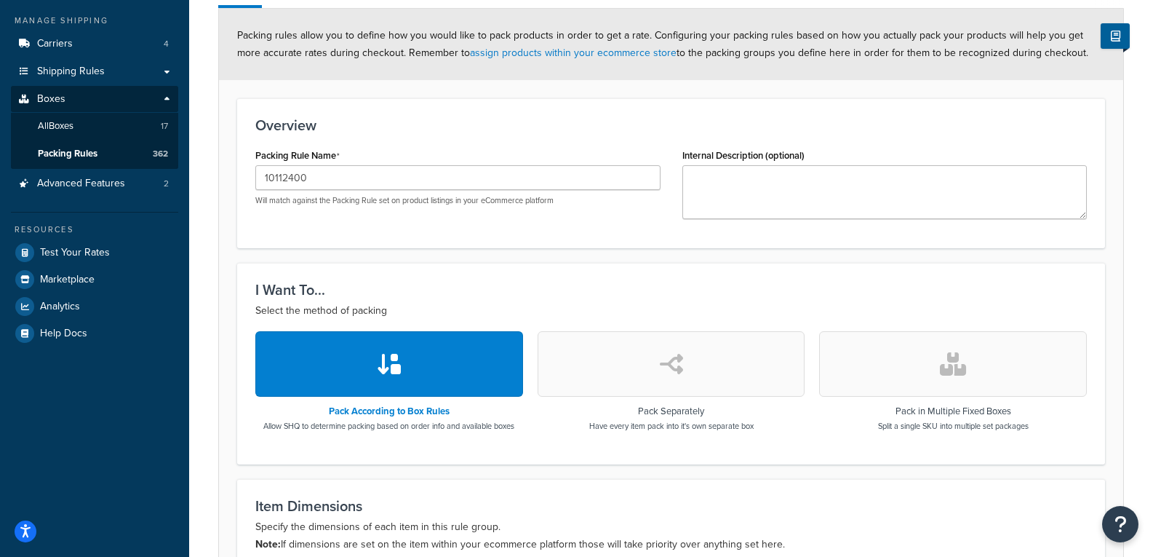
scroll to position [0, 0]
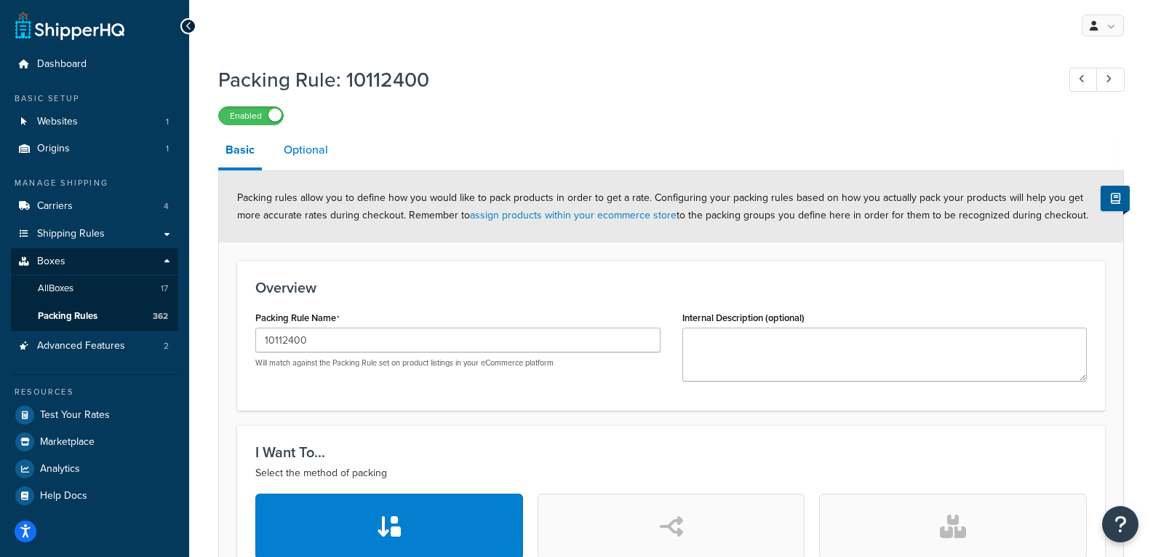
click at [324, 154] on link "Optional" at bounding box center [305, 149] width 59 height 35
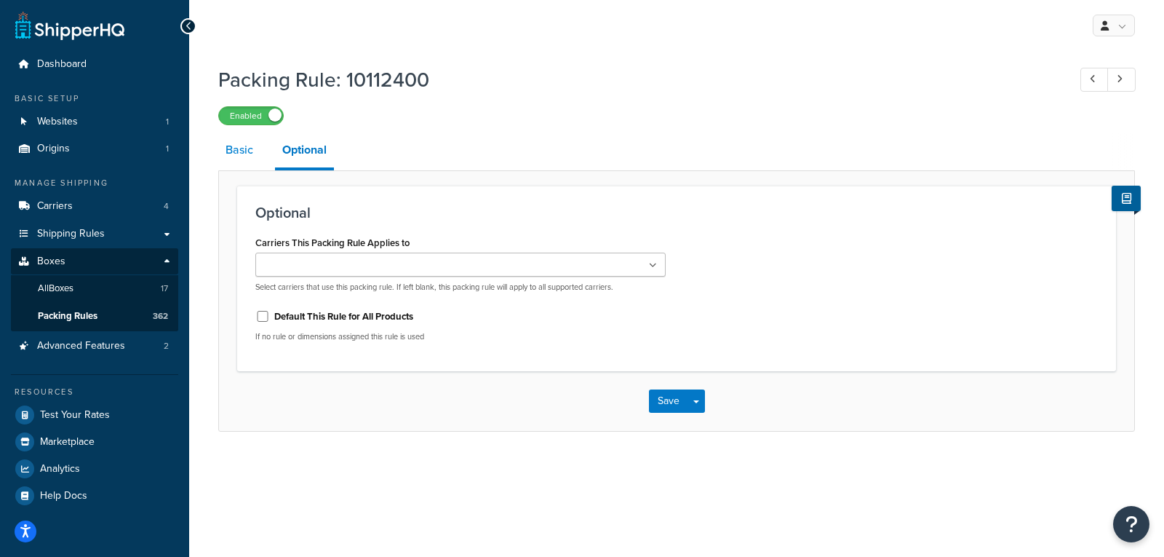
click at [229, 148] on link "Basic" at bounding box center [239, 149] width 42 height 35
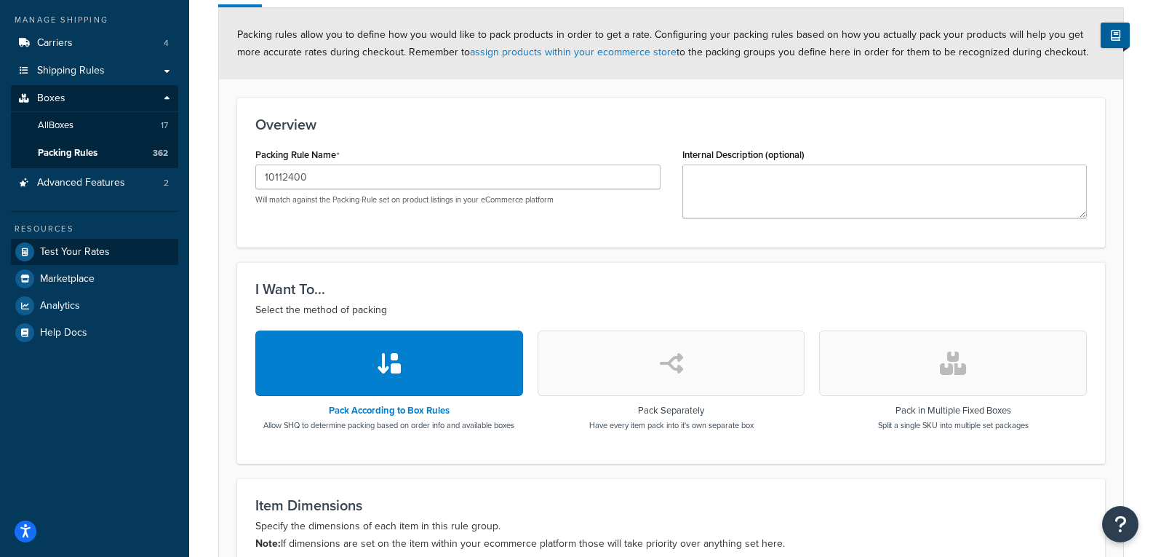
scroll to position [146, 0]
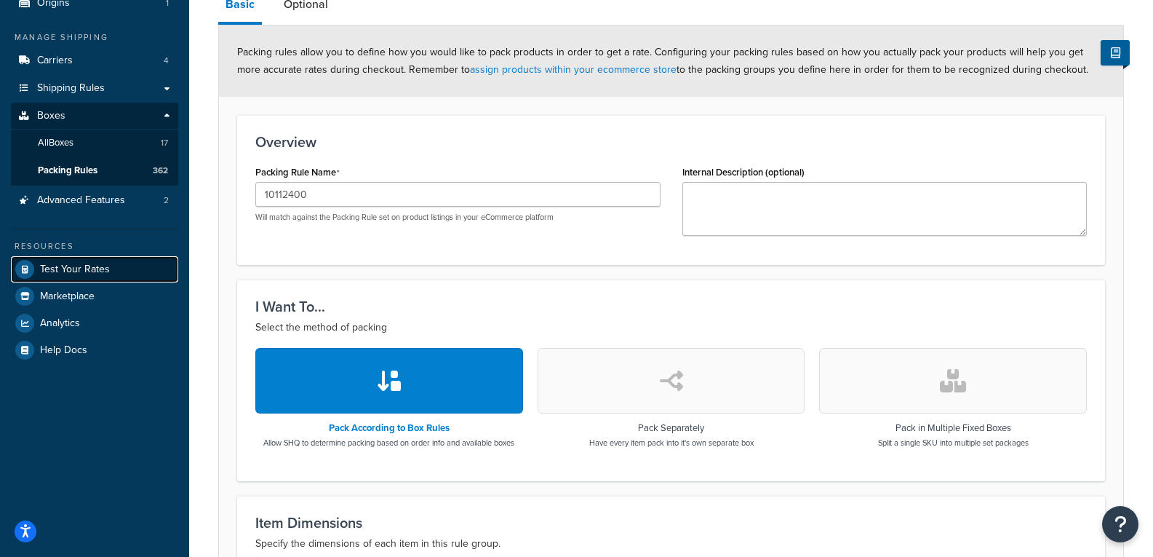
click at [96, 265] on span "Test Your Rates" at bounding box center [75, 269] width 70 height 12
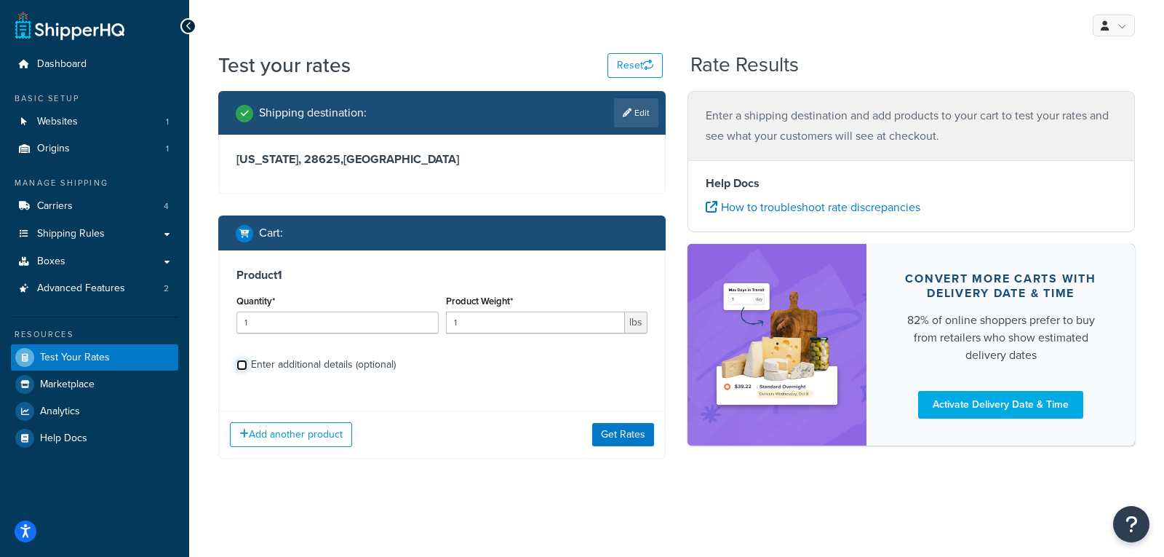
click at [243, 368] on input "Enter additional details (optional)" at bounding box center [241, 364] width 11 height 11
checkbox input "true"
select select "87686"
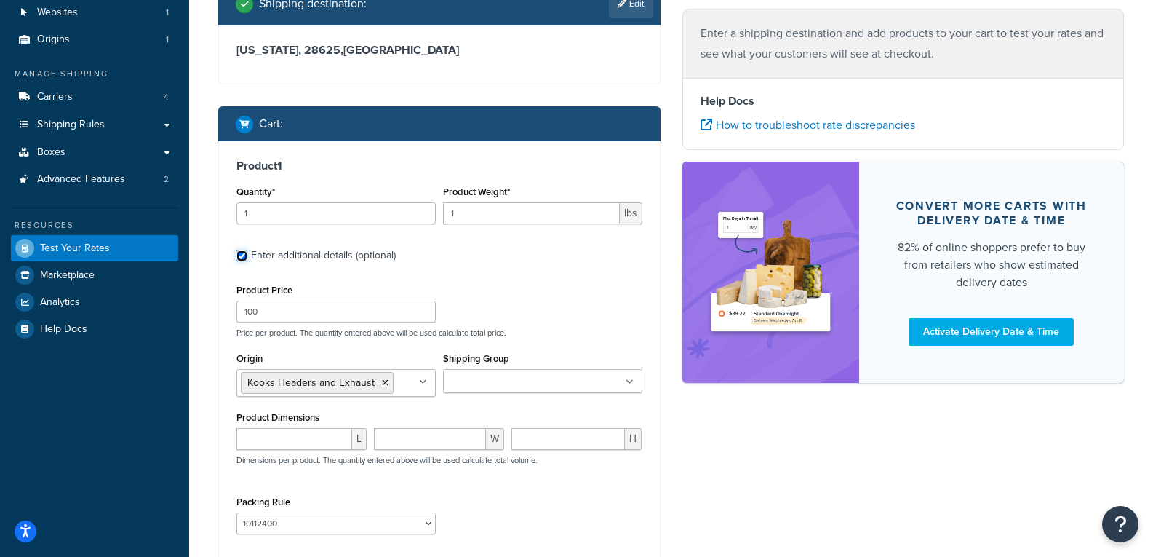
scroll to position [146, 0]
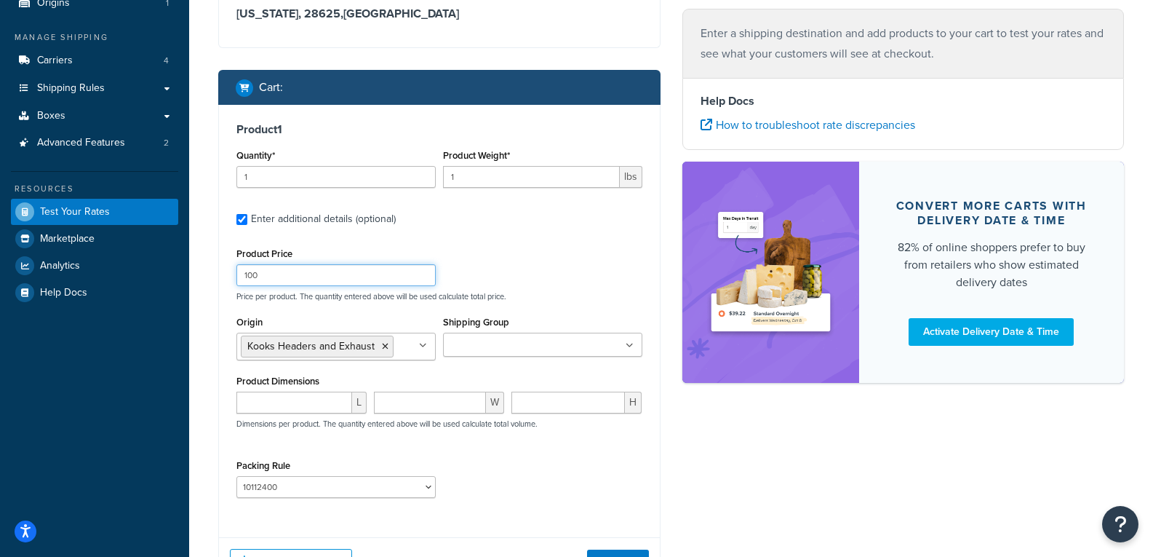
drag, startPoint x: 290, startPoint y: 282, endPoint x: 223, endPoint y: 266, distance: 68.1
click at [223, 266] on div "Product 1 Quantity* 1 Product Weight* 1 lbs Enter additional details (optional)…" at bounding box center [439, 315] width 441 height 421
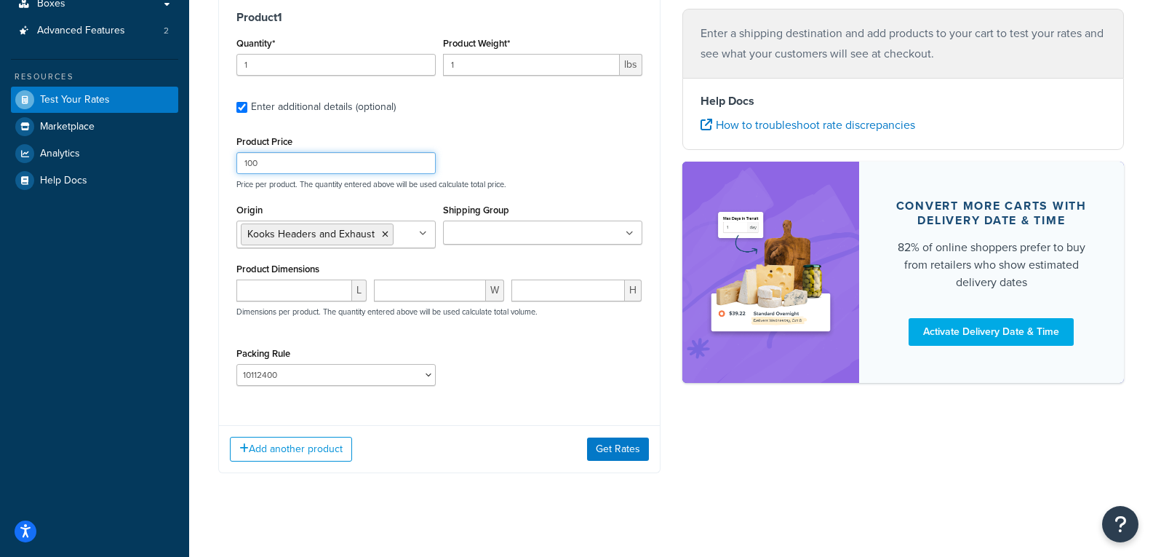
scroll to position [268, 0]
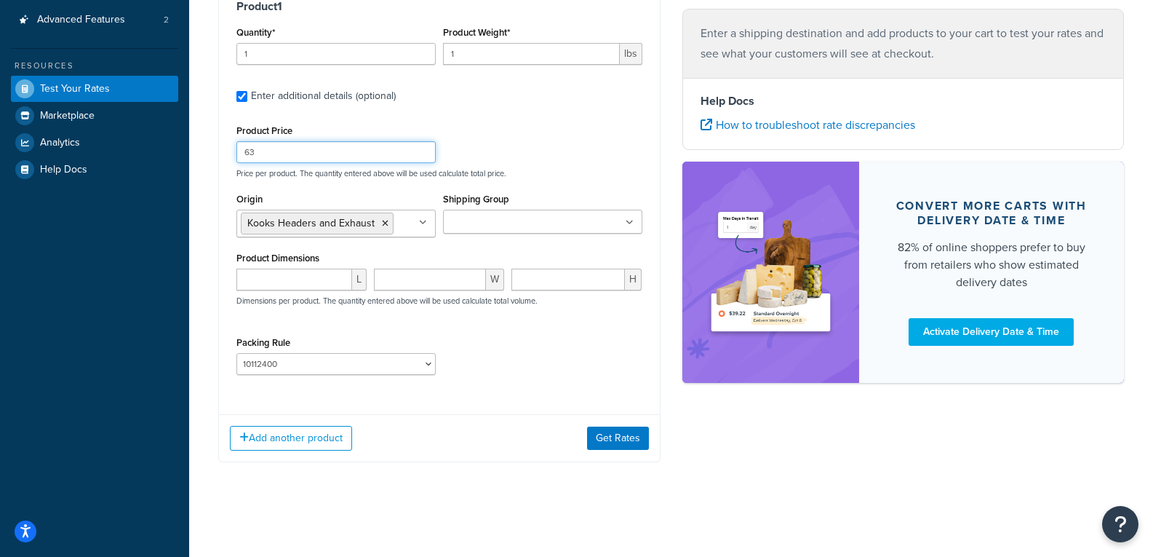
drag, startPoint x: 287, startPoint y: 155, endPoint x: -106, endPoint y: 154, distance: 393.6
click at [0, 154] on html "Accessibility Screen-Reader Guide, Feedback, and Issue Reporting | New window S…" at bounding box center [576, 144] width 1153 height 825
type input "0"
click at [478, 223] on input "Shipping Group" at bounding box center [511, 223] width 129 height 16
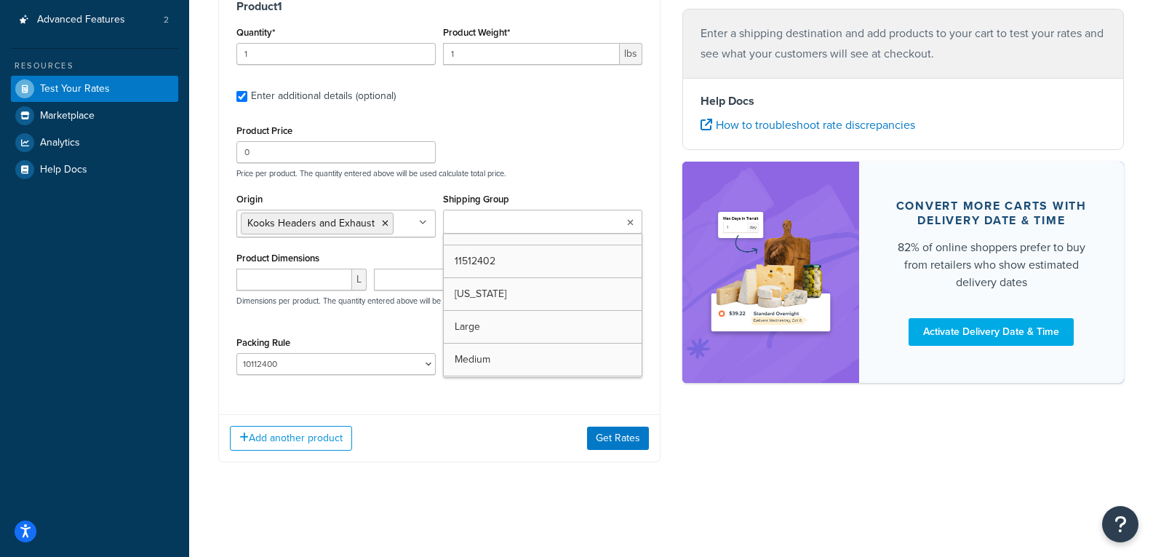
click at [478, 223] on input "Shipping Group" at bounding box center [511, 223] width 129 height 16
click at [295, 274] on input "number" at bounding box center [294, 279] width 116 height 22
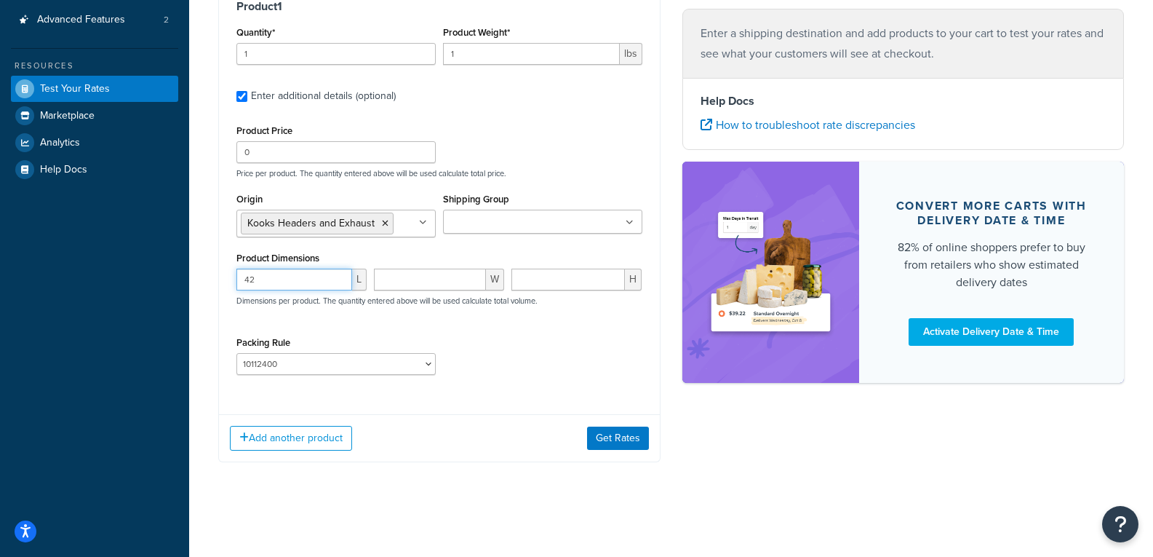
type input "42"
click at [421, 278] on input "number" at bounding box center [430, 279] width 112 height 22
type input "20"
click at [566, 279] on input "number" at bounding box center [567, 279] width 113 height 22
type input "14"
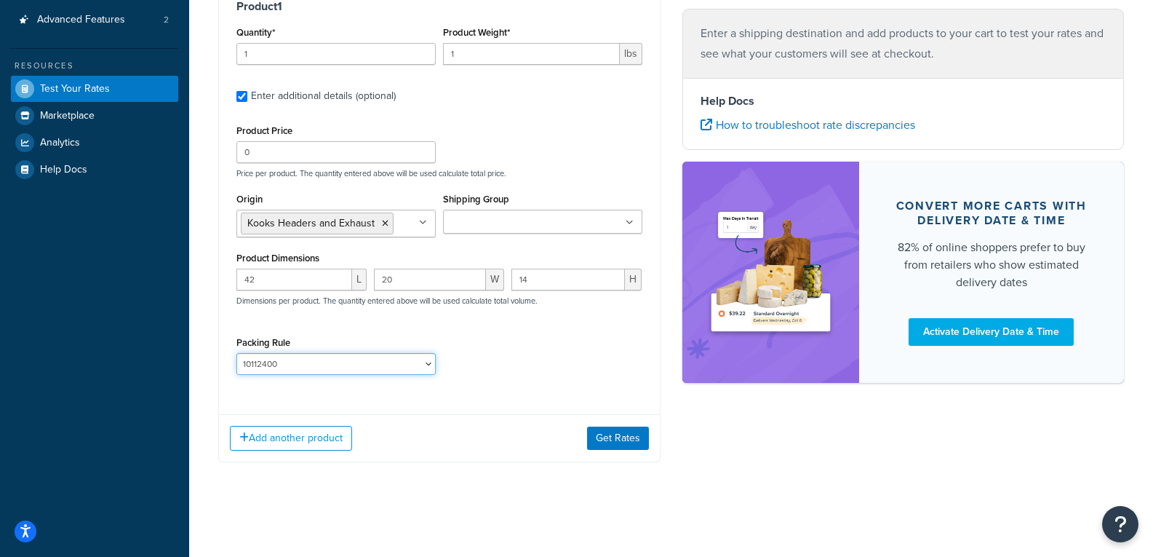
click at [317, 354] on select "10112400 1121H020 1121H021 1121H030 1121H031 1121H220 1121H230 1122H020 1122H02…" at bounding box center [335, 364] width 199 height 22
select select
click at [236, 353] on select "10112400 1121H020 1121H021 1121H030 1121H031 1121H220 1121H230 1122H020 1122H02…" at bounding box center [335, 364] width 199 height 22
click at [615, 441] on button "Get Rates" at bounding box center [618, 437] width 62 height 23
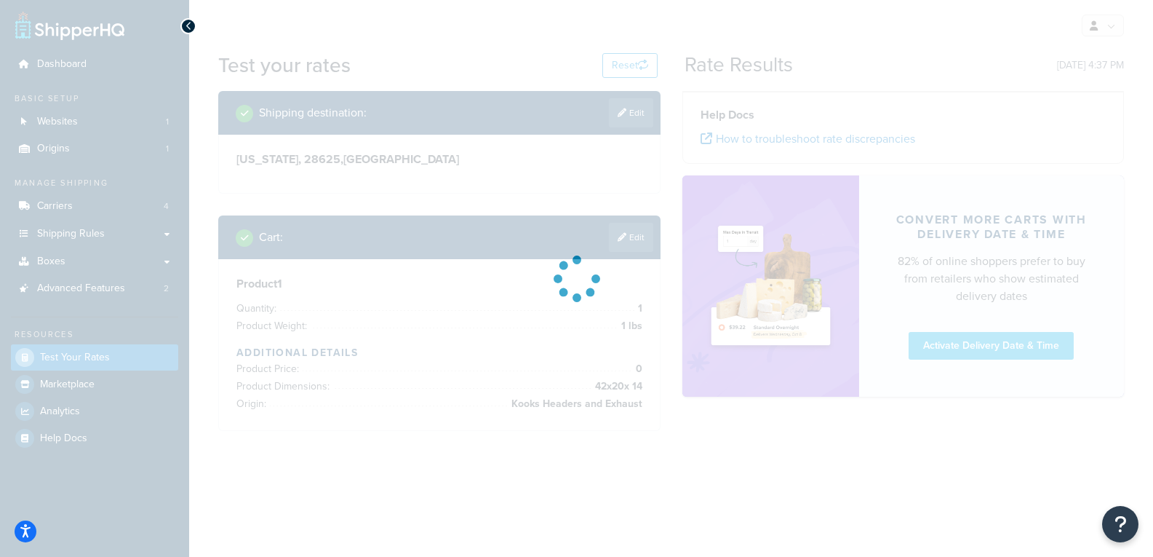
scroll to position [0, 0]
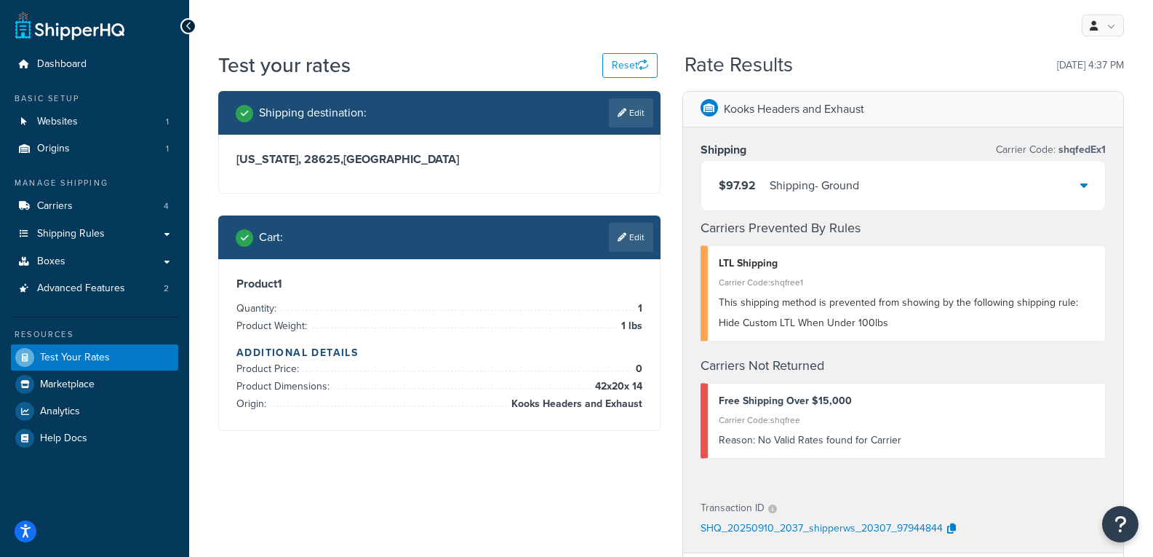
click at [940, 185] on div "$97.92 Shipping - Ground" at bounding box center [903, 185] width 404 height 49
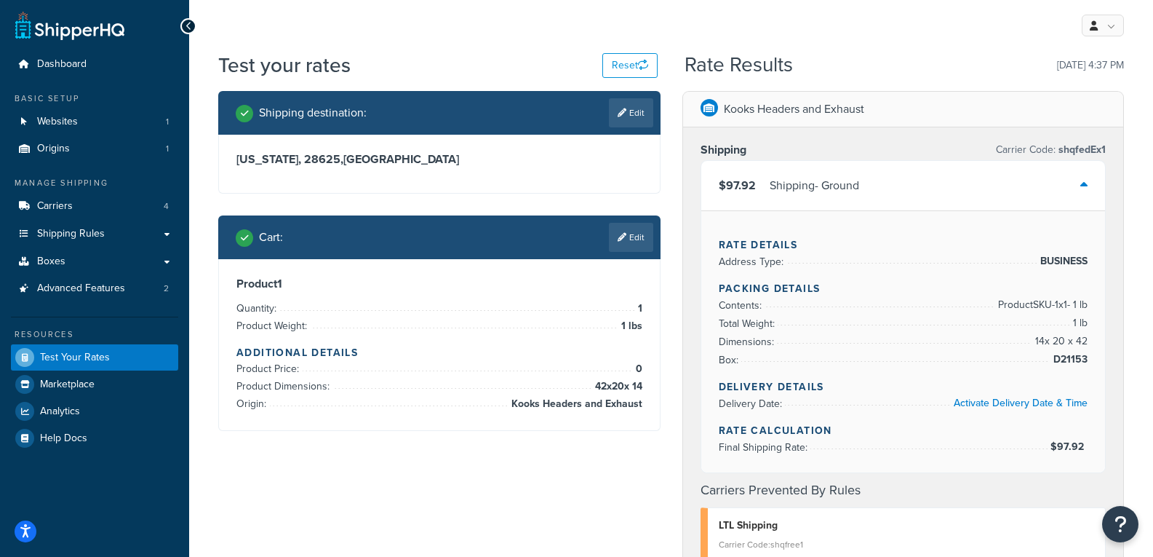
click at [940, 185] on div "$97.92 Shipping - Ground" at bounding box center [903, 185] width 404 height 49
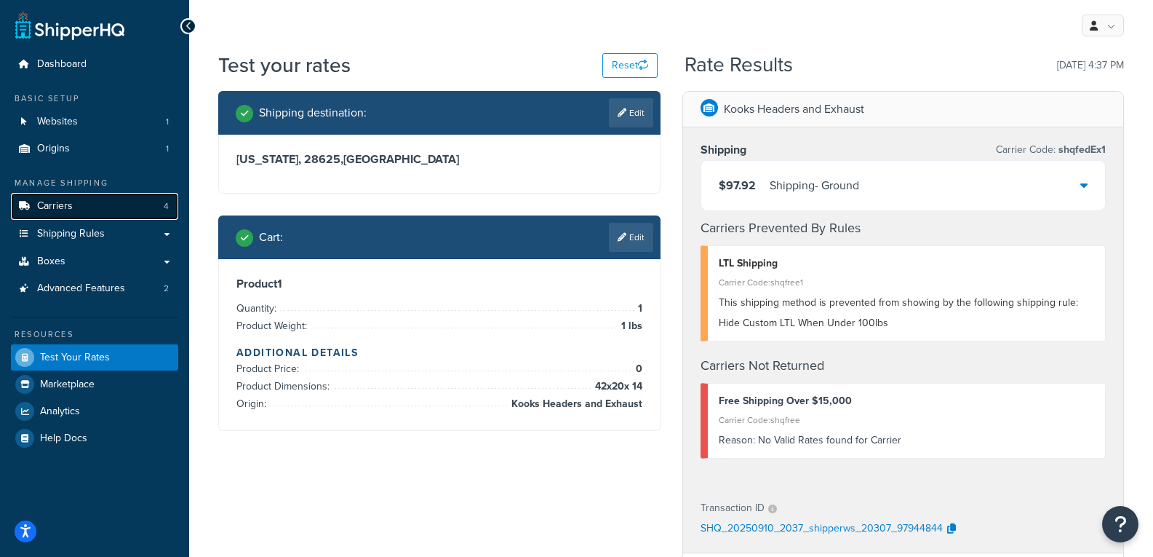
click at [133, 203] on link "Carriers 4" at bounding box center [94, 206] width 167 height 27
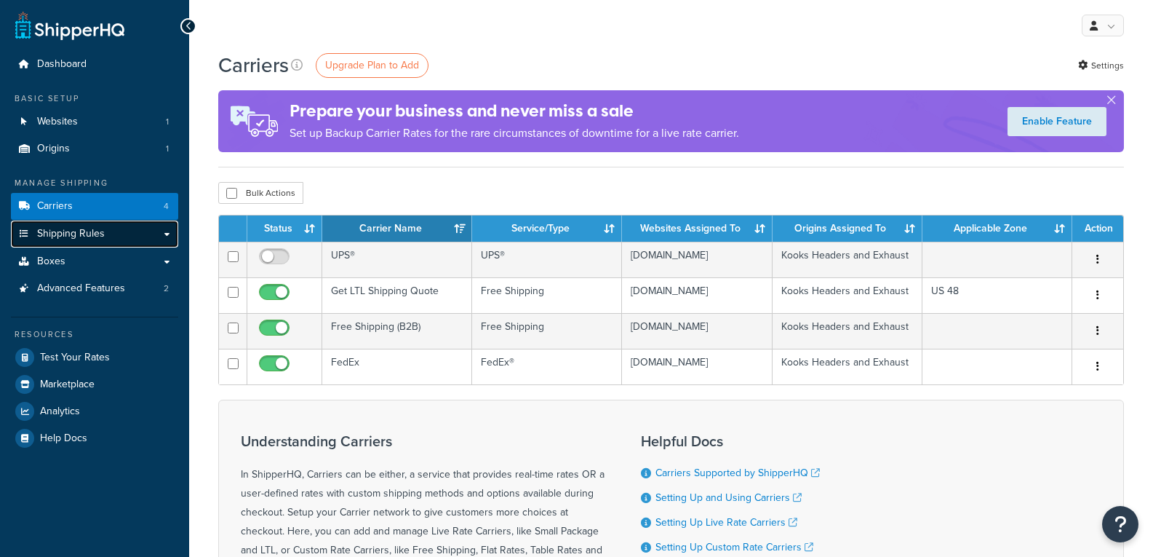
click at [117, 235] on link "Shipping Rules" at bounding box center [94, 233] width 167 height 27
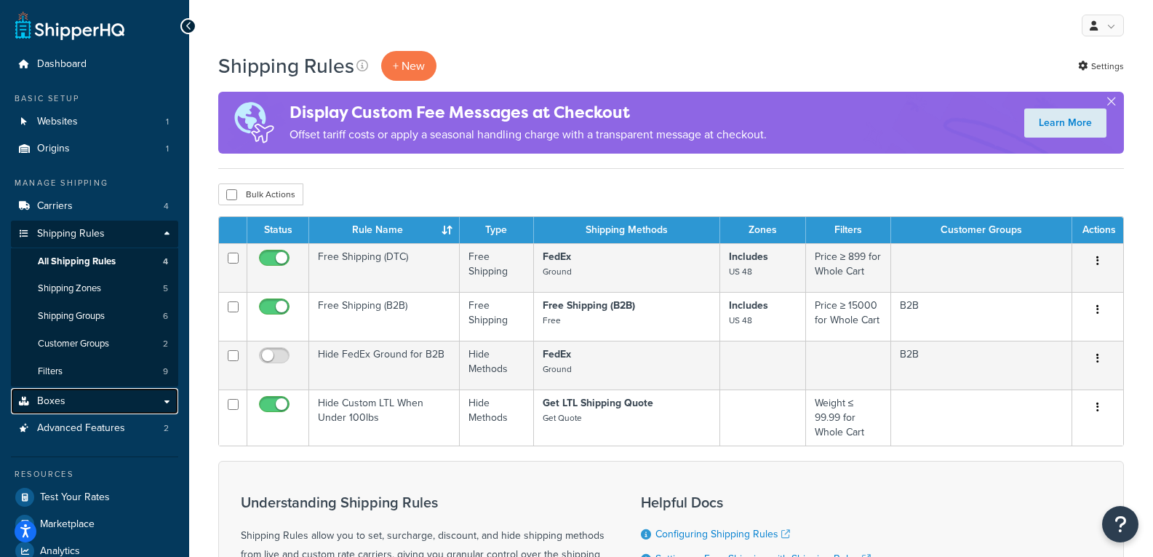
click at [124, 401] on link "Boxes" at bounding box center [94, 401] width 167 height 27
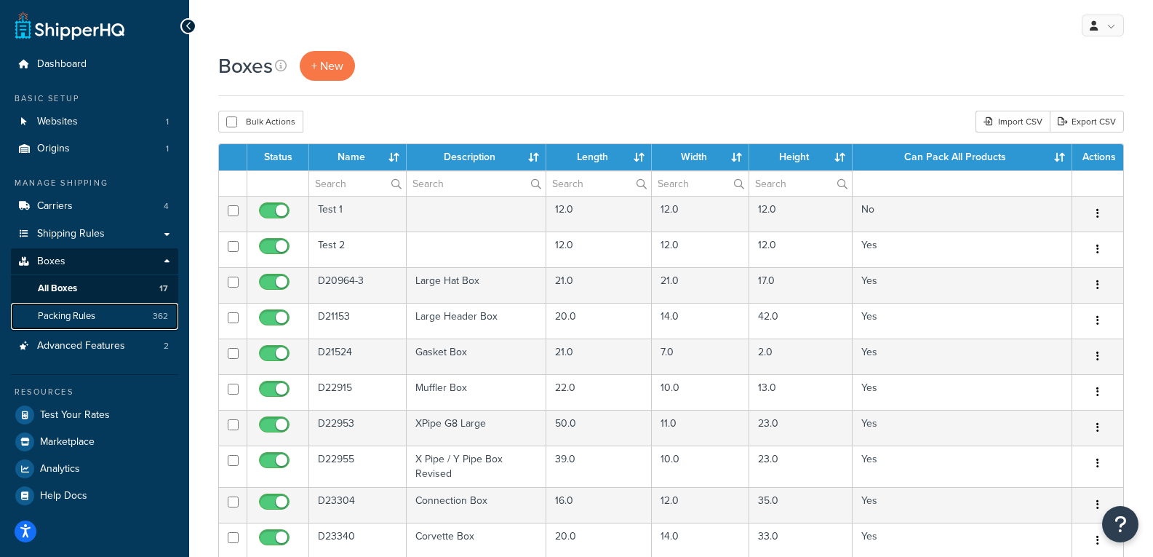
click at [114, 309] on link "Packing Rules 362" at bounding box center [94, 316] width 167 height 27
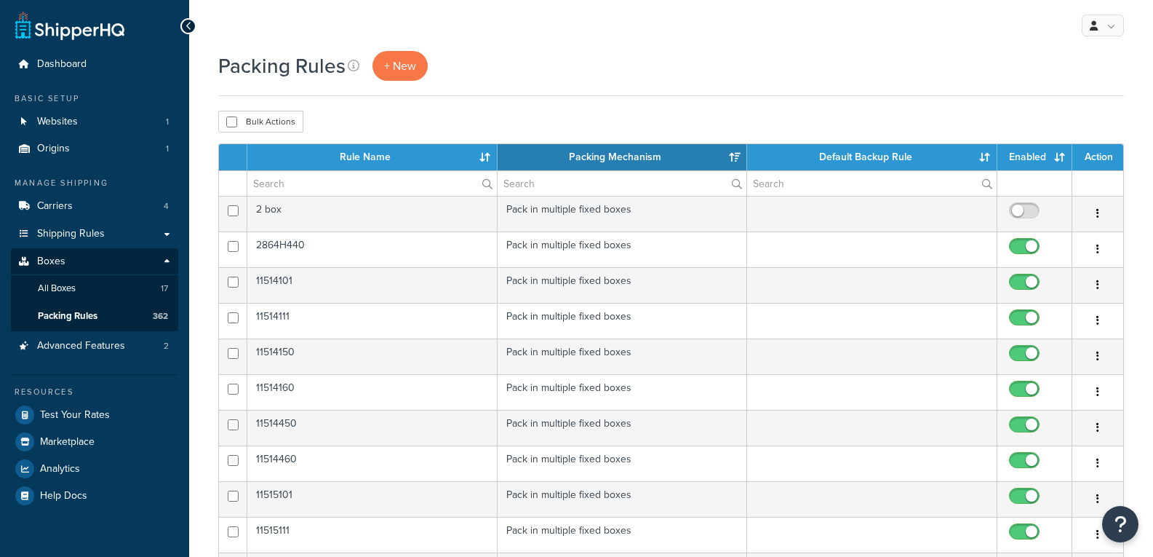
select select "15"
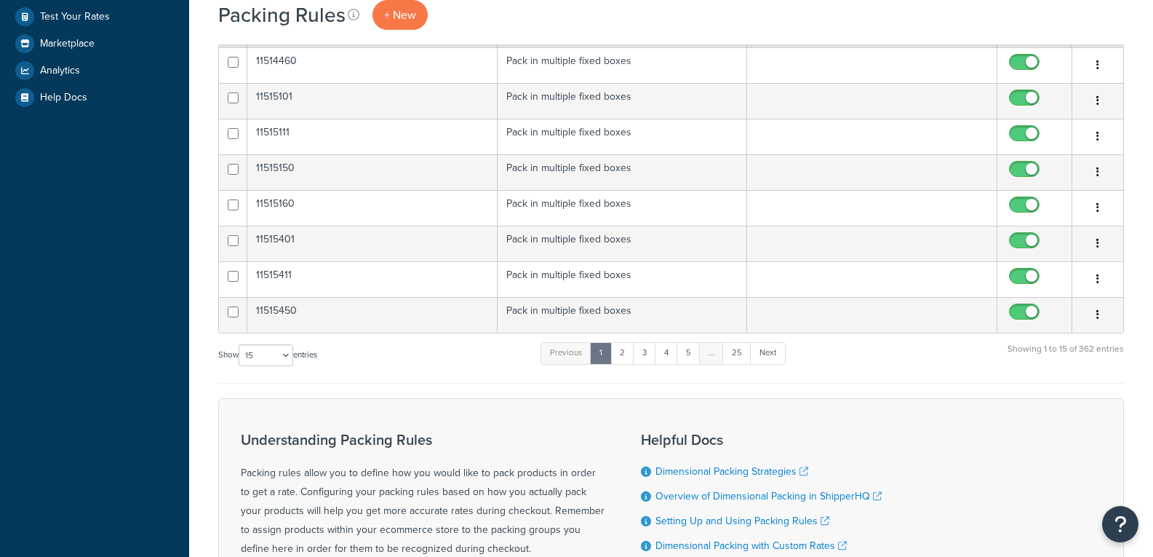
scroll to position [576, 0]
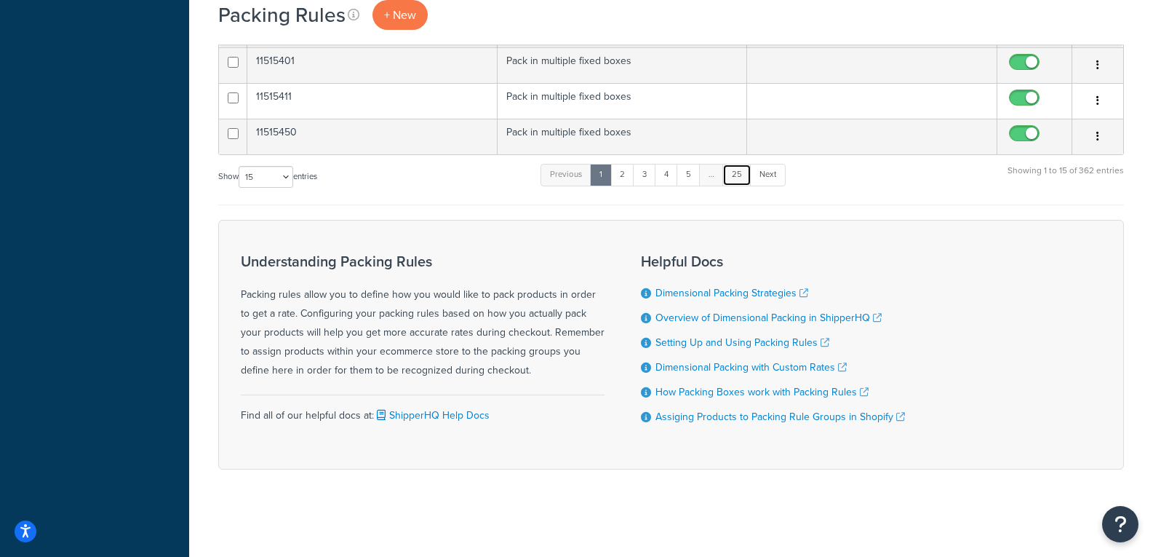
click at [751, 172] on link "25" at bounding box center [736, 175] width 29 height 22
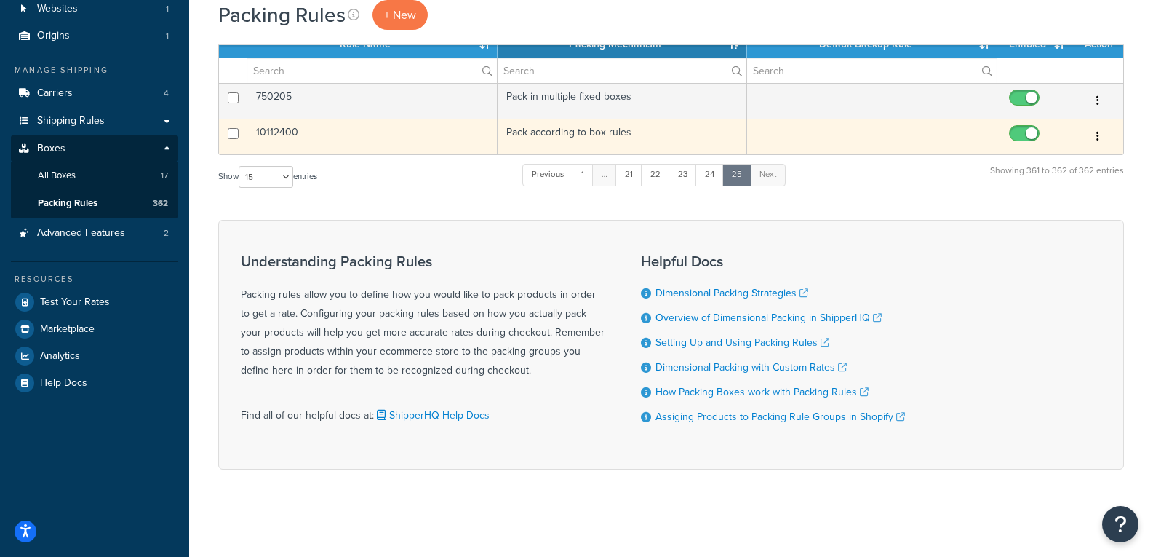
click at [402, 136] on td "10112400" at bounding box center [372, 137] width 250 height 36
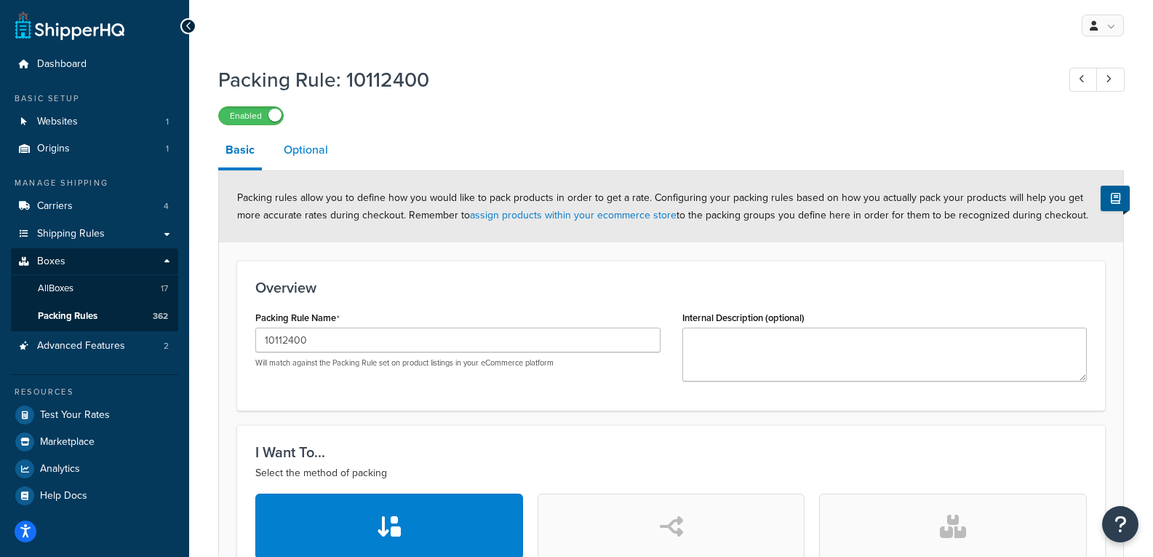
click at [298, 147] on link "Optional" at bounding box center [305, 149] width 59 height 35
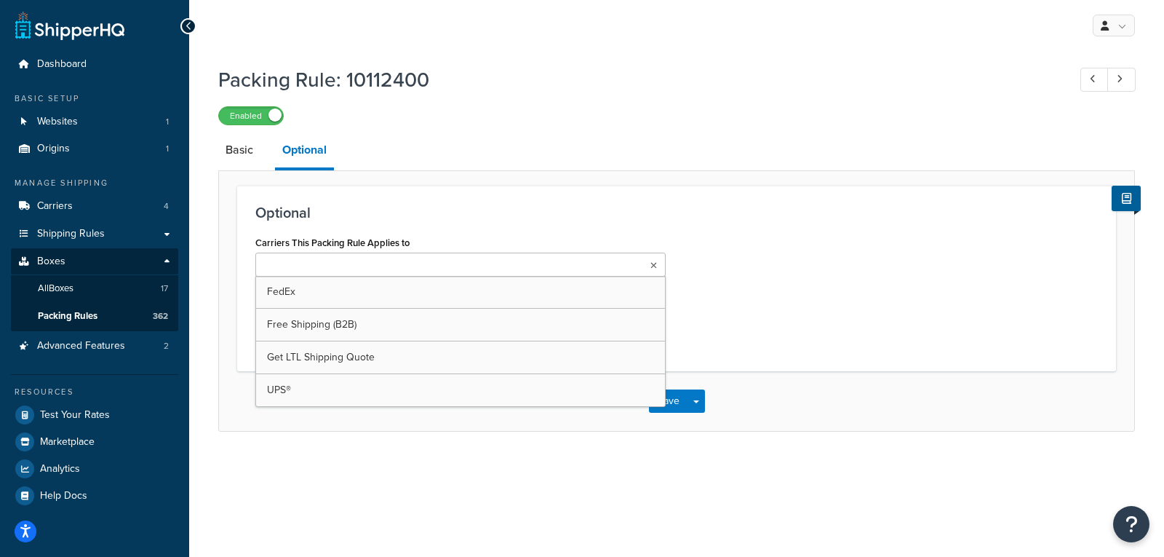
click at [417, 268] on ul at bounding box center [460, 264] width 410 height 24
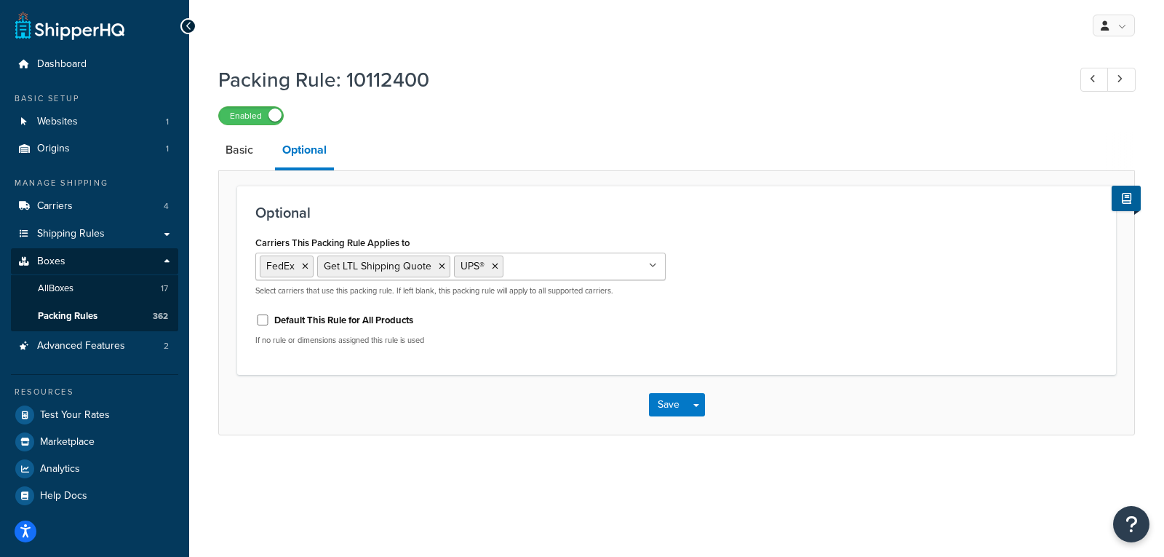
click at [794, 215] on h3 "Optional" at bounding box center [676, 212] width 842 height 16
click at [494, 267] on icon at bounding box center [495, 266] width 7 height 9
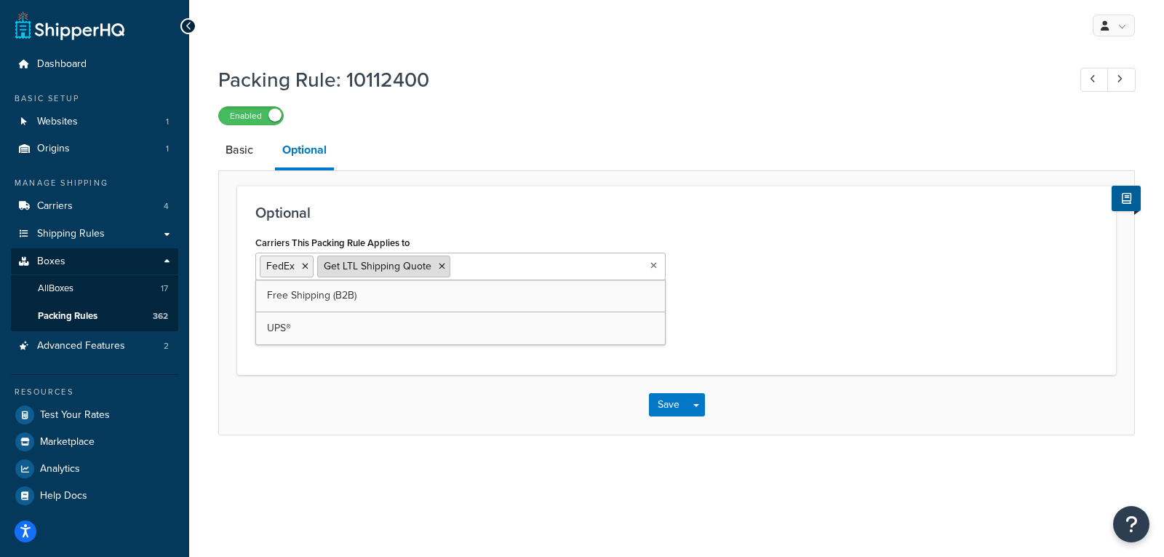
click at [439, 267] on icon at bounding box center [442, 266] width 7 height 9
click at [304, 266] on icon at bounding box center [305, 266] width 7 height 9
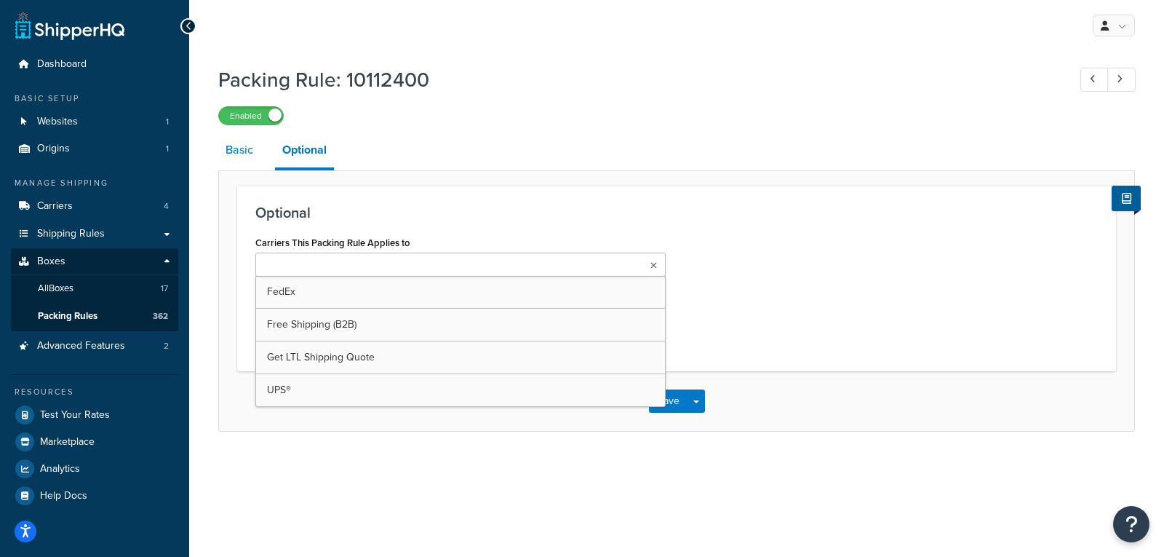
click at [242, 144] on link "Basic" at bounding box center [239, 149] width 42 height 35
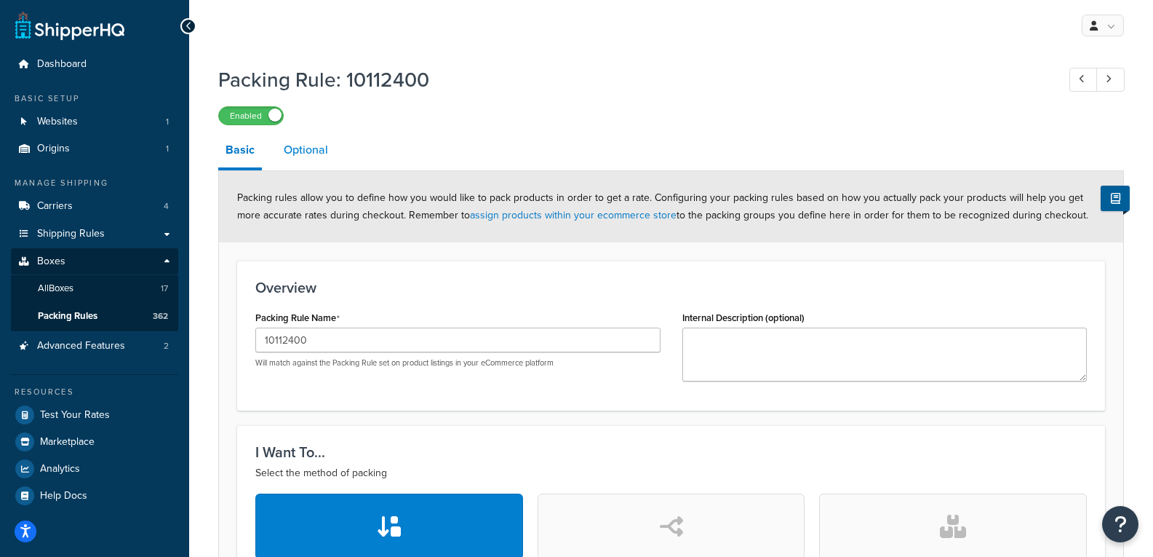
click at [304, 154] on link "Optional" at bounding box center [305, 149] width 59 height 35
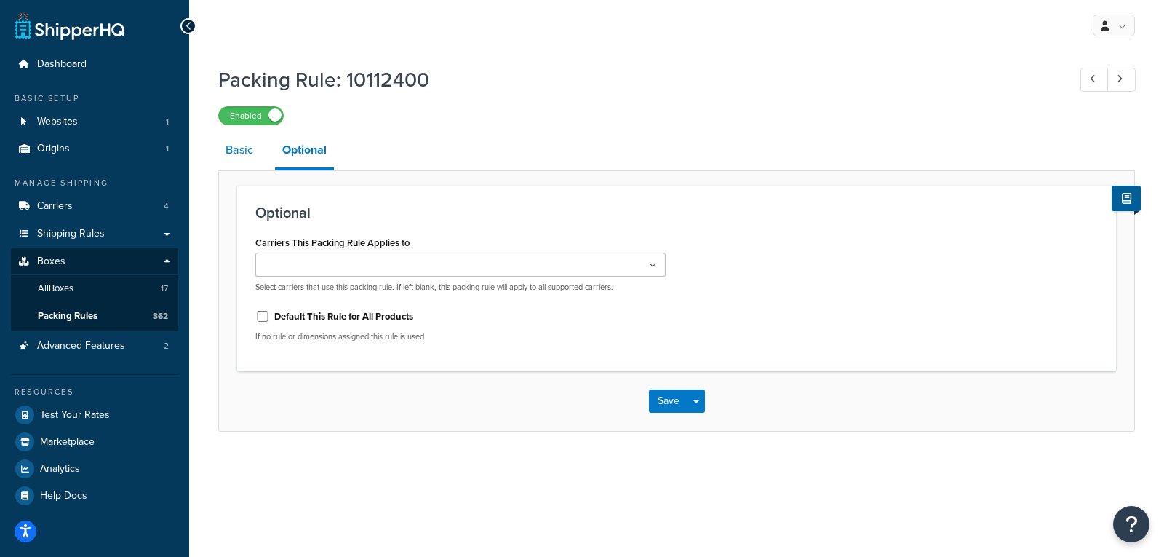
click at [244, 153] on link "Basic" at bounding box center [239, 149] width 42 height 35
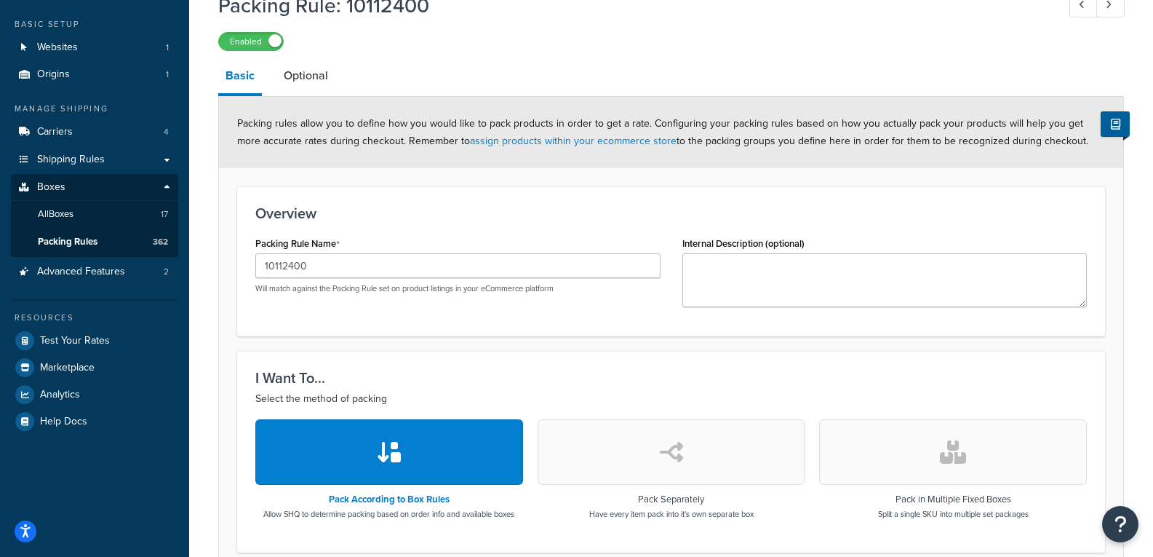
scroll to position [73, 0]
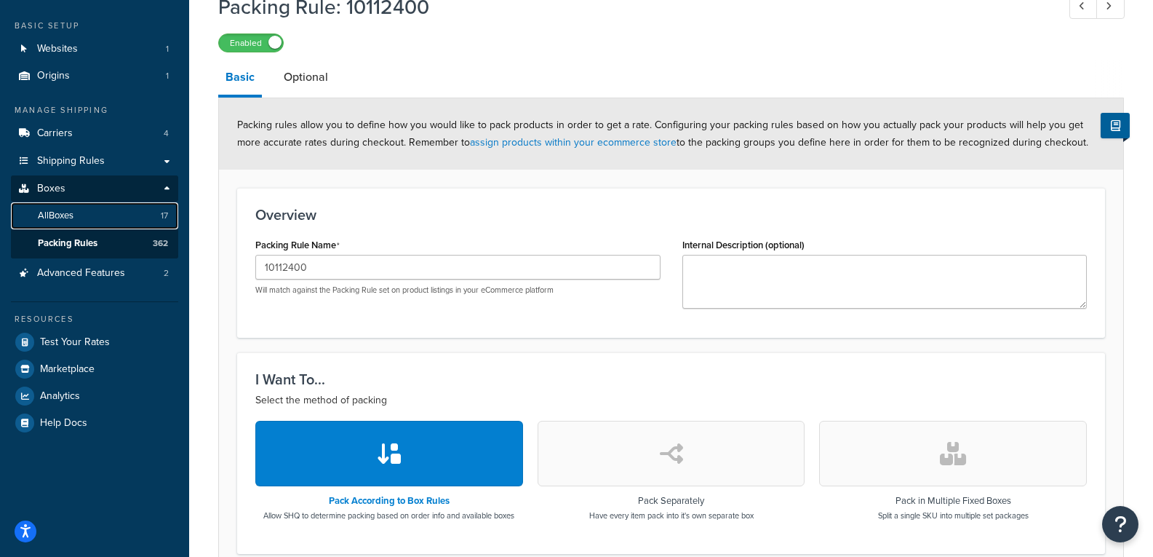
click at [113, 203] on link "All Boxes 17" at bounding box center [94, 215] width 167 height 27
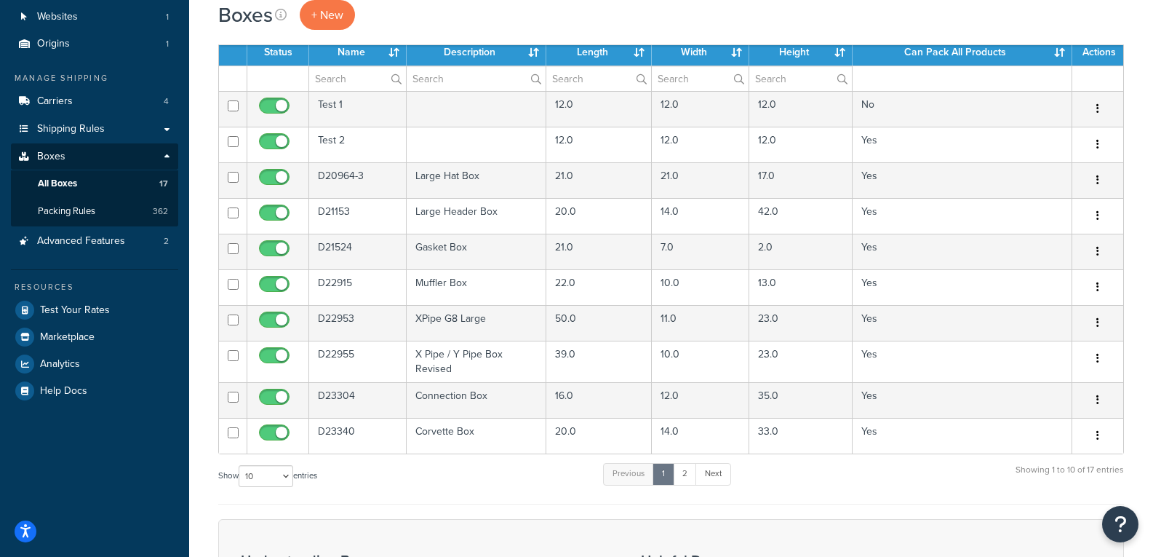
scroll to position [73, 0]
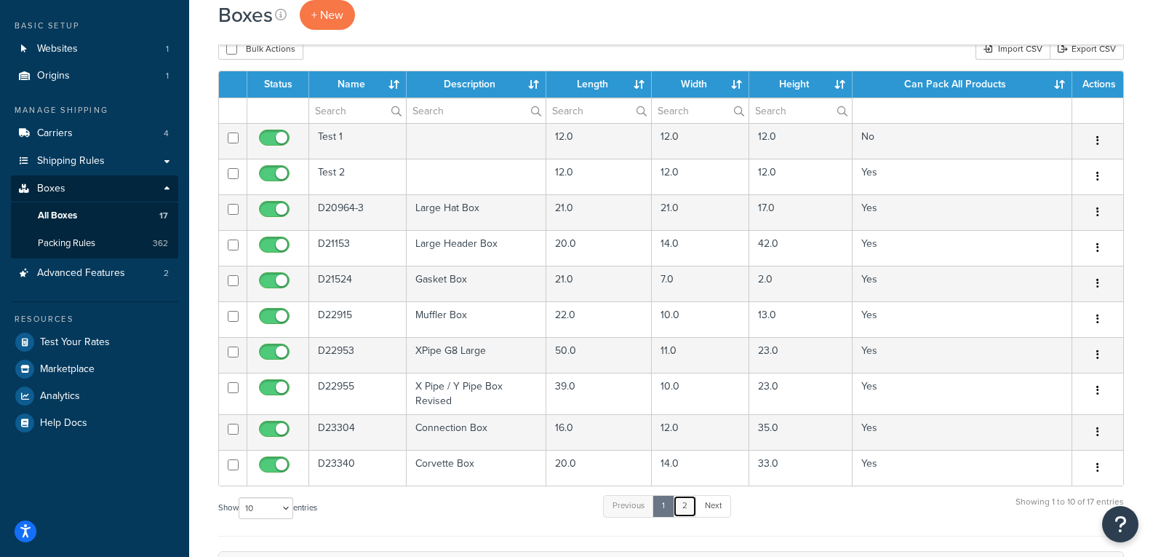
click at [682, 500] on link "2" at bounding box center [685, 506] width 24 height 22
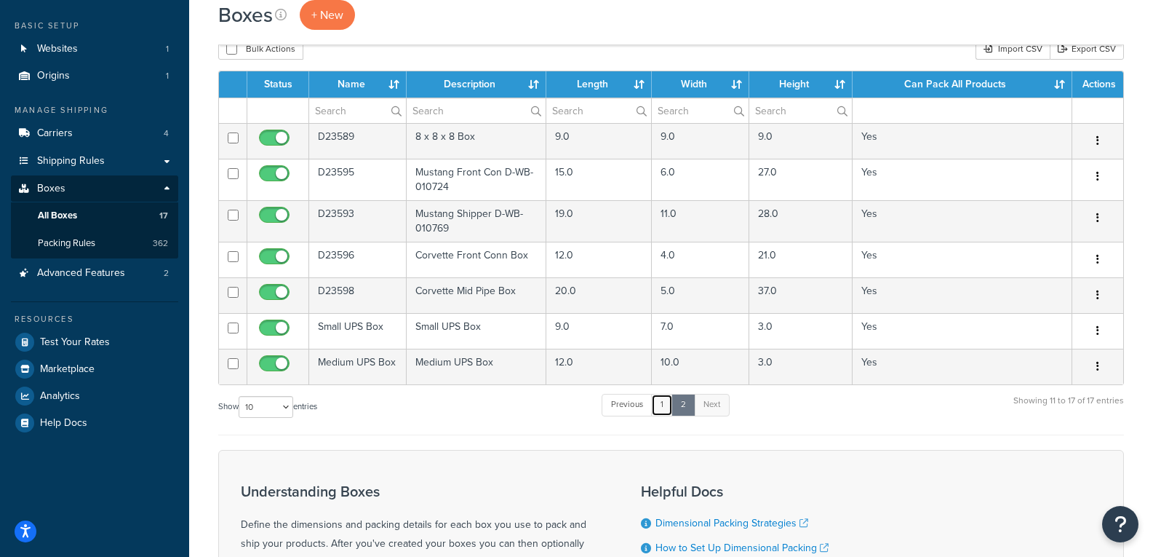
click at [663, 397] on link "1" at bounding box center [662, 405] width 22 height 22
